Goal: Task Accomplishment & Management: Use online tool/utility

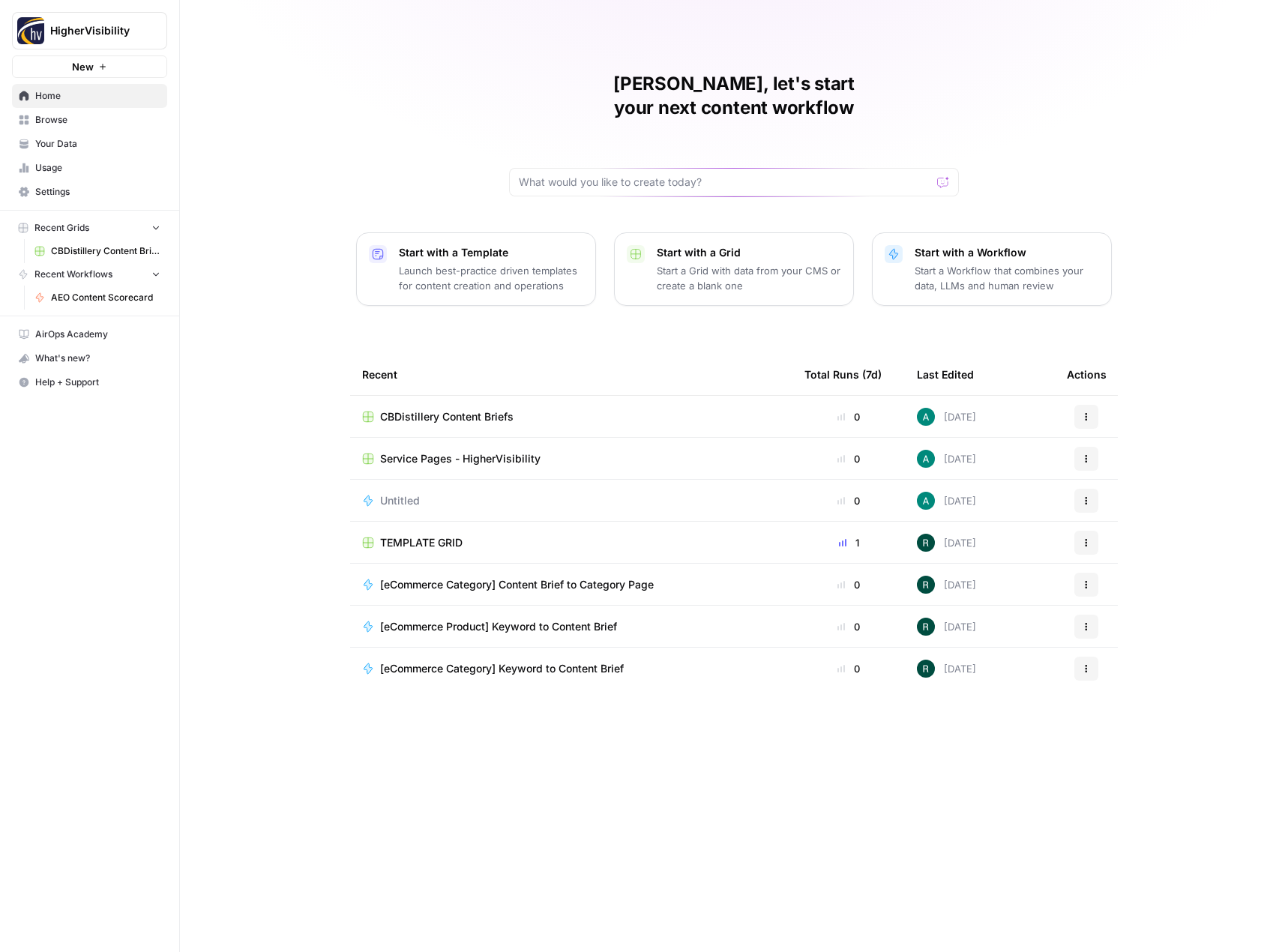
click at [107, 64] on icon "button" at bounding box center [102, 66] width 9 height 9
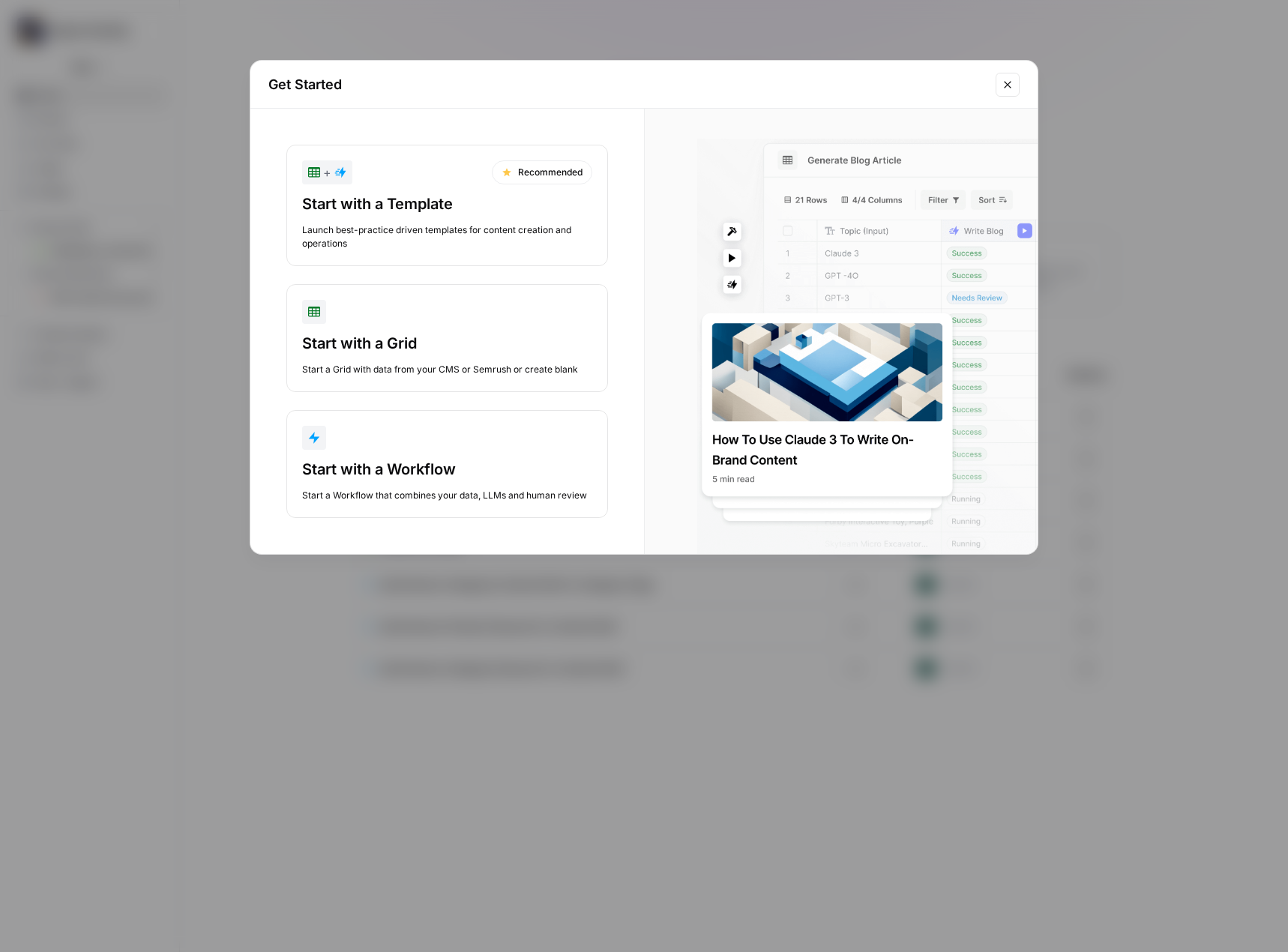
click at [204, 73] on div "Get Started + Recommended Start with a Template Launch best-practice driven tem…" at bounding box center [644, 476] width 1288 height 952
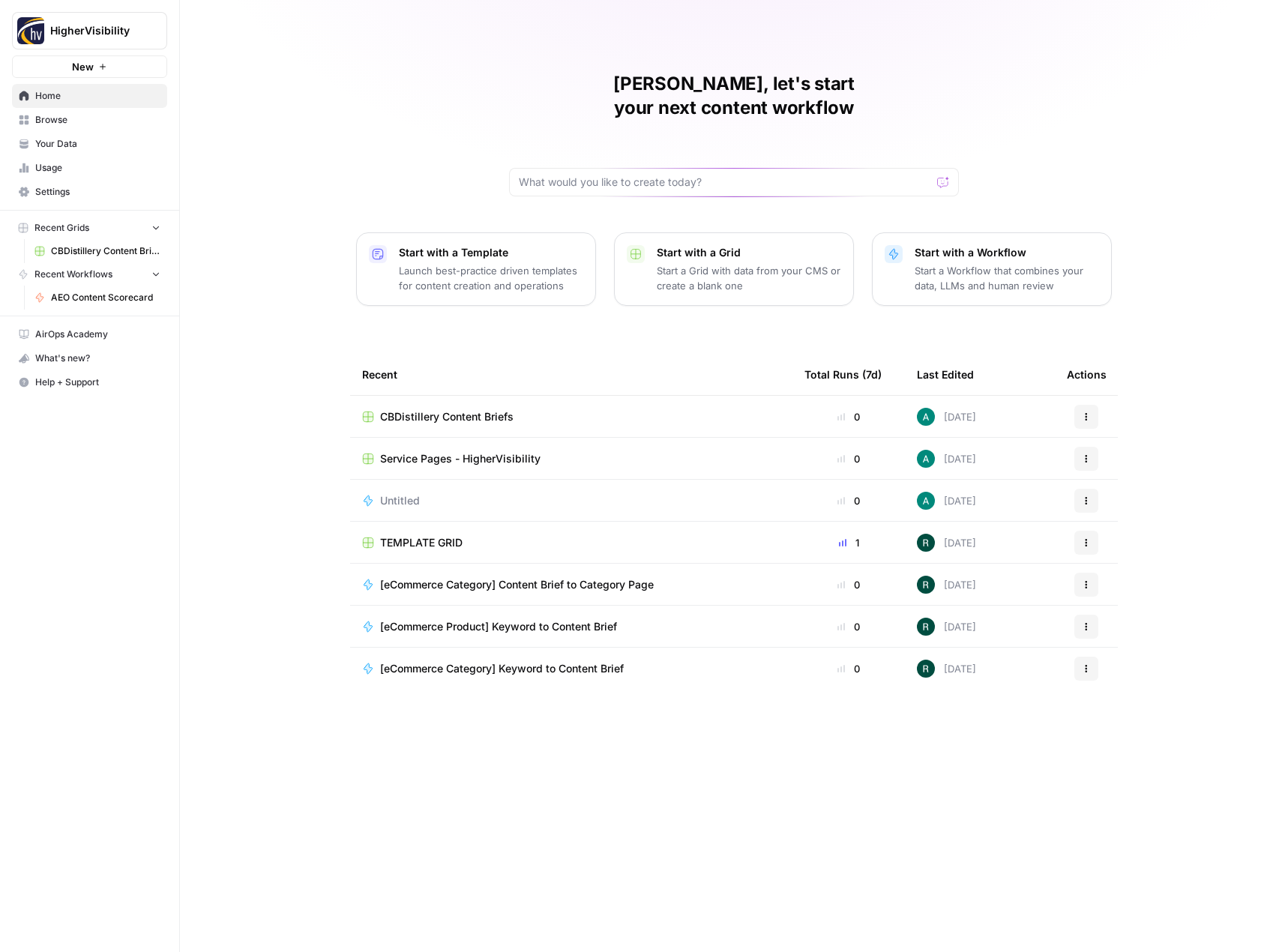
click at [92, 141] on span "Your Data" at bounding box center [98, 144] width 126 height 13
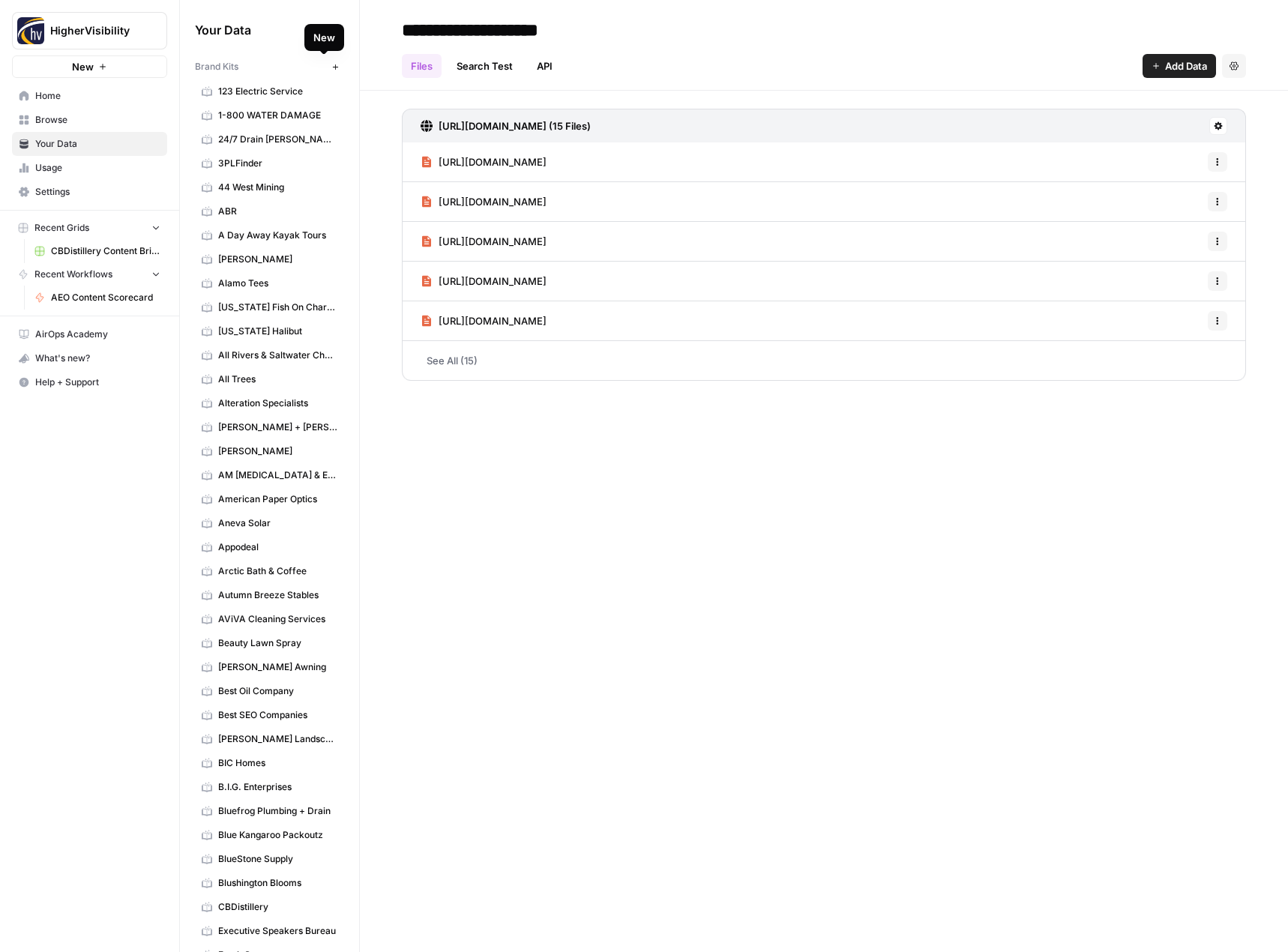
click at [331, 67] on icon "button" at bounding box center [335, 67] width 9 height 9
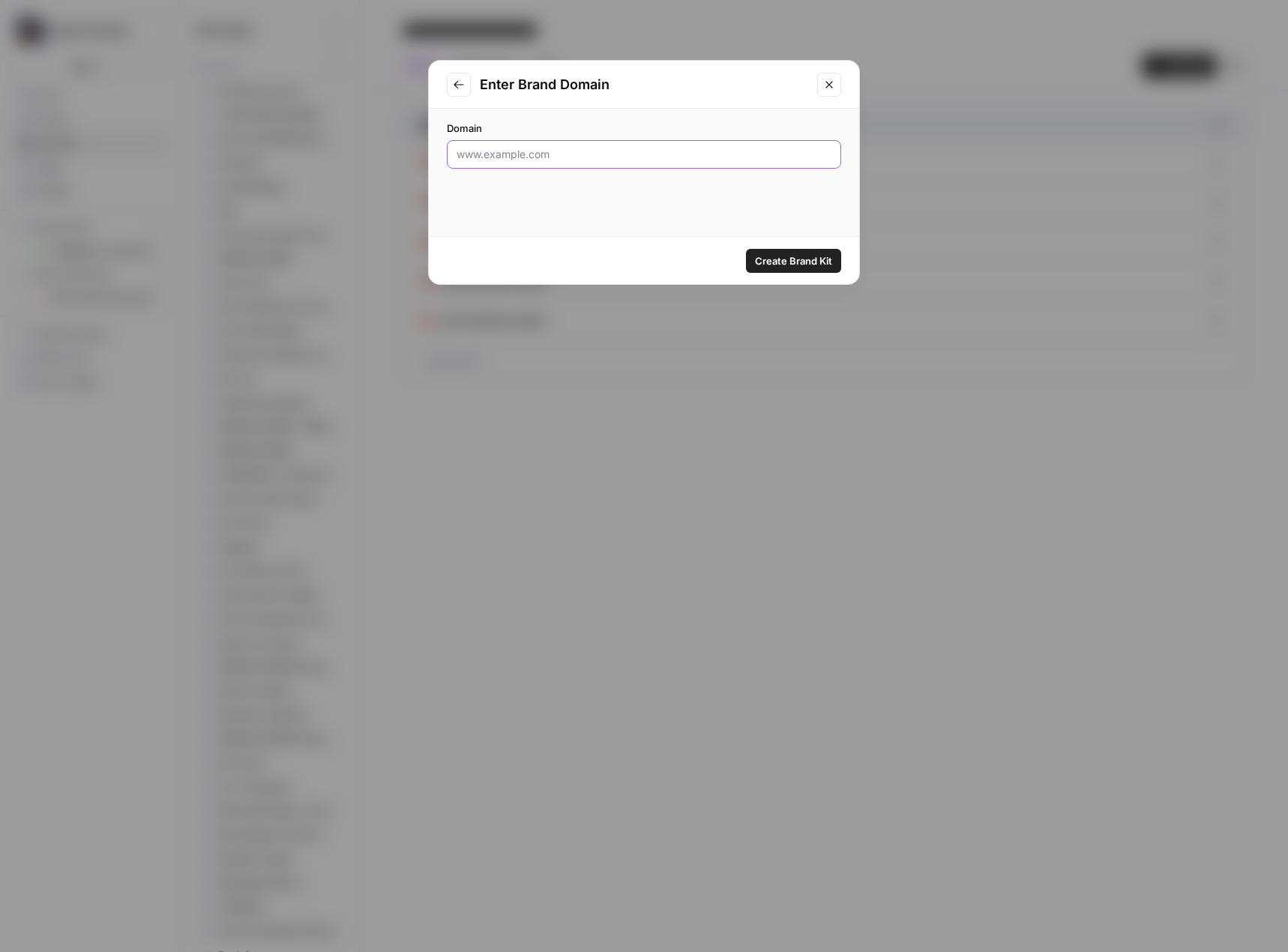
click at [484, 155] on input "Domain" at bounding box center [644, 154] width 375 height 15
paste input "[URL][DOMAIN_NAME]"
type input "[URL][DOMAIN_NAME]"
click at [803, 264] on span "Create Brand Kit" at bounding box center [794, 261] width 77 height 15
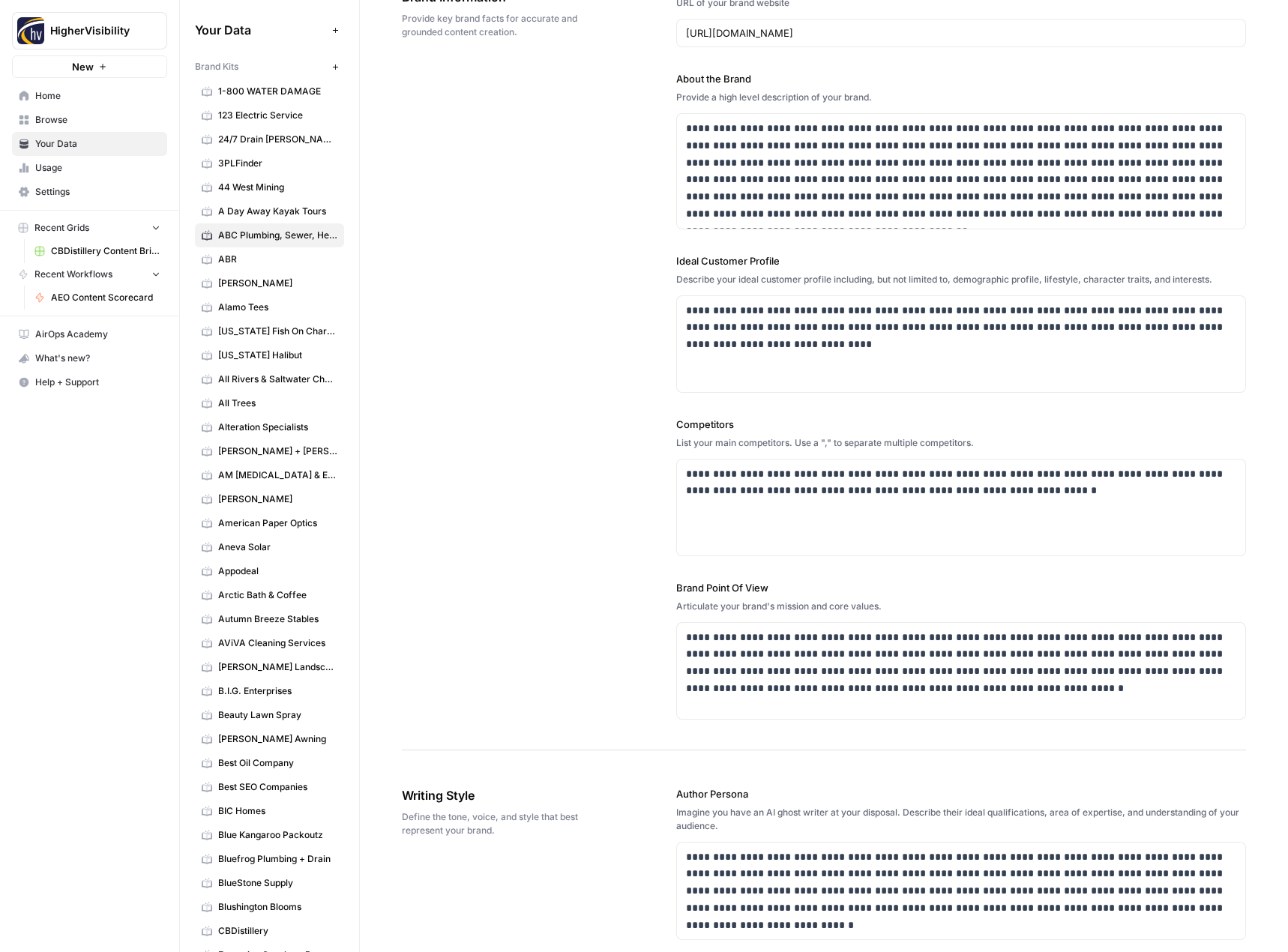
scroll to position [150, 0]
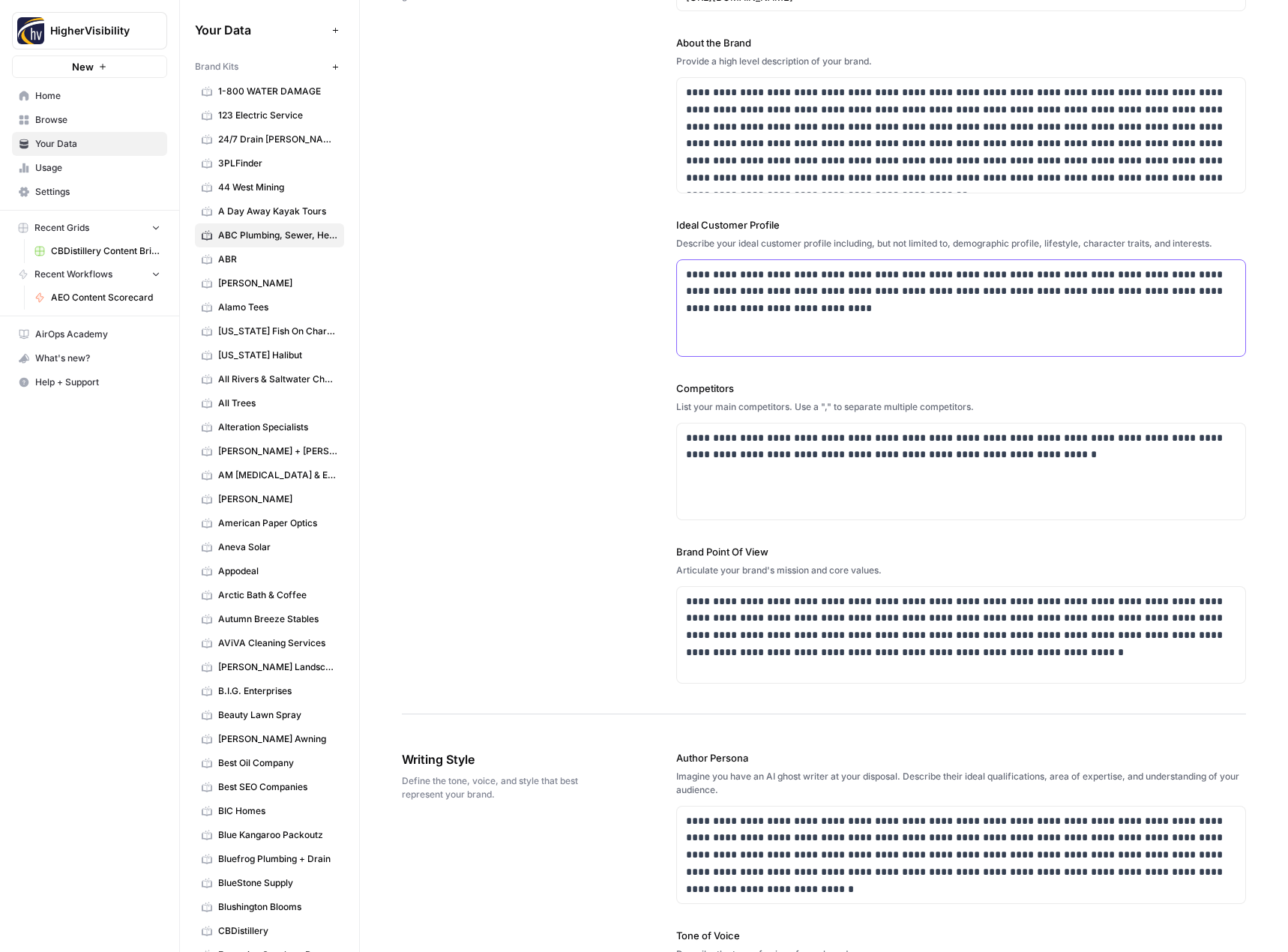
click at [823, 294] on p "**********" at bounding box center [957, 291] width 542 height 51
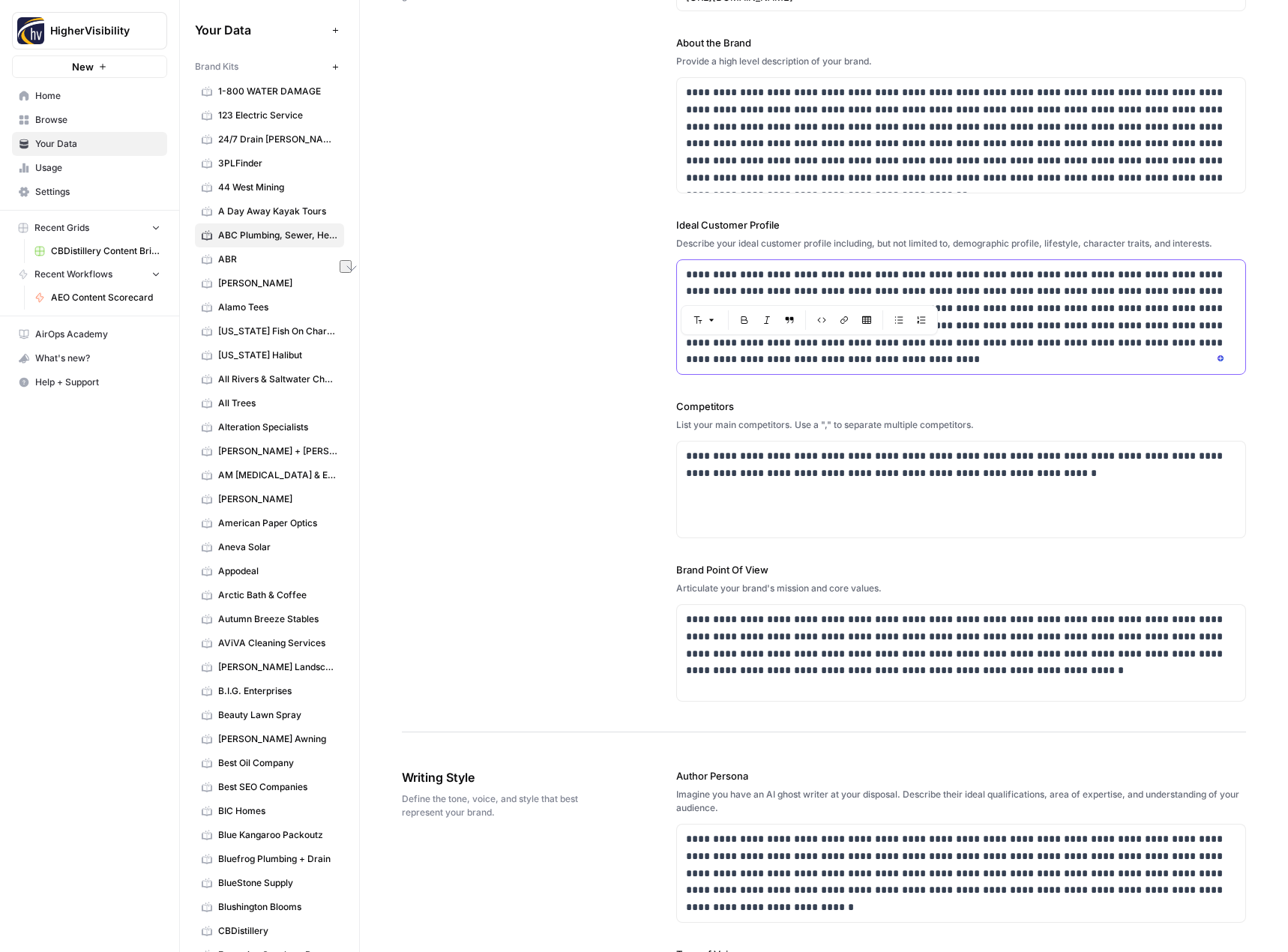
drag, startPoint x: 796, startPoint y: 292, endPoint x: 678, endPoint y: 293, distance: 118.0
click at [678, 293] on div "**********" at bounding box center [961, 317] width 569 height 115
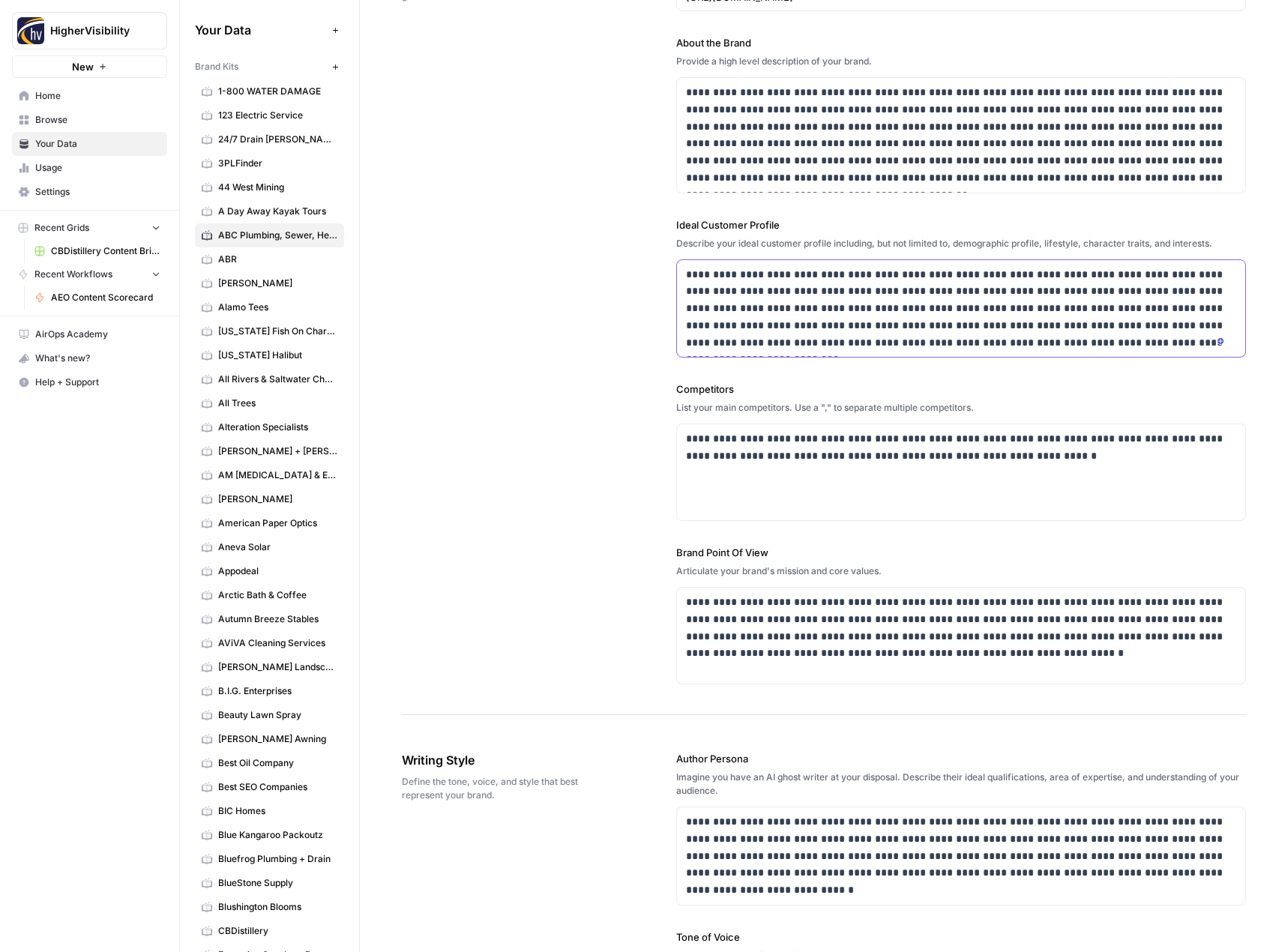
scroll to position [375, 0]
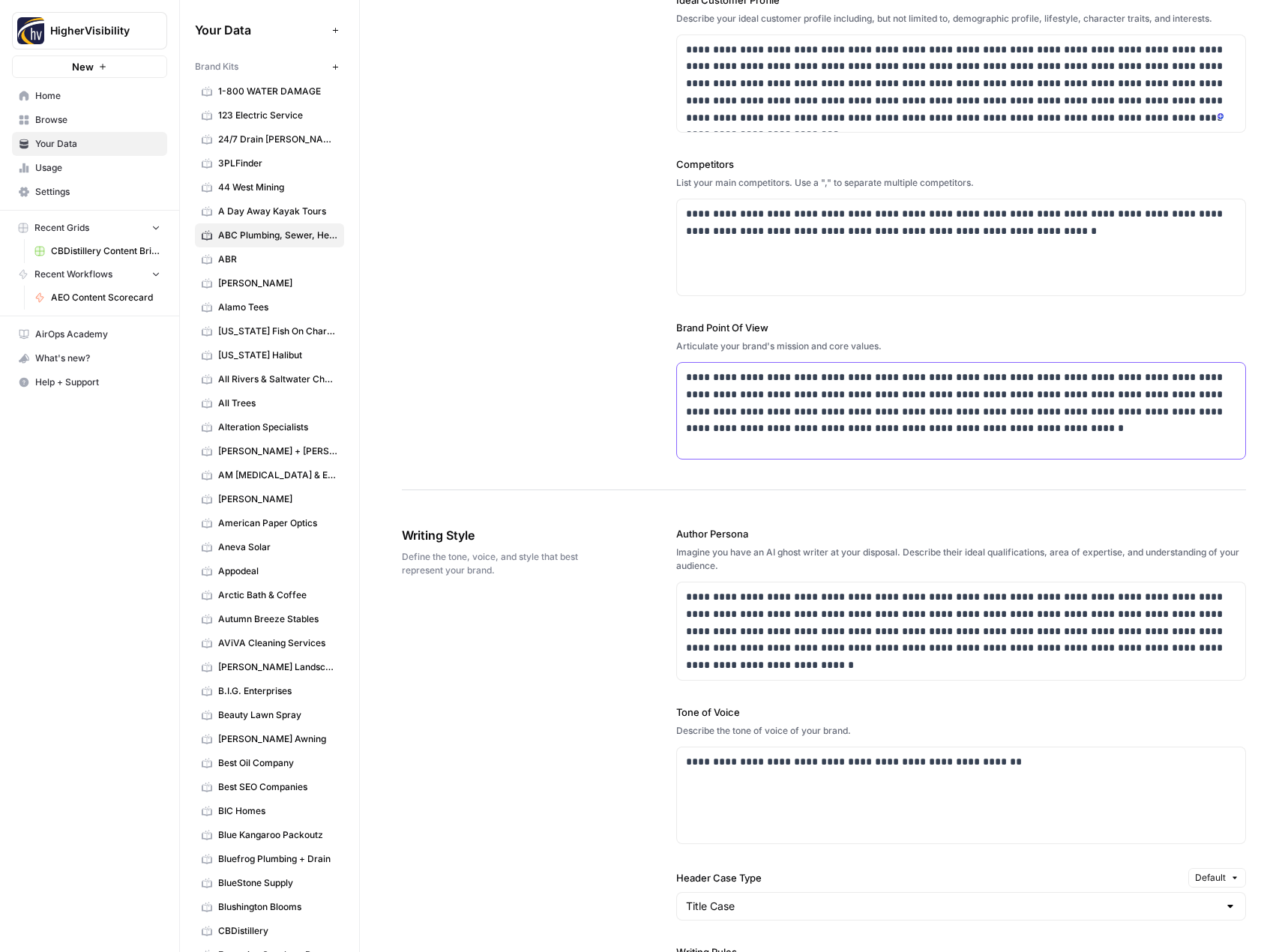
click at [886, 413] on p "**********" at bounding box center [957, 403] width 542 height 68
click at [835, 636] on p "**********" at bounding box center [957, 633] width 542 height 86
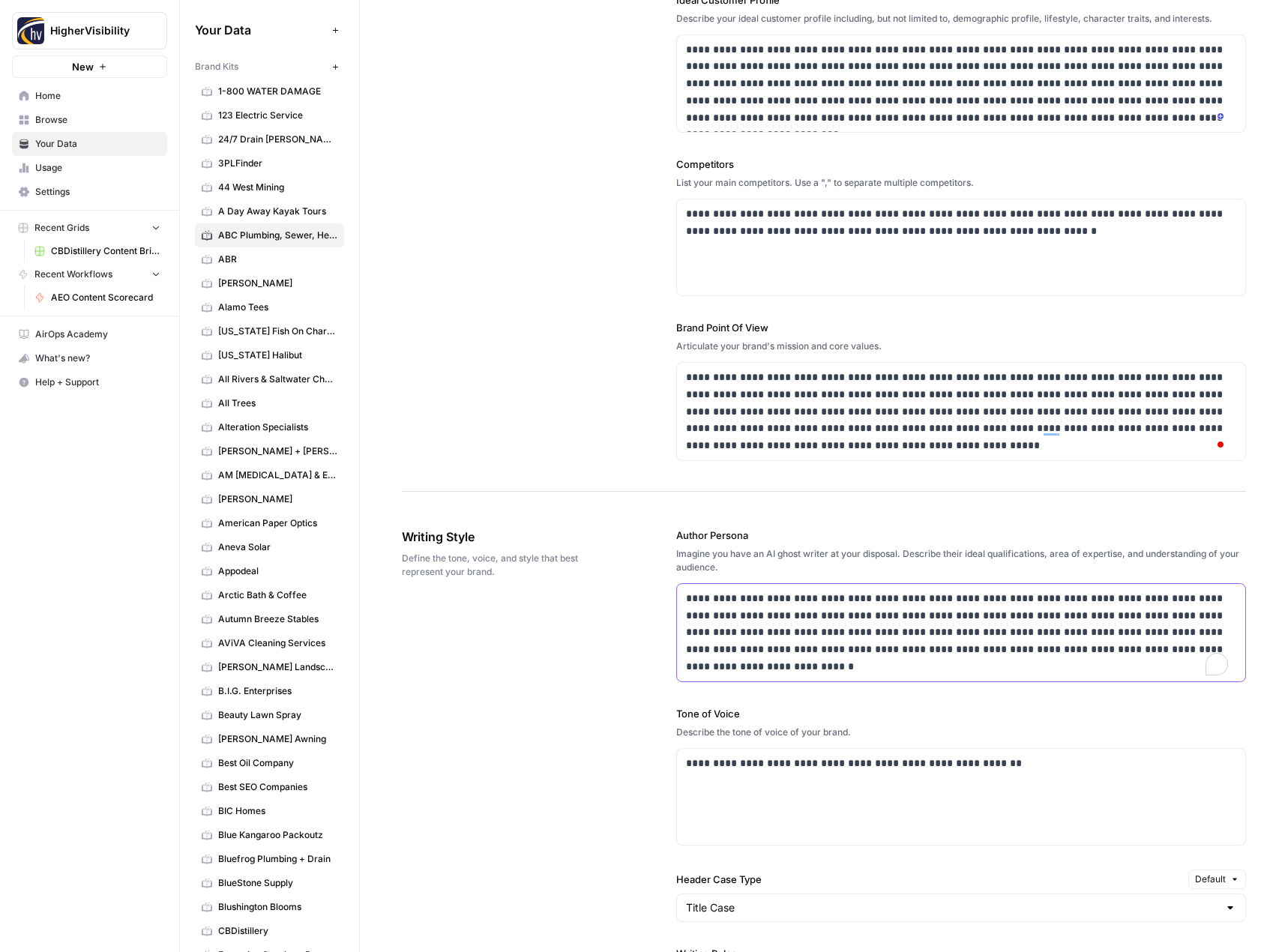
click at [835, 636] on p "**********" at bounding box center [957, 633] width 542 height 86
click at [925, 760] on p "**********" at bounding box center [957, 762] width 542 height 17
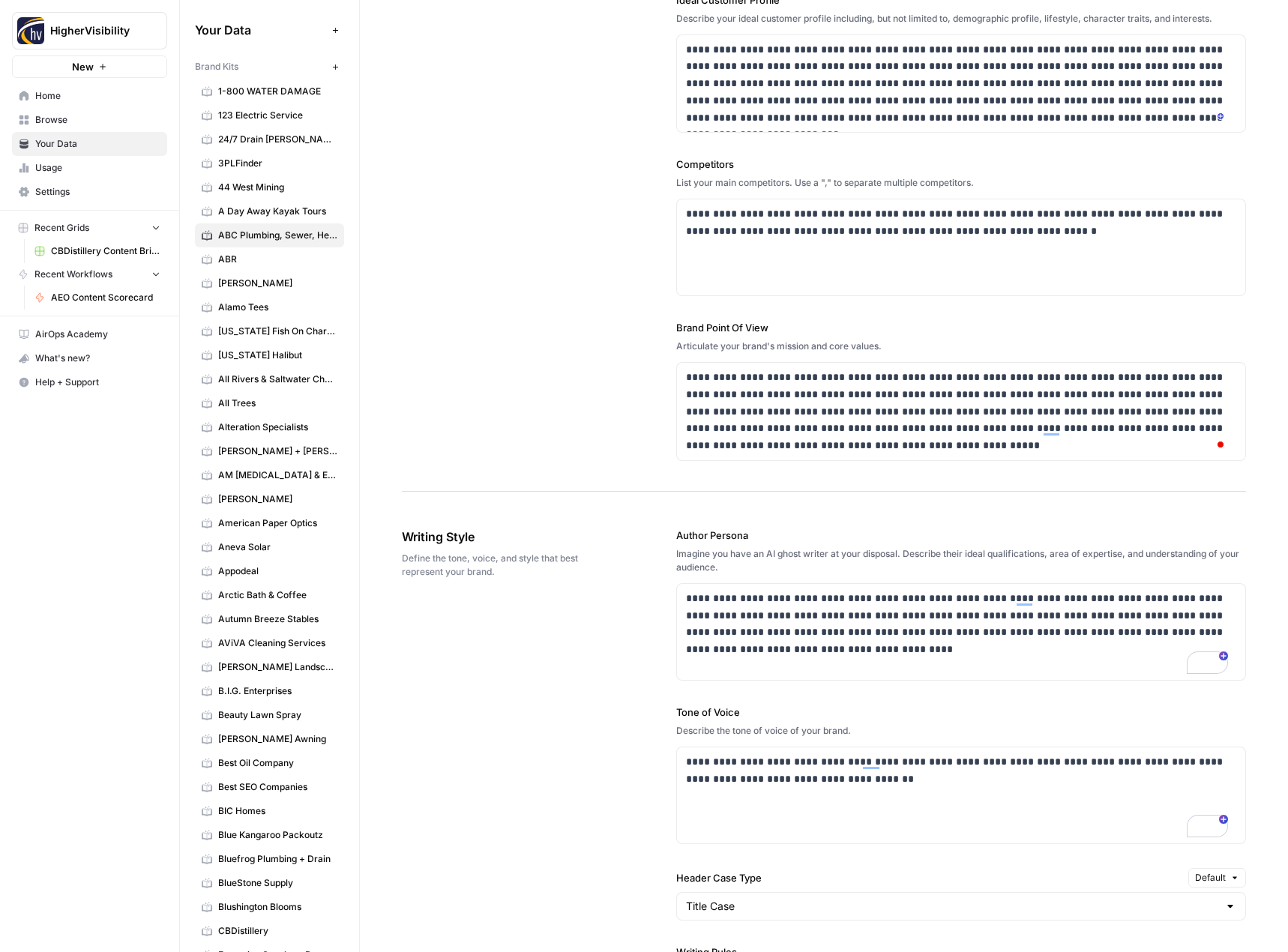
click at [748, 745] on div "**********" at bounding box center [961, 775] width 571 height 140
click at [751, 790] on div "**********" at bounding box center [961, 795] width 569 height 96
paste div "To enrich screen reader interactions, please activate Accessibility in Grammarl…"
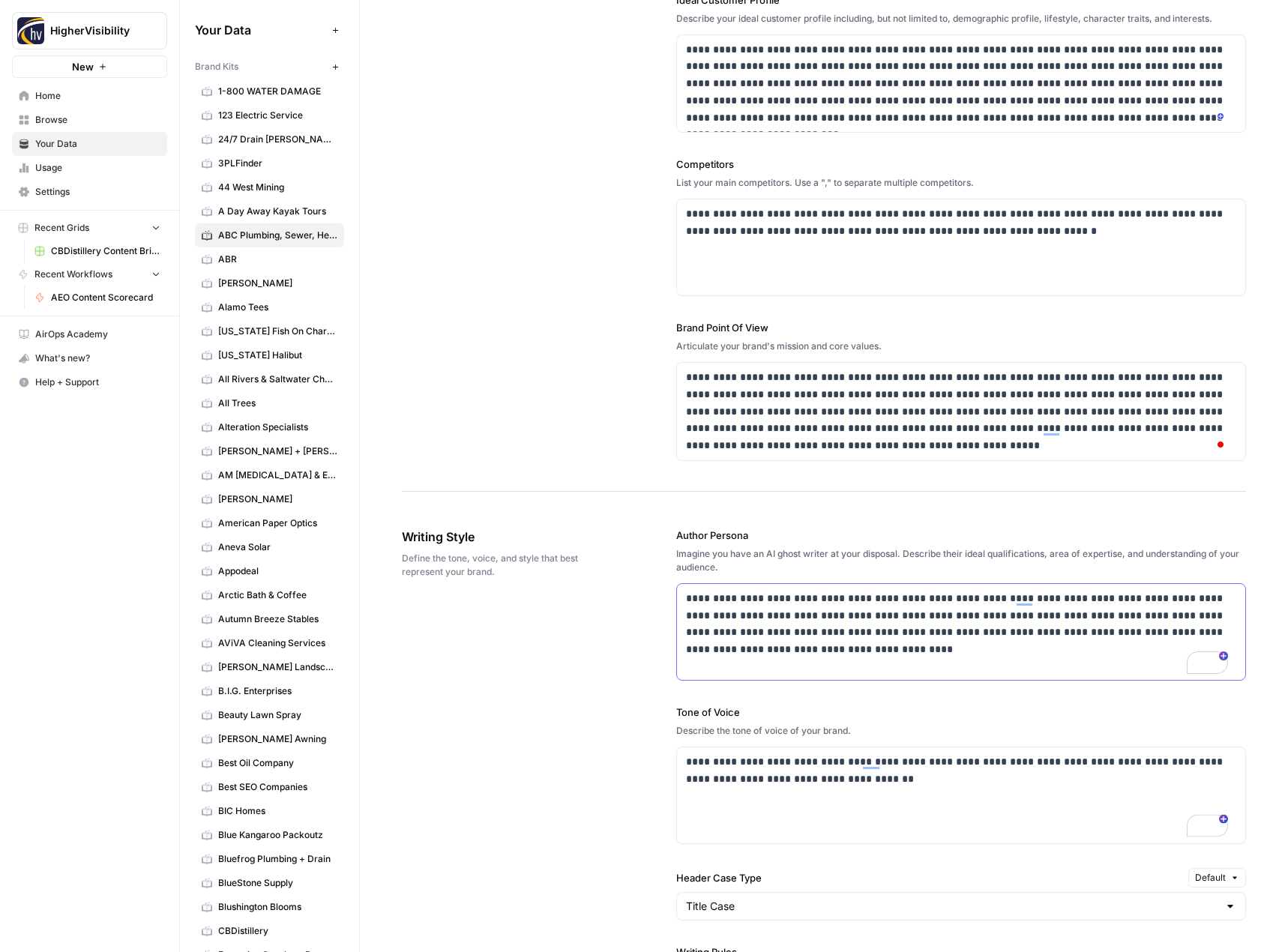
click at [902, 661] on div "**********" at bounding box center [961, 632] width 569 height 96
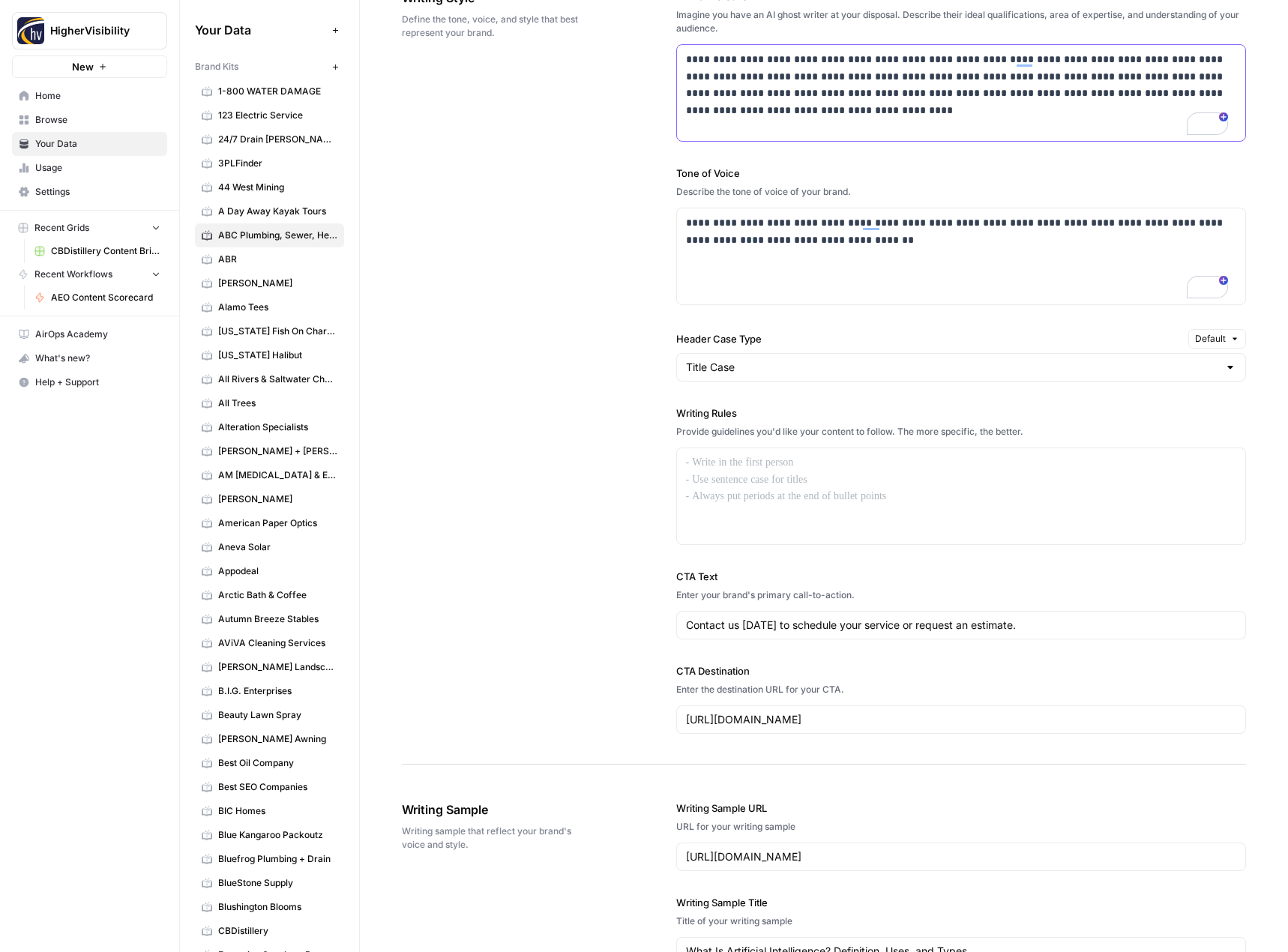
scroll to position [0, 0]
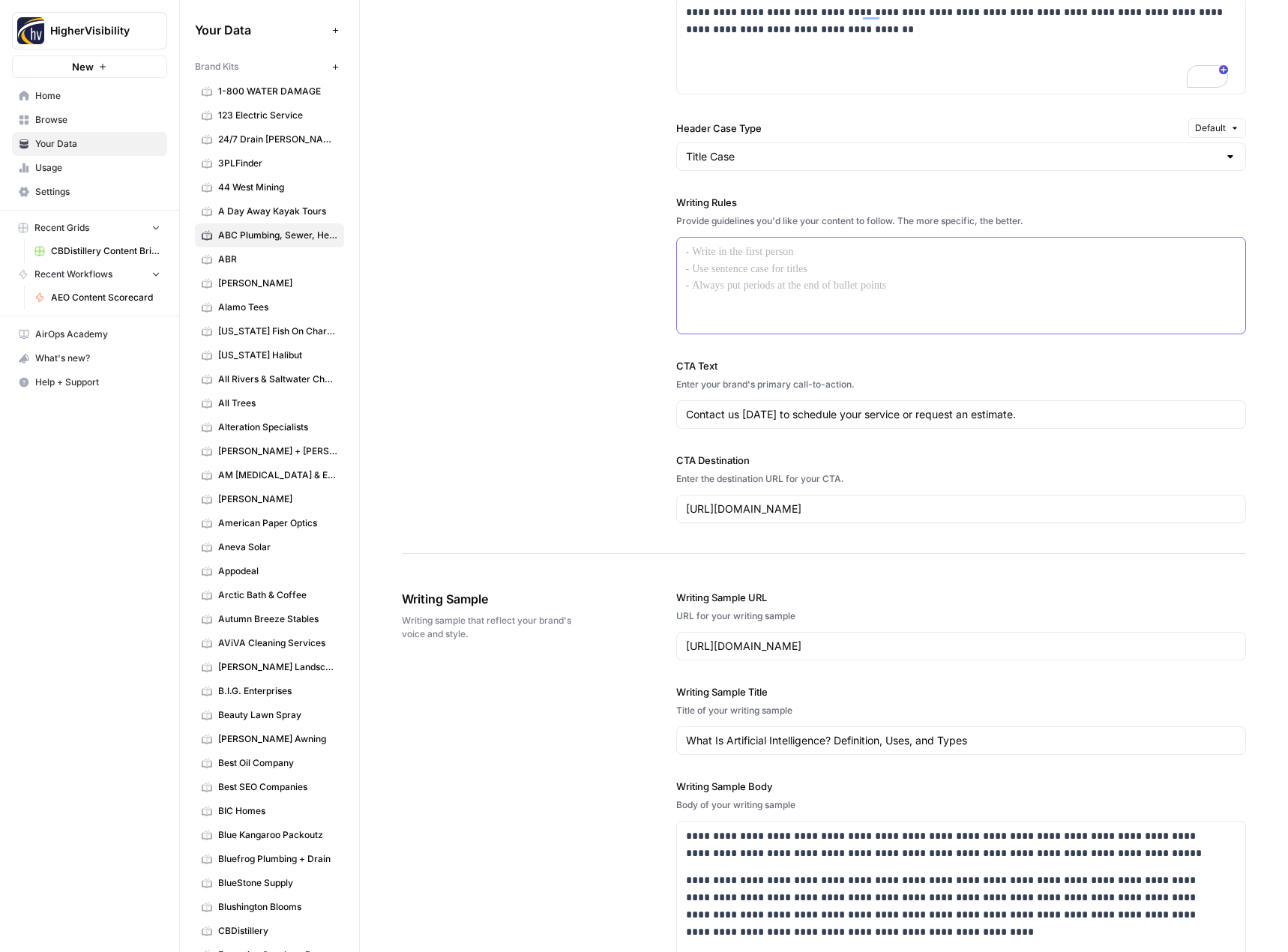
click at [757, 254] on p at bounding box center [961, 252] width 551 height 17
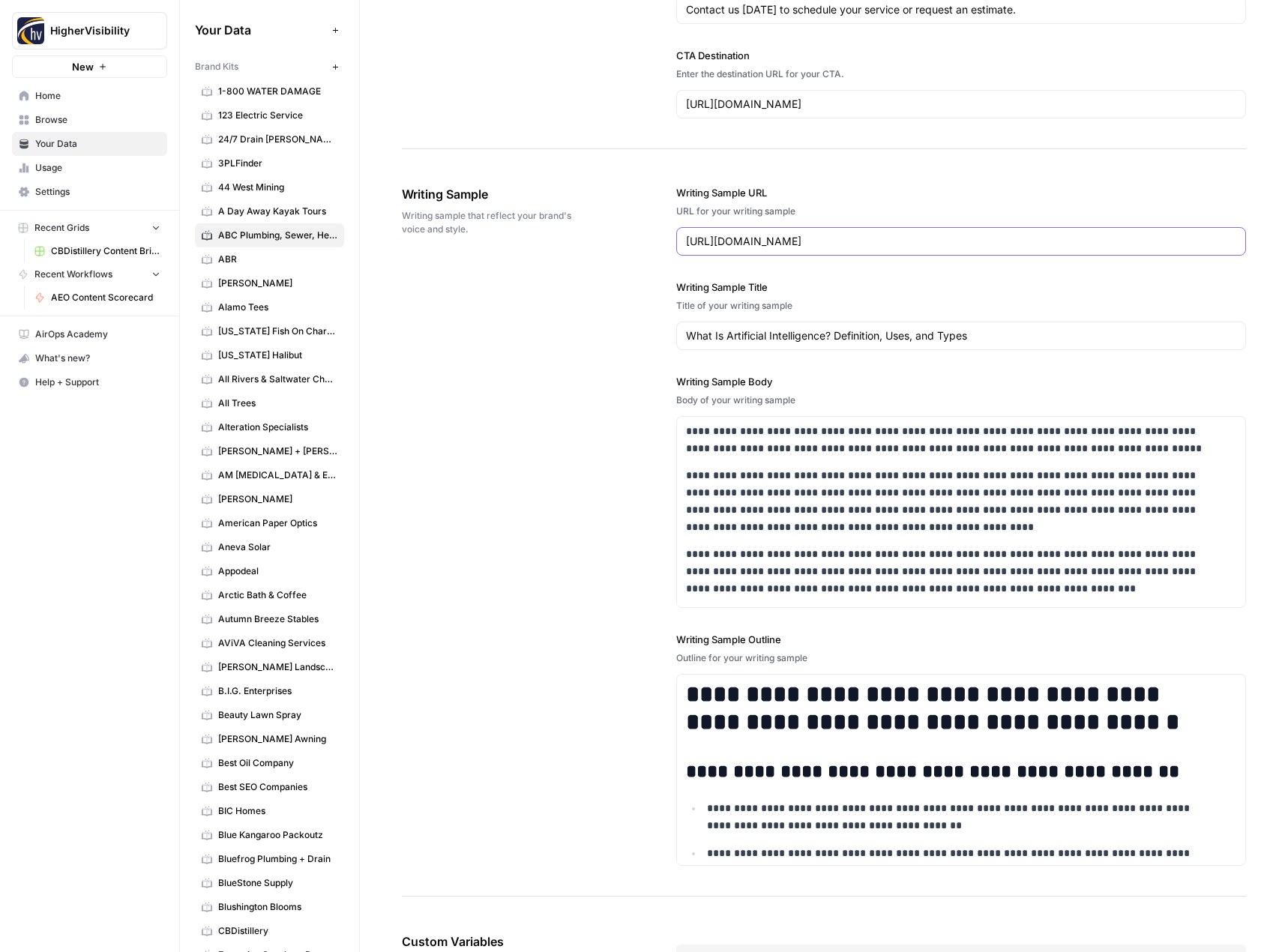
click at [724, 246] on input "https://www.coursera.org/articles/what-is-artificial-intelligence" at bounding box center [961, 241] width 551 height 15
click at [739, 338] on input "What Is Artificial Intelligence? Definition, Uses, and Types" at bounding box center [961, 335] width 551 height 15
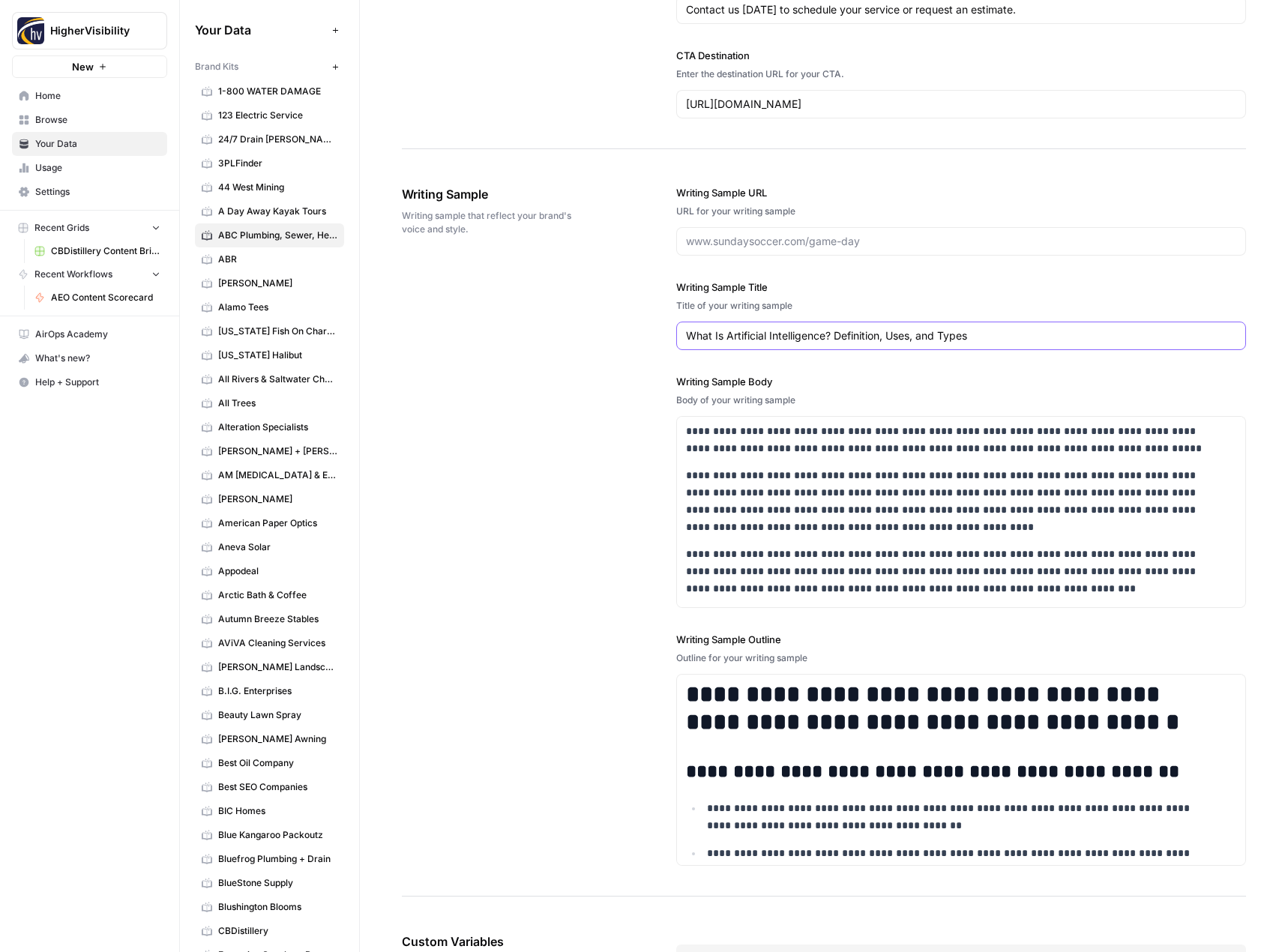
click at [739, 338] on input "What Is Artificial Intelligence? Definition, Uses, and Types" at bounding box center [961, 335] width 551 height 15
click at [823, 499] on p "**********" at bounding box center [951, 501] width 531 height 68
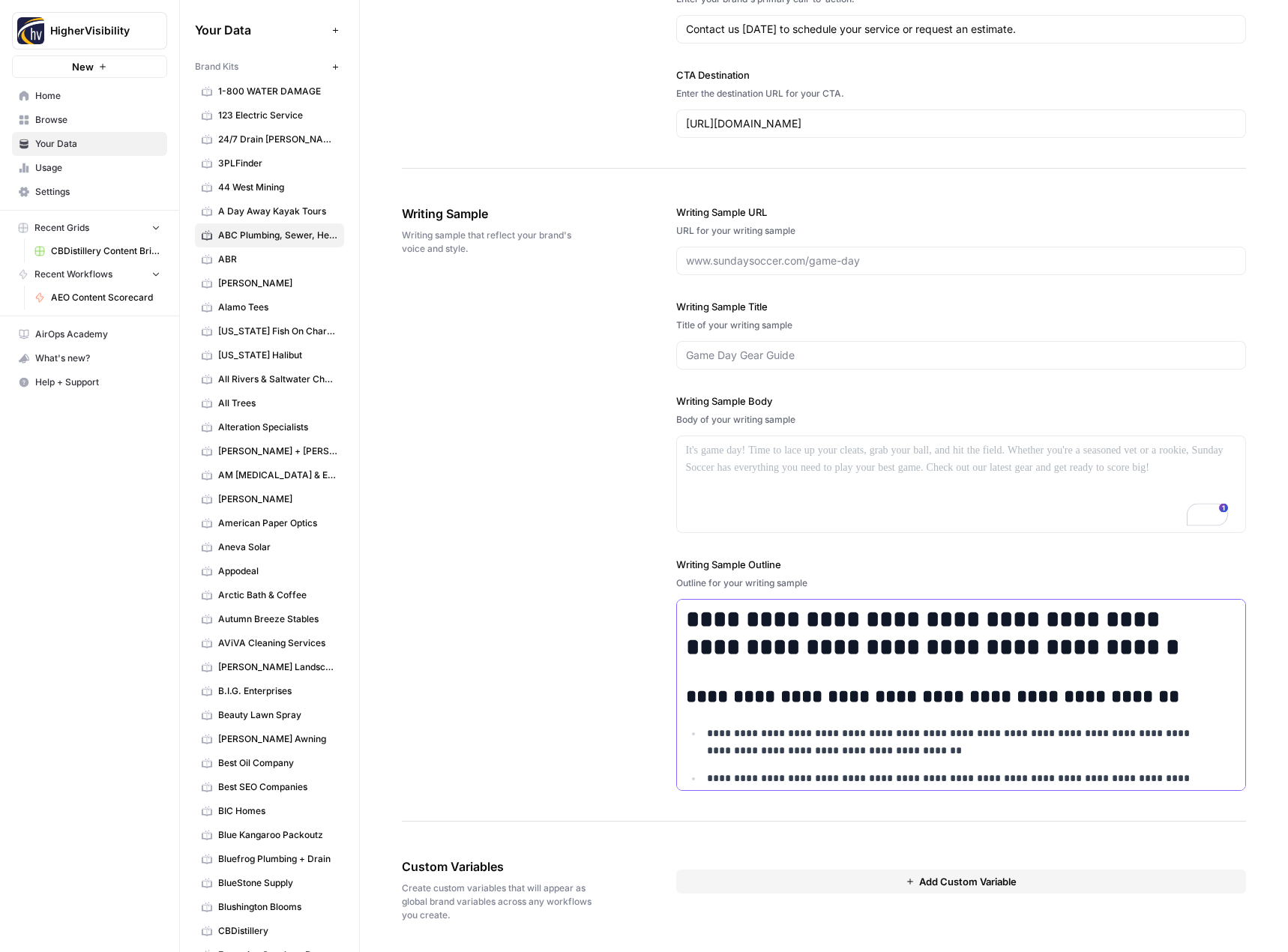
click at [816, 648] on h1 "**********" at bounding box center [951, 633] width 531 height 56
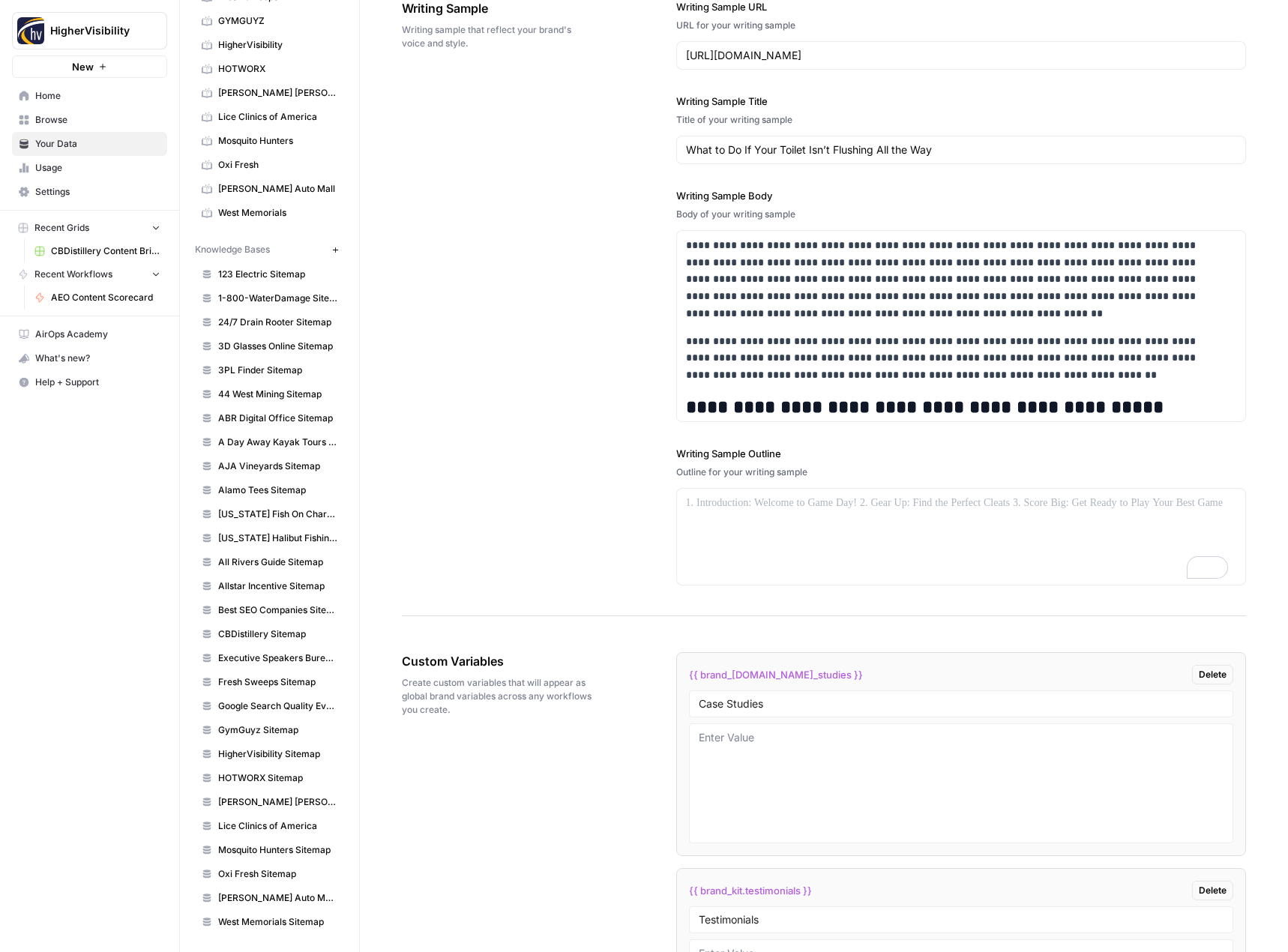
click at [331, 250] on icon "button" at bounding box center [335, 250] width 9 height 9
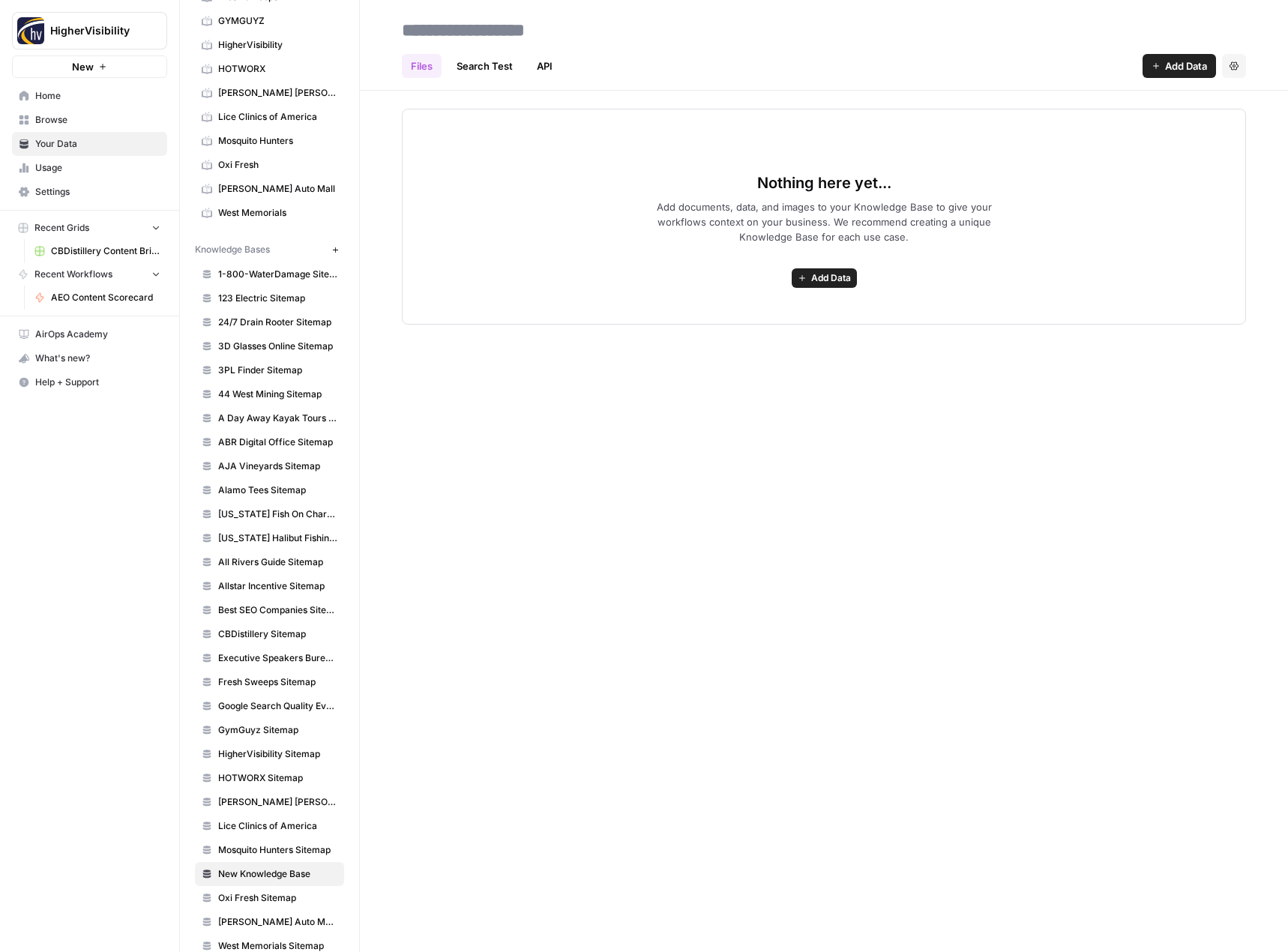
click at [823, 276] on span "Add Data" at bounding box center [830, 278] width 40 height 13
click at [767, 329] on span "Web Scrape" at bounding box center [769, 332] width 137 height 15
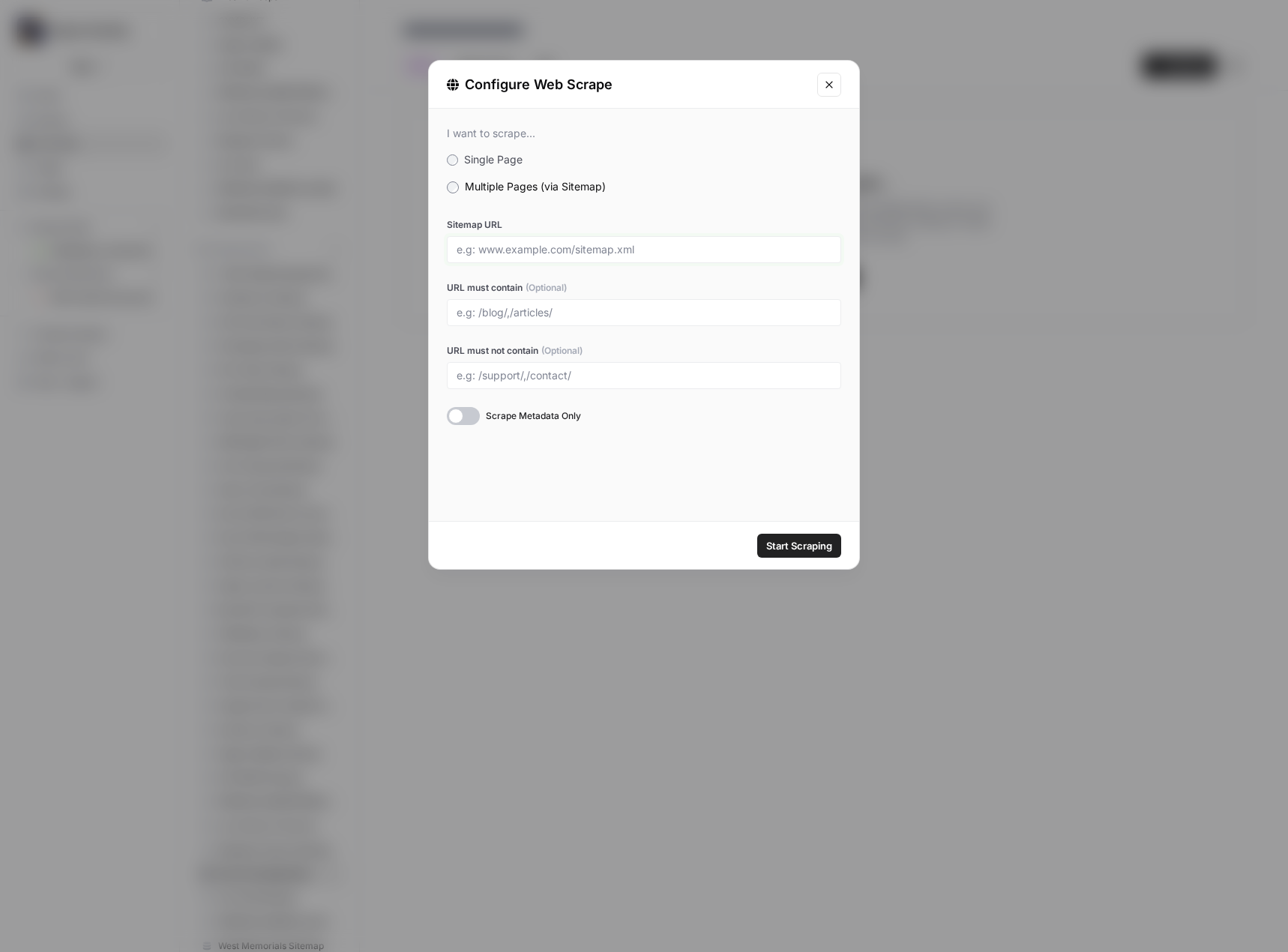
click at [542, 250] on input "Sitemap URL" at bounding box center [644, 249] width 375 height 13
paste input "https://www.4abc.com/pages.xml"
type input "https://www.4abc.com/pages.xml"
click at [819, 542] on span "Start Scraping" at bounding box center [799, 545] width 66 height 15
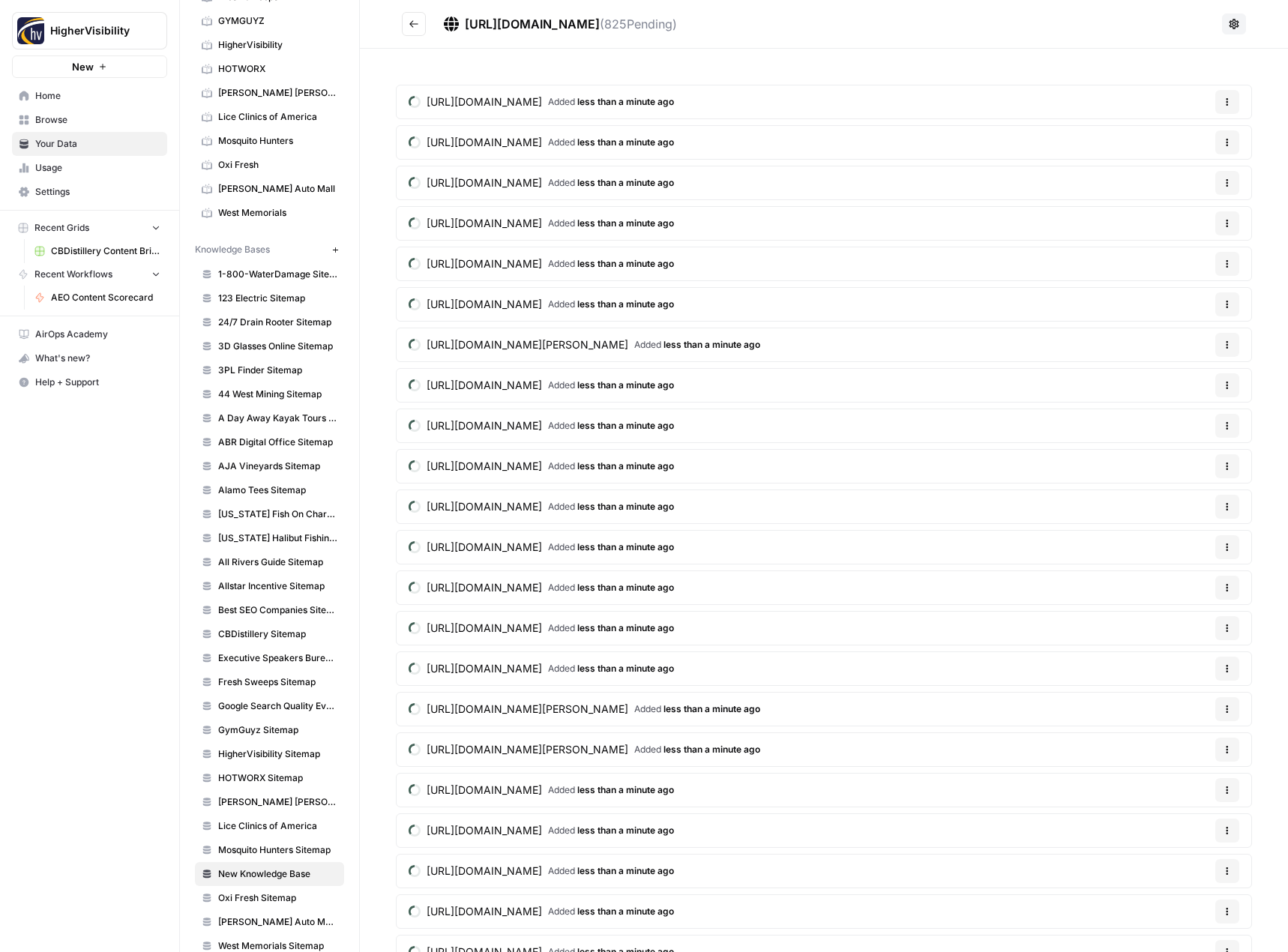
click at [1228, 30] on button at bounding box center [1234, 24] width 24 height 21
click at [411, 25] on icon "Go back" at bounding box center [414, 24] width 9 height 7
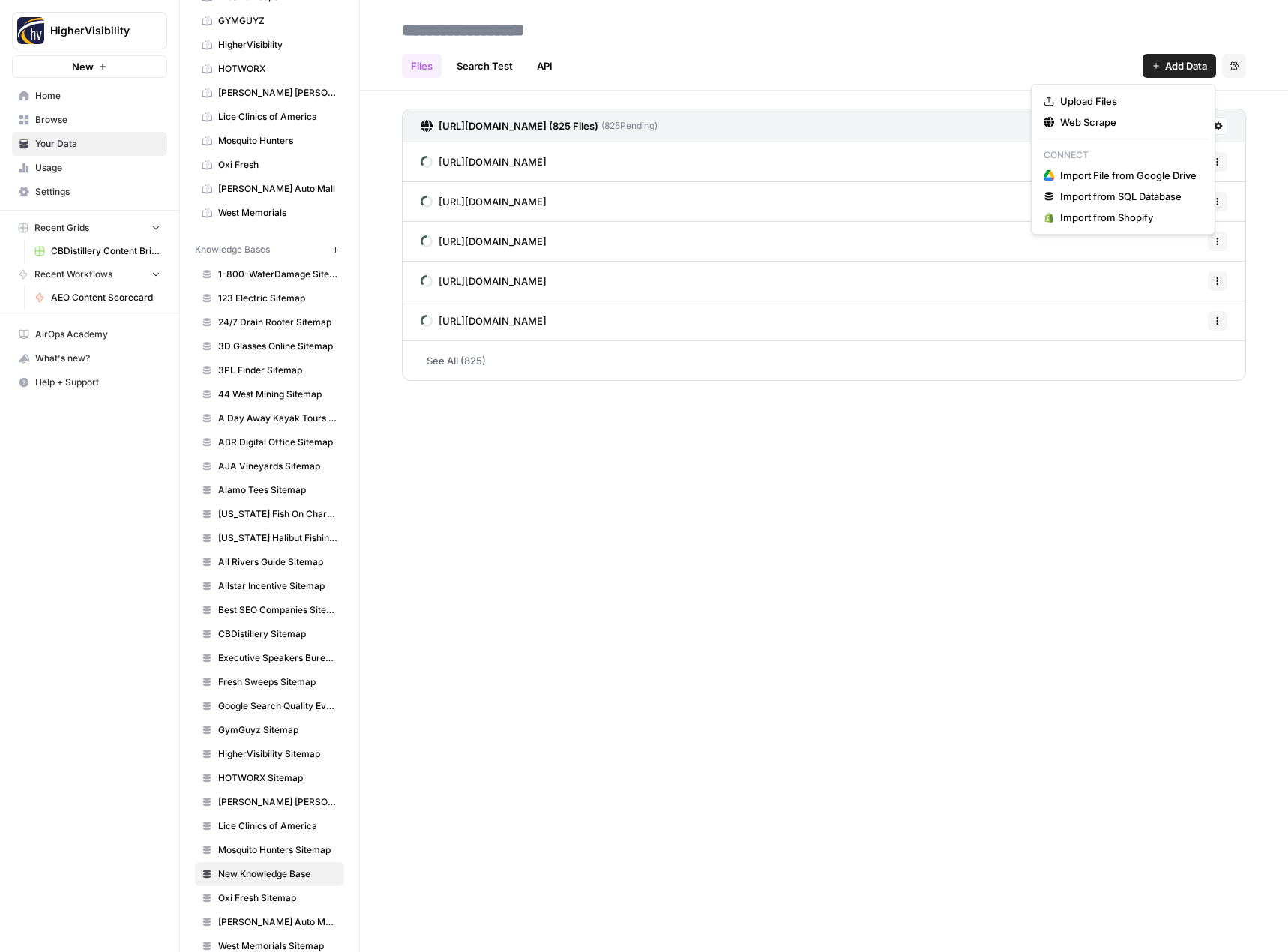
click at [1178, 71] on span "Add Data" at bounding box center [1185, 66] width 42 height 15
click at [1151, 120] on span "Web Scrape" at bounding box center [1129, 122] width 137 height 15
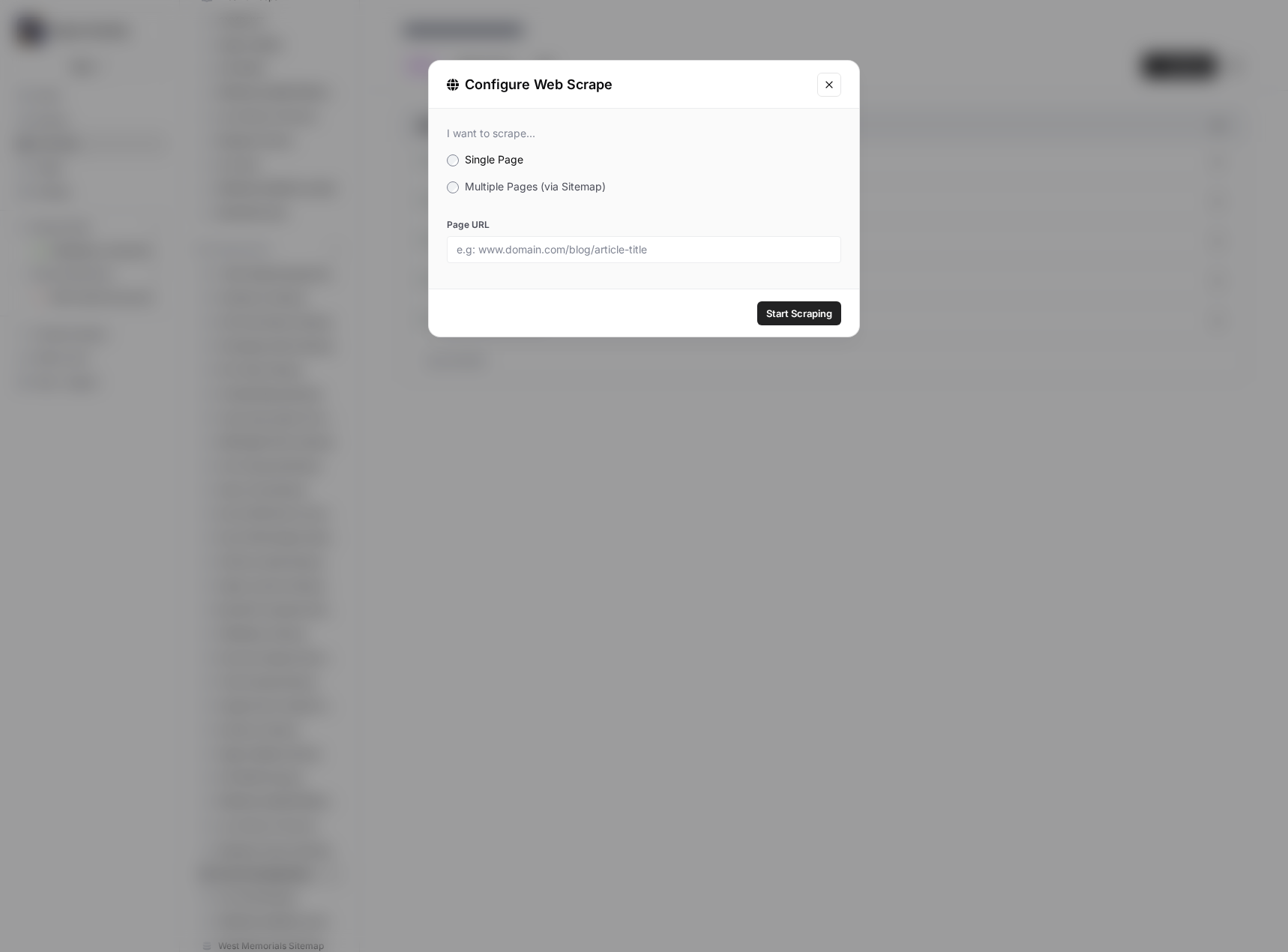
click at [556, 185] on span "Multiple Pages (via Sitemap)" at bounding box center [535, 186] width 141 height 13
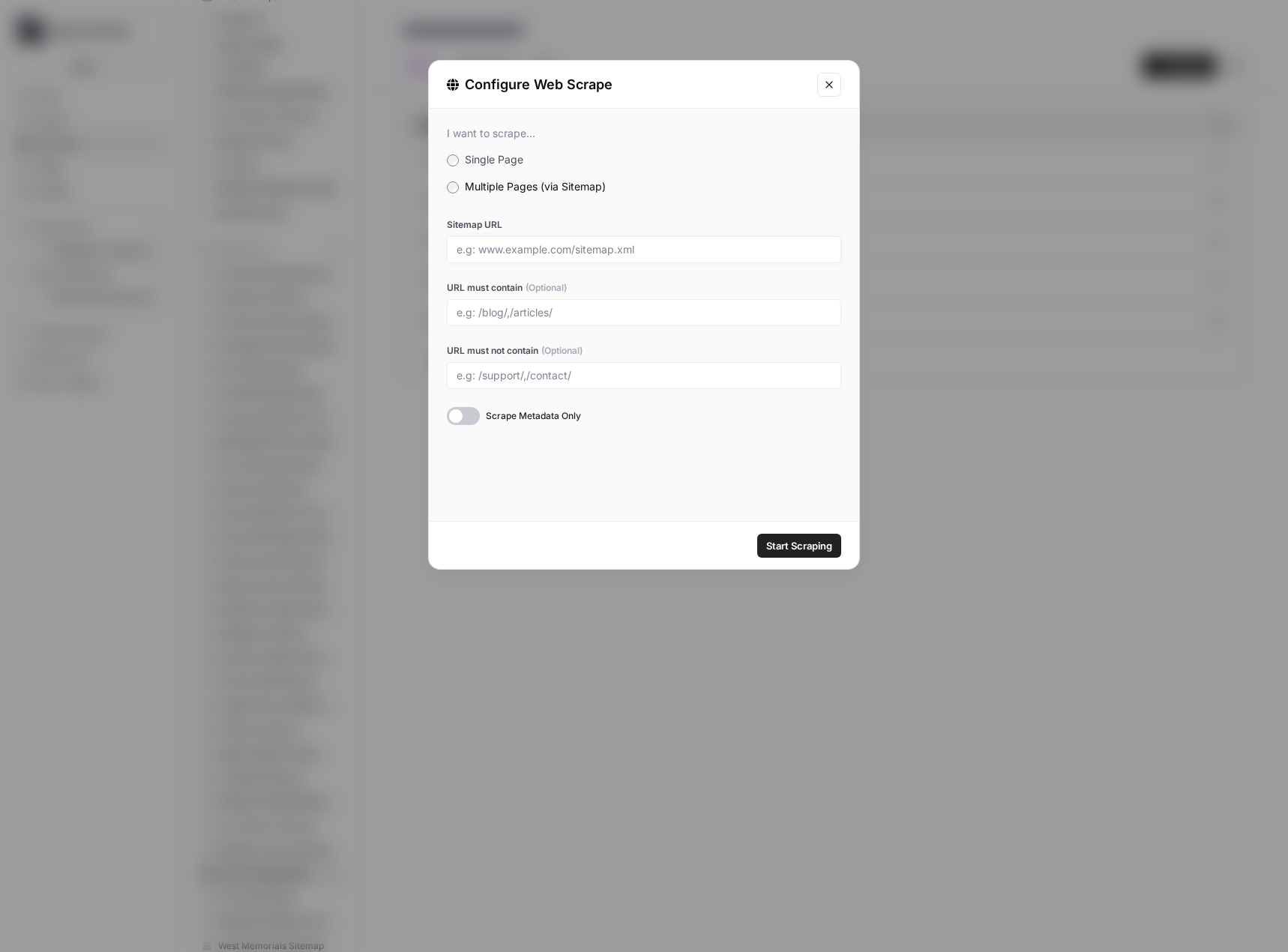
click at [593, 248] on input "Sitemap URL" at bounding box center [644, 249] width 375 height 13
paste input "/blogs.xml"
type input "/blogs.xml"
click at [842, 78] on div "Configure Web Scrape" at bounding box center [644, 84] width 430 height 48
click at [831, 86] on icon "Close modal" at bounding box center [829, 84] width 12 height 12
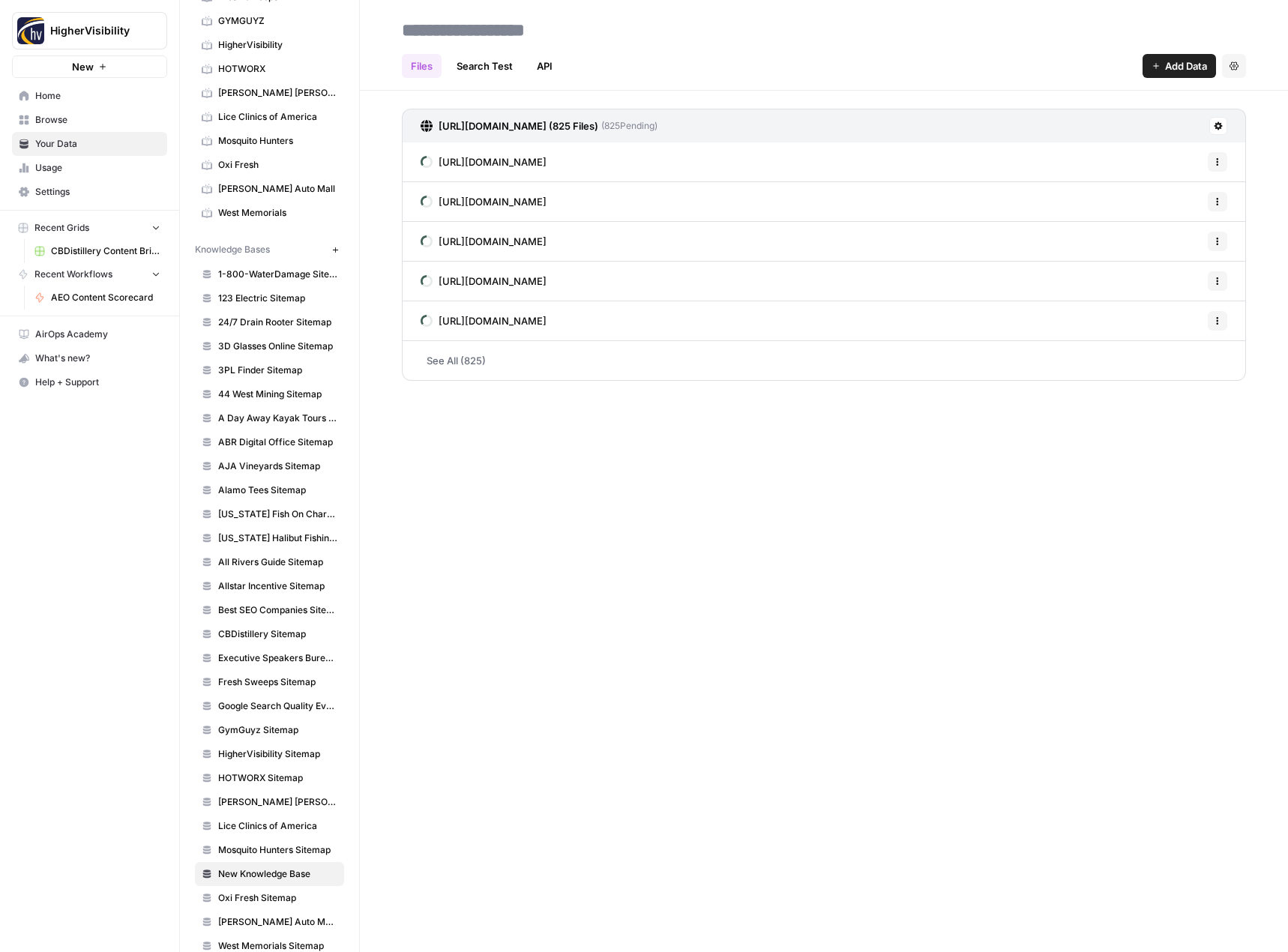
click at [1164, 75] on button "Add Data" at bounding box center [1180, 66] width 74 height 24
click at [1111, 119] on span "Web Scrape" at bounding box center [1129, 122] width 137 height 15
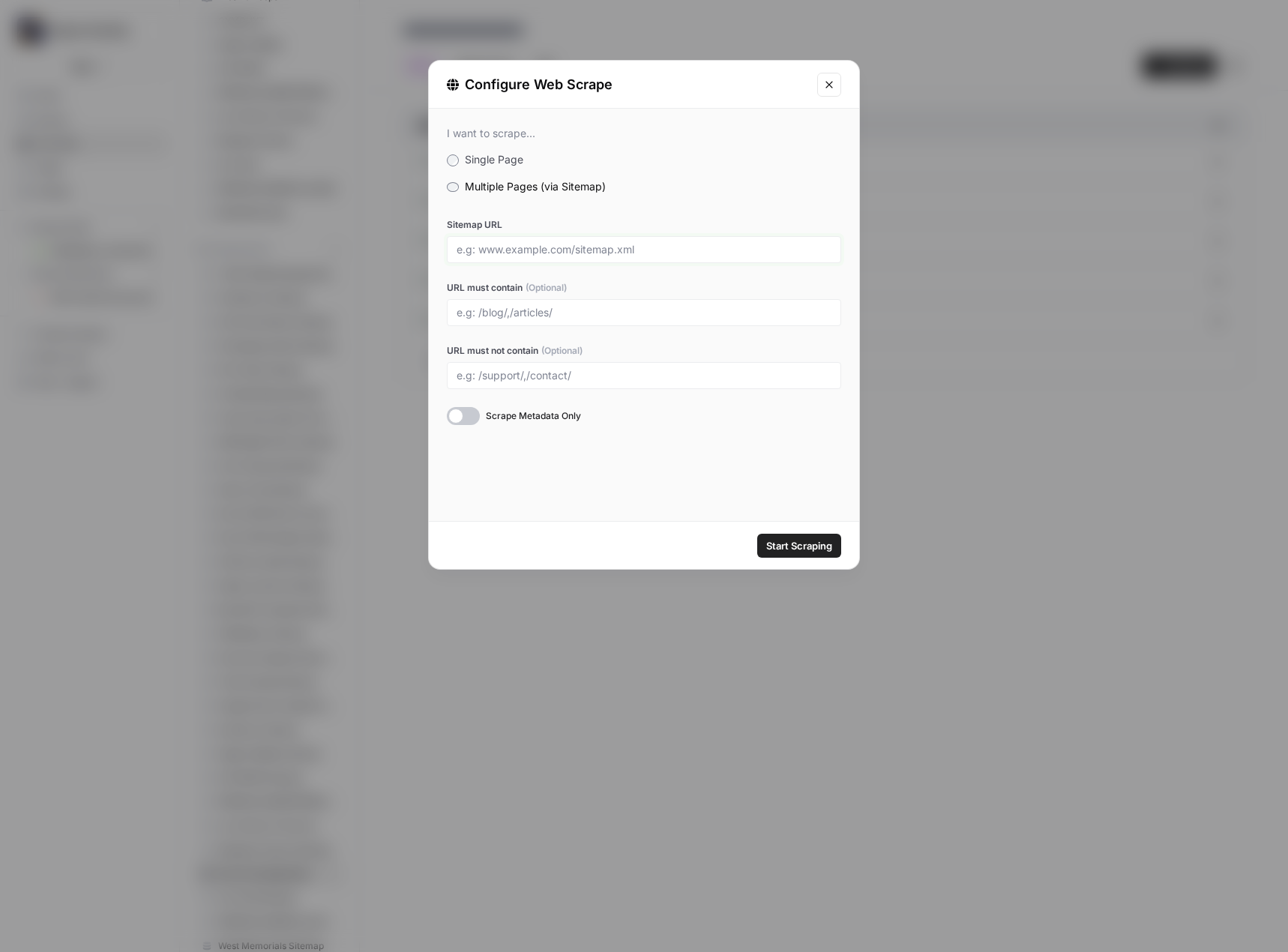
click at [578, 250] on input "Sitemap URL" at bounding box center [644, 249] width 375 height 13
paste input "/blogs.xml"
click at [490, 258] on div "/blogs.xml" at bounding box center [644, 250] width 394 height 27
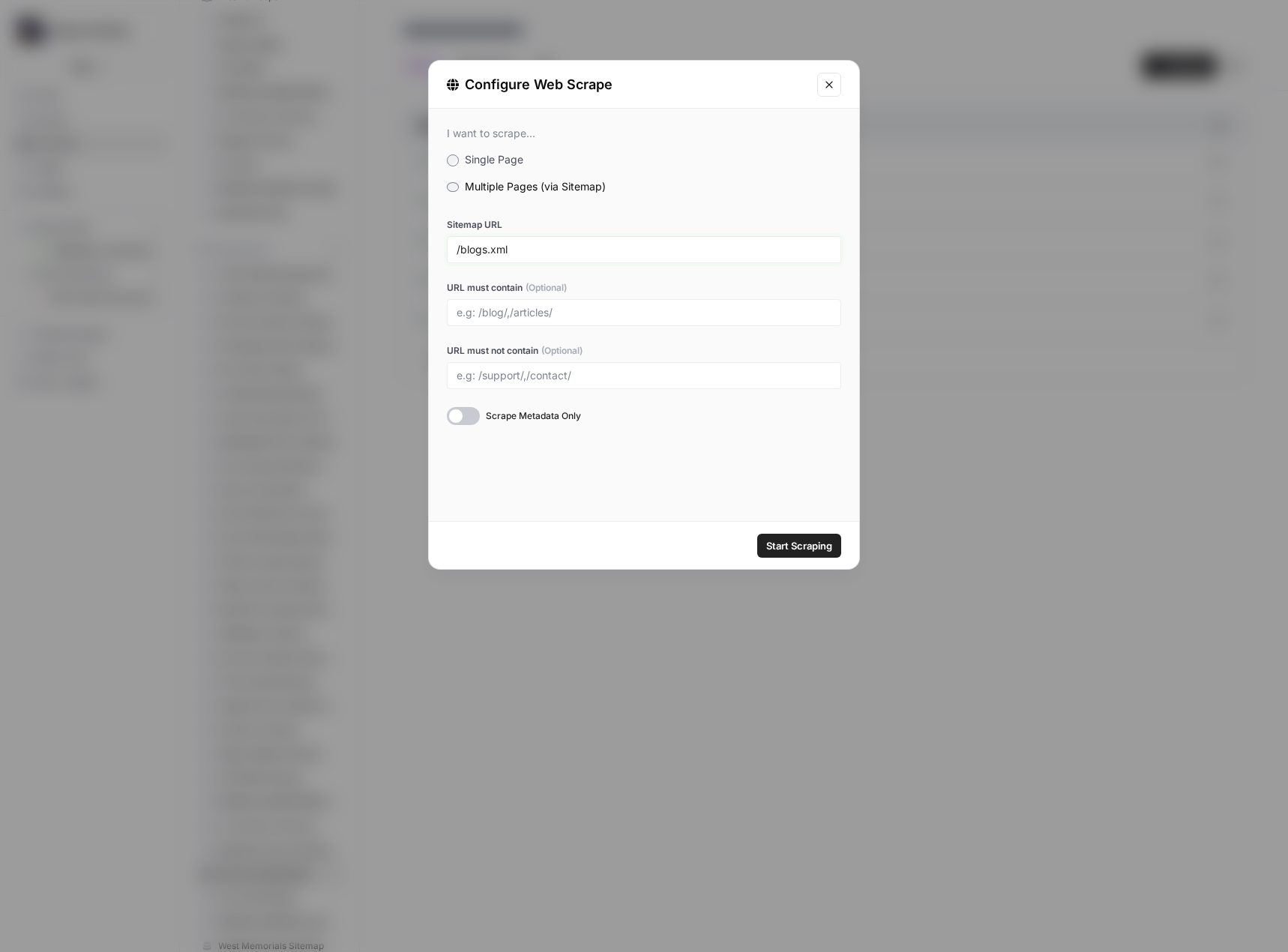
click at [509, 248] on input "/blogs.xml" at bounding box center [644, 249] width 375 height 13
paste input "https://www.4abc.com"
type input "https://www.4abc.com/blogs.xml"
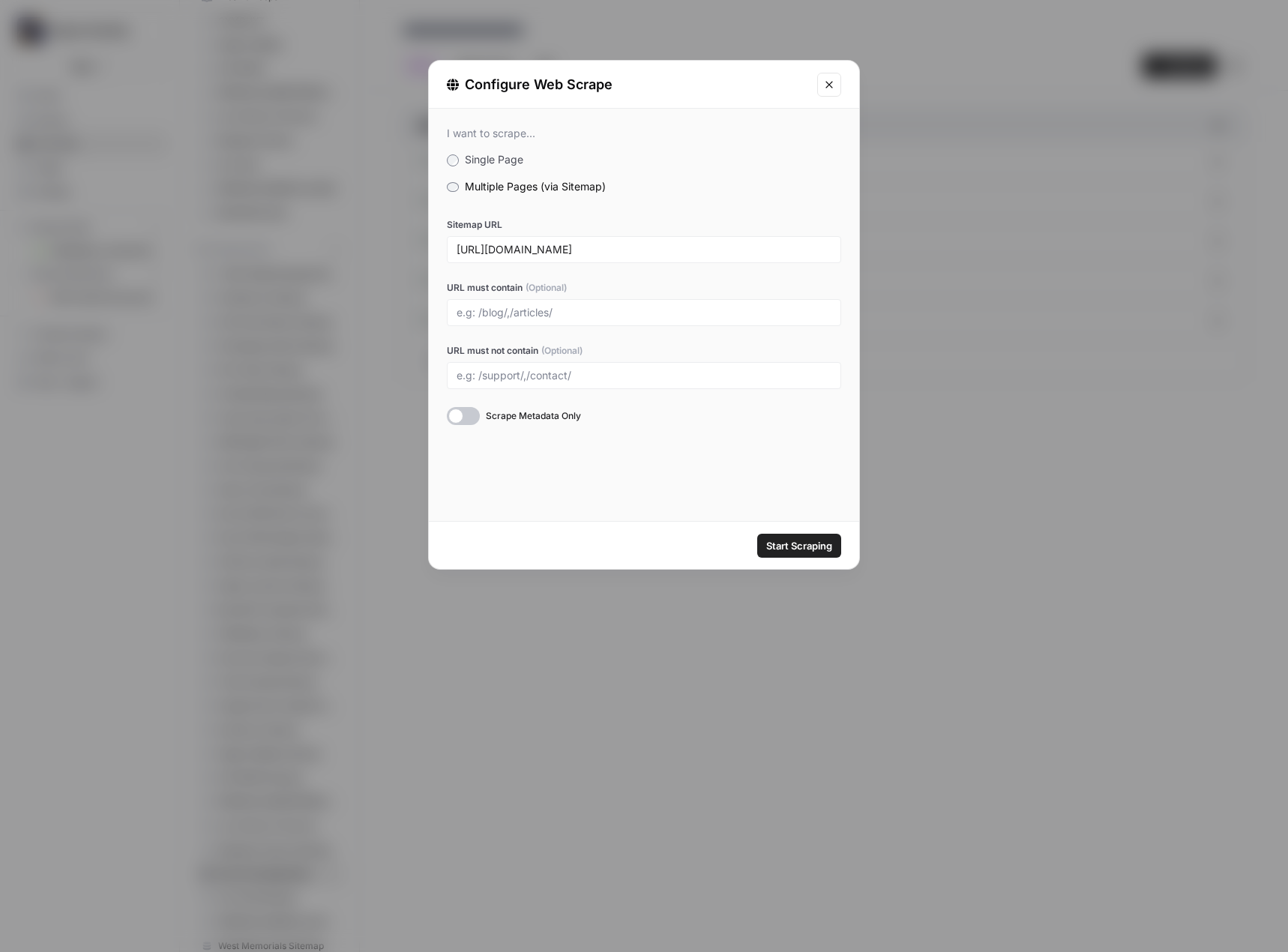
click at [814, 543] on span "Start Scraping" at bounding box center [799, 545] width 66 height 15
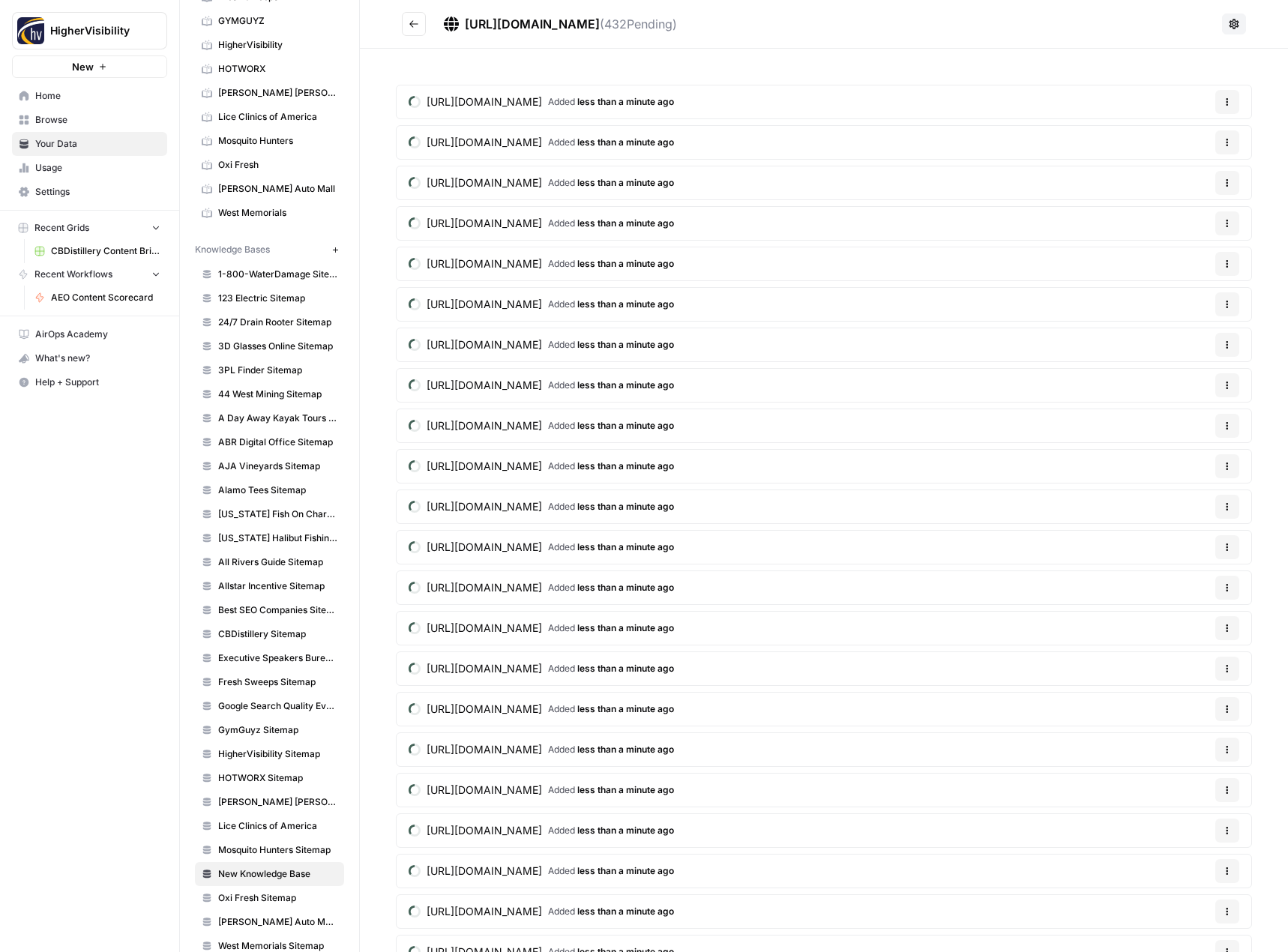
click at [416, 24] on icon "Go back" at bounding box center [414, 24] width 9 height 7
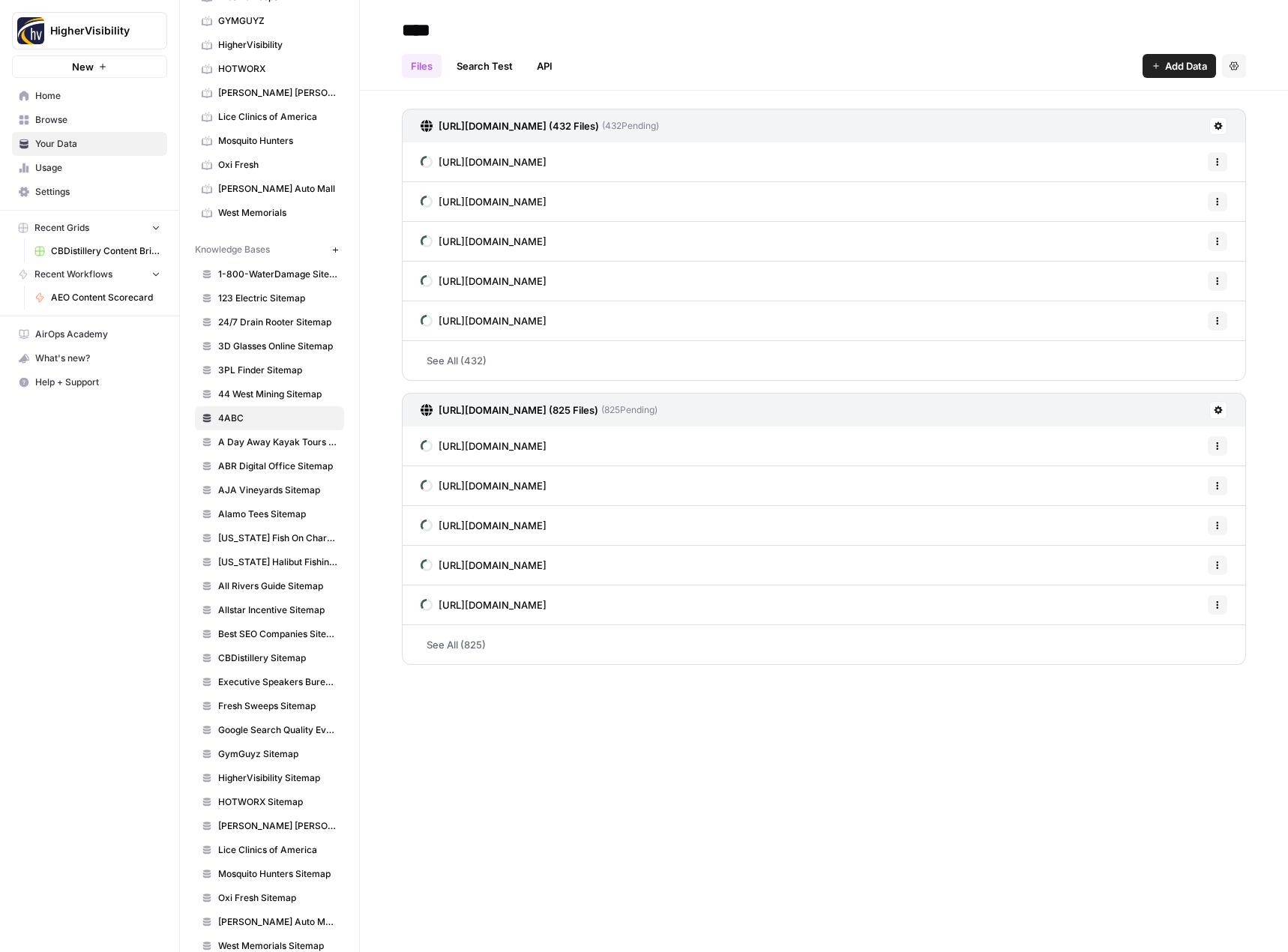
type input "****"
click at [878, 56] on div "Files Search Test API Add Data Settings" at bounding box center [824, 60] width 845 height 36
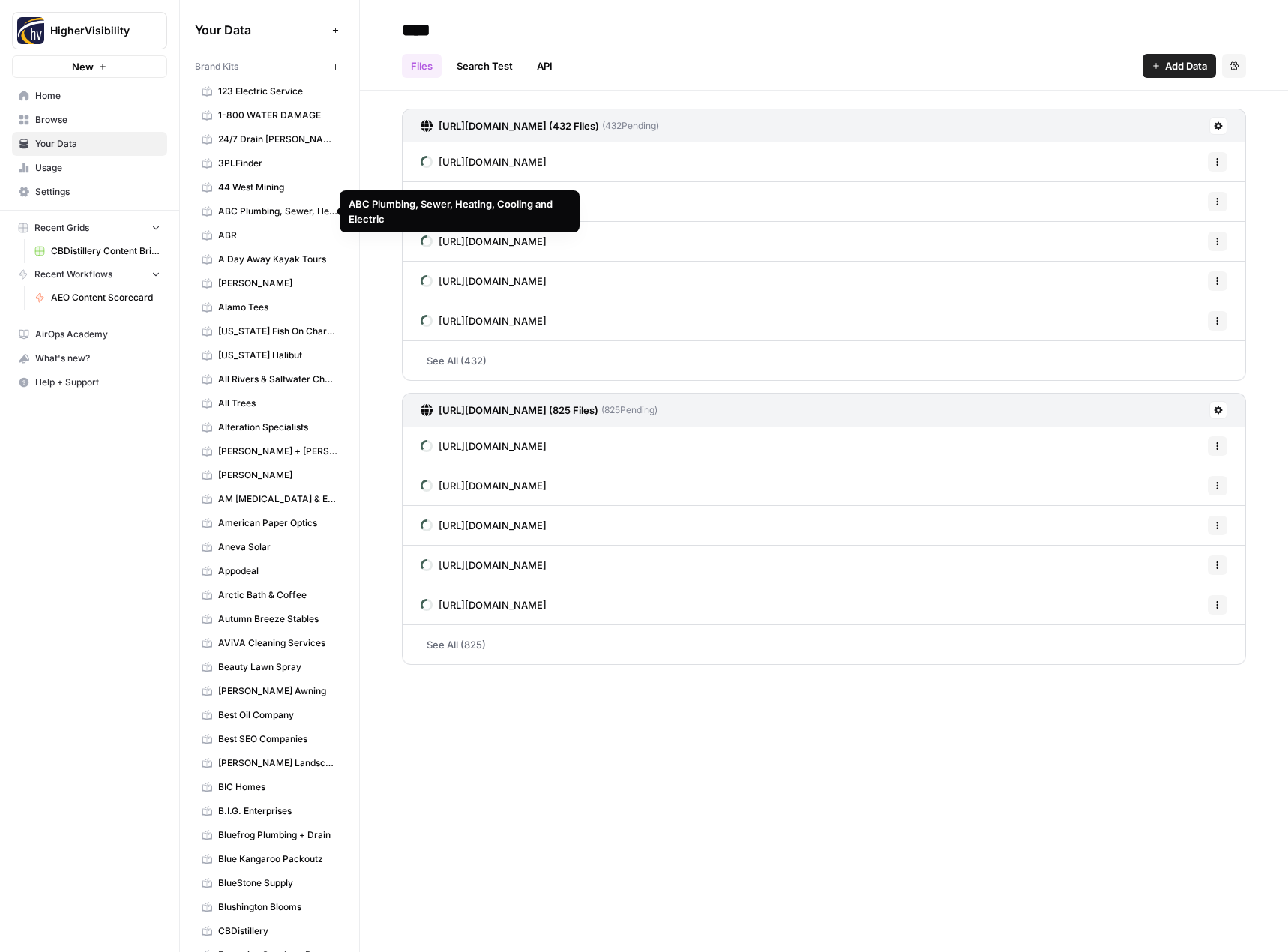
click at [272, 212] on span "ABC Plumbing, Sewer, Heating, Cooling and Electric" at bounding box center [278, 211] width 119 height 13
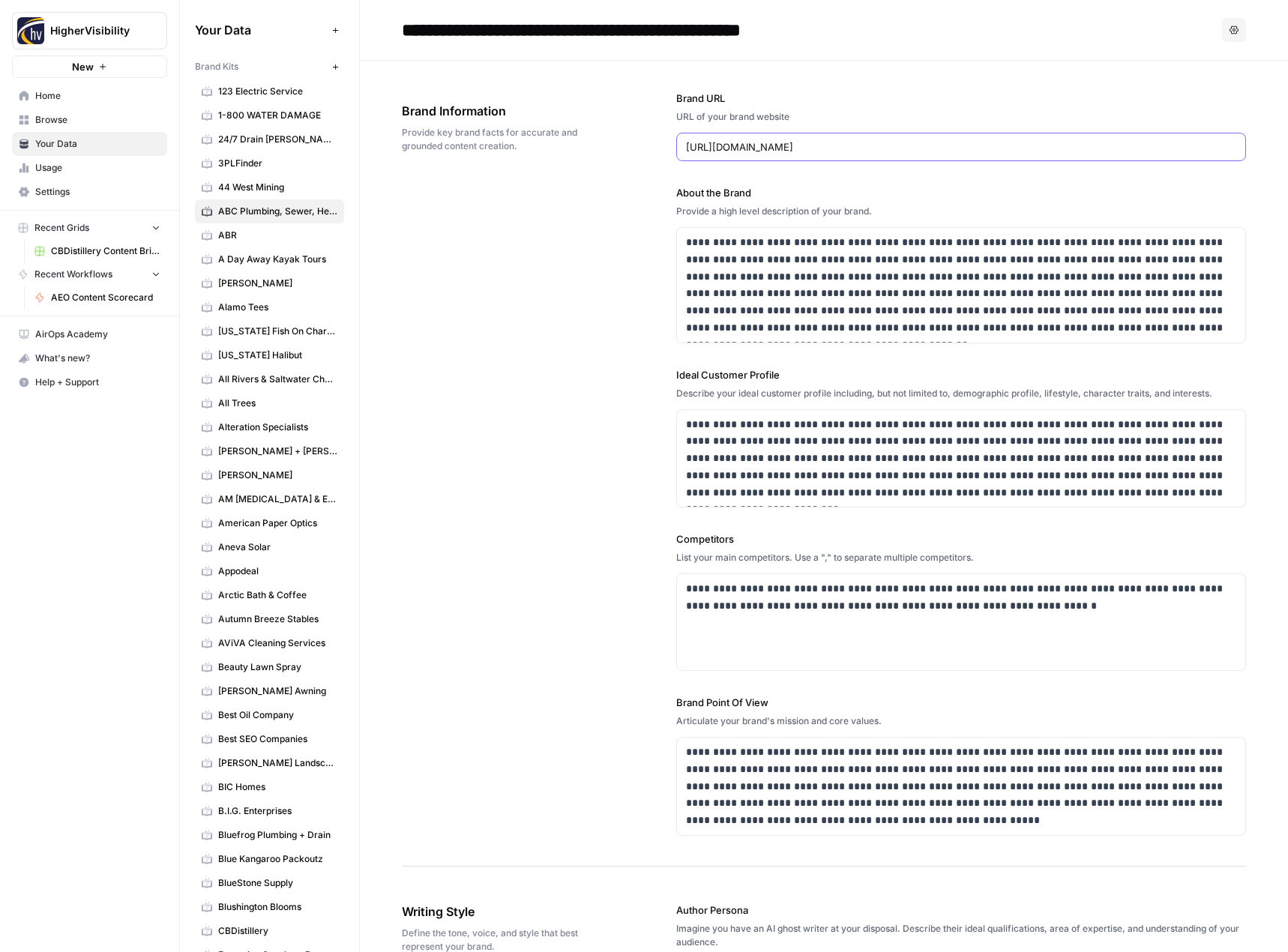
click at [782, 141] on input "[URL][DOMAIN_NAME]" at bounding box center [961, 147] width 551 height 15
click at [717, 48] on header "**********" at bounding box center [823, 30] width 928 height 60
click at [720, 40] on input "**********" at bounding box center [628, 30] width 465 height 30
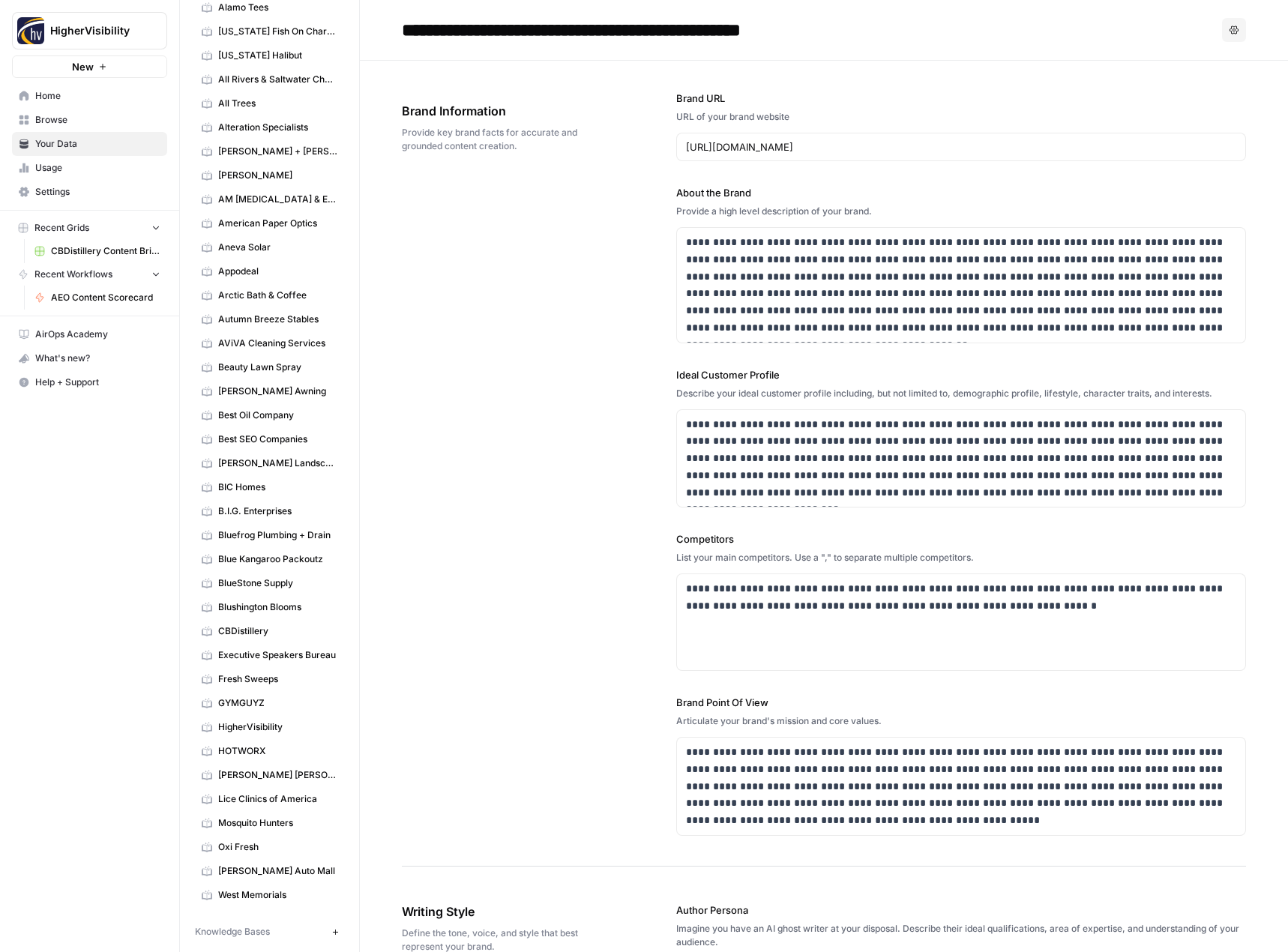
scroll to position [675, 0]
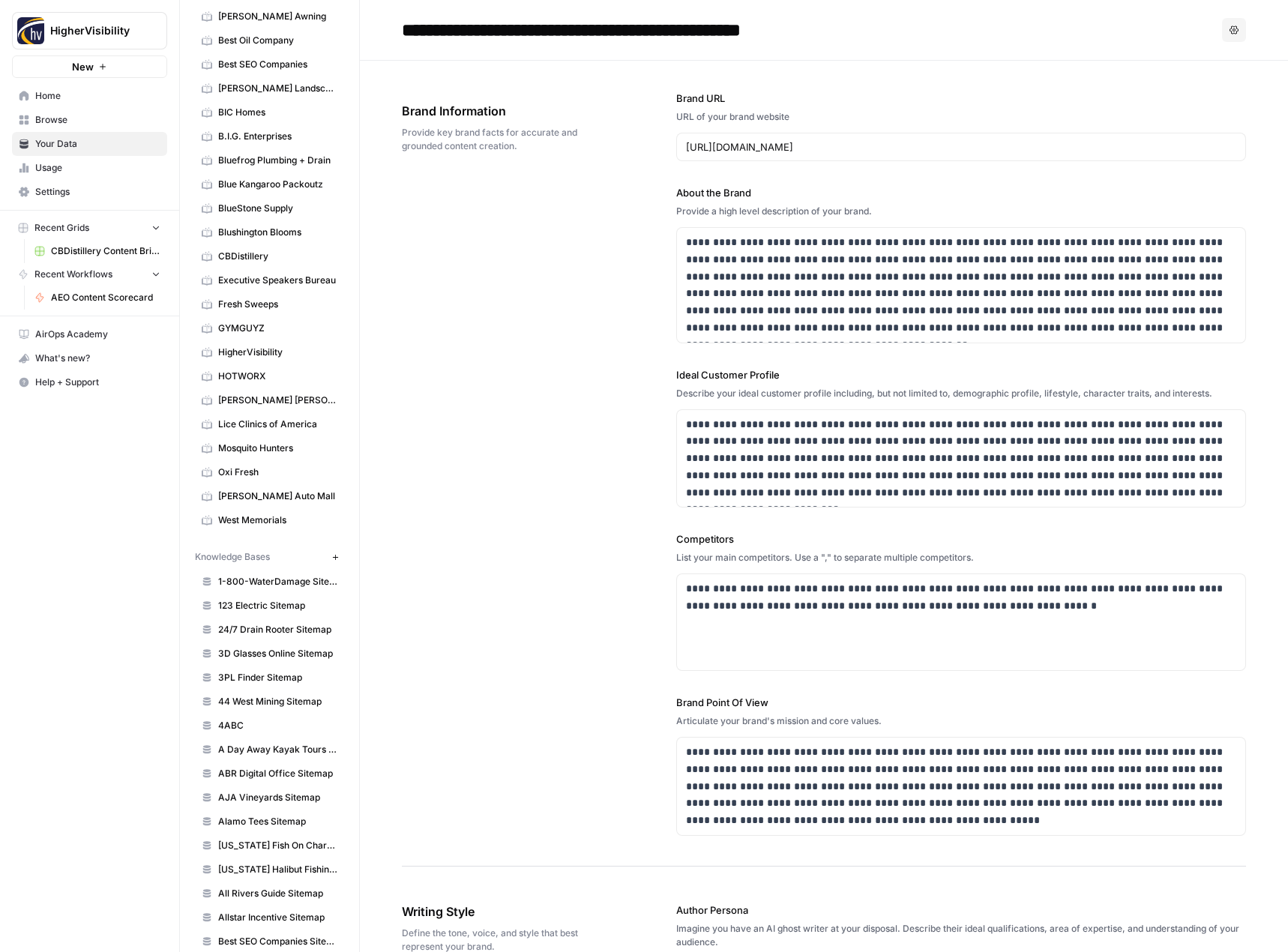
click at [250, 724] on span "4ABC" at bounding box center [278, 725] width 119 height 13
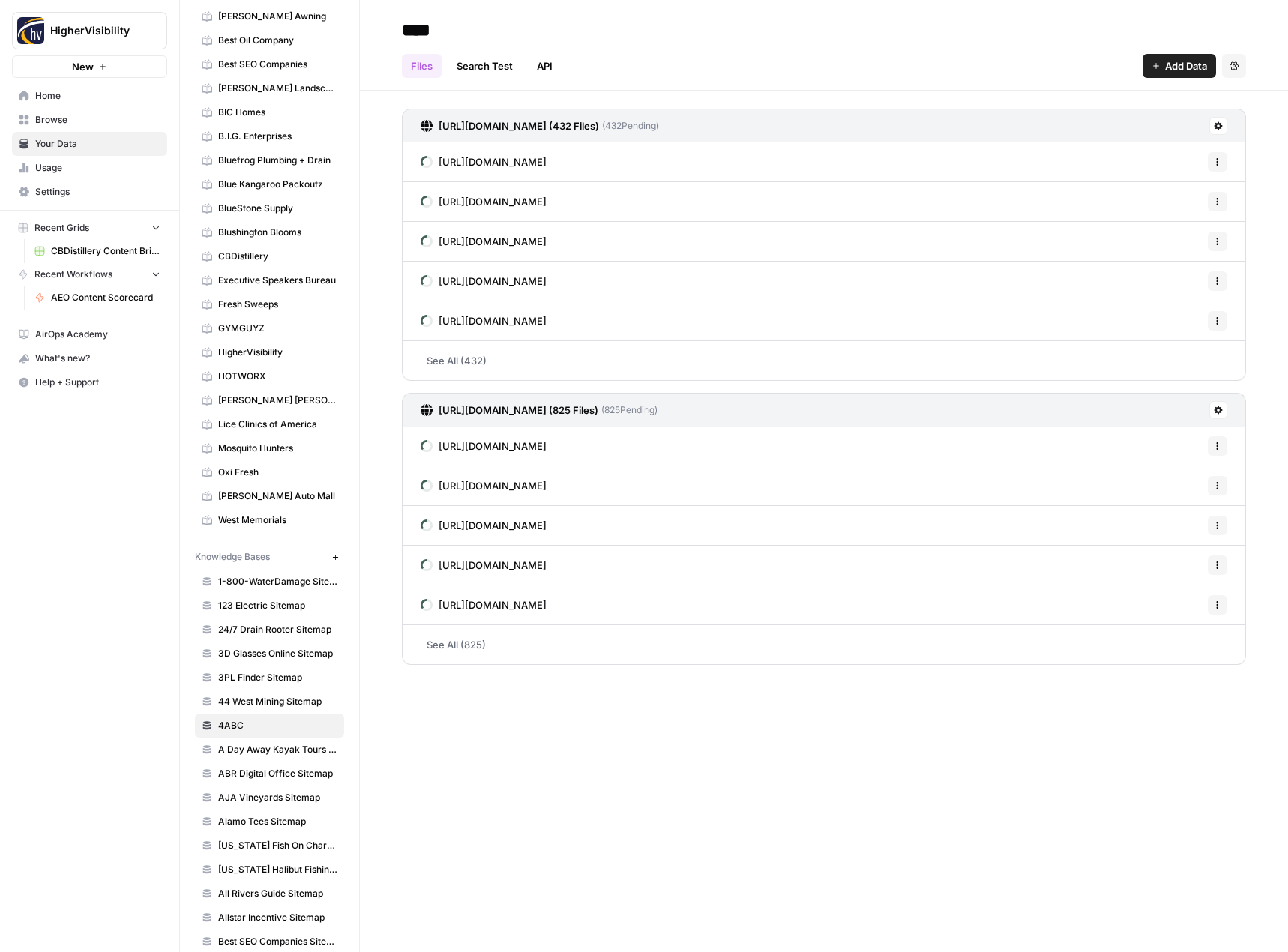
click at [468, 35] on input "****" at bounding box center [516, 30] width 240 height 30
paste input "**********"
type input "**********"
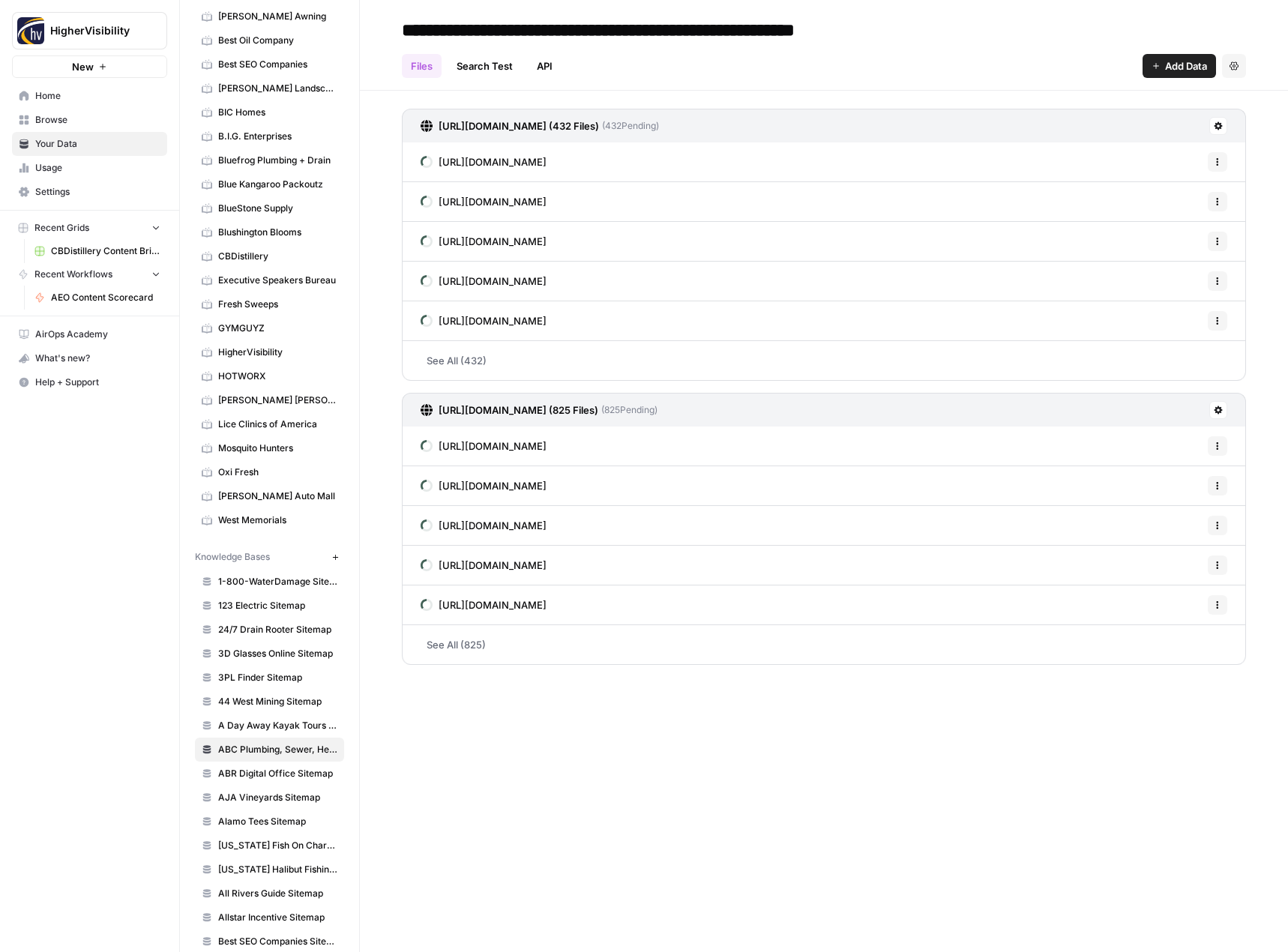
click at [1009, 54] on div "Files Search Test API Add Data Settings" at bounding box center [824, 60] width 845 height 36
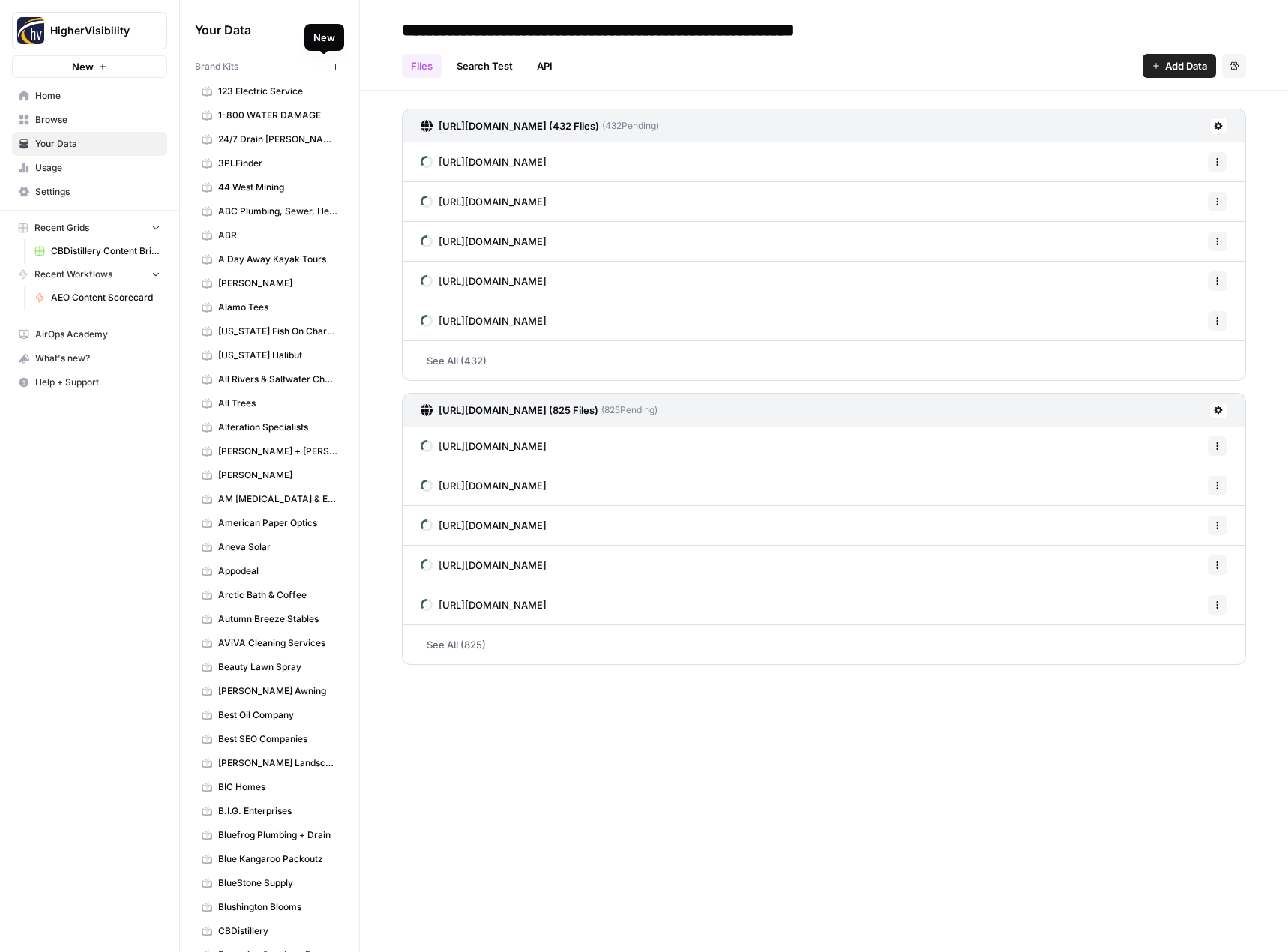
click at [331, 64] on icon "button" at bounding box center [335, 67] width 9 height 9
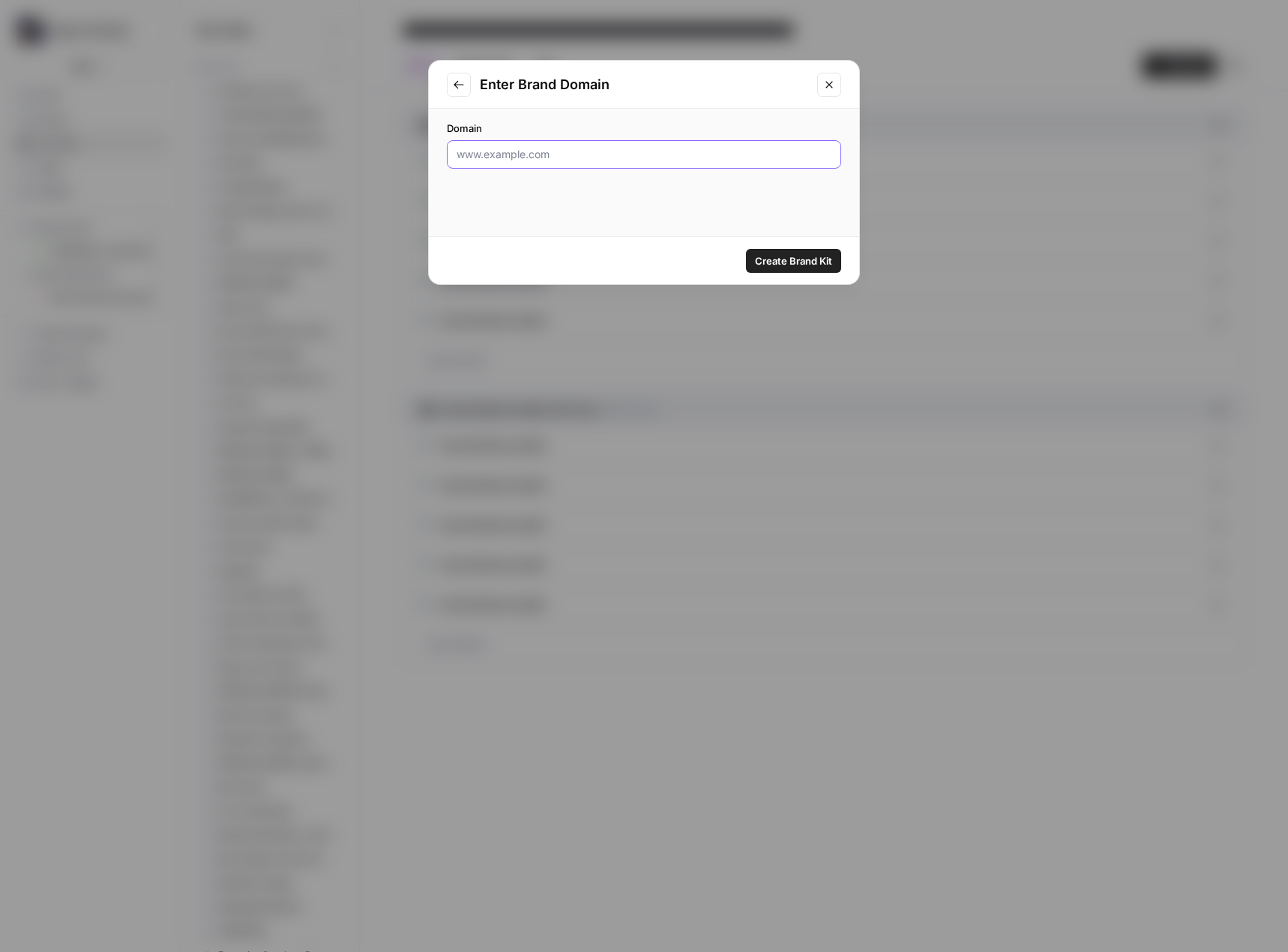
click at [569, 161] on input "Domain" at bounding box center [644, 154] width 375 height 15
paste input "https://apsguards.net/"
type input "https://apsguards.net/"
click at [772, 261] on span "Create Brand Kit" at bounding box center [794, 261] width 77 height 15
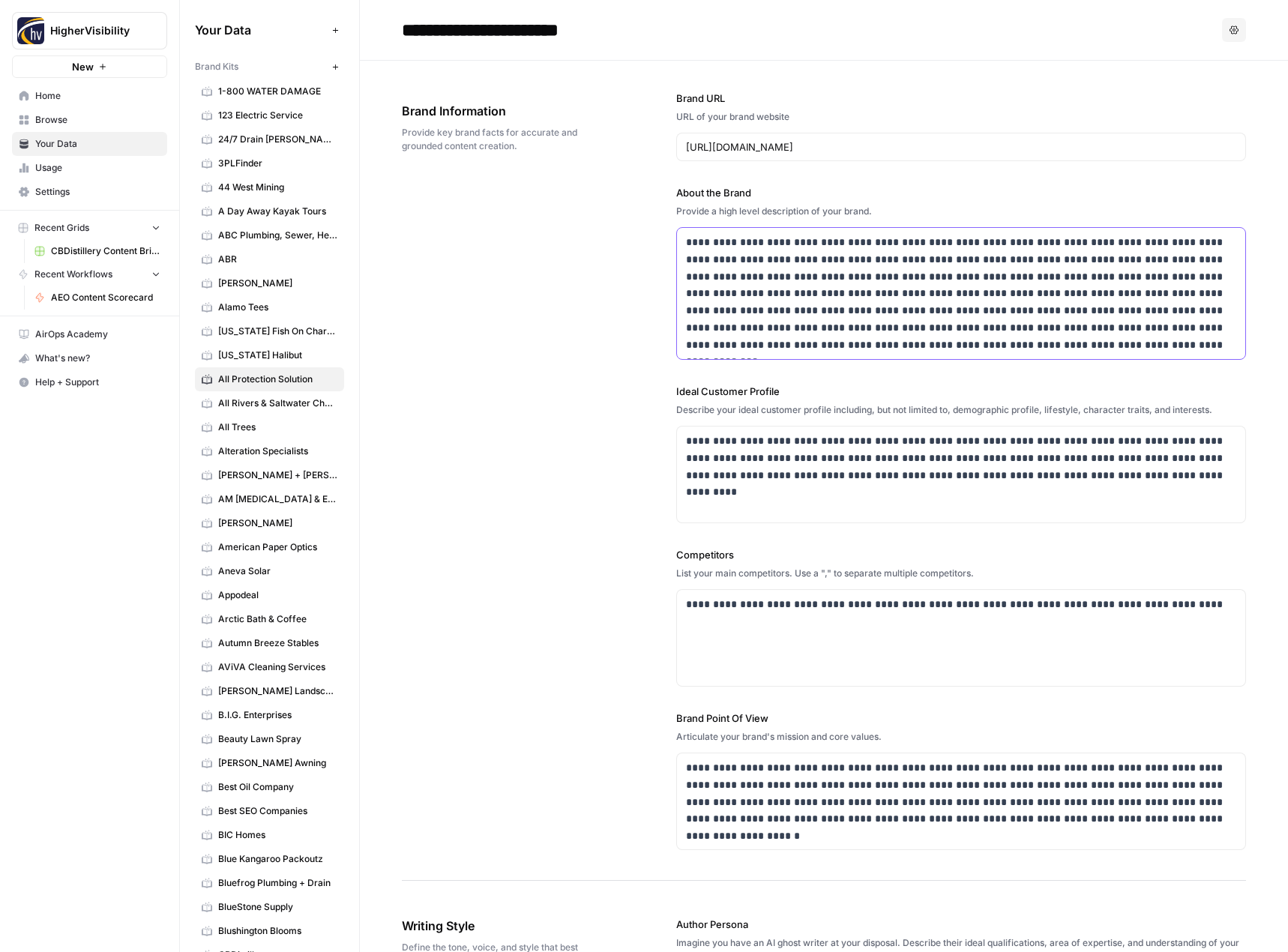
click at [917, 275] on p "**********" at bounding box center [957, 294] width 542 height 119
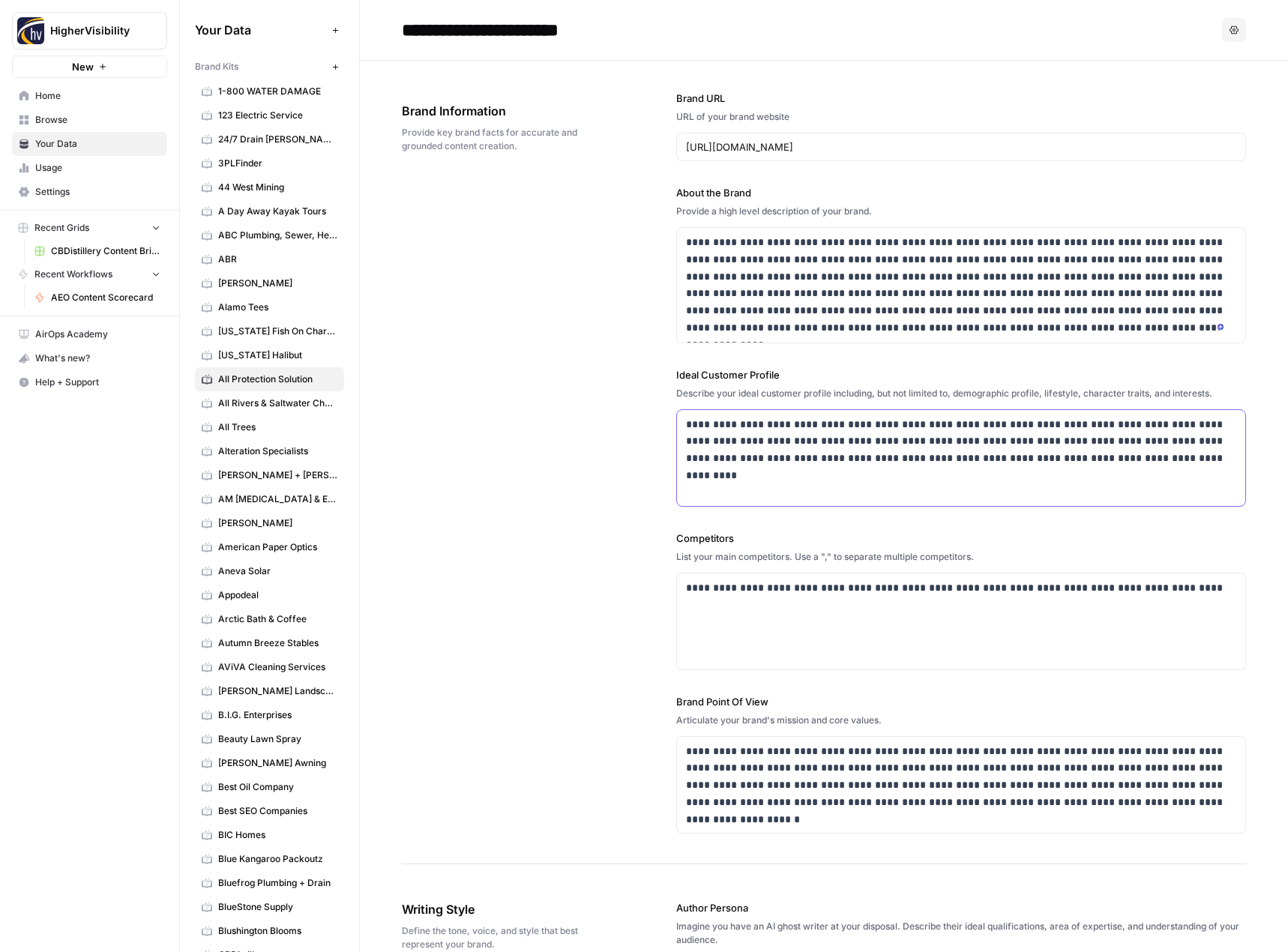
click at [833, 426] on p "**********" at bounding box center [957, 441] width 542 height 51
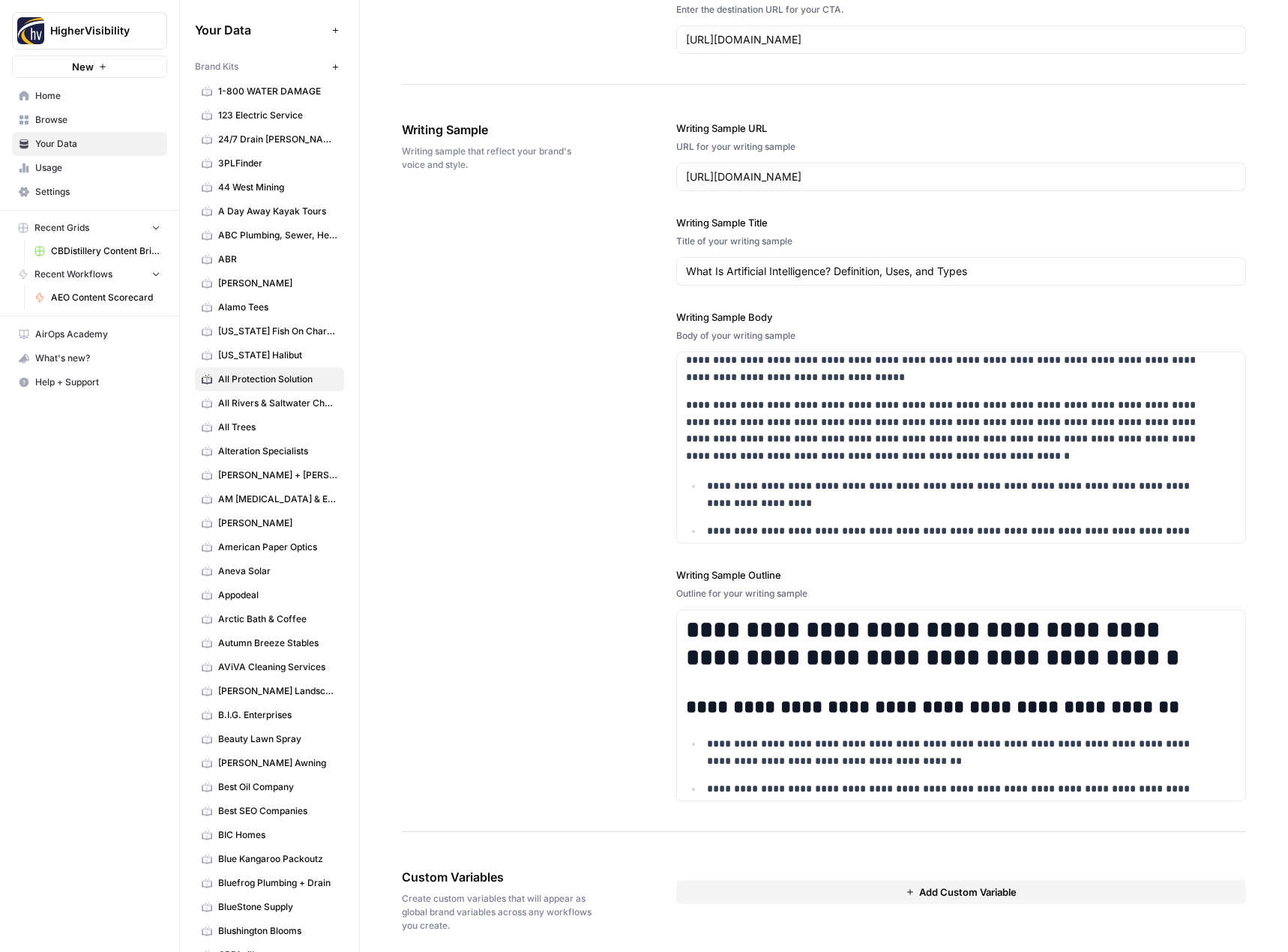
scroll to position [1698, 0]
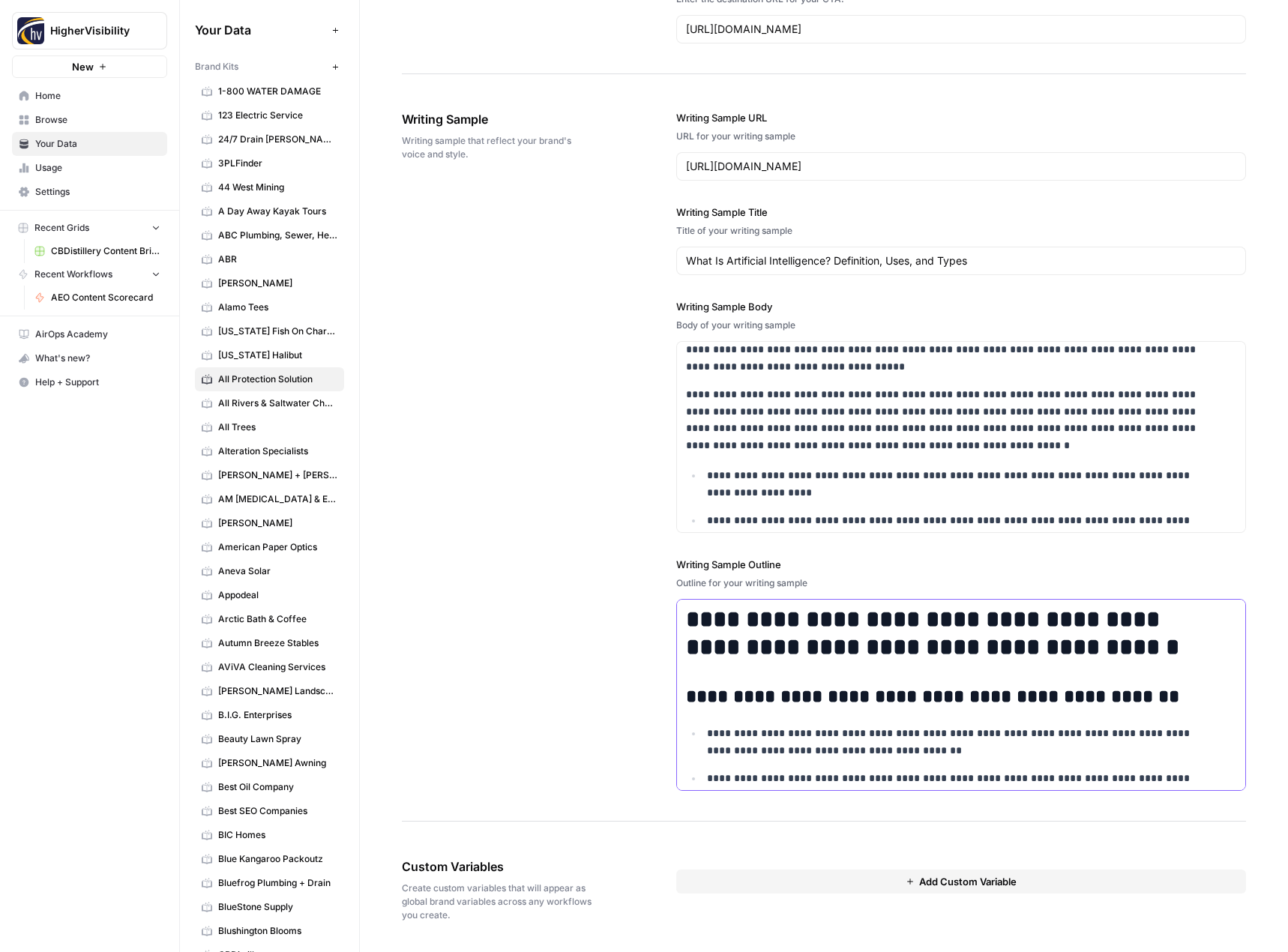
click at [774, 651] on h1 "**********" at bounding box center [951, 633] width 531 height 56
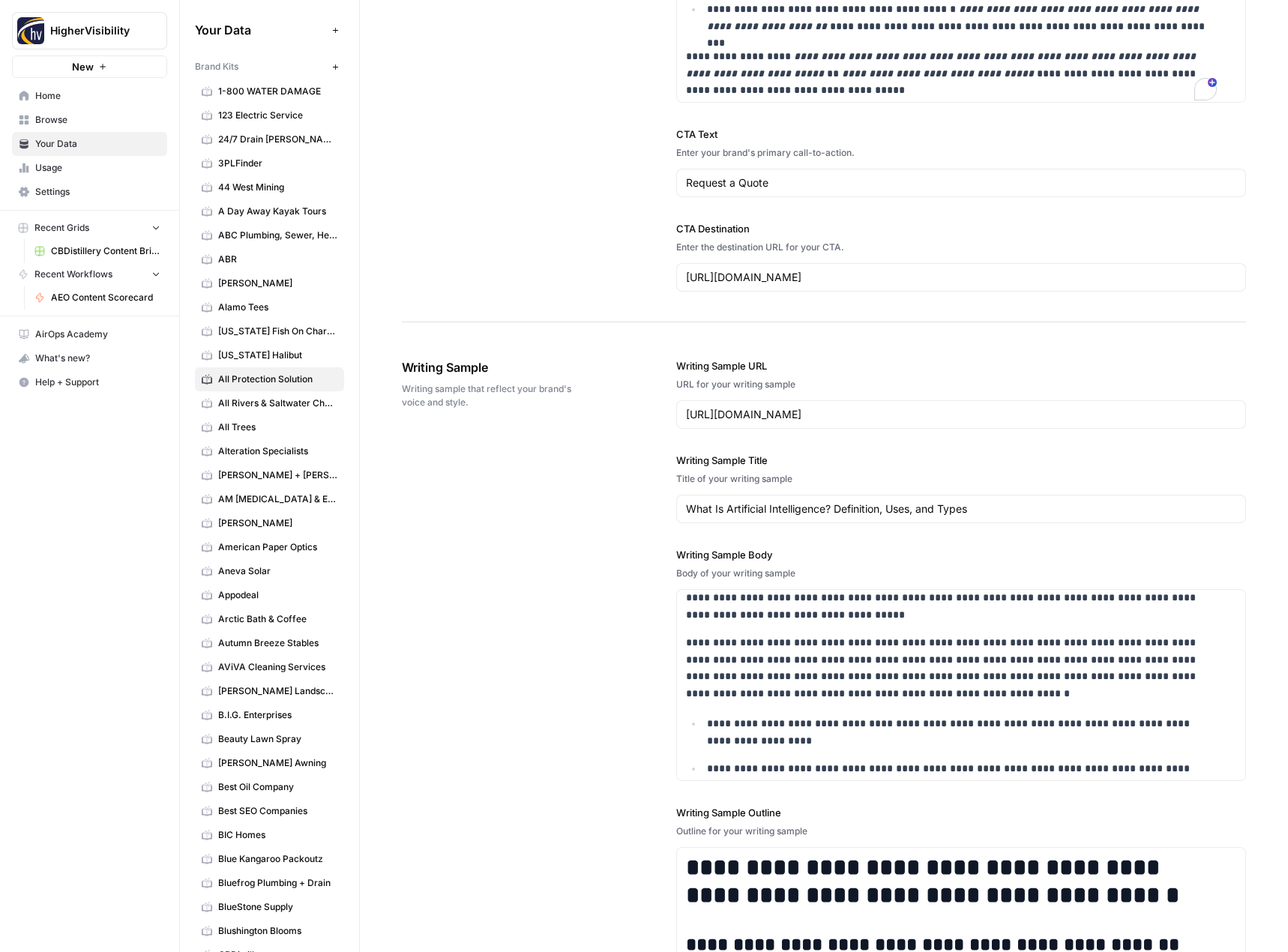
scroll to position [0, 0]
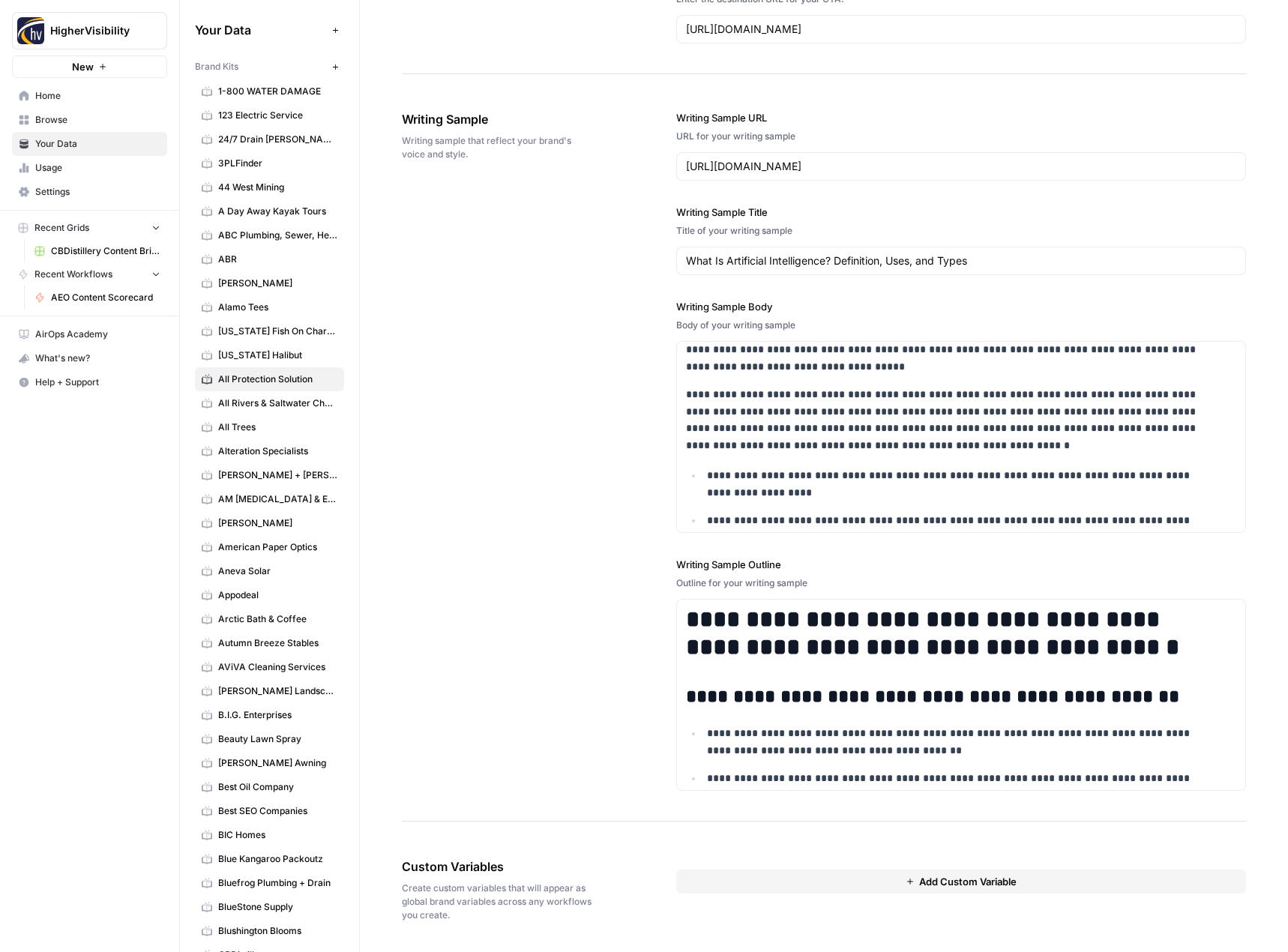
click at [882, 877] on button "Add Custom Variable" at bounding box center [961, 881] width 571 height 24
click at [790, 906] on input "text" at bounding box center [961, 909] width 526 height 13
paste input "Case Studies"
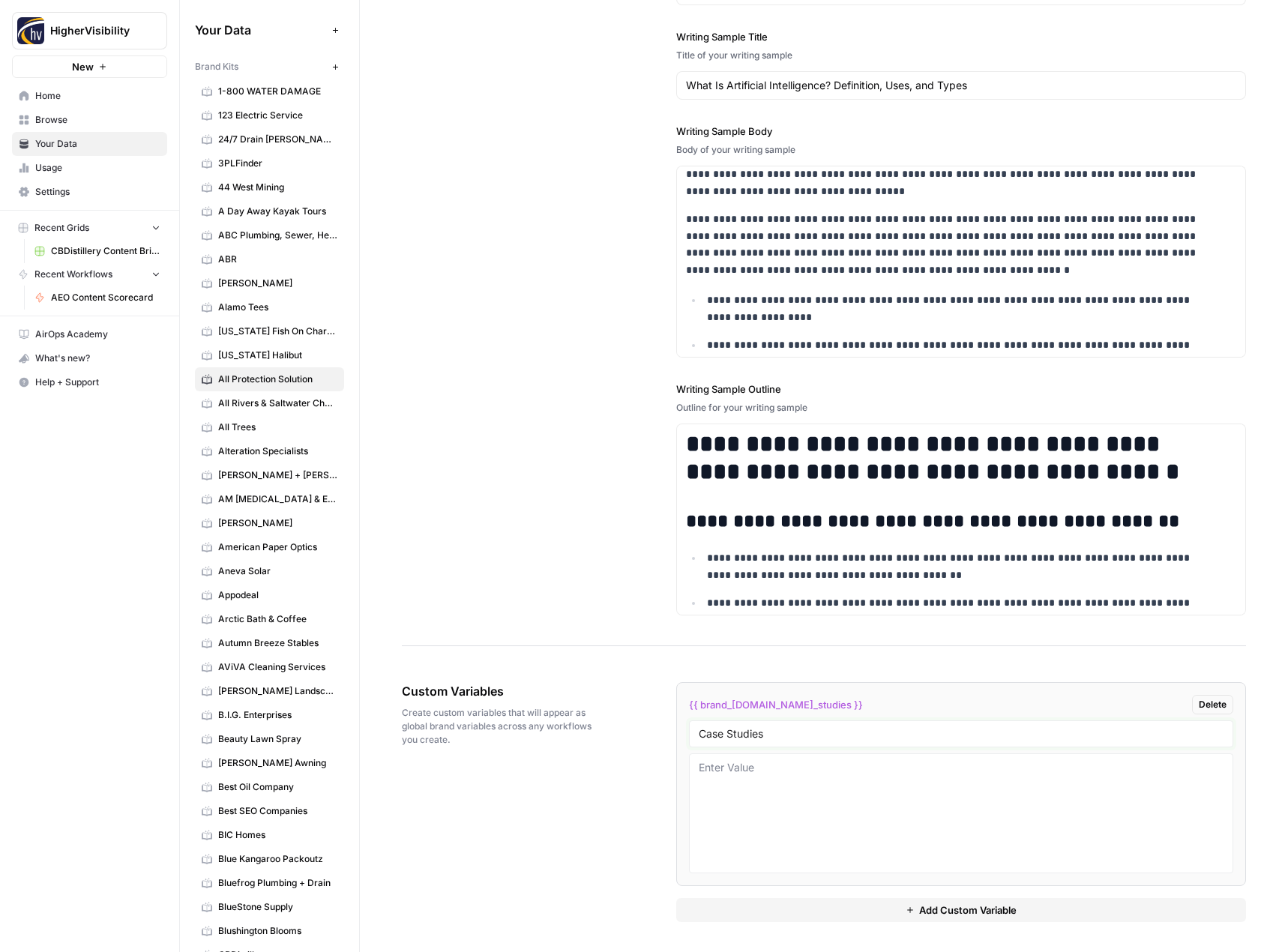
type input "Case Studies"
click at [786, 899] on button "Add Custom Variable" at bounding box center [961, 910] width 571 height 24
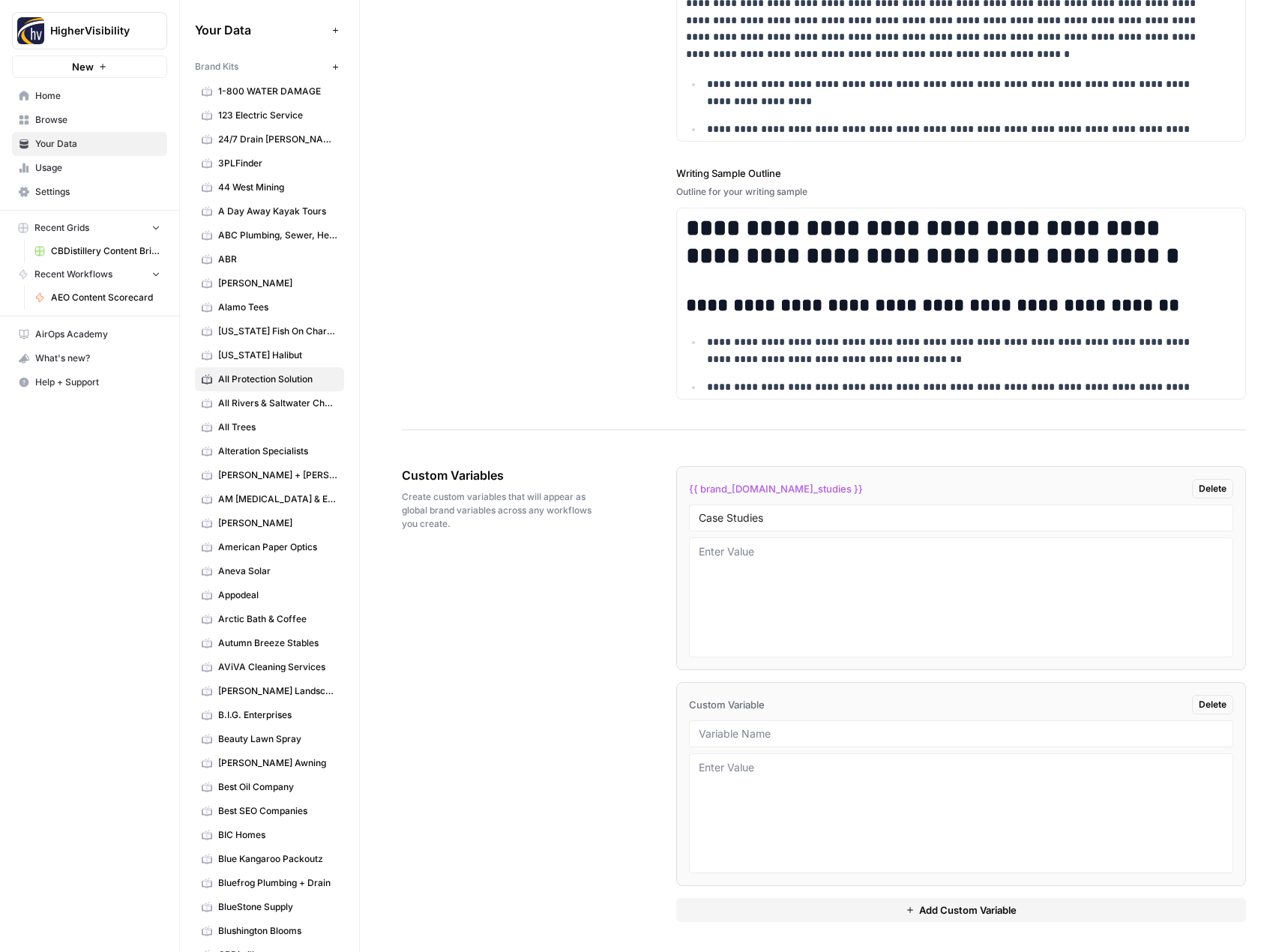
click at [767, 745] on div at bounding box center [961, 734] width 545 height 27
click at [746, 732] on input "text" at bounding box center [961, 734] width 526 height 13
paste input "Testimonials"
type input "Testimonials"
click at [749, 904] on button "Add Custom Variable" at bounding box center [961, 910] width 571 height 24
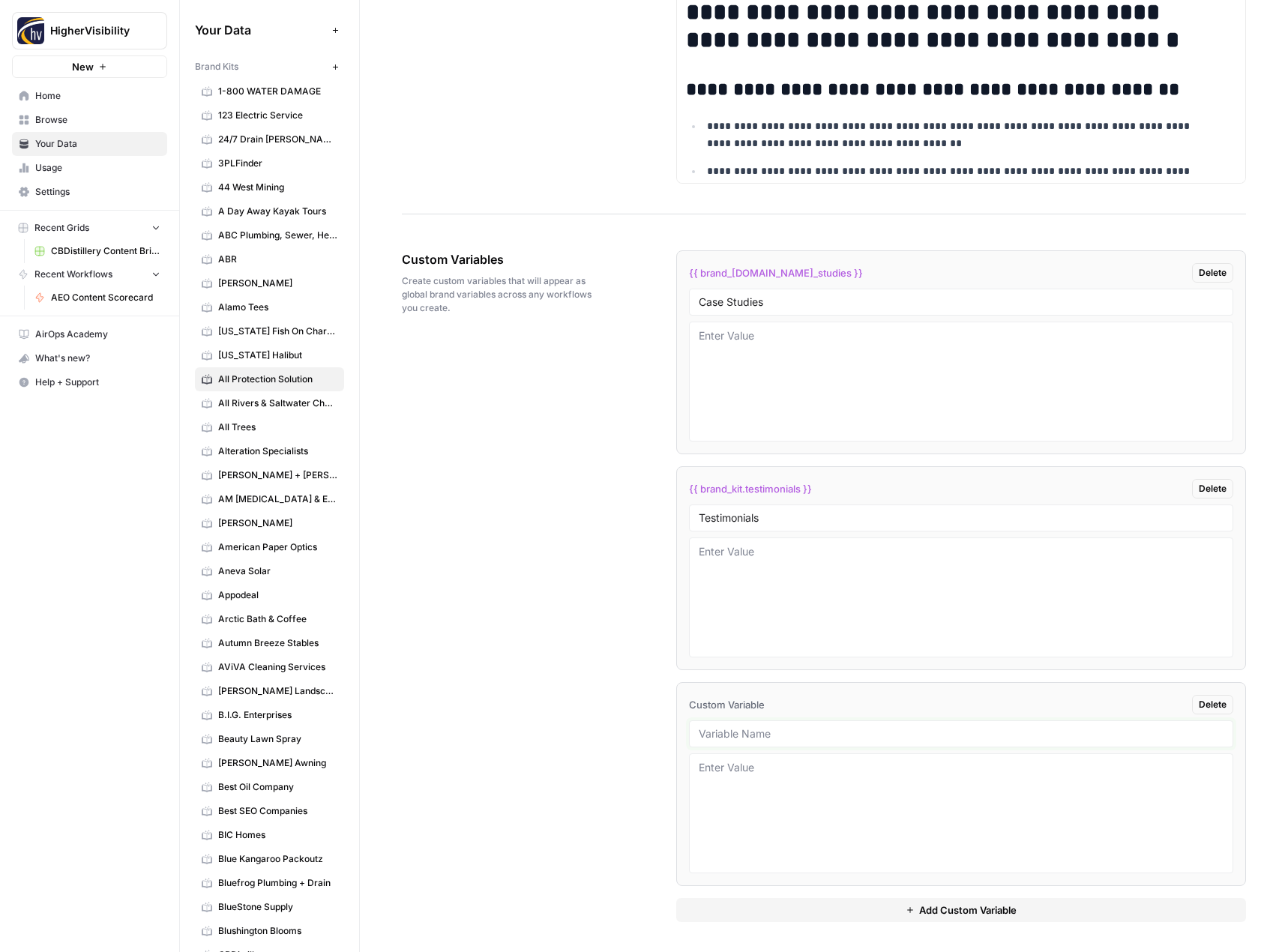
click at [765, 734] on input "text" at bounding box center [961, 734] width 526 height 13
paste input "Word Count"
type input "Word Count"
click at [773, 909] on button "Add Custom Variable" at bounding box center [961, 910] width 571 height 24
click at [756, 941] on div at bounding box center [961, 950] width 545 height 27
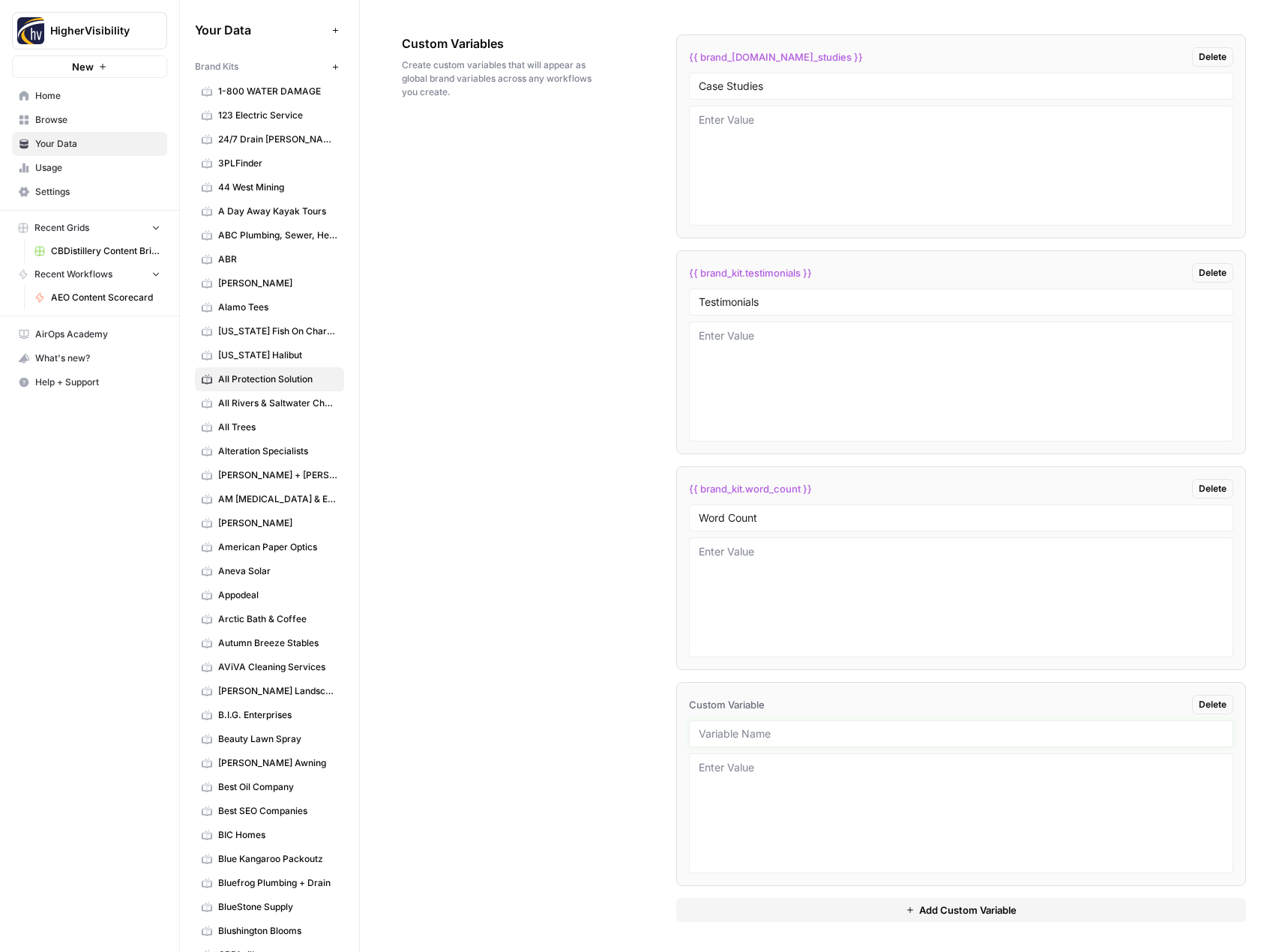
click at [758, 730] on input "text" at bounding box center [961, 734] width 526 height 13
paste input "Custom Location Page Outline"
type input "Custom Location Page Outline"
click at [772, 916] on button "Add Custom Variable" at bounding box center [961, 910] width 571 height 24
click at [717, 735] on input "text" at bounding box center [961, 734] width 526 height 13
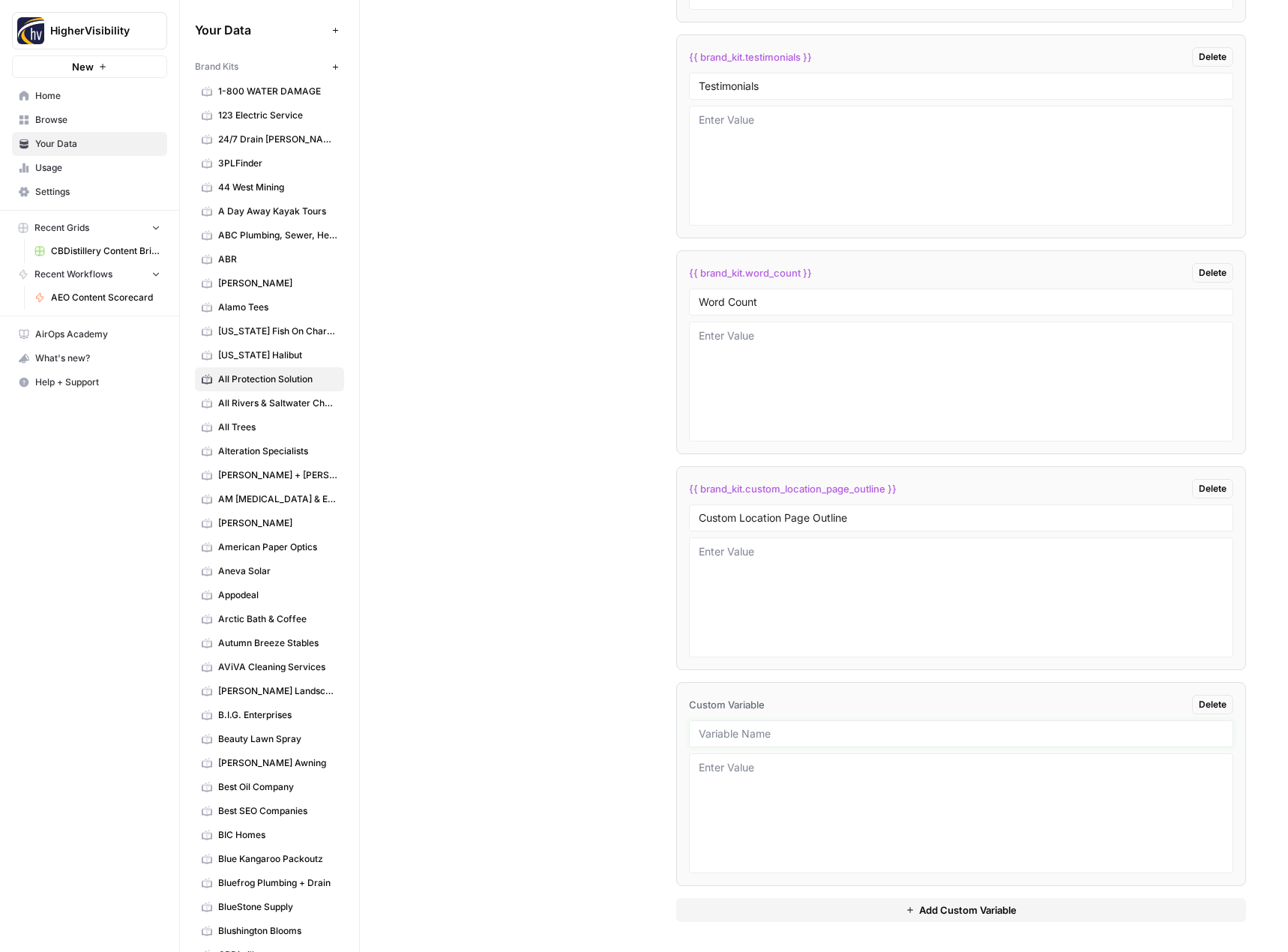
paste input "Industry"
type input "Industry"
click at [732, 911] on button "Add Custom Variable" at bounding box center [961, 910] width 571 height 24
click at [735, 728] on input "text" at bounding box center [961, 734] width 526 height 13
paste input "Location Page Services"
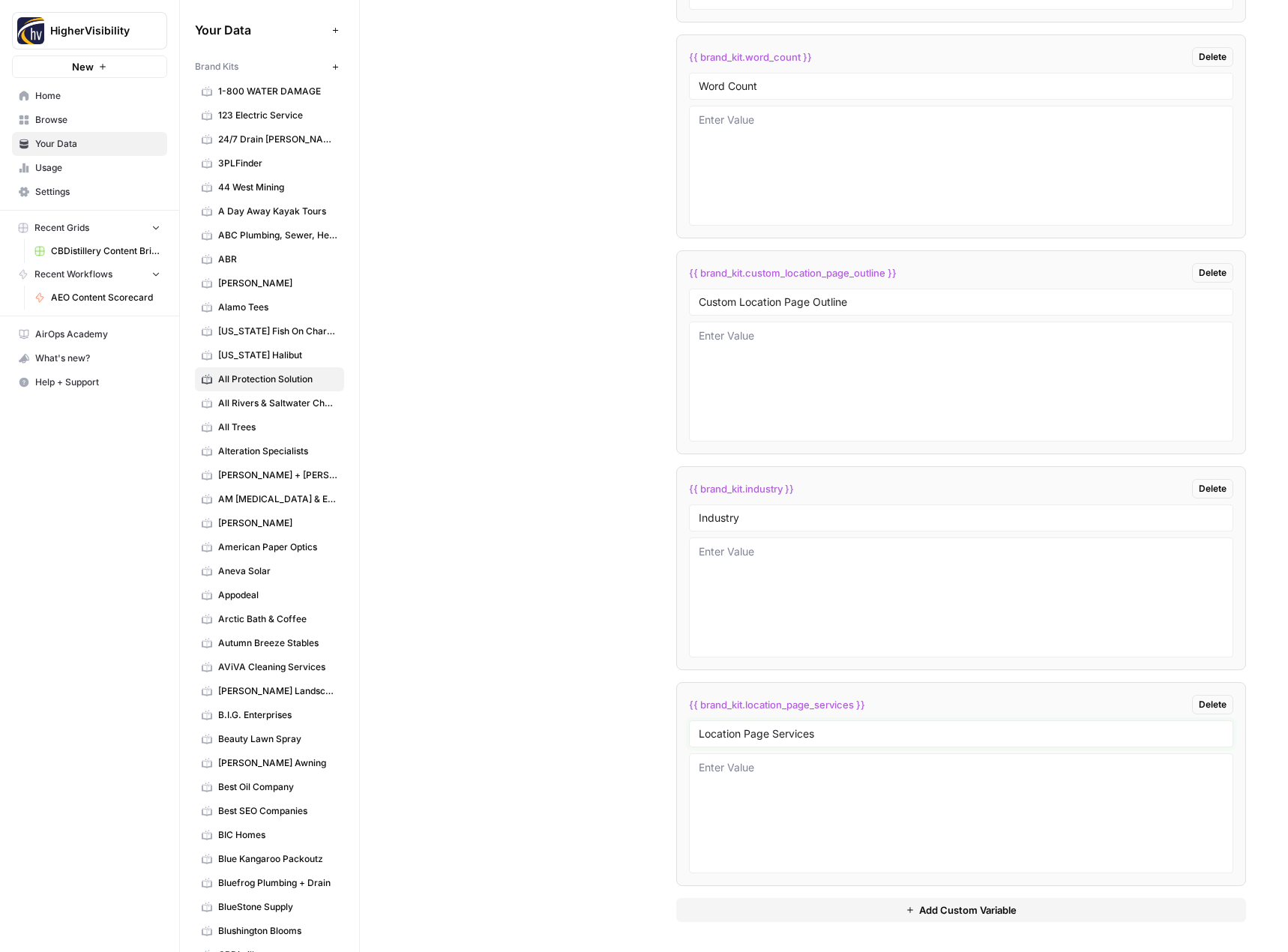
type input "Location Page Services"
click at [762, 560] on textarea at bounding box center [961, 597] width 526 height 107
paste textarea "security guard services"
drag, startPoint x: 700, startPoint y: 549, endPoint x: 693, endPoint y: 550, distance: 7.1
click at [693, 550] on div "security guard services" at bounding box center [961, 597] width 545 height 120
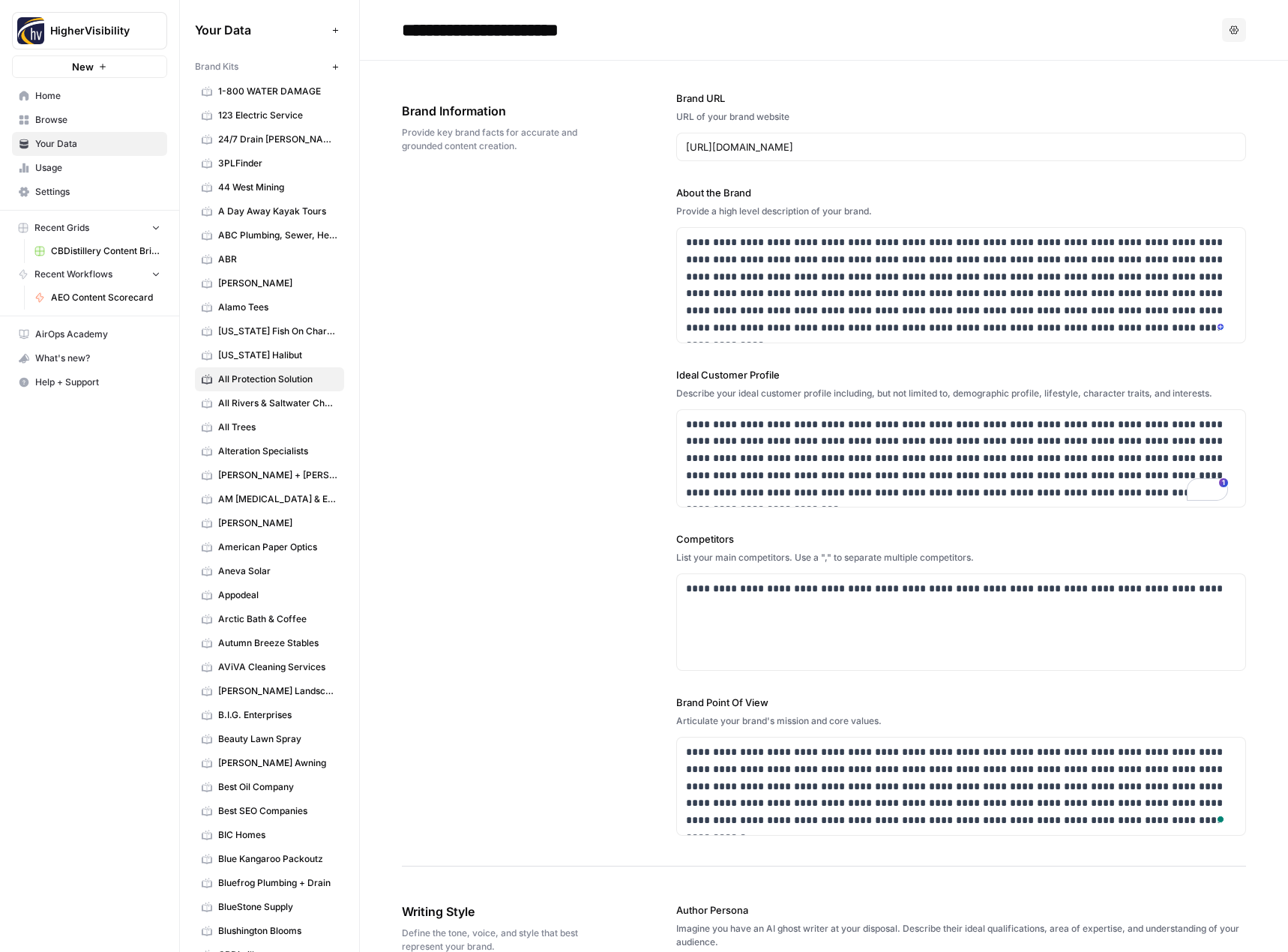
type textarea "Security guard services"
click at [526, 25] on input "**********" at bounding box center [516, 30] width 240 height 30
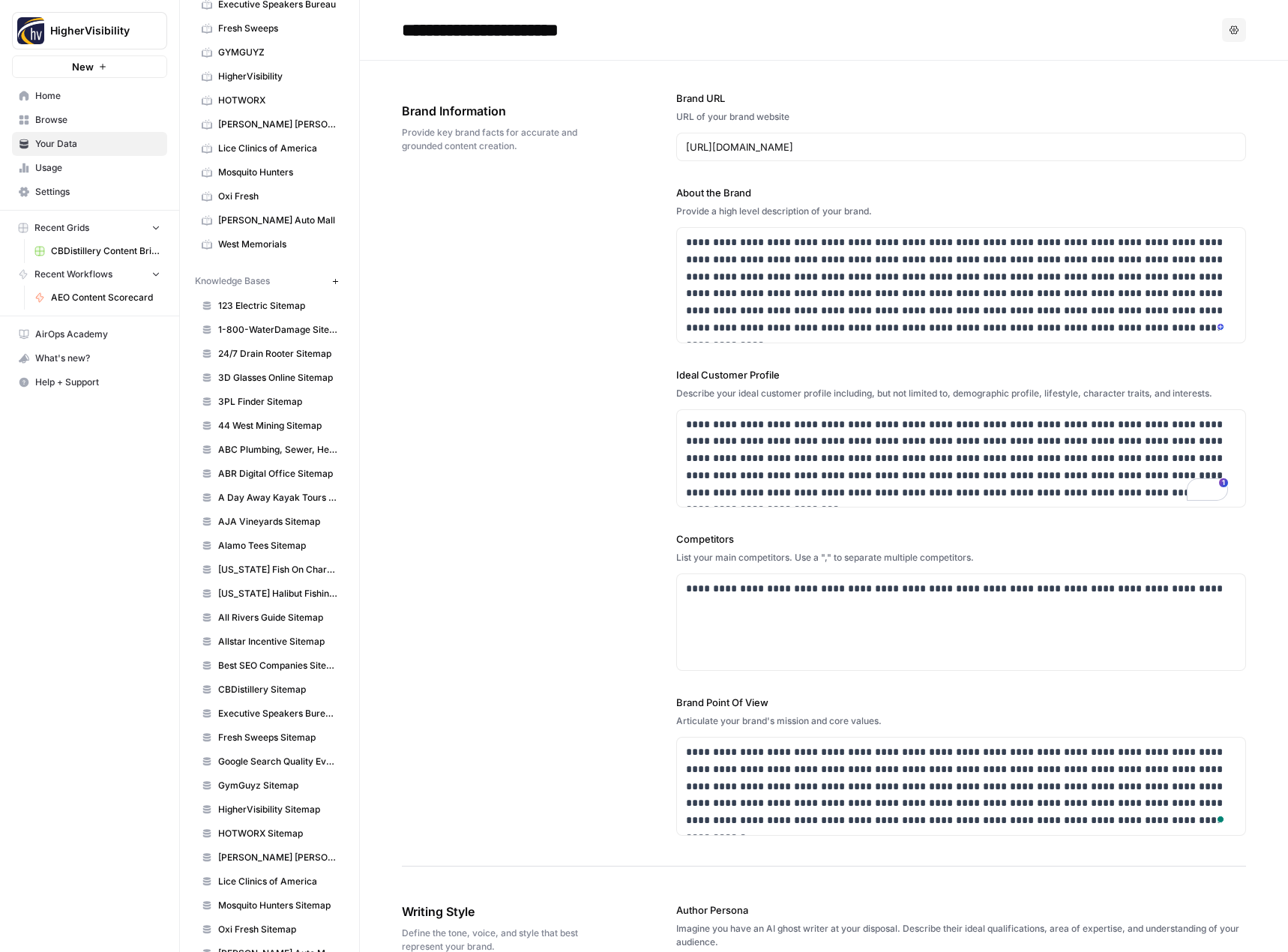
click at [332, 283] on icon "button" at bounding box center [334, 280] width 5 height 5
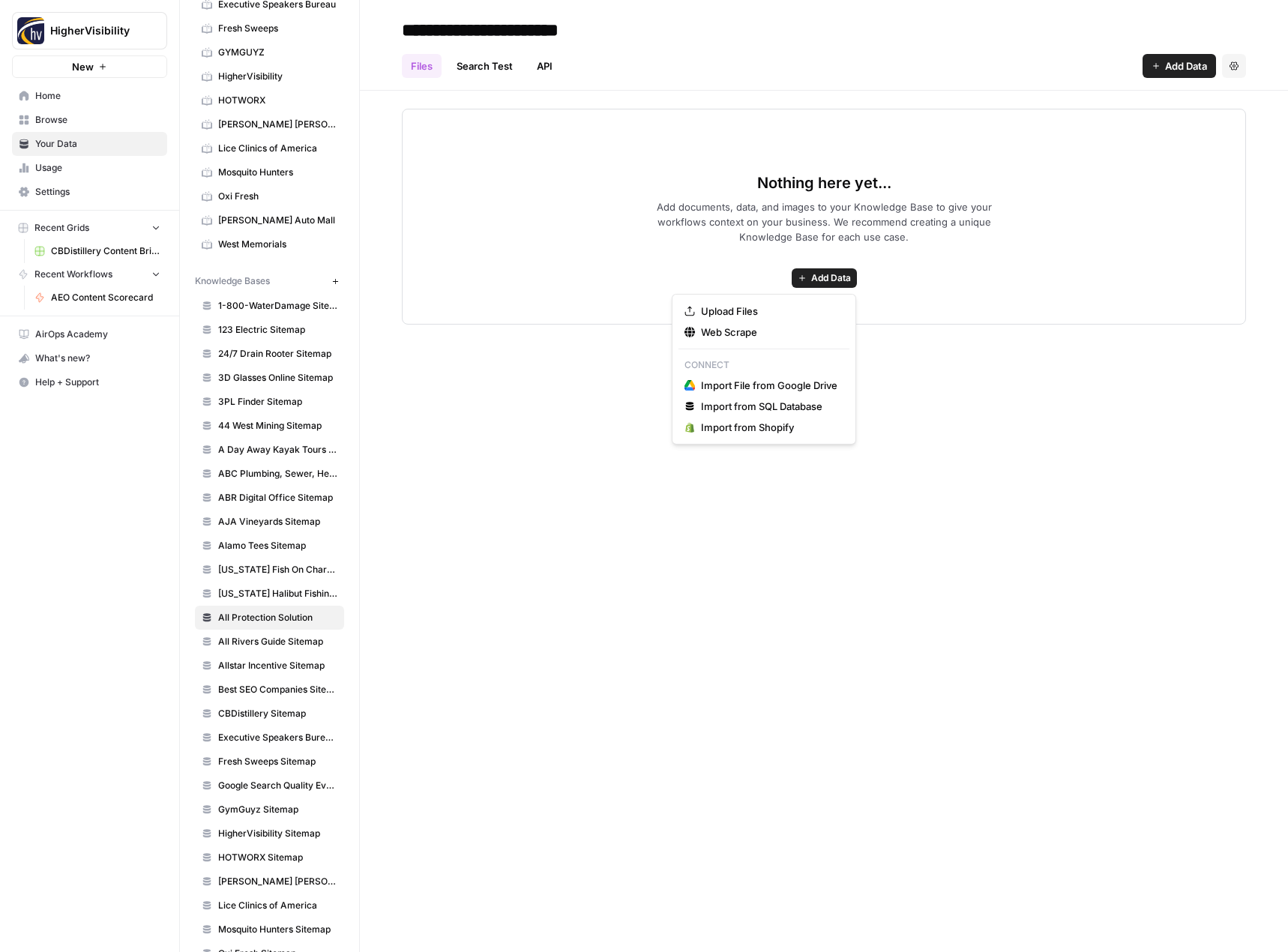
click at [822, 273] on span "Add Data" at bounding box center [830, 278] width 40 height 13
click at [600, 24] on input "**********" at bounding box center [516, 30] width 240 height 30
type input "**********"
click at [827, 284] on span "Add Data" at bounding box center [830, 278] width 40 height 13
click at [797, 325] on span "Web Scrape" at bounding box center [769, 332] width 137 height 15
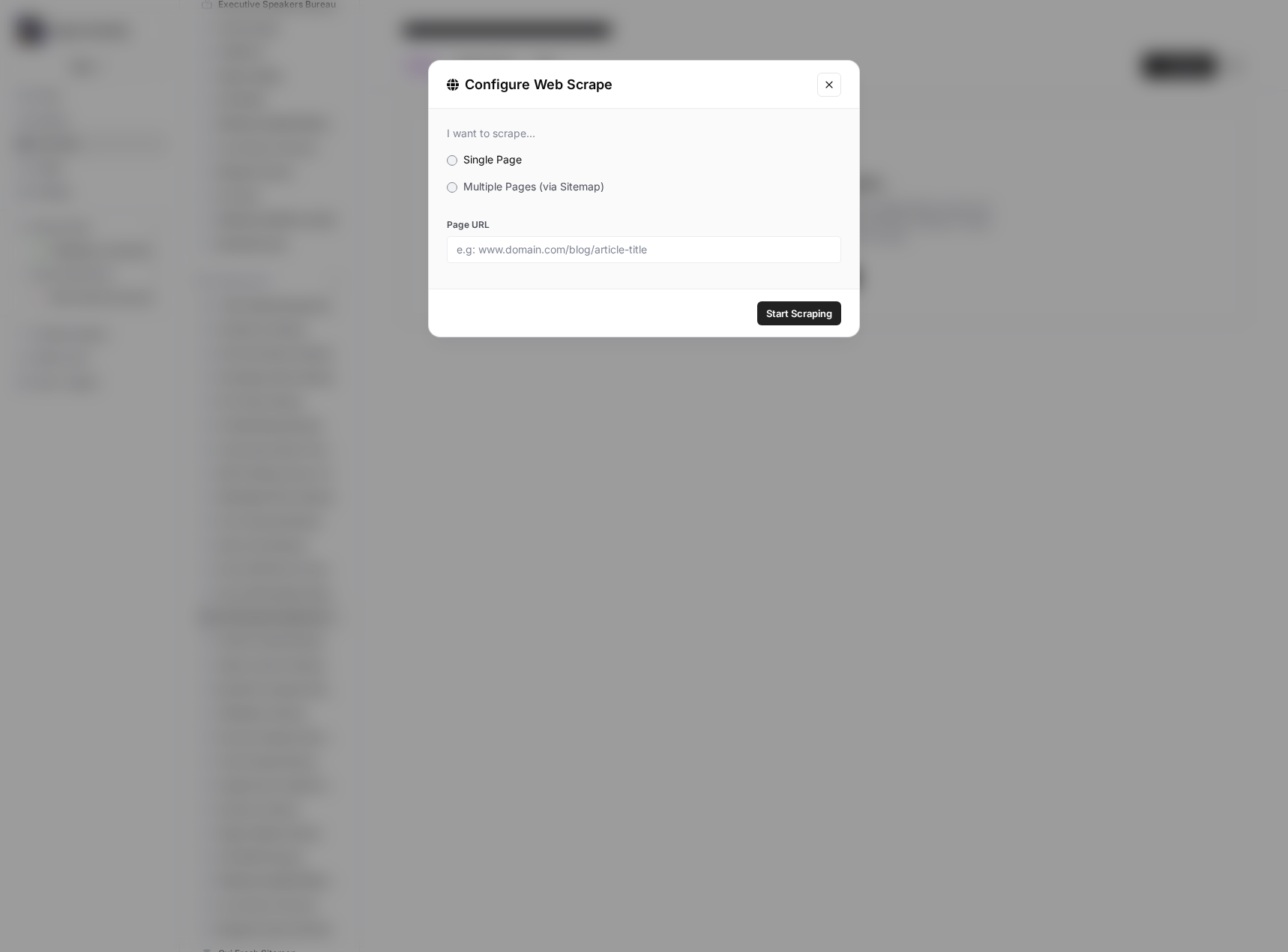
click at [546, 261] on div at bounding box center [644, 250] width 394 height 27
click at [554, 252] on input "Page URL" at bounding box center [644, 249] width 375 height 13
paste input "https://apsguards.net/wp-sitemap.xml"
type input "https://apsguards.net/wp-sitemap.xml"
click at [817, 315] on span "Start Scraping" at bounding box center [799, 313] width 66 height 15
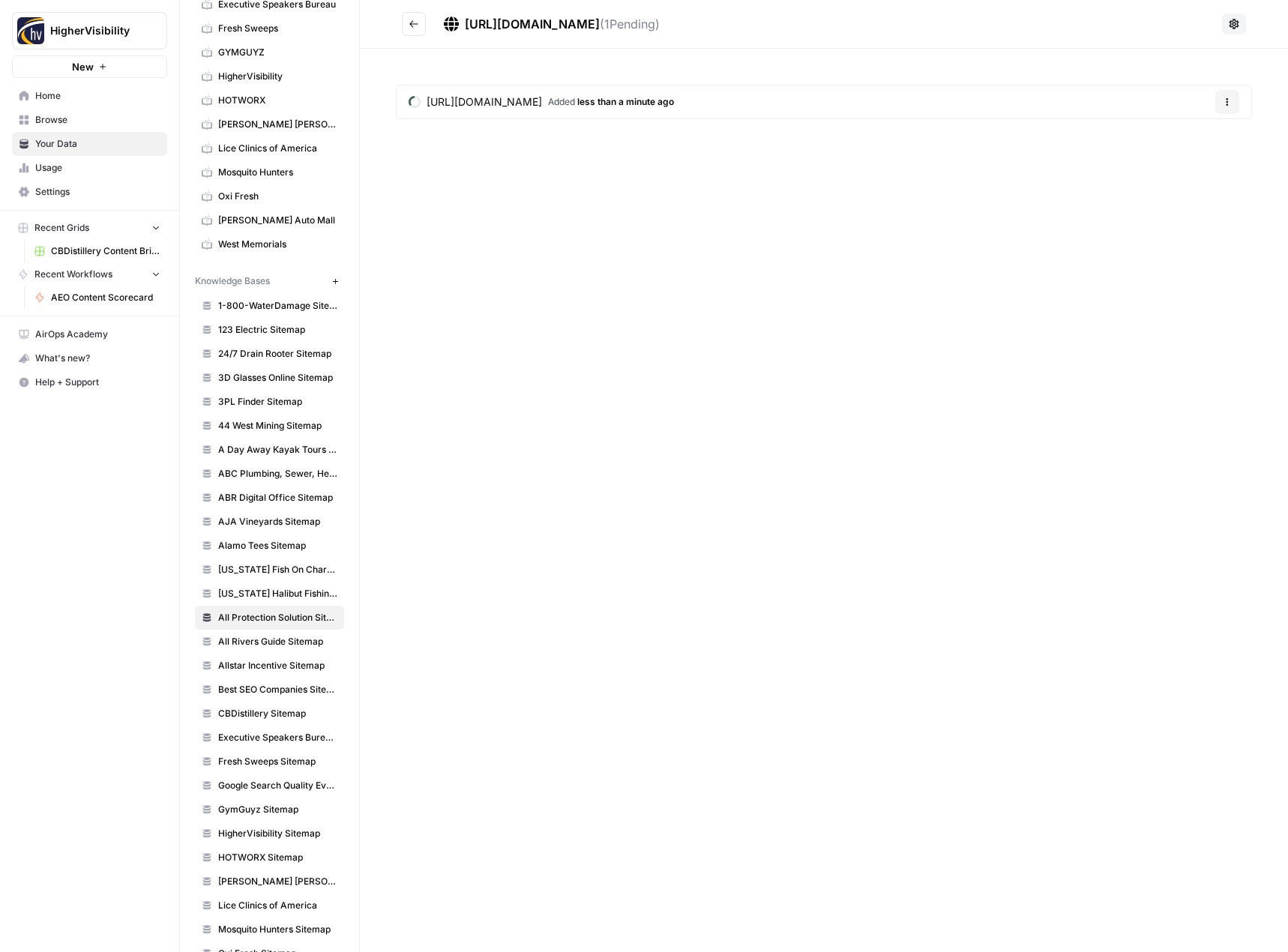
click at [1227, 100] on icon "button" at bounding box center [1228, 99] width 2 height 2
click at [1201, 141] on span "Delete File" at bounding box center [1196, 137] width 49 height 15
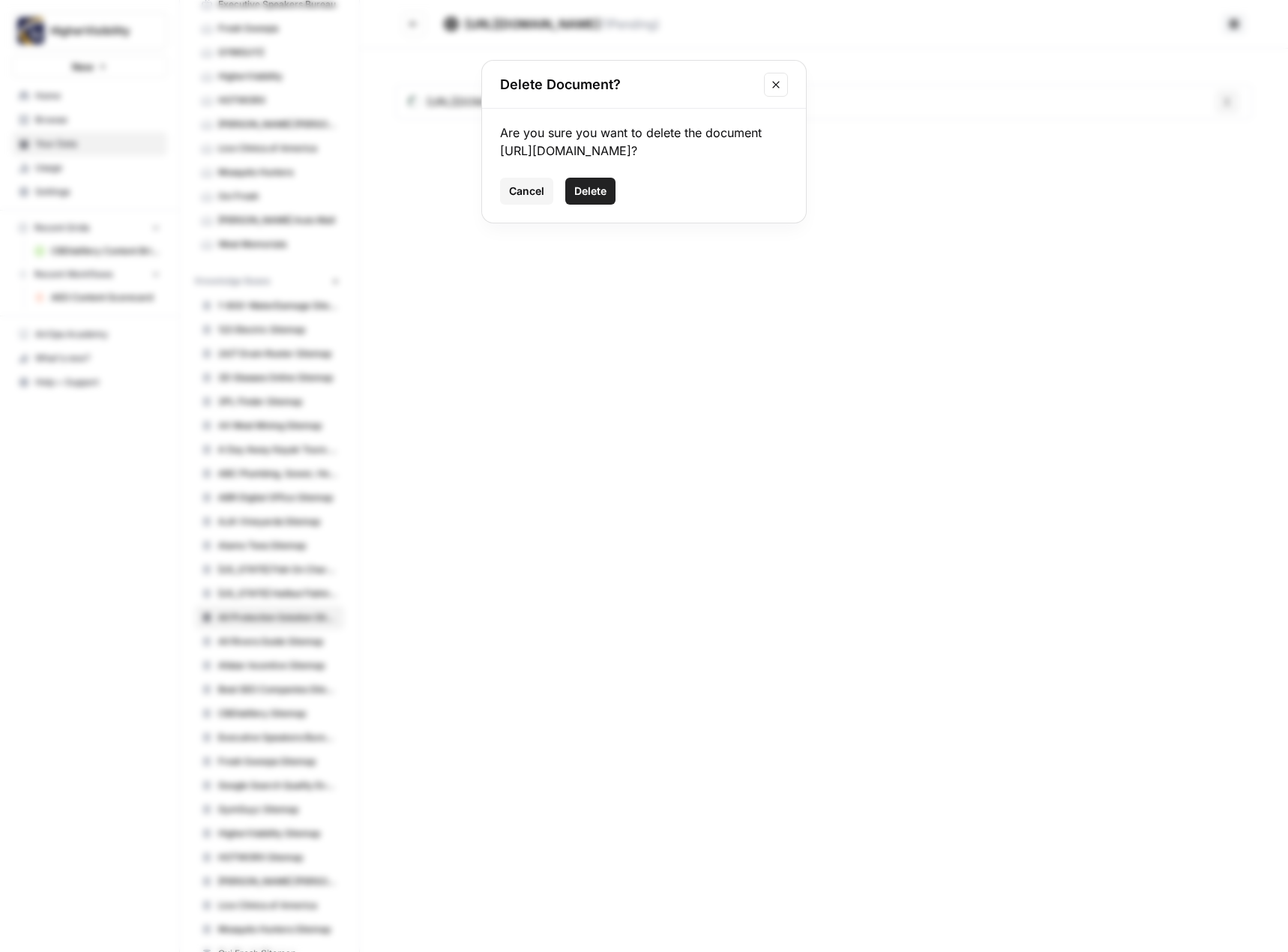
click at [600, 190] on span "Delete" at bounding box center [590, 191] width 32 height 15
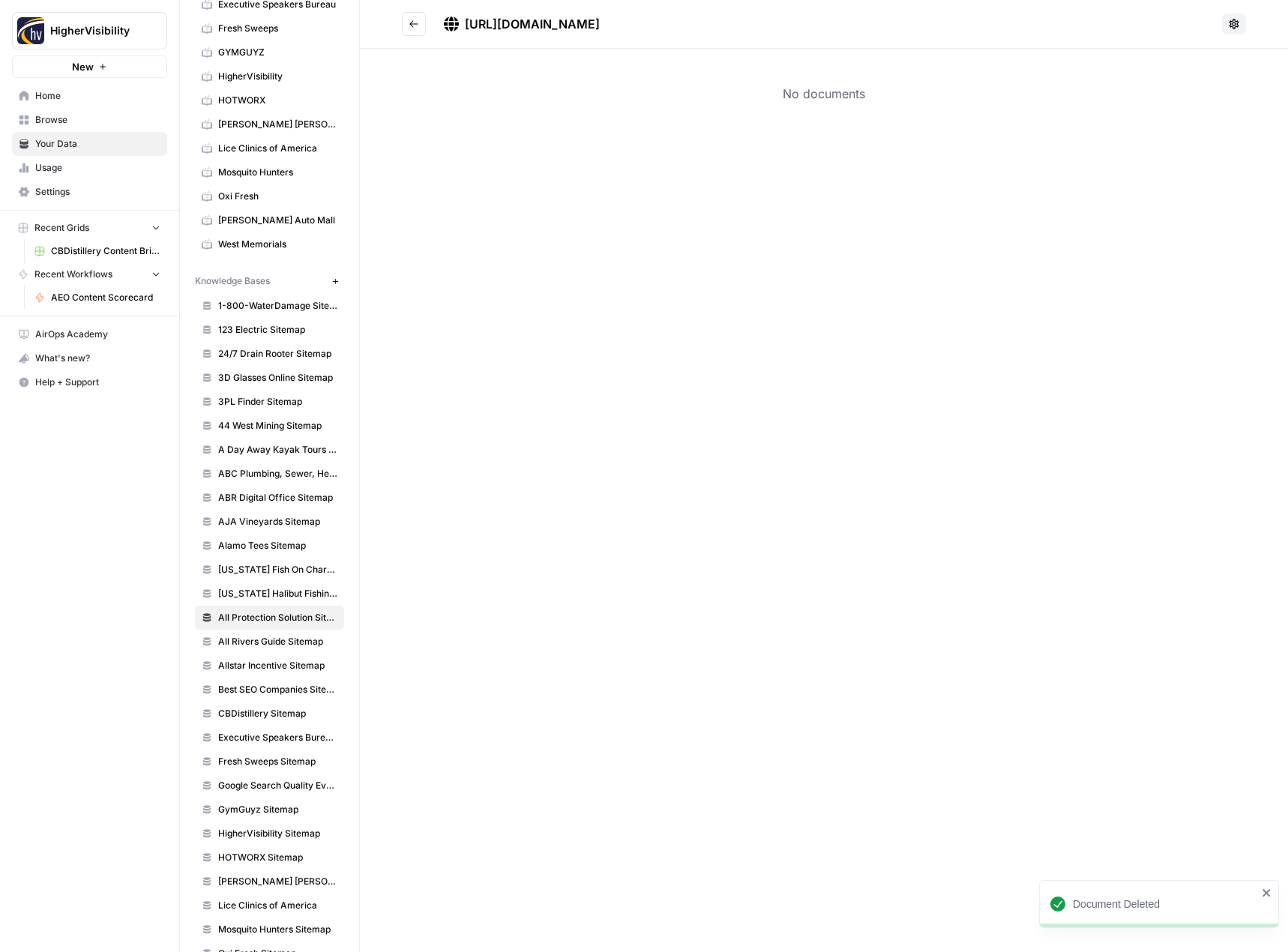
click at [407, 25] on button "Go back" at bounding box center [414, 24] width 24 height 24
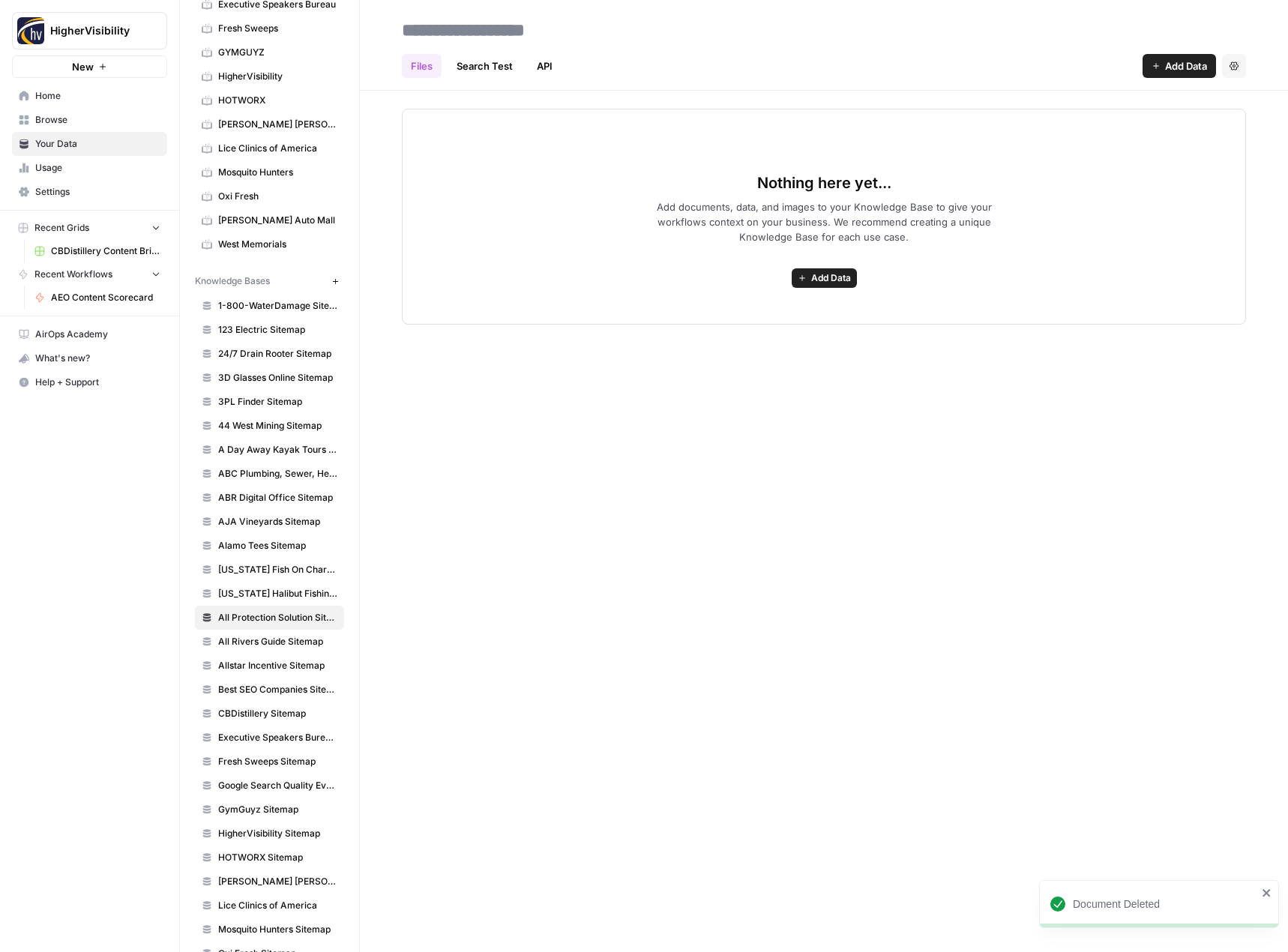
click at [840, 277] on span "Add Data" at bounding box center [830, 278] width 40 height 13
click at [783, 328] on span "Web Scrape" at bounding box center [769, 332] width 137 height 15
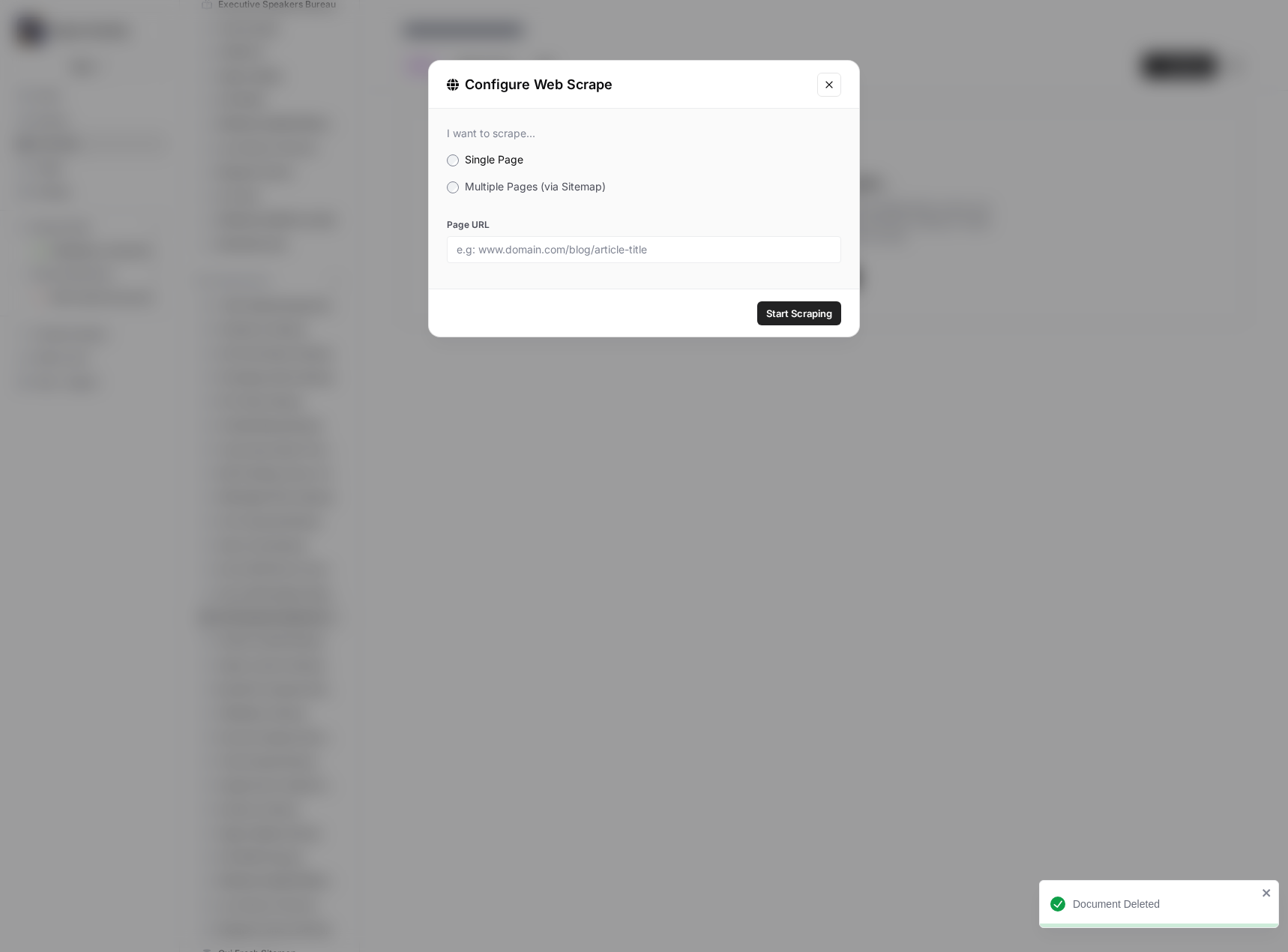
click at [534, 188] on span "Multiple Pages (via Sitemap)" at bounding box center [535, 186] width 141 height 13
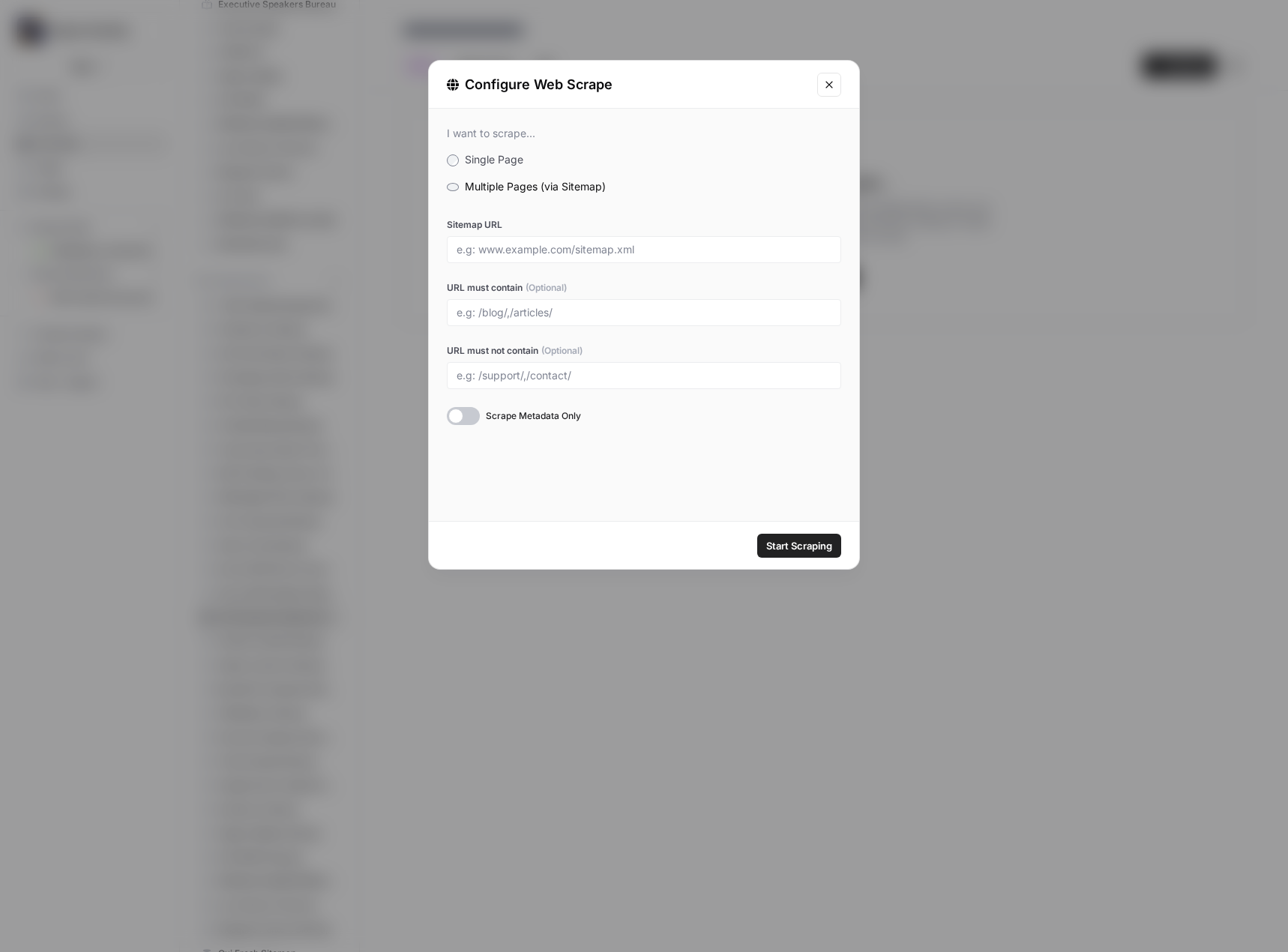
click at [553, 242] on div at bounding box center [644, 250] width 394 height 27
click at [558, 251] on input "Sitemap URL" at bounding box center [644, 249] width 375 height 13
paste input "https://apsguards.net/wp-sitemap.xml"
type input "https://apsguards.net/wp-sitemap.xml"
click at [808, 553] on button "Start Scraping" at bounding box center [799, 545] width 84 height 24
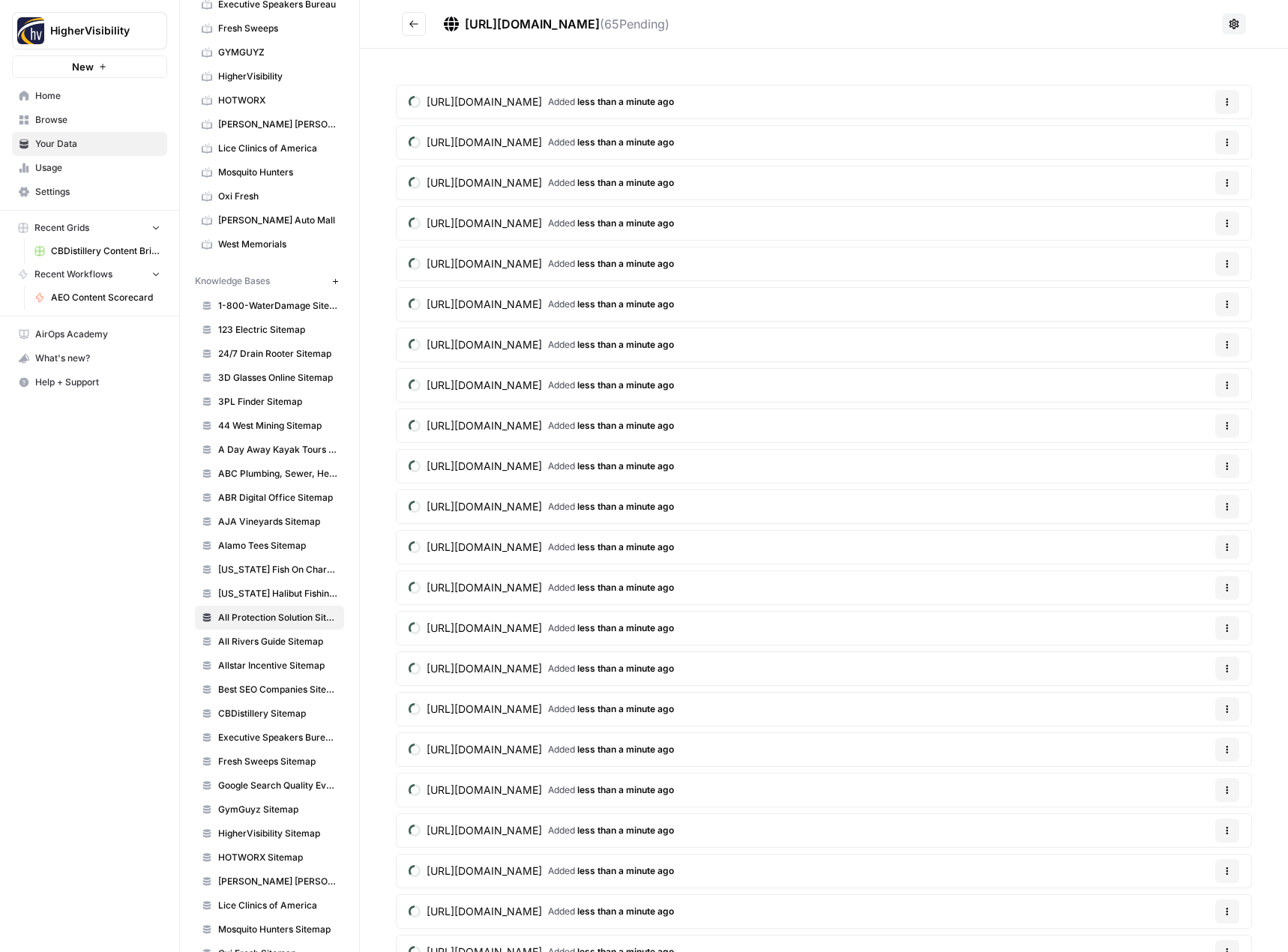
click at [421, 25] on button "Go back" at bounding box center [414, 24] width 24 height 24
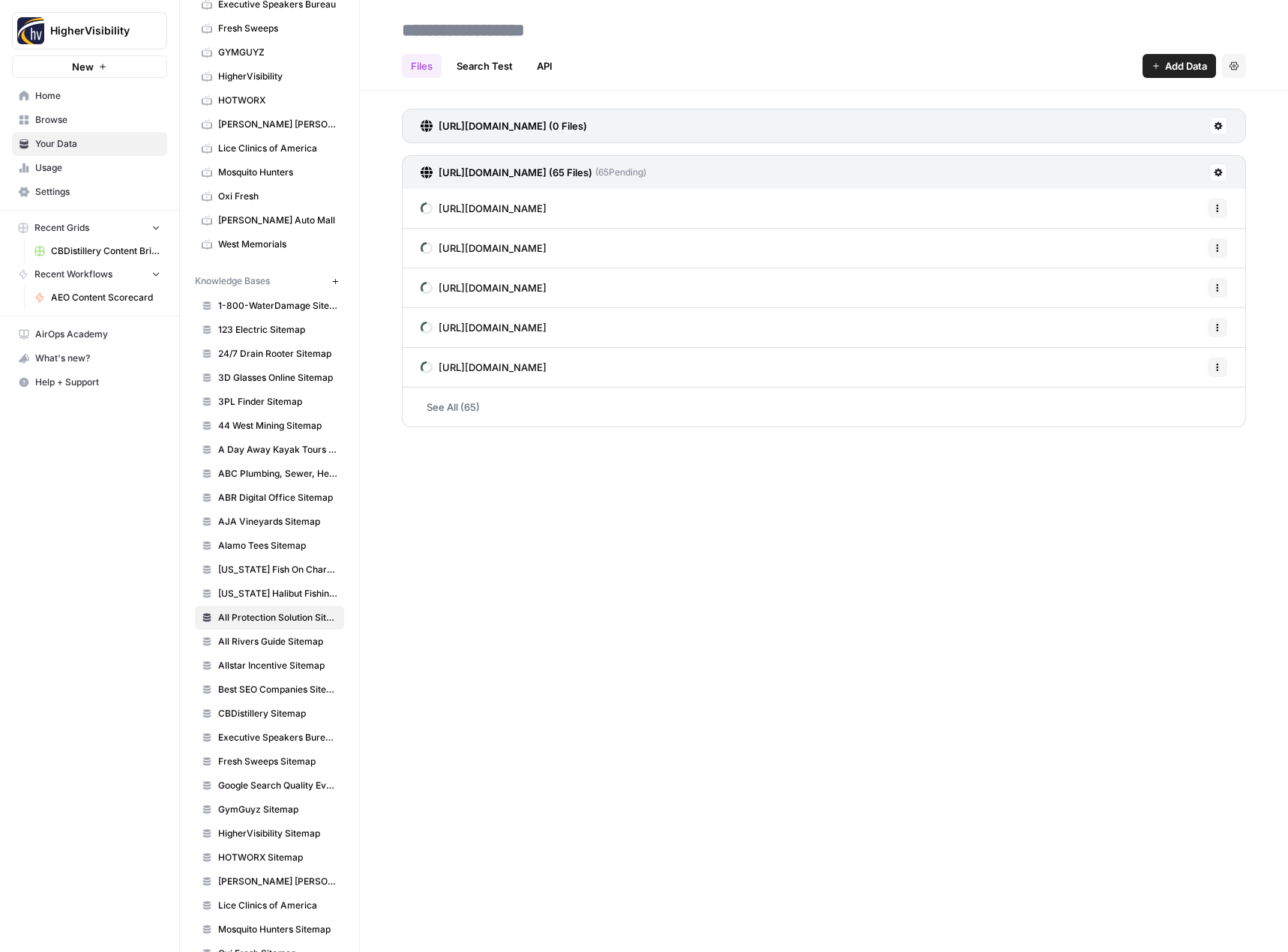
click at [1227, 130] on button at bounding box center [1218, 126] width 18 height 18
click at [1154, 210] on span "Delete Connection" at bounding box center [1160, 213] width 92 height 15
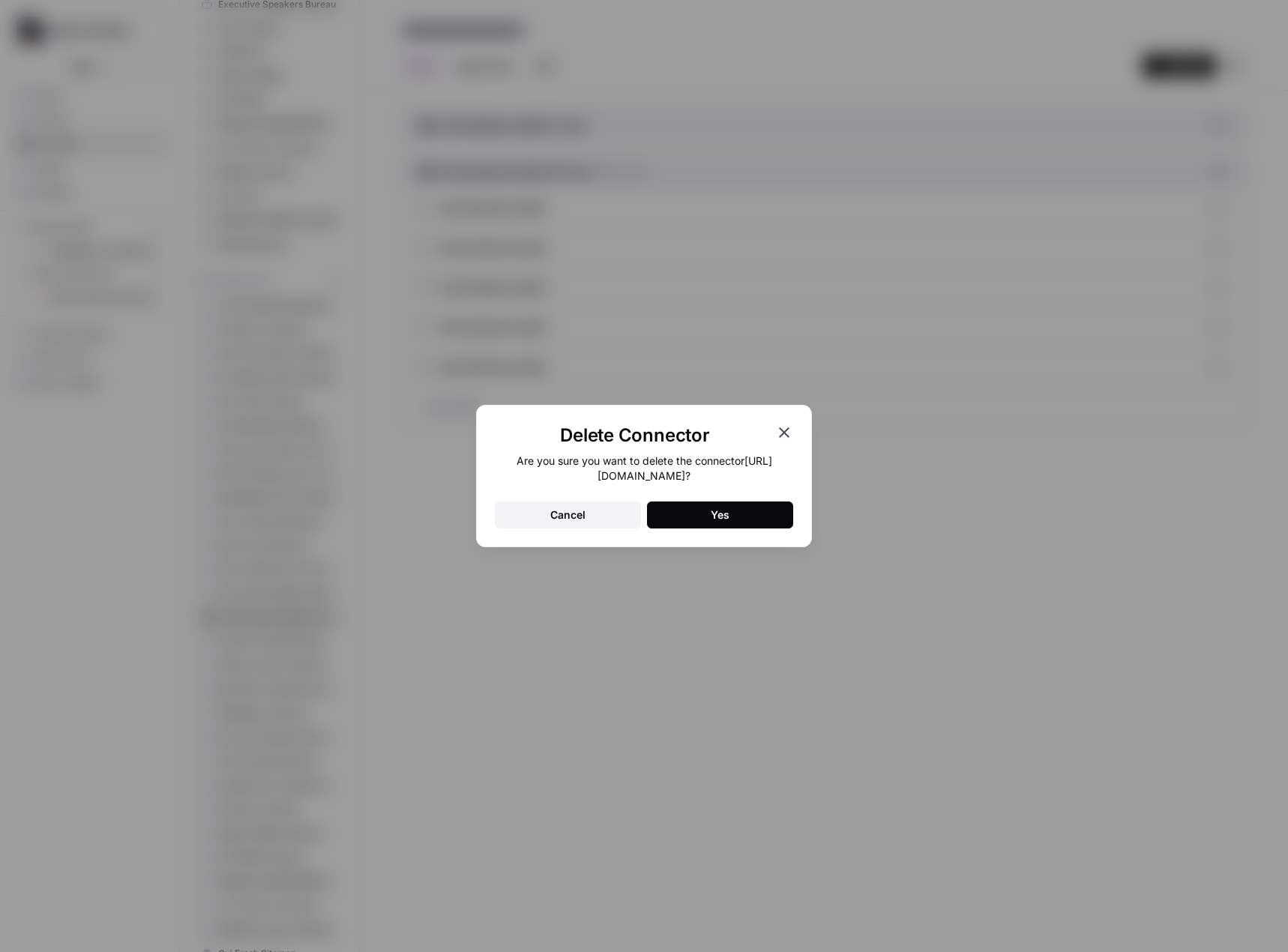
click at [724, 514] on div "Yes" at bounding box center [721, 515] width 19 height 15
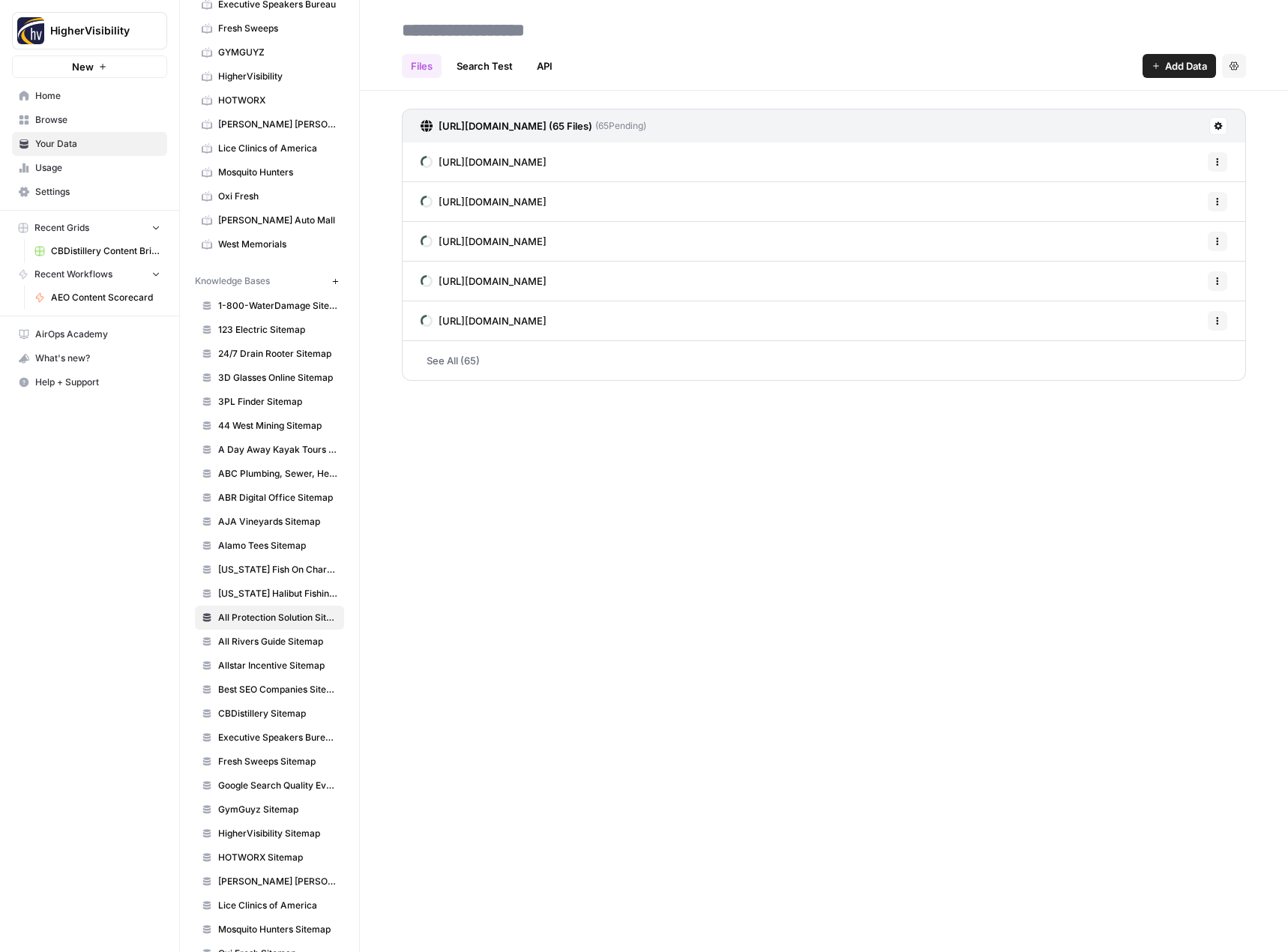
click at [277, 620] on span "All Protection Solution Sitemap" at bounding box center [278, 617] width 119 height 13
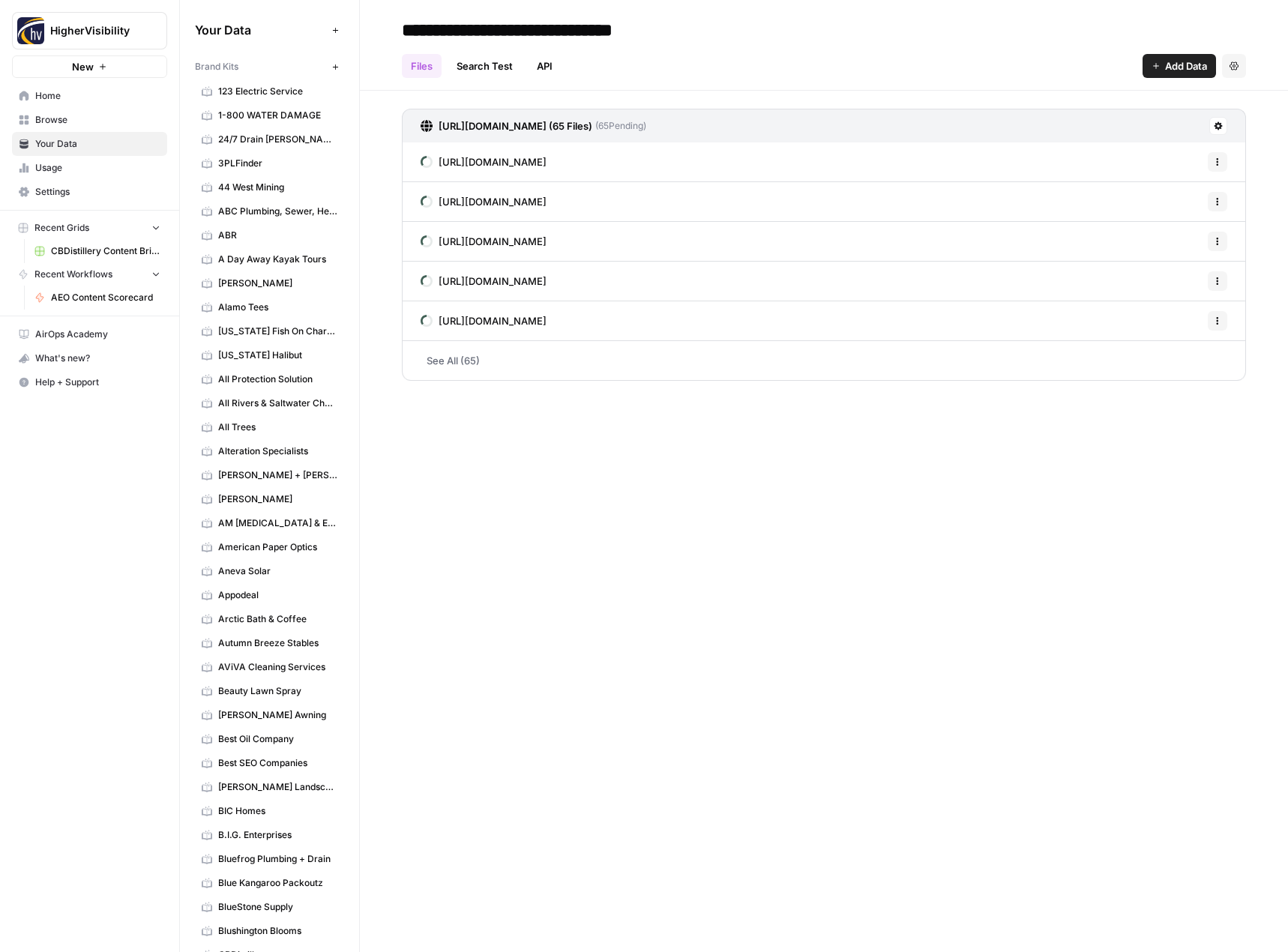
click at [331, 65] on icon "button" at bounding box center [335, 67] width 9 height 9
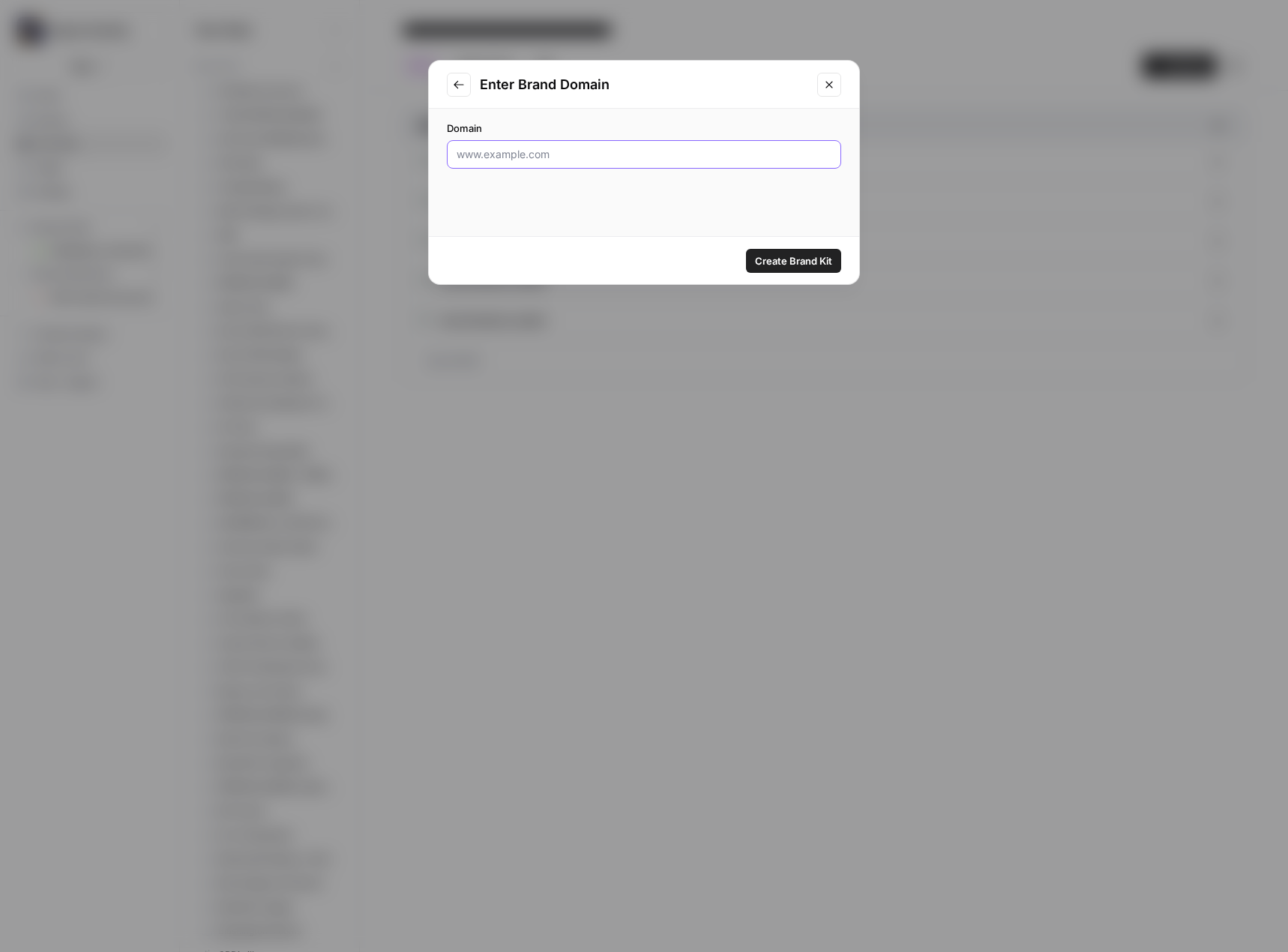
click at [498, 154] on input "Domain" at bounding box center [644, 154] width 375 height 15
paste input "https://www.allstarincentivemarketing.com/"
type input "https://www.allstarincentivemarketing.com/"
click at [784, 261] on span "Create Brand Kit" at bounding box center [794, 261] width 77 height 15
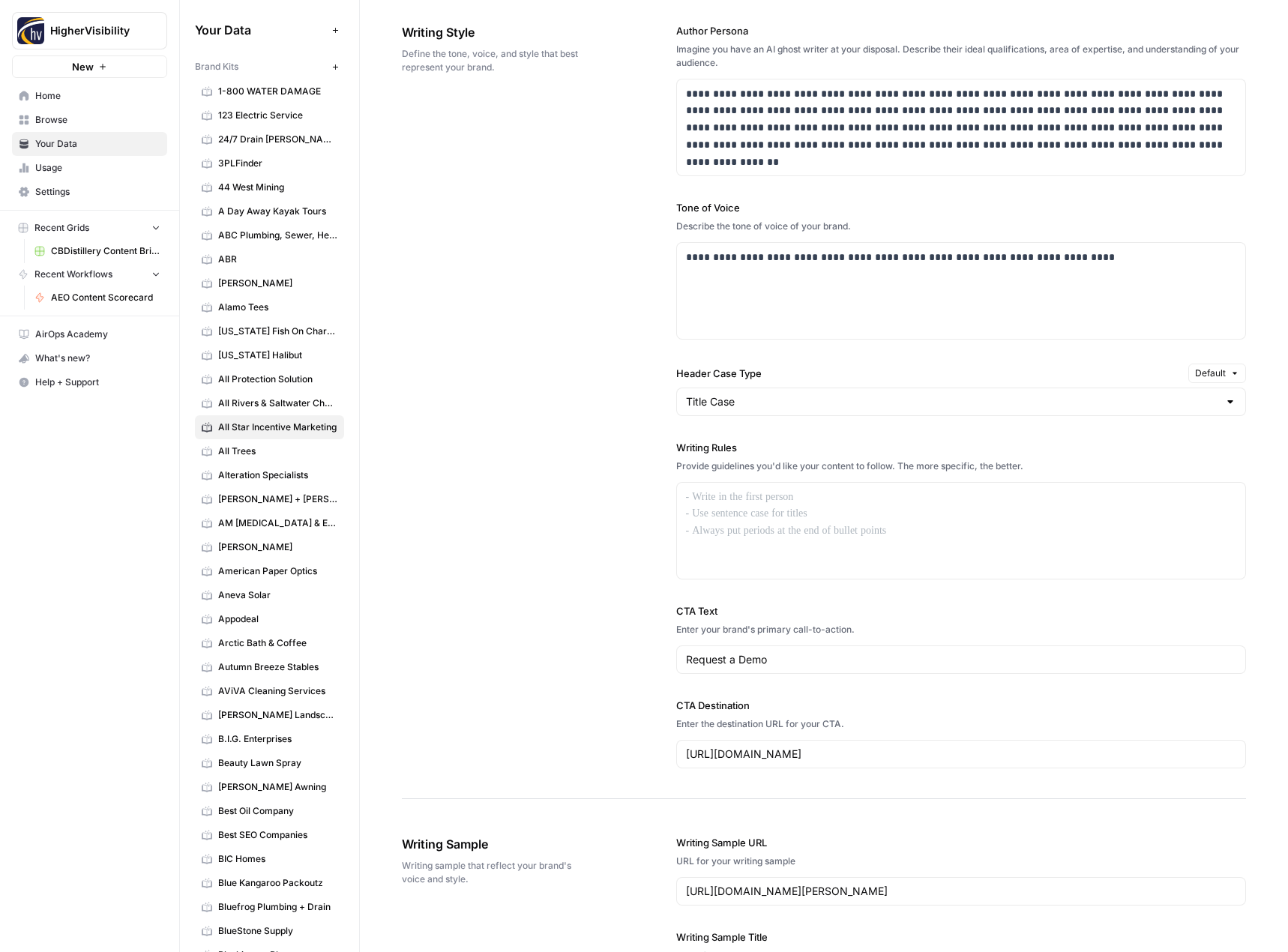
scroll to position [1602, 0]
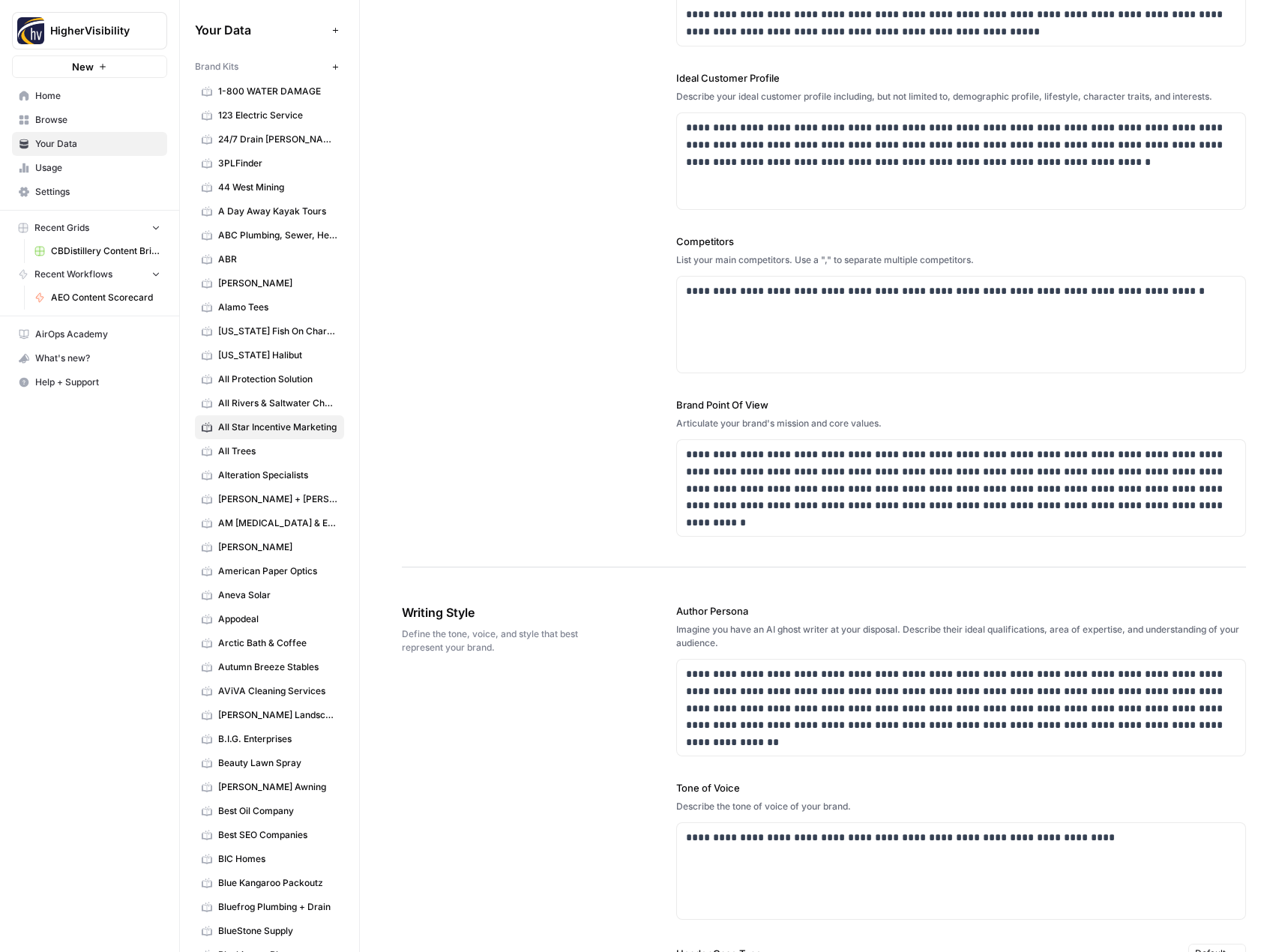
scroll to position [75, 0]
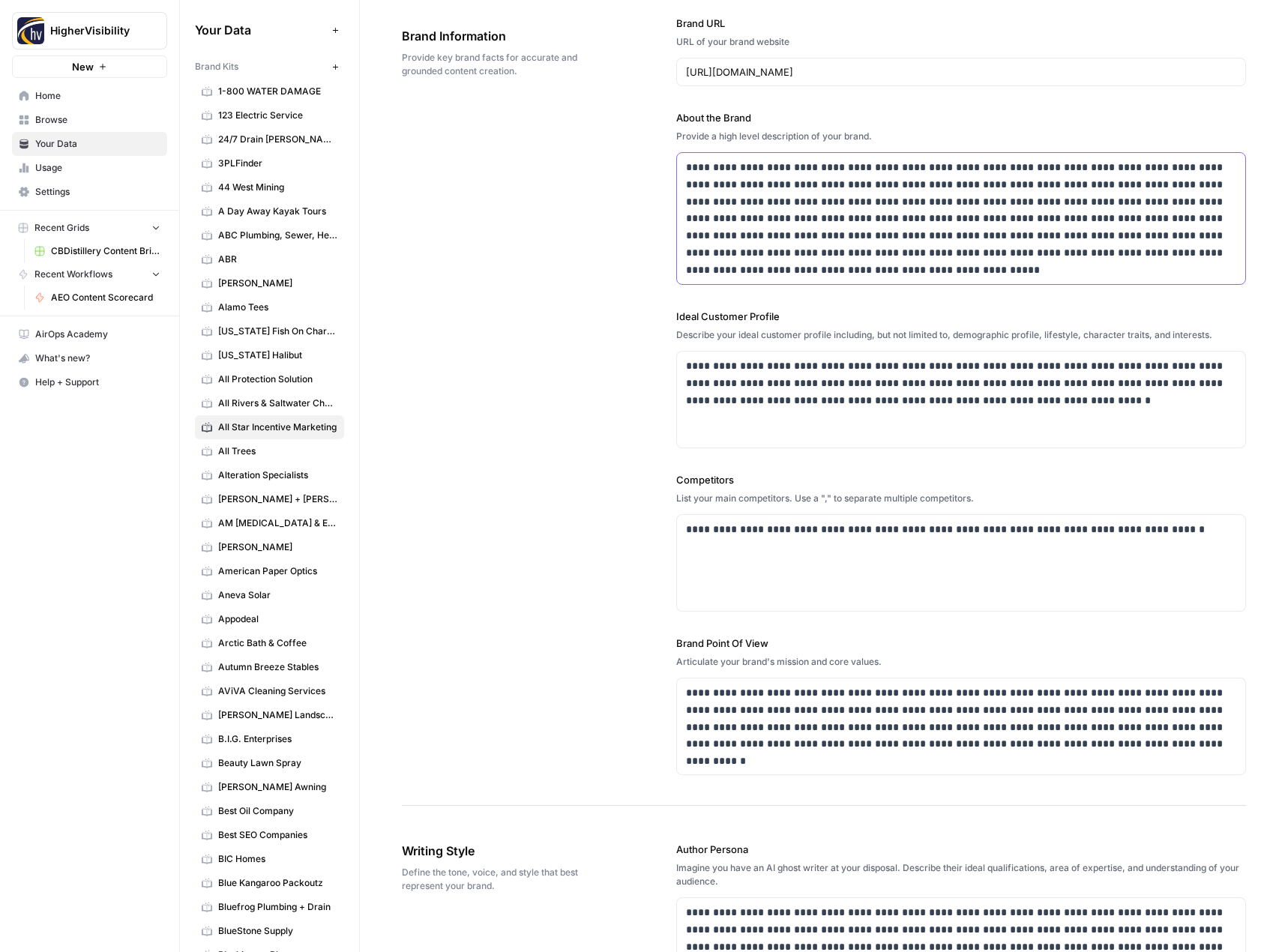
click at [845, 228] on p "**********" at bounding box center [957, 218] width 542 height 119
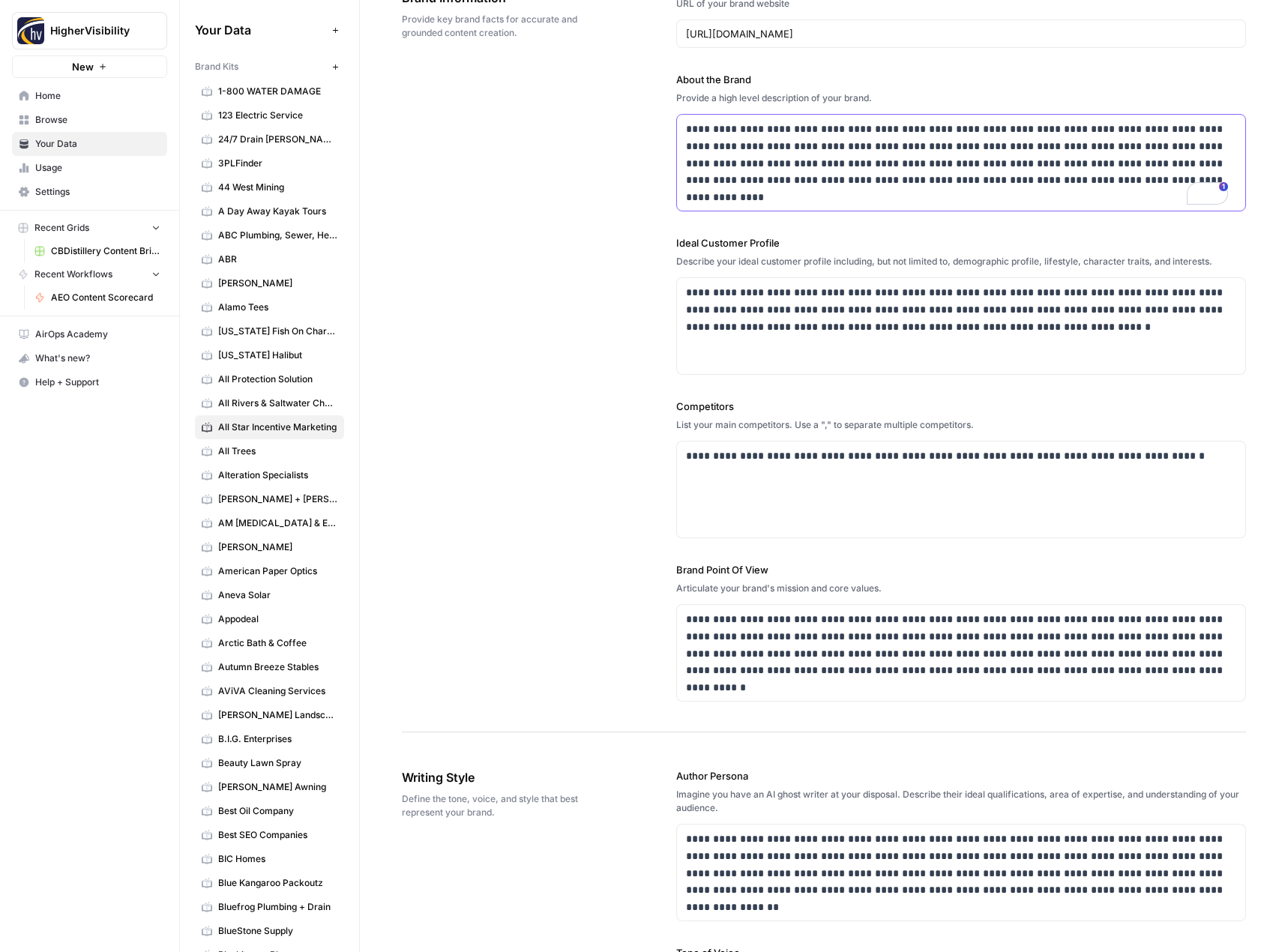
scroll to position [150, 0]
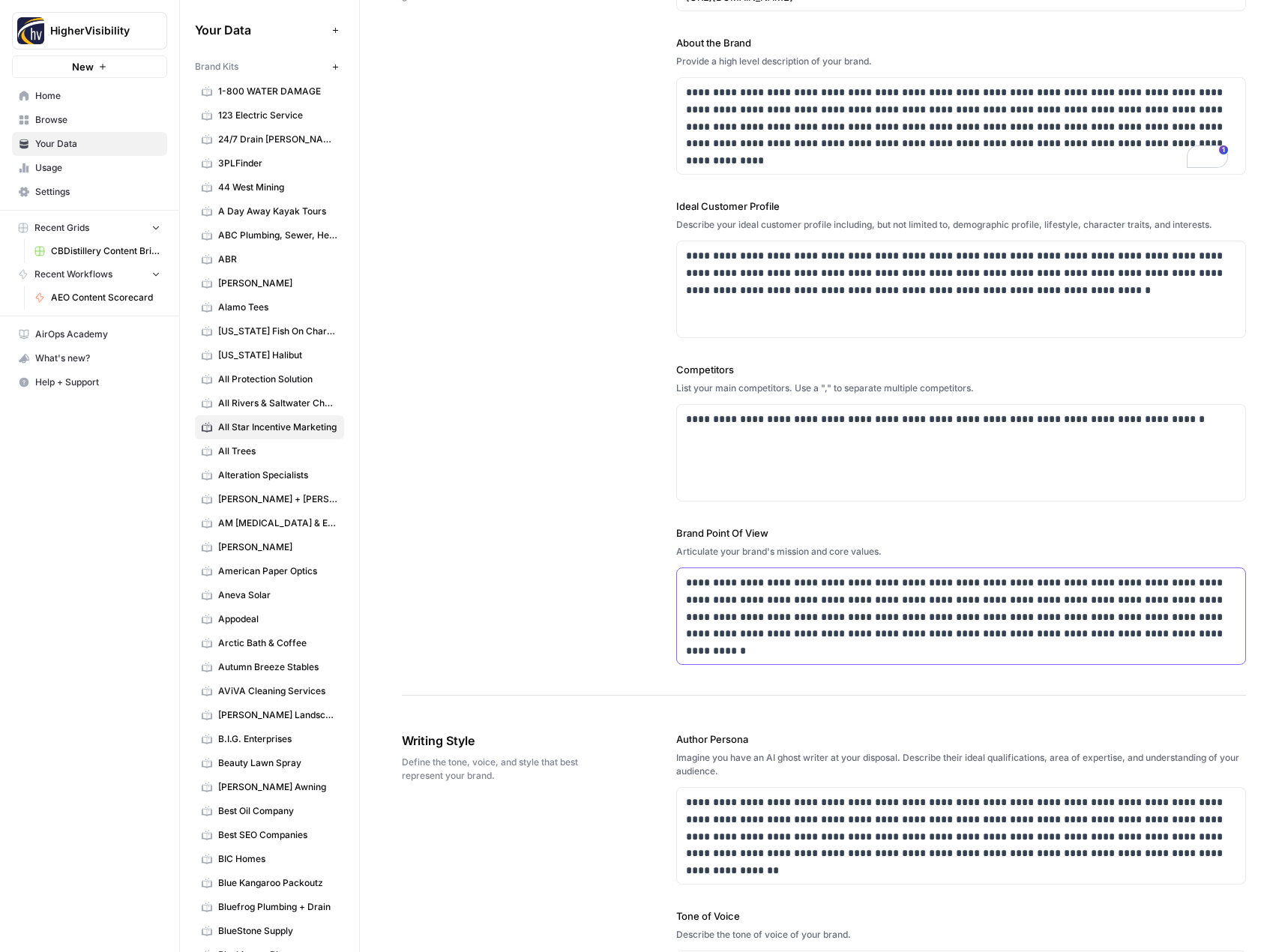
click at [801, 596] on p "**********" at bounding box center [957, 608] width 542 height 68
click at [880, 815] on p "**********" at bounding box center [957, 828] width 542 height 68
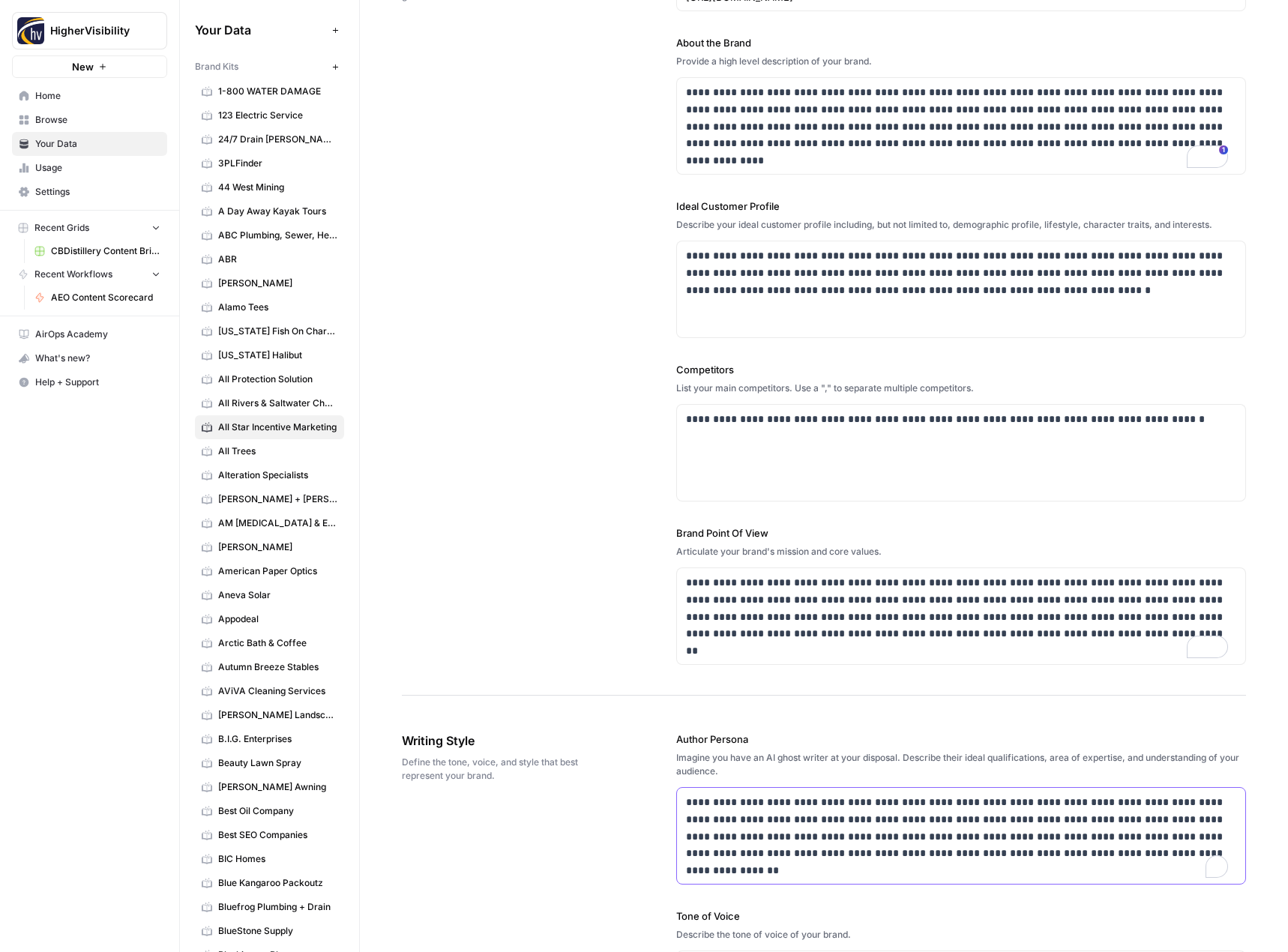
click at [880, 815] on p "**********" at bounding box center [957, 828] width 542 height 68
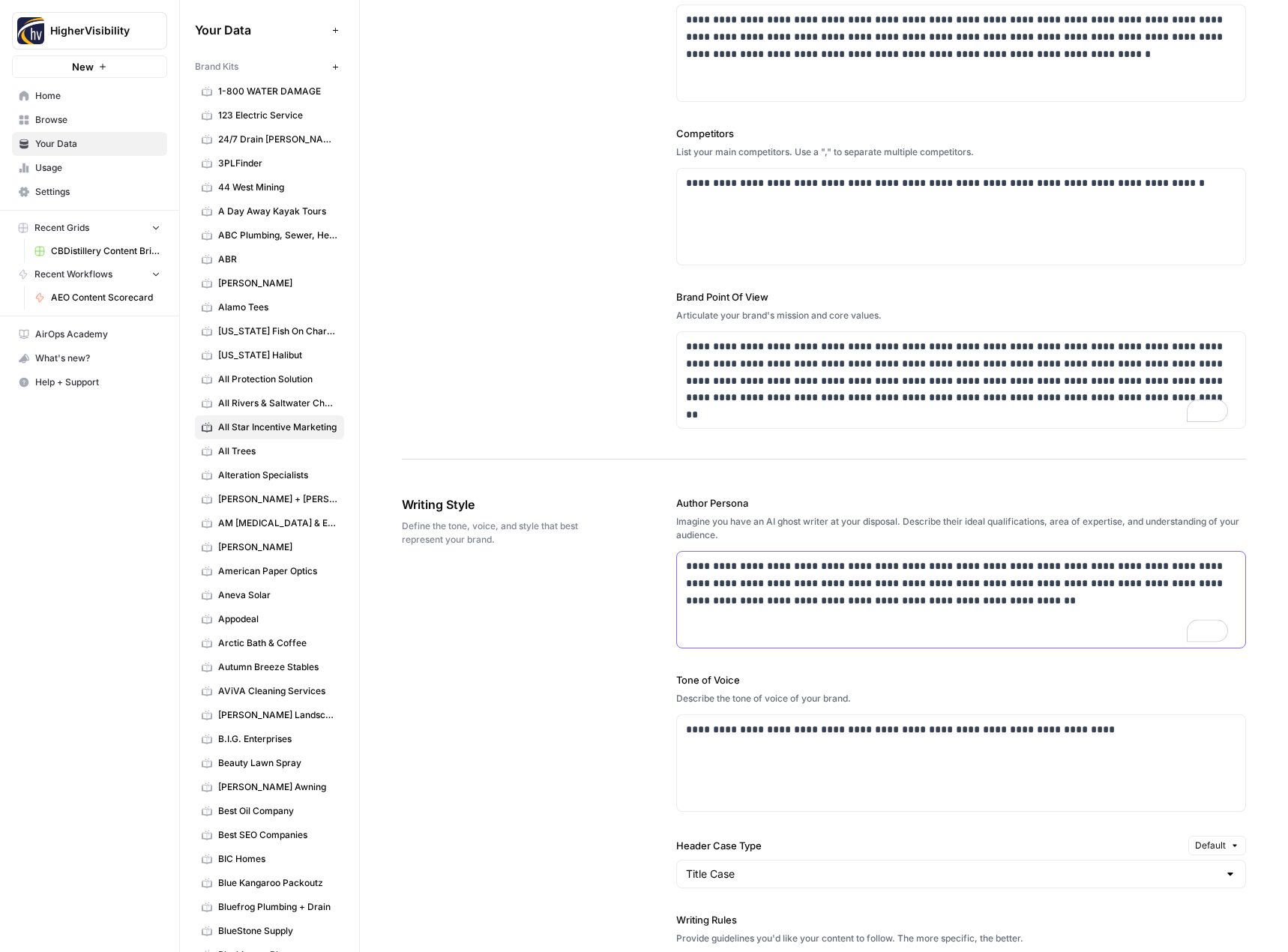
scroll to position [450, 0]
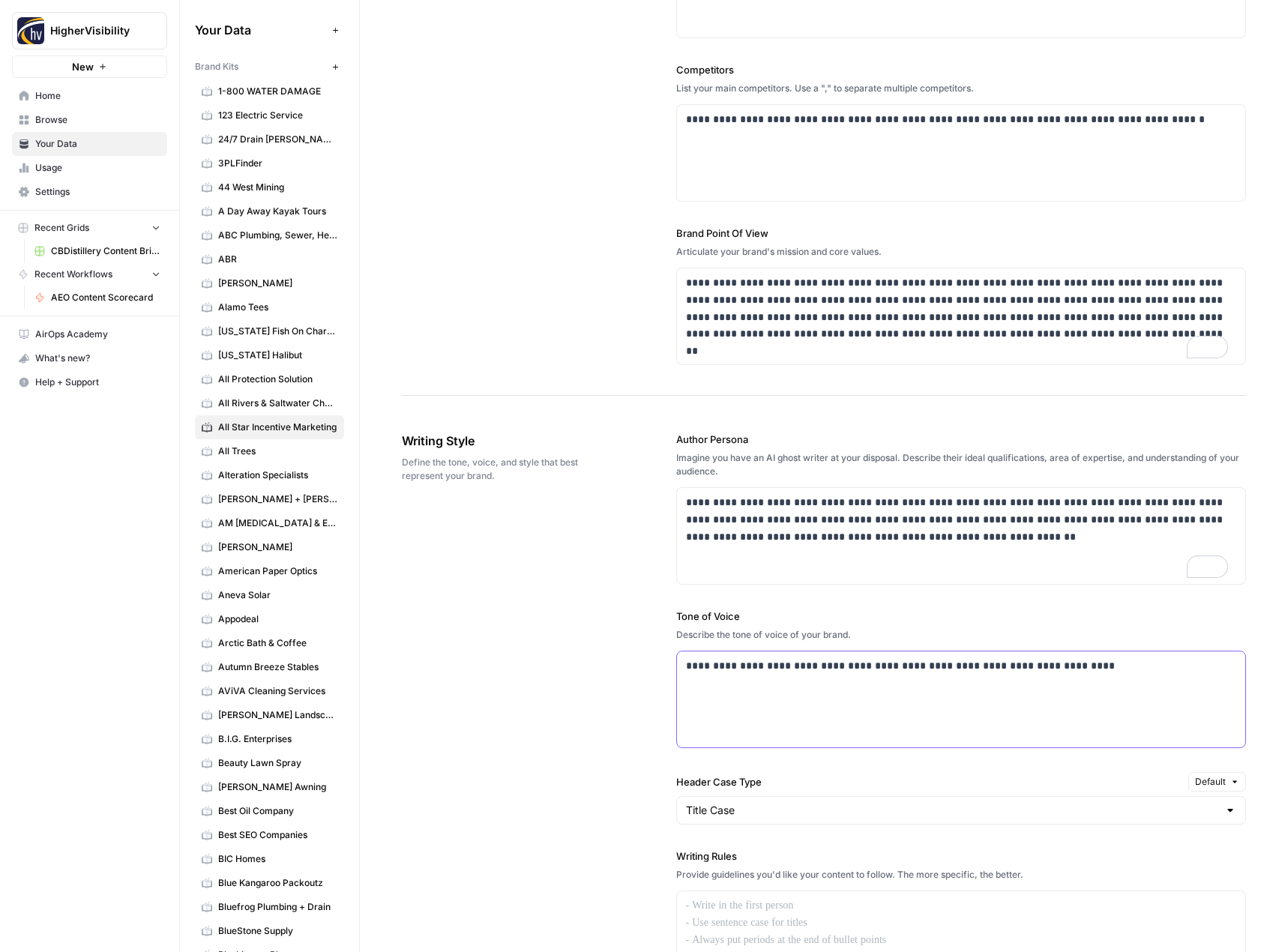
click at [811, 677] on div "**********" at bounding box center [961, 699] width 569 height 96
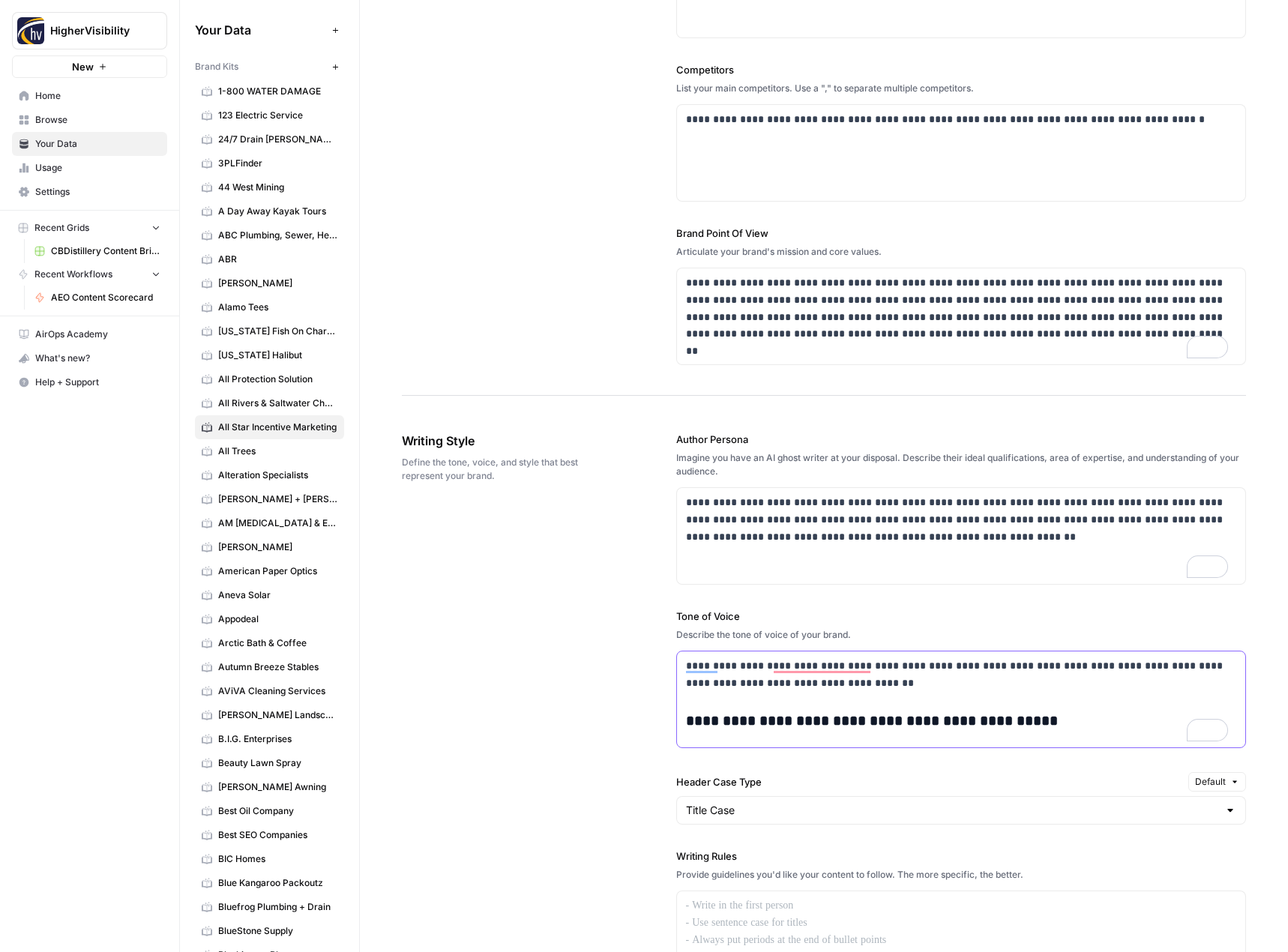
click at [944, 740] on div "**********" at bounding box center [961, 699] width 569 height 96
drag, startPoint x: 1021, startPoint y: 732, endPoint x: 597, endPoint y: 652, distance: 431.5
click at [597, 652] on div "**********" at bounding box center [824, 804] width 845 height 806
click at [576, 669] on div "**********" at bounding box center [824, 804] width 845 height 806
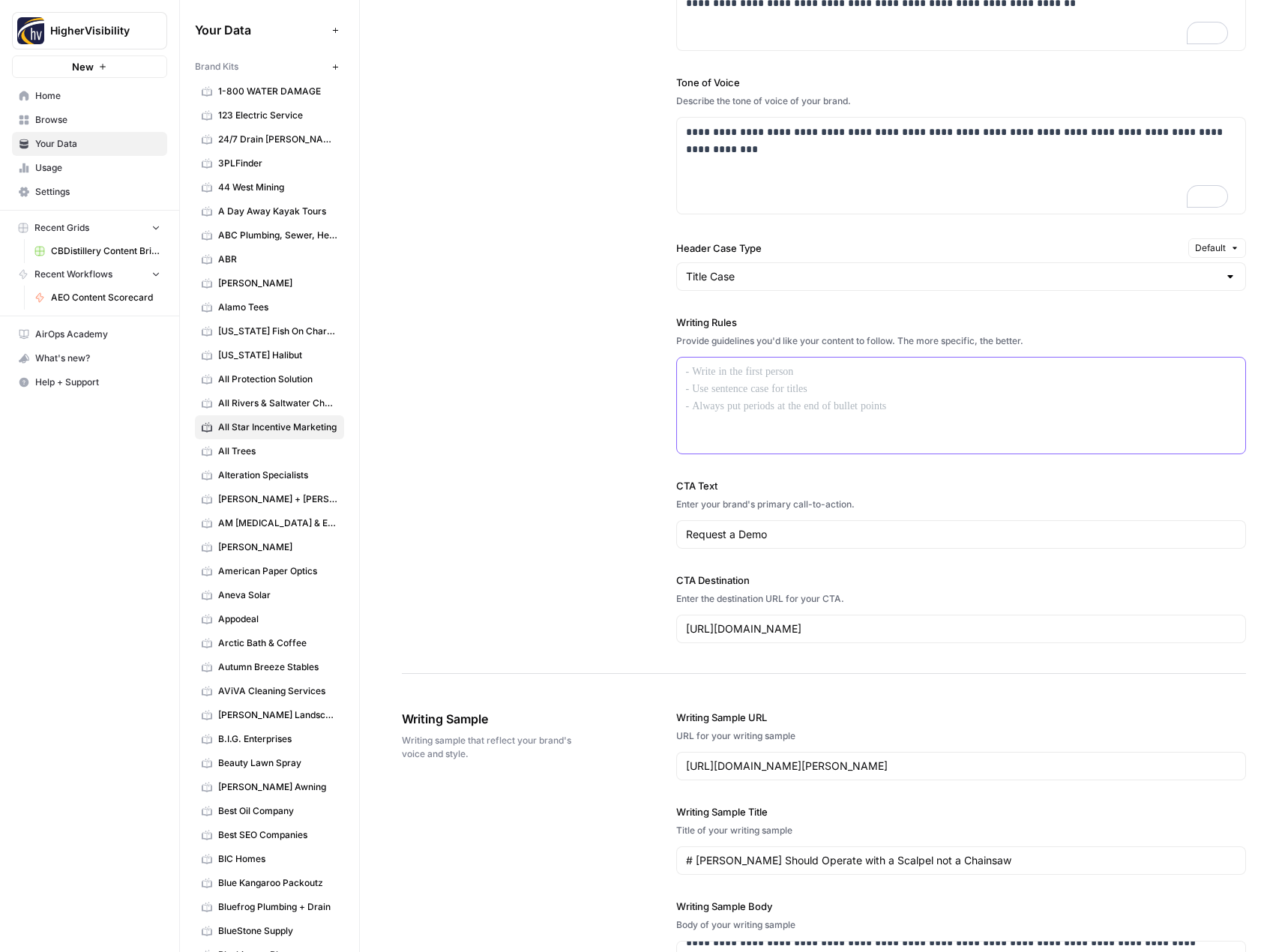
click at [736, 379] on p at bounding box center [961, 372] width 551 height 17
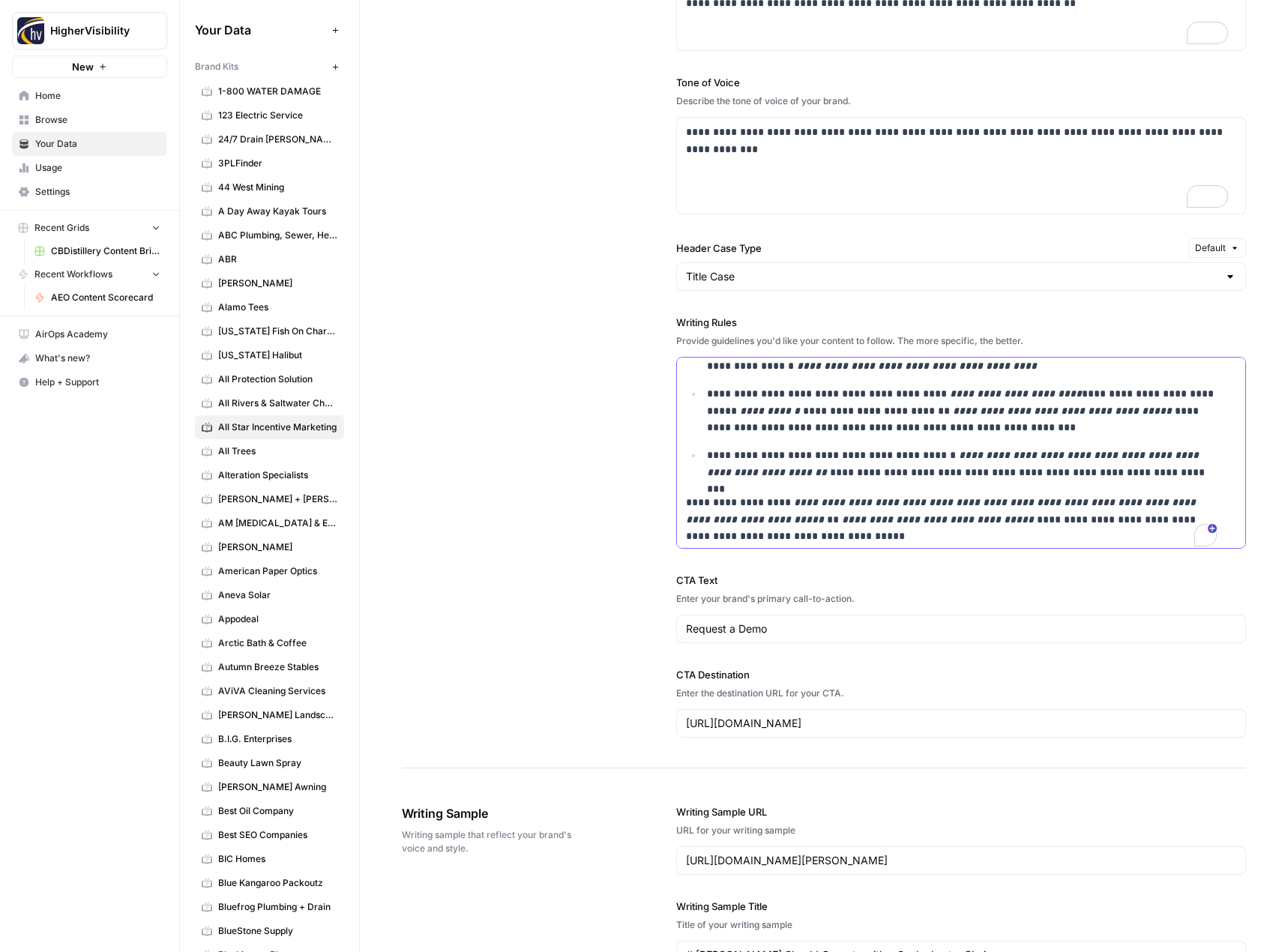
click at [686, 505] on p "**********" at bounding box center [951, 519] width 531 height 51
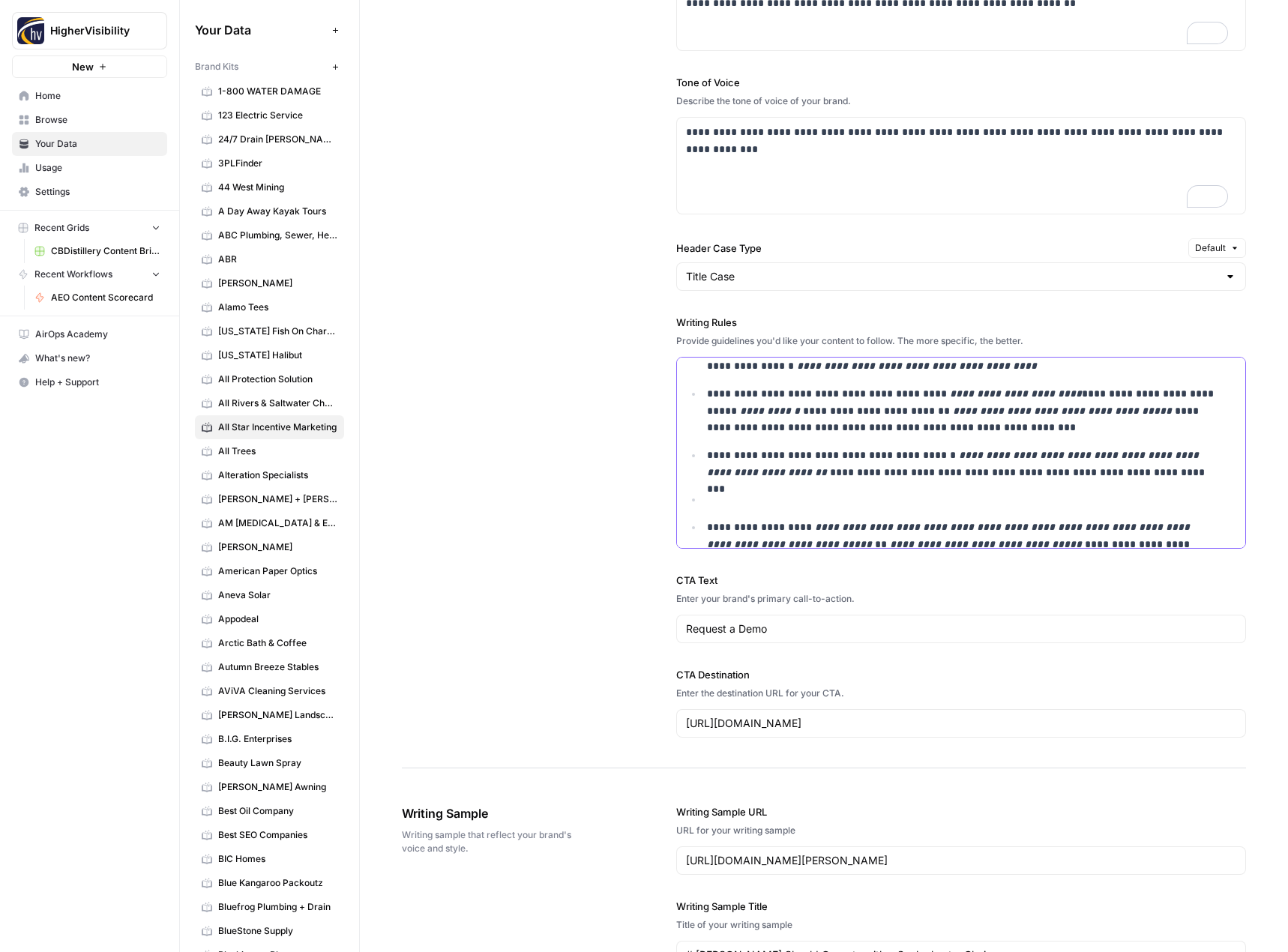
click at [721, 501] on p "To enrich screen reader interactions, please activate Accessibility in Grammarl…" at bounding box center [962, 500] width 510 height 17
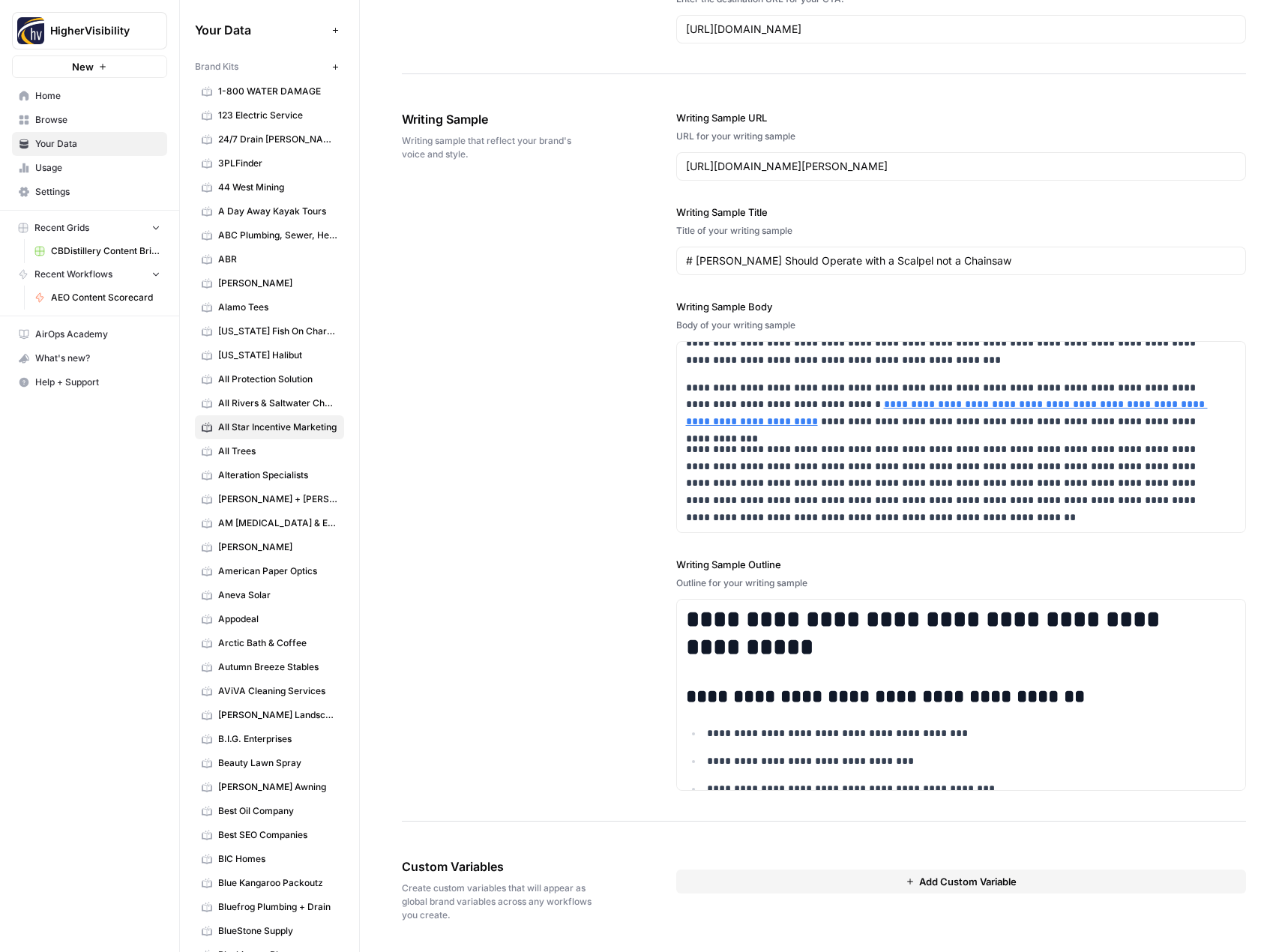
click at [684, 884] on button "Add Custom Variable" at bounding box center [961, 881] width 571 height 24
click at [728, 911] on input "text" at bounding box center [961, 909] width 526 height 13
paste input "Case Studies"
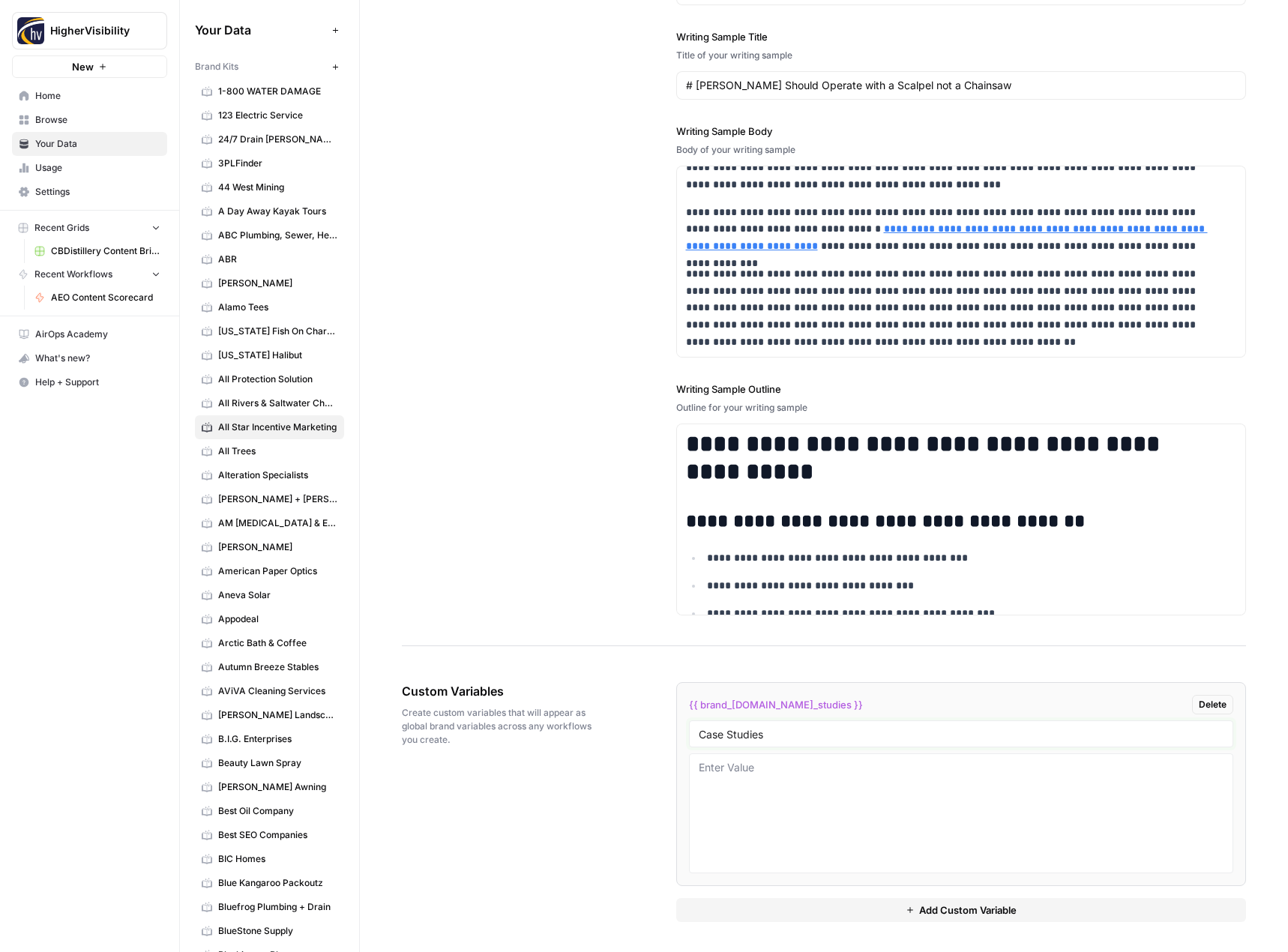
type input "Case Studies"
click at [796, 911] on button "Add Custom Variable" at bounding box center [961, 910] width 571 height 24
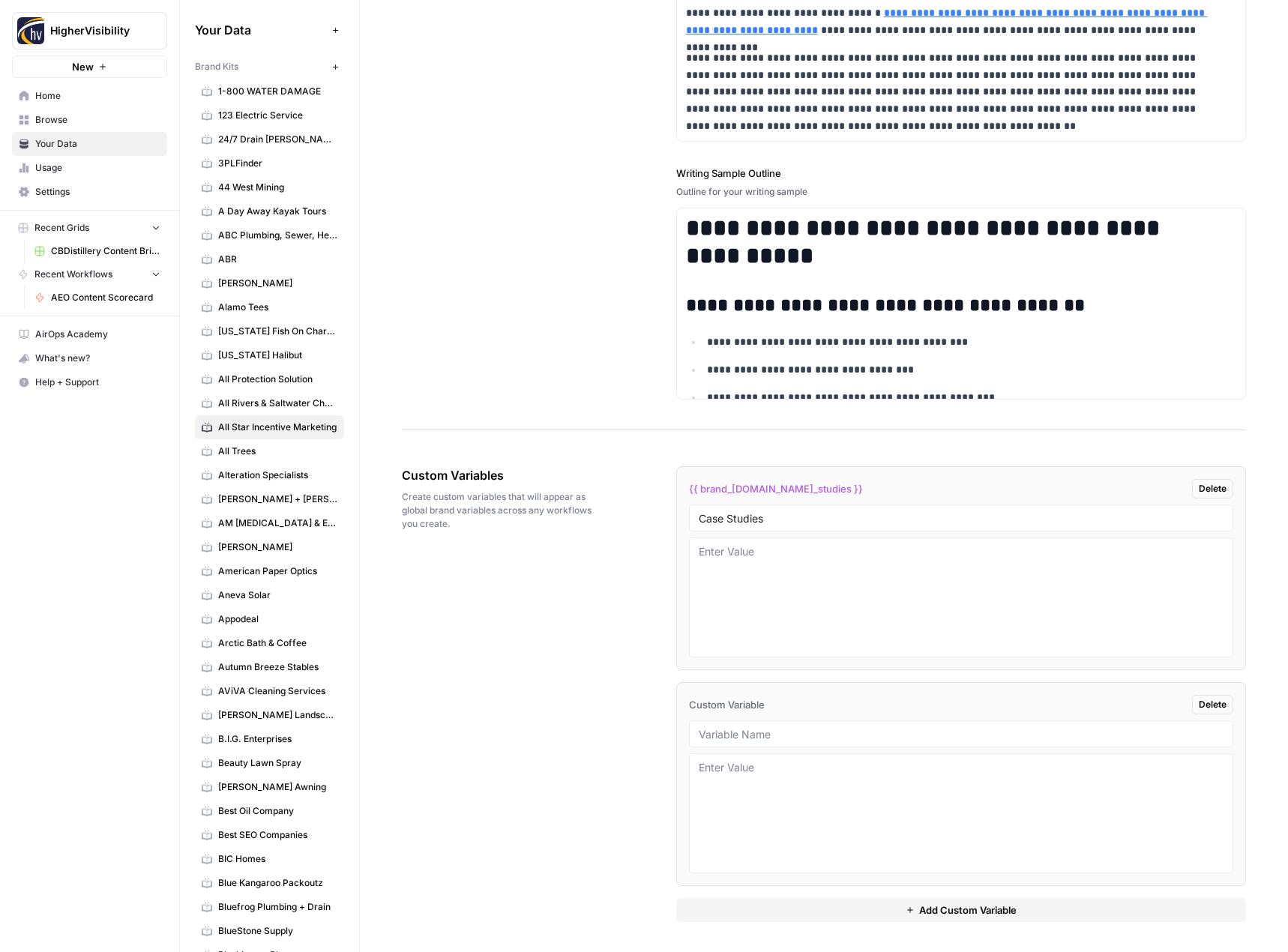
click at [732, 741] on div at bounding box center [961, 734] width 545 height 27
click at [737, 726] on div at bounding box center [961, 734] width 545 height 27
click at [778, 729] on input "text" at bounding box center [961, 734] width 526 height 13
paste input "Testimonials"
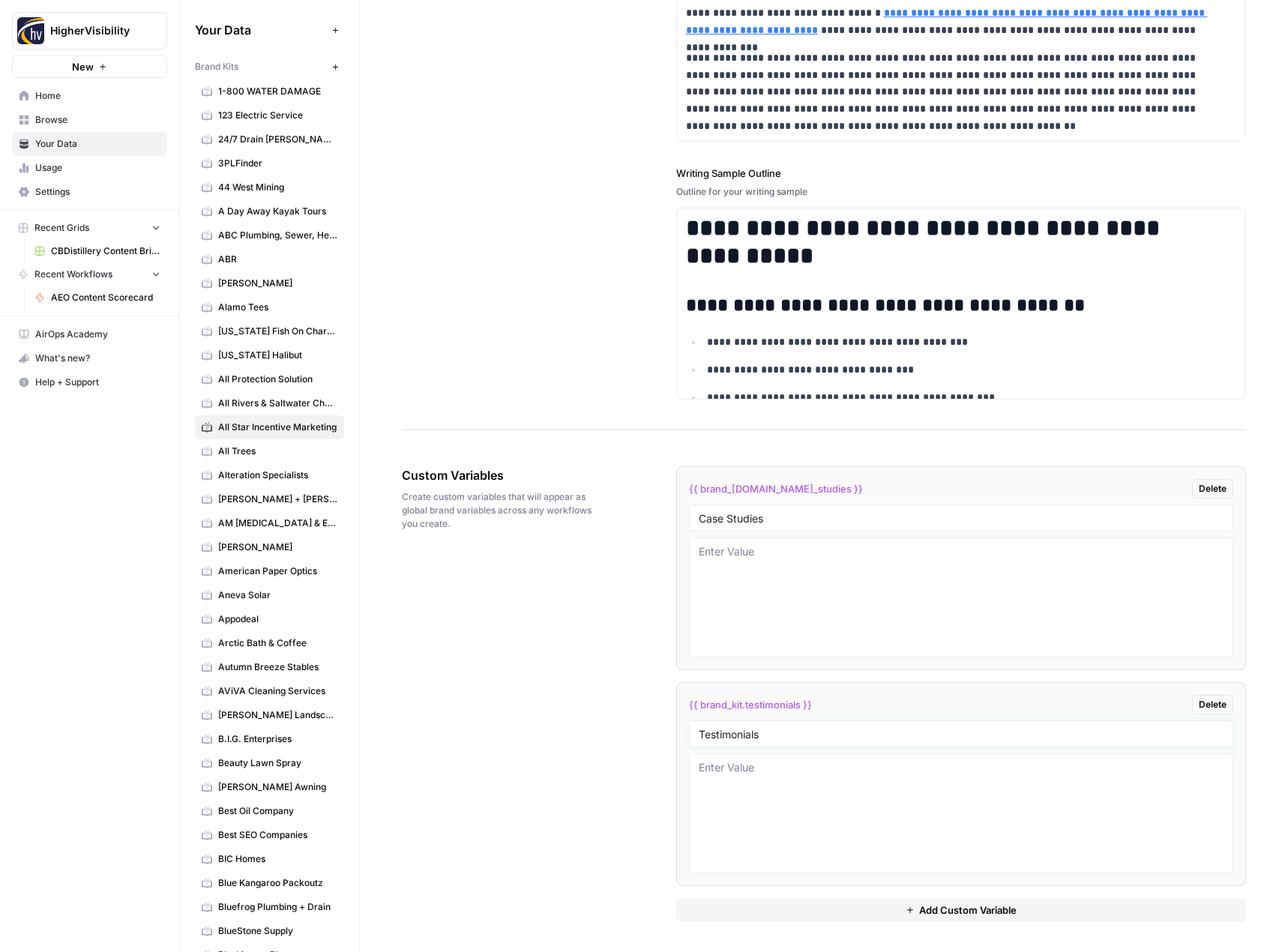
type input "Testimonials"
click at [790, 910] on button "Add Custom Variable" at bounding box center [961, 910] width 571 height 24
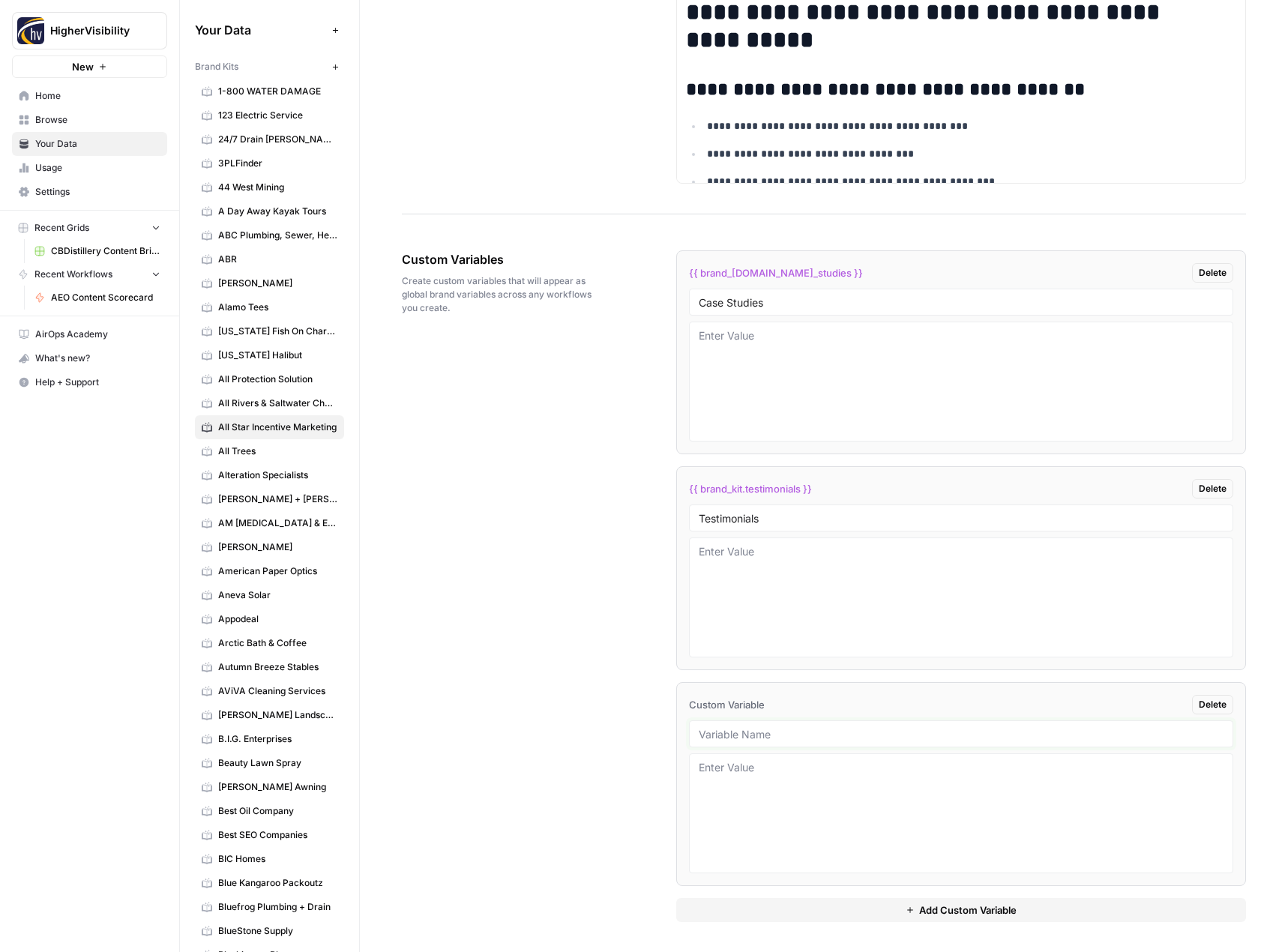
click at [770, 733] on input "text" at bounding box center [961, 734] width 526 height 13
paste input "Word Count"
type input "Word Count"
click at [757, 909] on button "Add Custom Variable" at bounding box center [961, 910] width 571 height 24
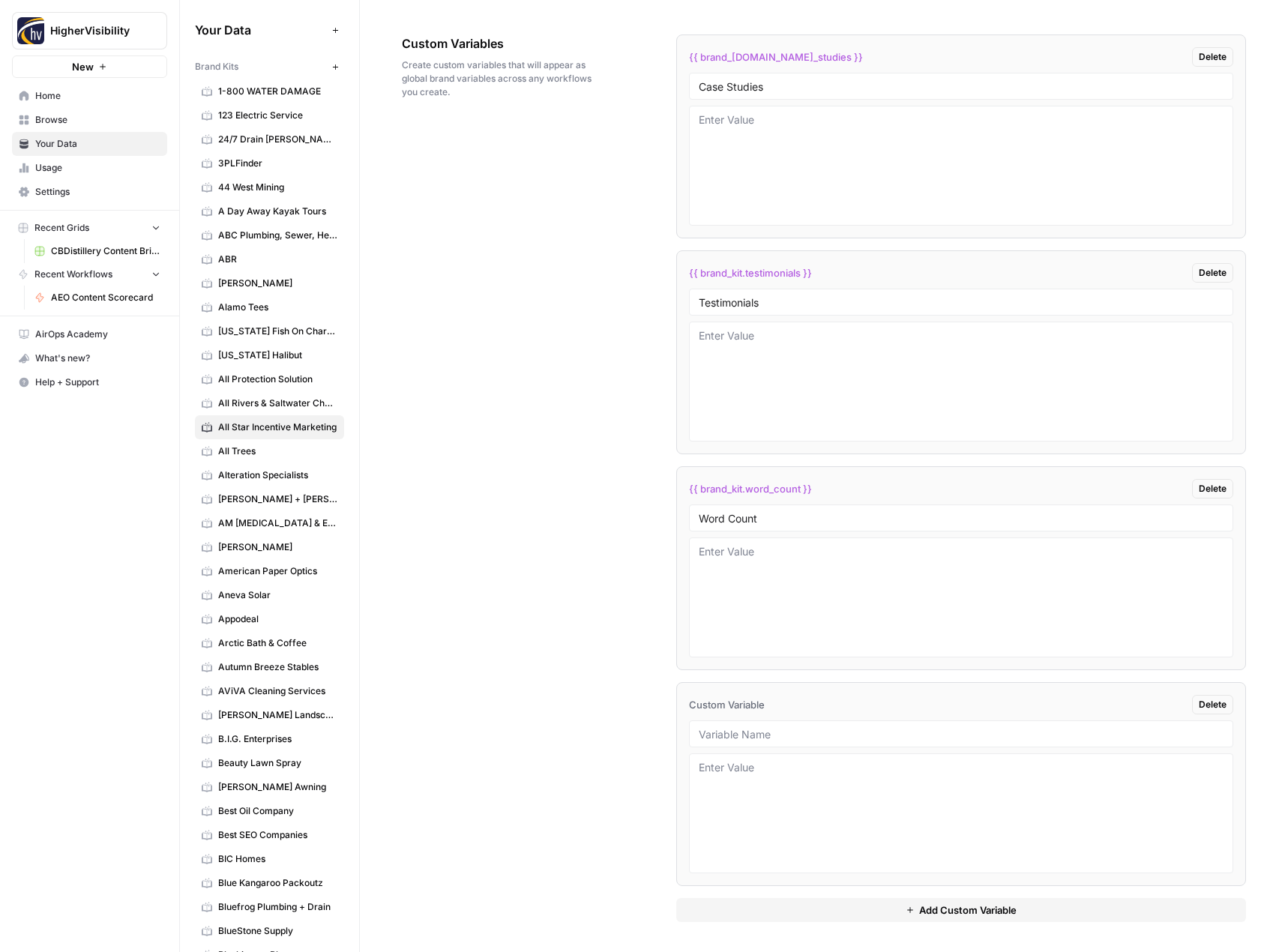
click at [746, 727] on div at bounding box center [961, 734] width 545 height 27
click at [720, 729] on input "text" at bounding box center [961, 734] width 526 height 13
paste input "Custom Location Page Outline"
type input "Custom Location Page Outline"
click at [779, 908] on button "Add Custom Variable" at bounding box center [961, 910] width 571 height 24
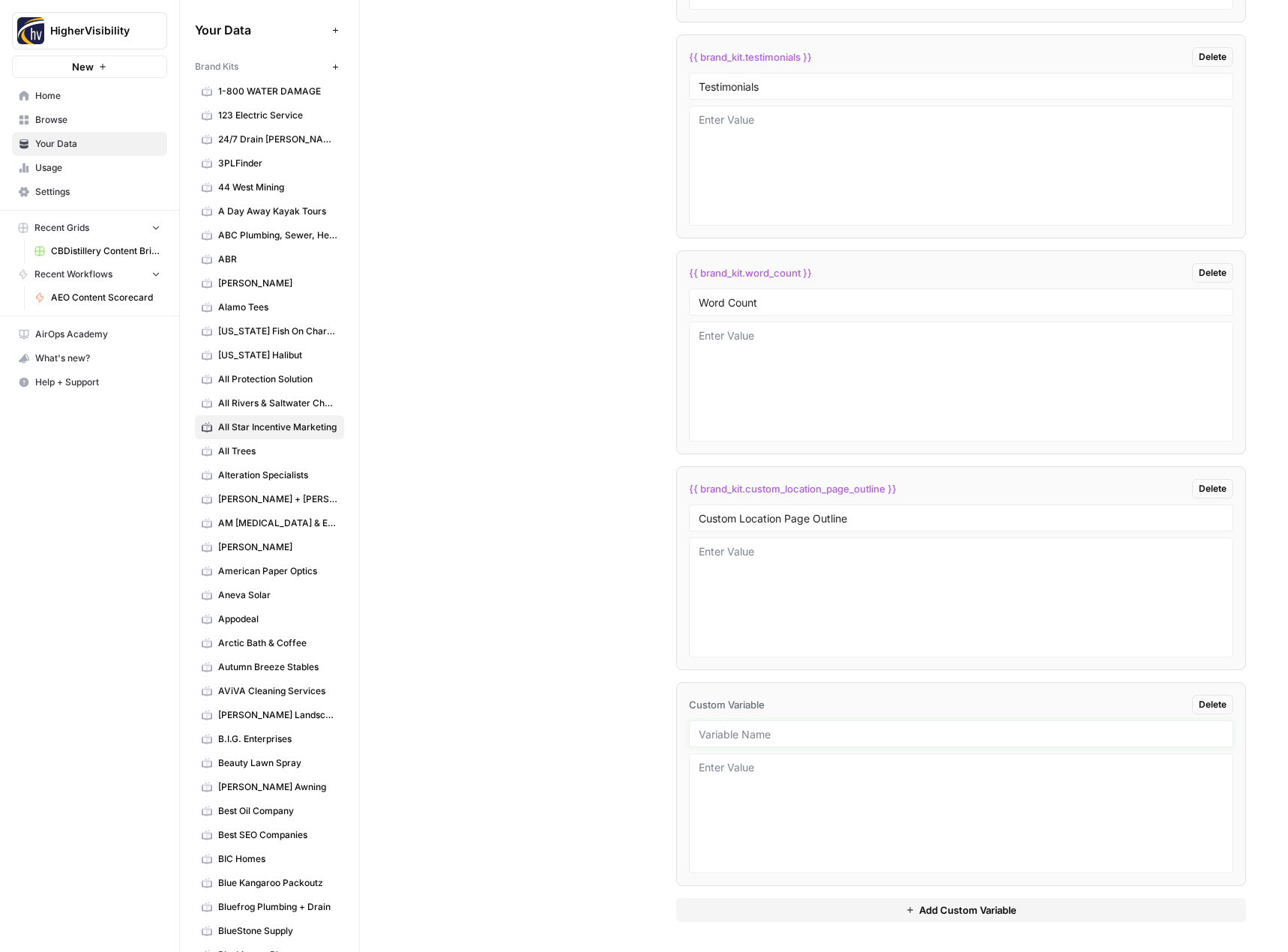
click at [753, 735] on input "text" at bounding box center [961, 734] width 526 height 13
paste input "Industry"
type input "Industry"
click at [743, 920] on button "Add Custom Variable" at bounding box center [961, 910] width 571 height 24
click at [739, 734] on input "text" at bounding box center [961, 734] width 526 height 13
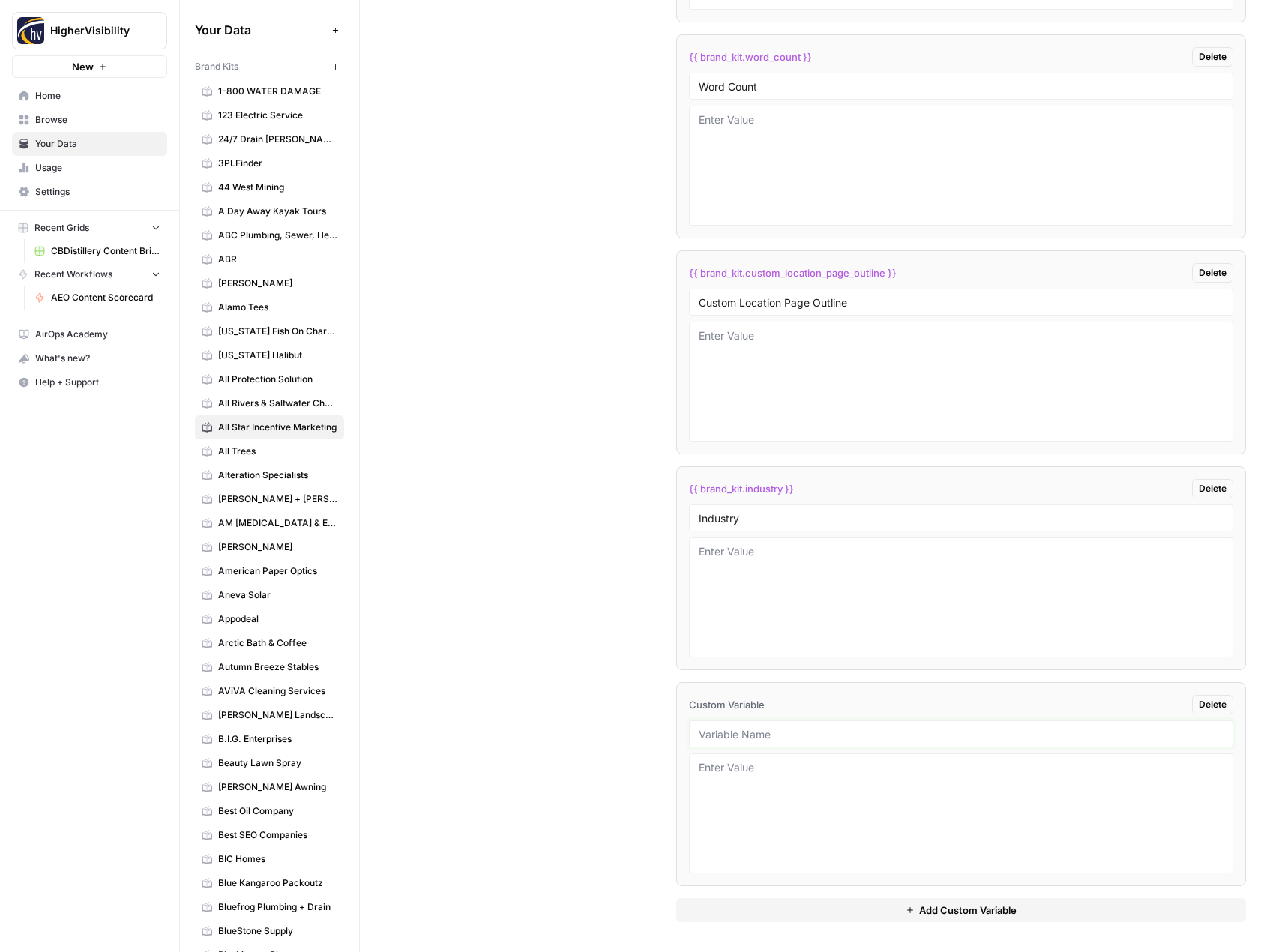
paste input "Location Page Services"
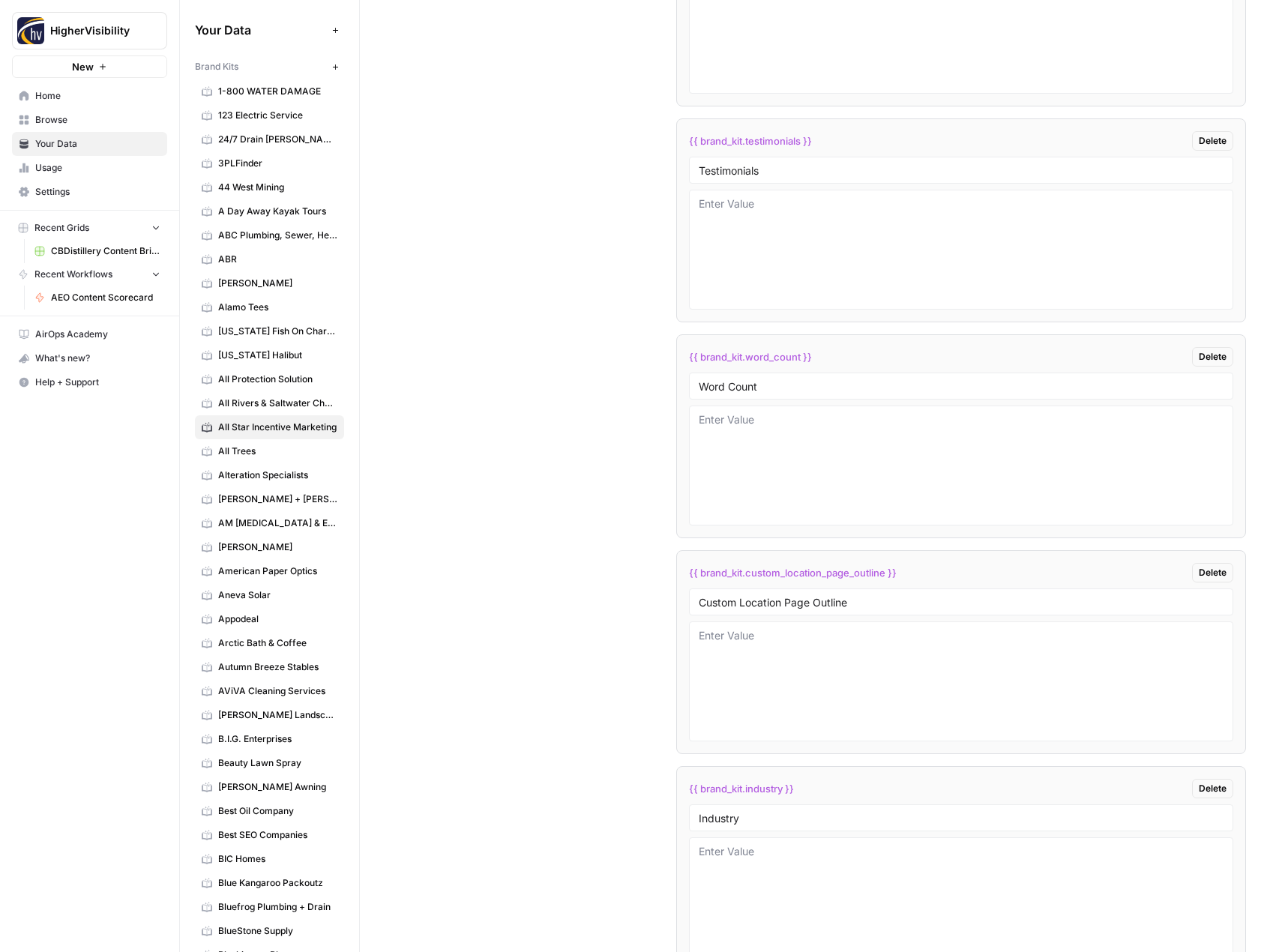
scroll to position [2933, 0]
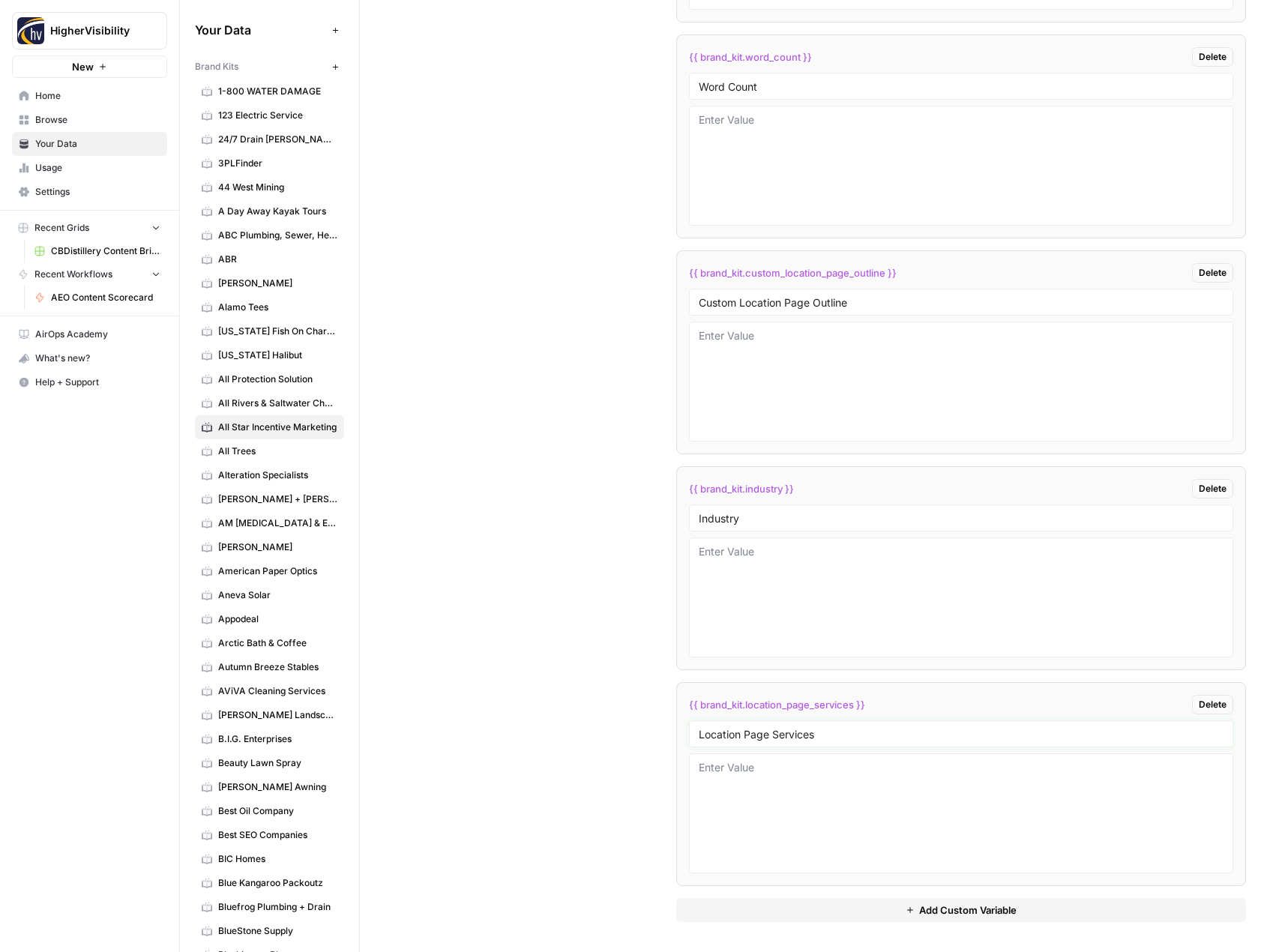
type input "Location Page Services"
click at [745, 576] on textarea at bounding box center [961, 597] width 526 height 107
type textarea "Employee engagement solutions"
click at [585, 524] on div "Custom Variables Create custom variables that will appear as global brand varia…" at bounding box center [824, 263] width 845 height 1380
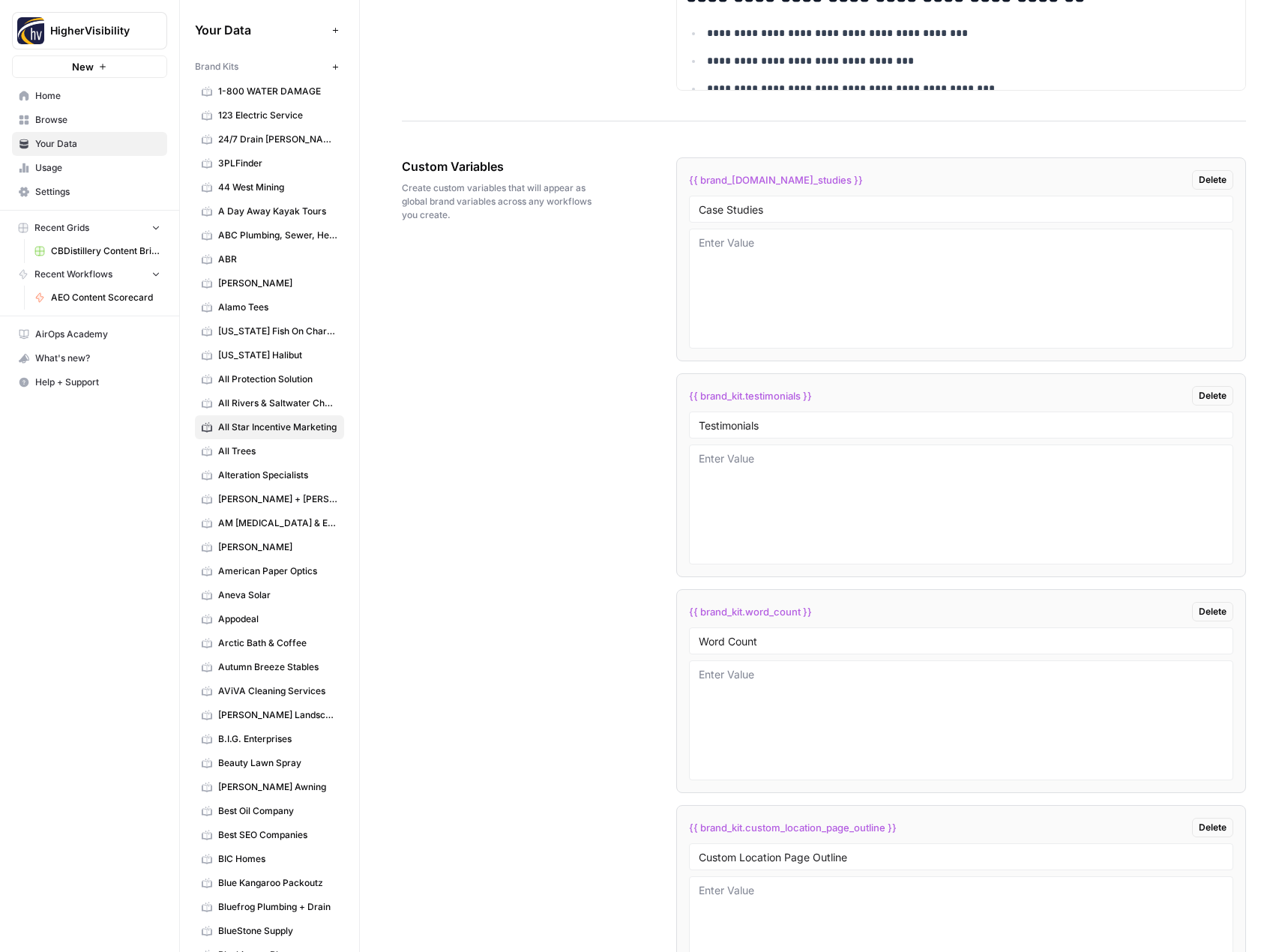
scroll to position [2258, 0]
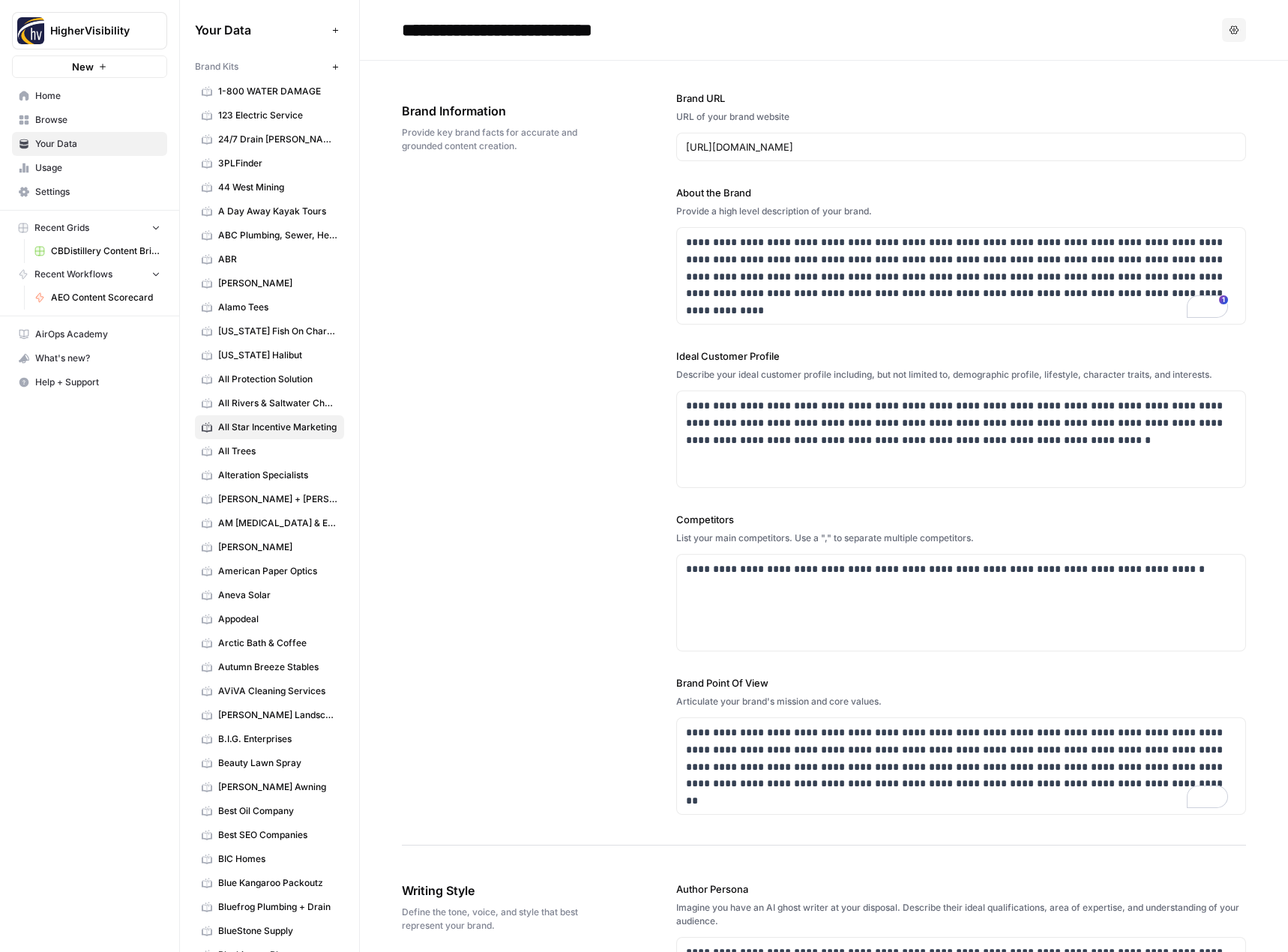
click at [556, 30] on input "**********" at bounding box center [523, 30] width 254 height 30
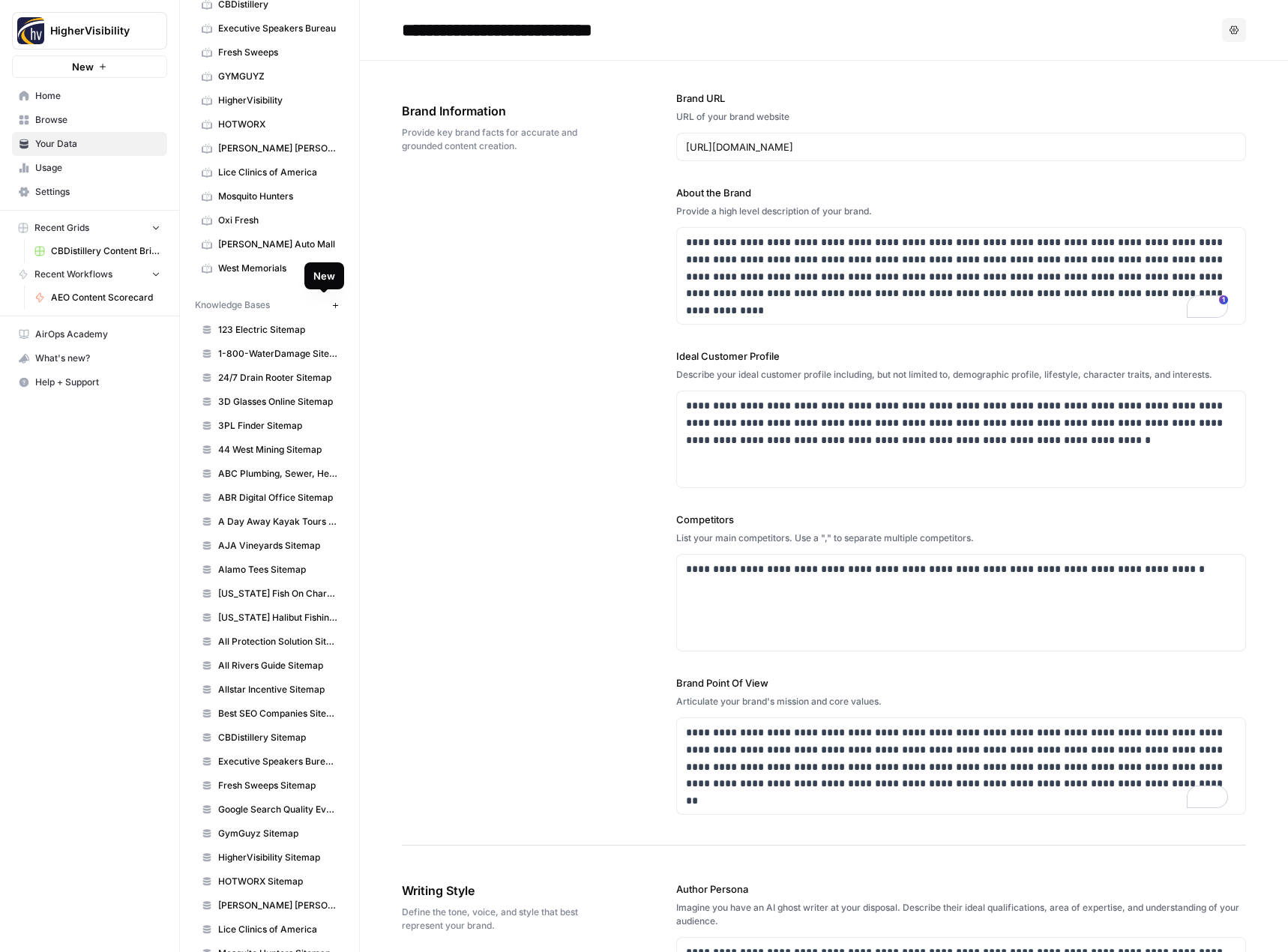
click at [331, 306] on icon "button" at bounding box center [335, 305] width 9 height 9
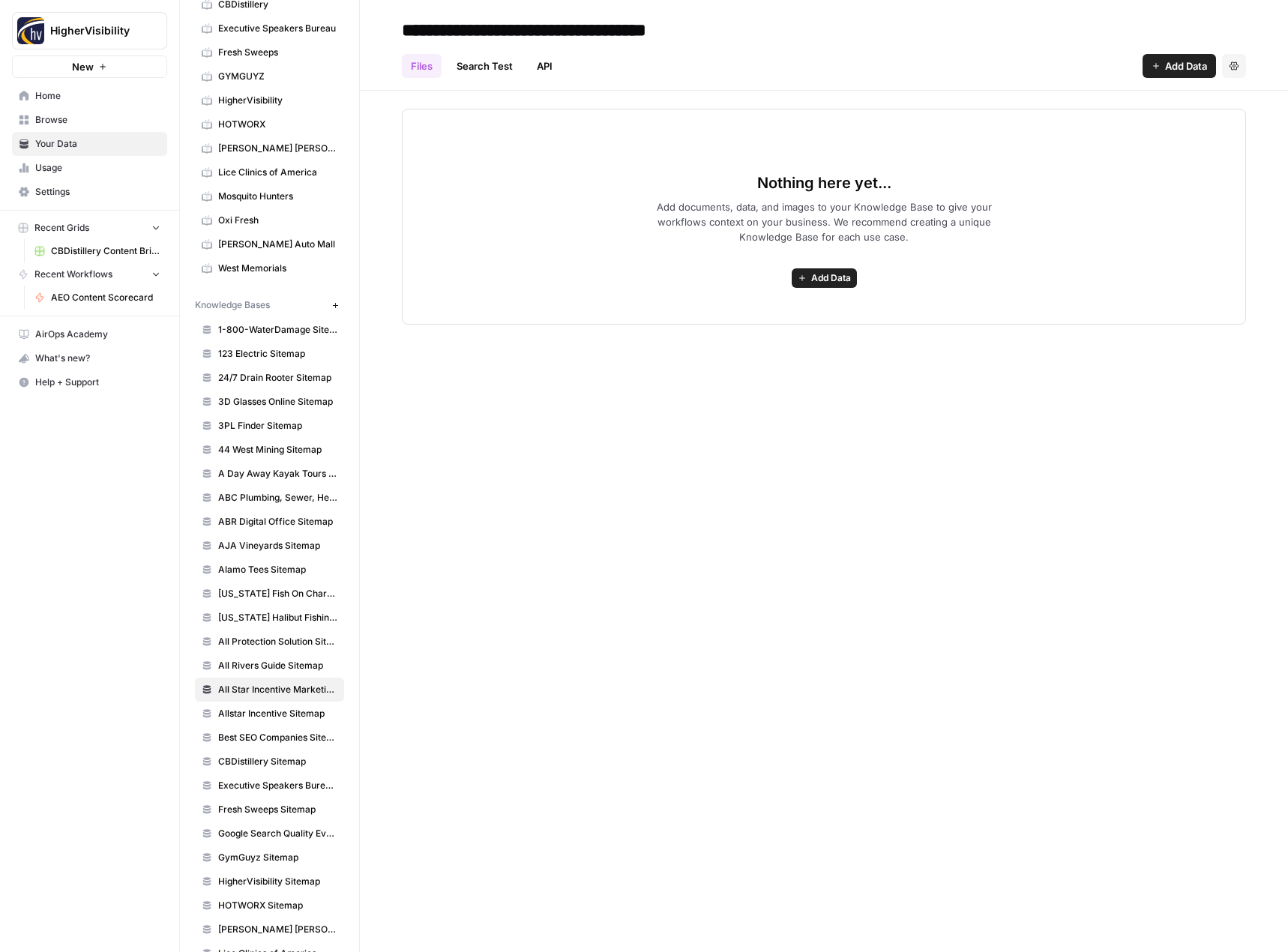
type input "**********"
click at [824, 275] on span "Add Data" at bounding box center [830, 278] width 40 height 13
click at [784, 333] on span "Web Scrape" at bounding box center [769, 332] width 137 height 15
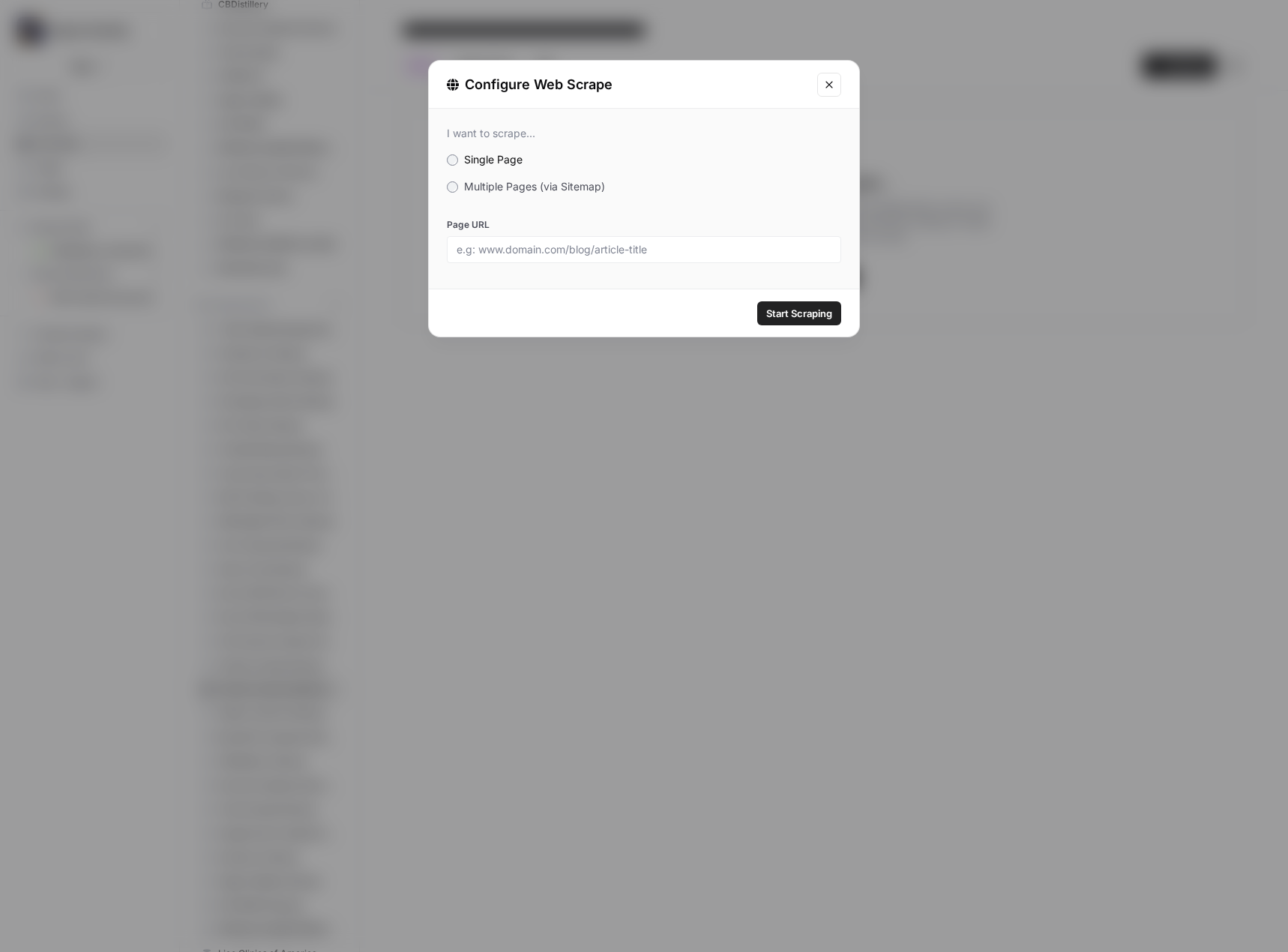
click at [530, 188] on span "Multiple Pages (via Sitemap)" at bounding box center [535, 186] width 141 height 13
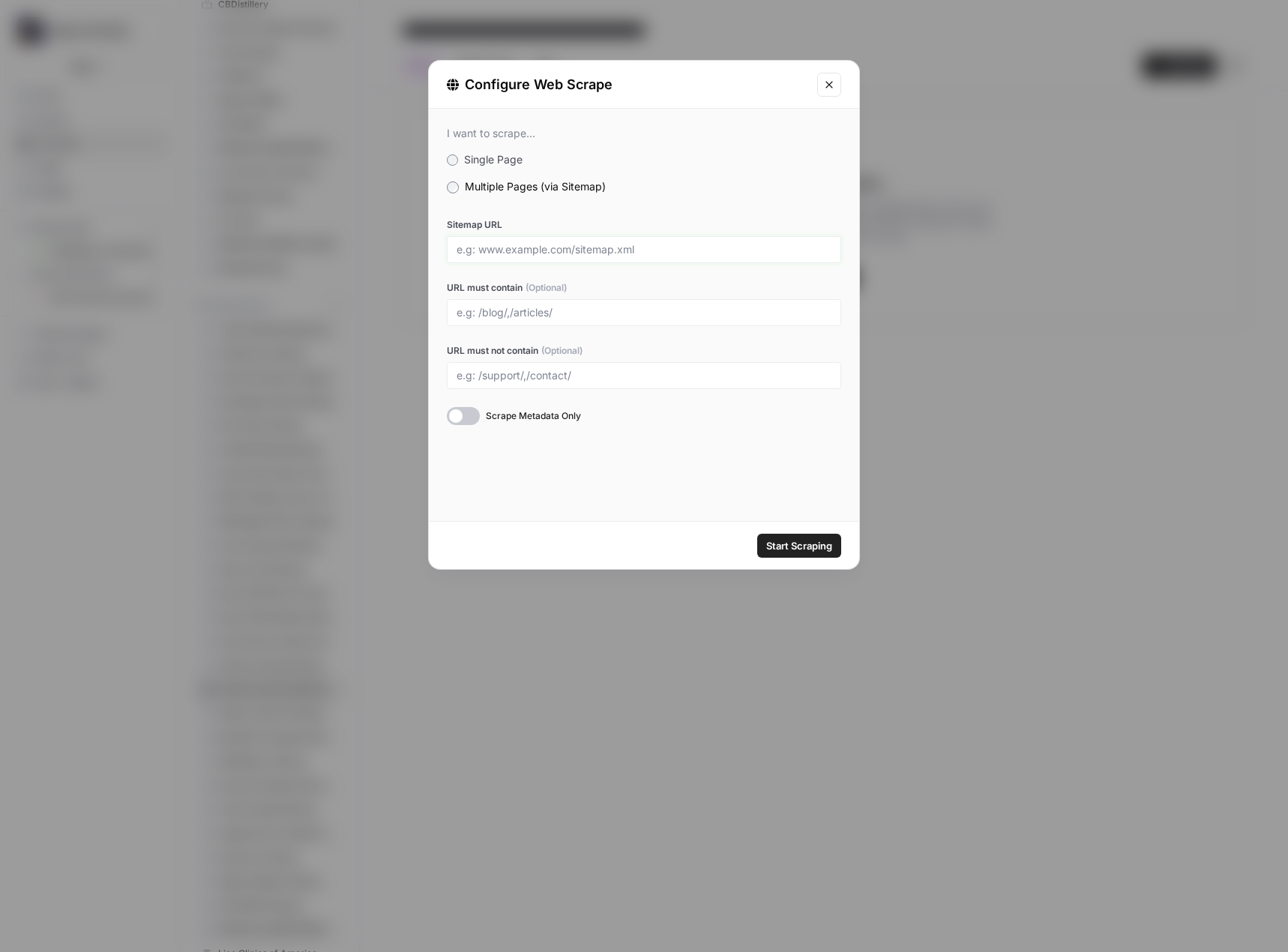
click at [583, 250] on input "Sitemap URL" at bounding box center [644, 249] width 375 height 13
paste input "[URL][DOMAIN_NAME]"
type input "[URL][DOMAIN_NAME]"
click at [783, 542] on span "Start Scraping" at bounding box center [799, 545] width 66 height 15
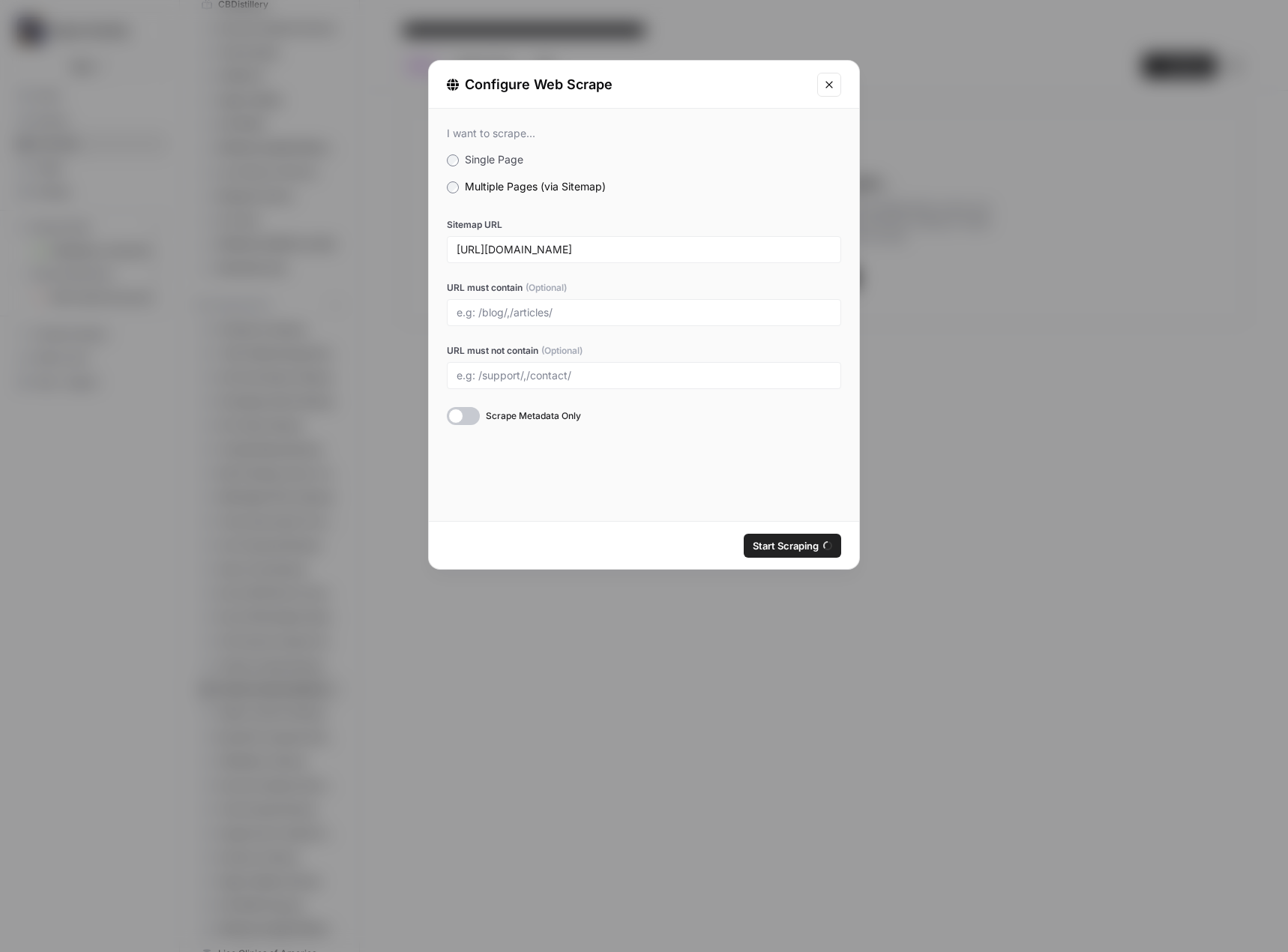
click at [611, 553] on div "Start Scraping" at bounding box center [644, 545] width 430 height 47
click at [680, 509] on div "I want to scrape... Single Page Multiple Pages (via Sitemap) Sitemap URL [URL][…" at bounding box center [644, 314] width 430 height 412
click at [651, 516] on div "I want to scrape... Single Page Multiple Pages (via Sitemap) Sitemap URL [URL][…" at bounding box center [644, 314] width 430 height 412
click at [750, 688] on div "Configure Web Scrape I want to scrape... Single Page Multiple Pages (via Sitema…" at bounding box center [644, 476] width 1288 height 952
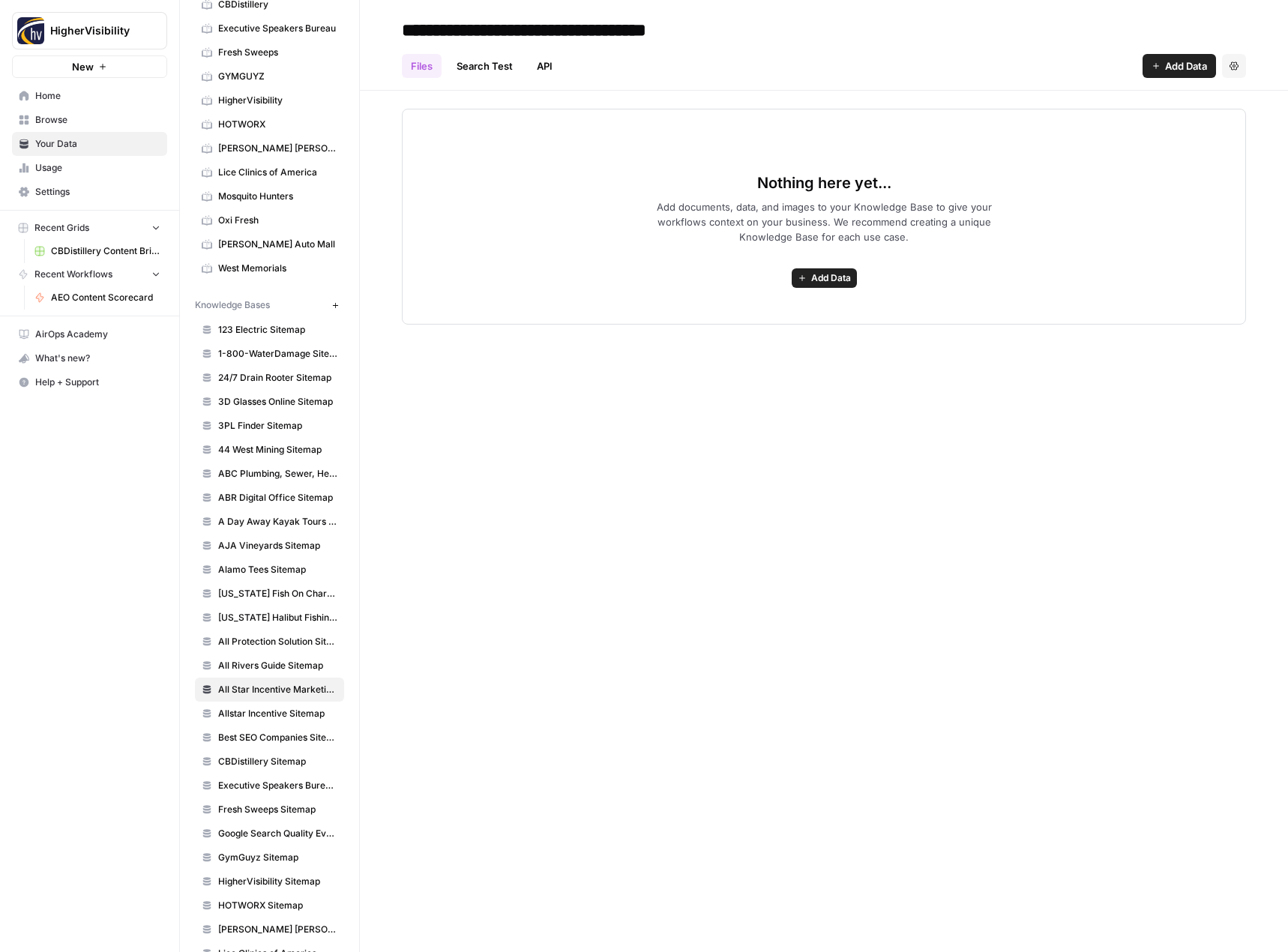
click at [830, 272] on span "Add Data" at bounding box center [830, 278] width 40 height 13
click at [748, 334] on span "Web Scrape" at bounding box center [769, 332] width 137 height 15
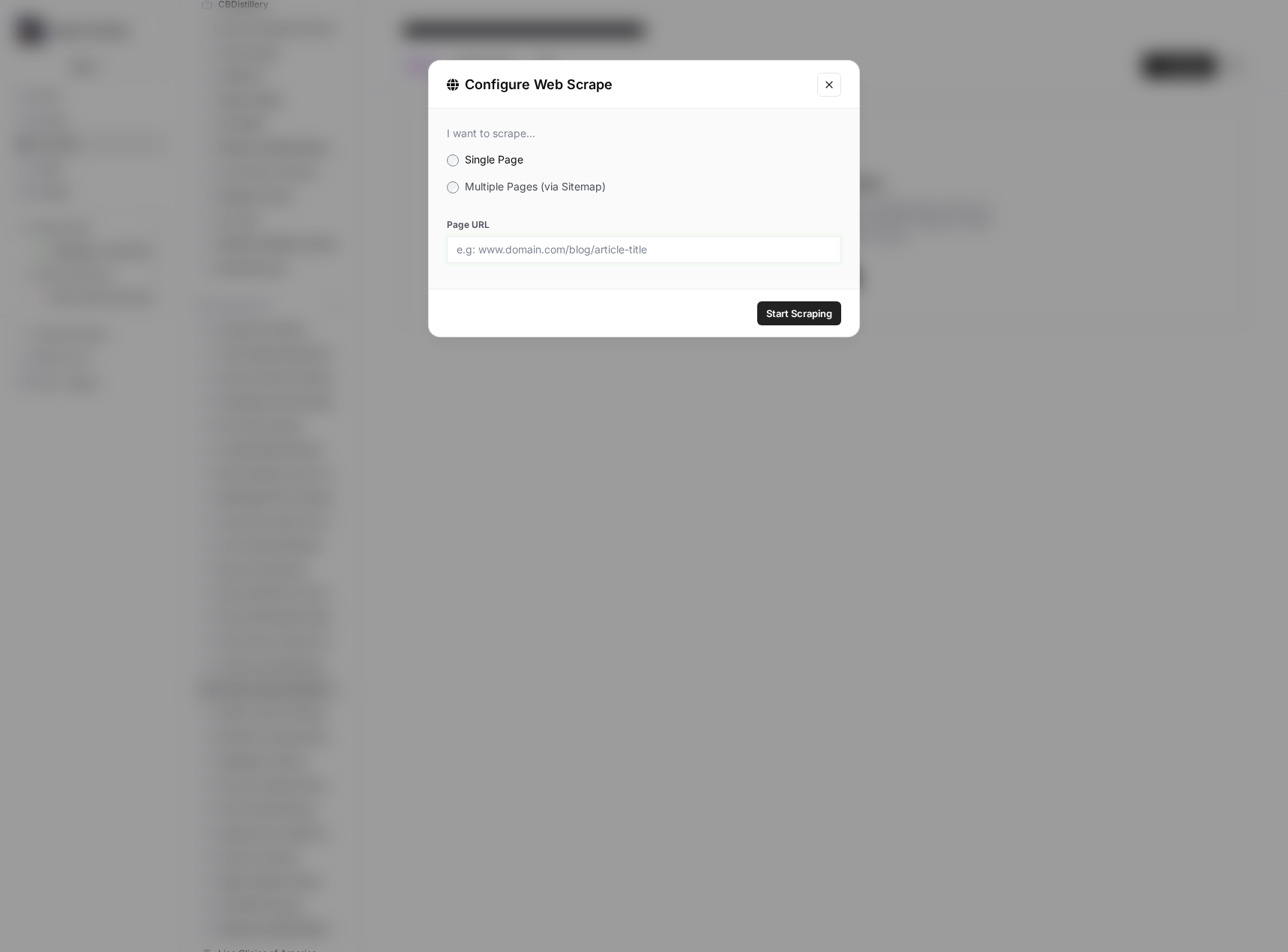
click at [626, 247] on input "Page URL" at bounding box center [644, 249] width 375 height 13
paste input "[URL][DOMAIN_NAME]"
type input "[URL][DOMAIN_NAME]"
click at [797, 314] on span "Start Scraping" at bounding box center [799, 313] width 66 height 15
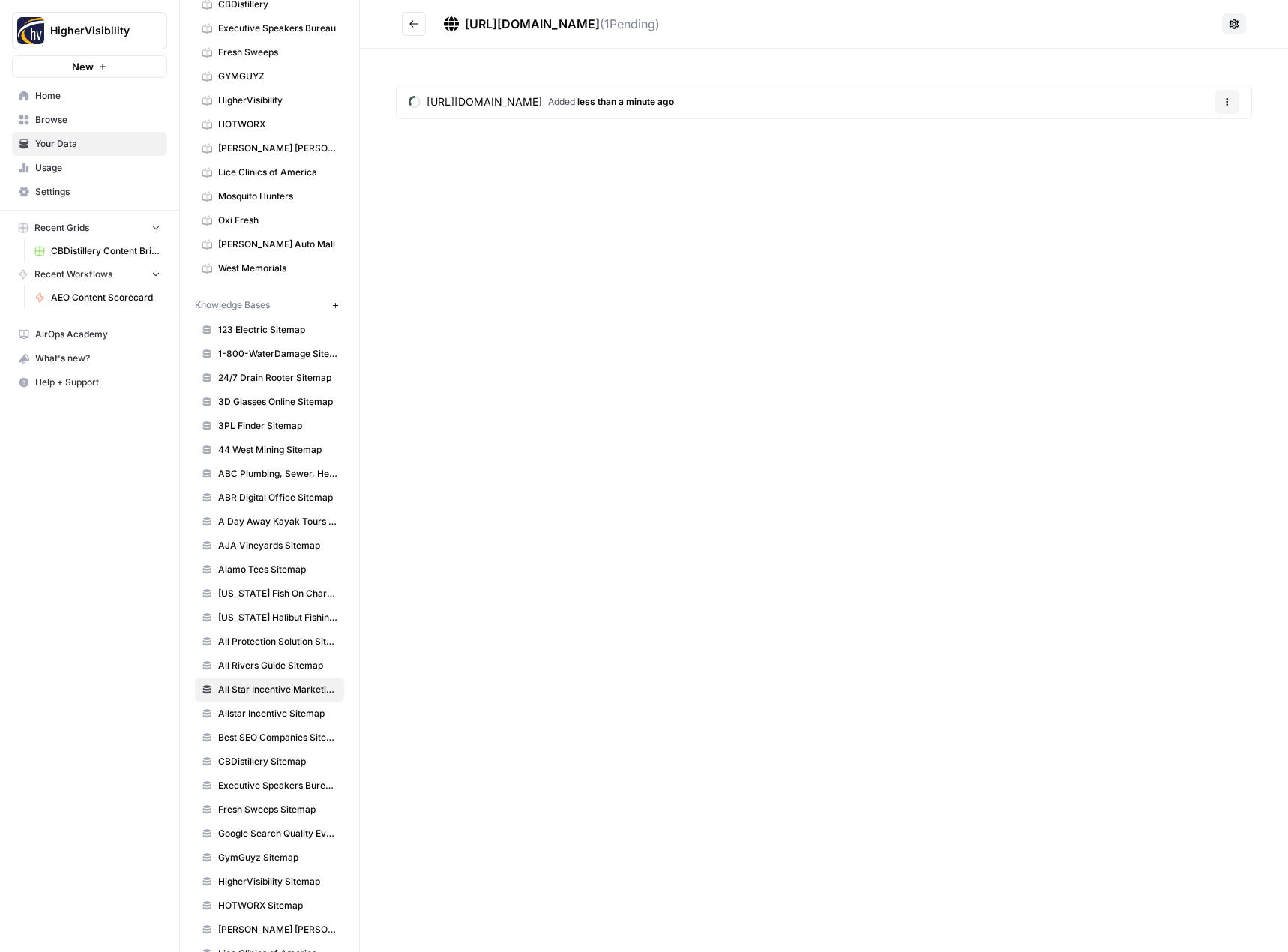
click at [124, 493] on div "HigherVisibility New Home Browse Your Data Usage Settings Recent Grids CBDistil…" at bounding box center [89, 476] width 179 height 952
click at [415, 24] on icon "Go back" at bounding box center [414, 24] width 9 height 7
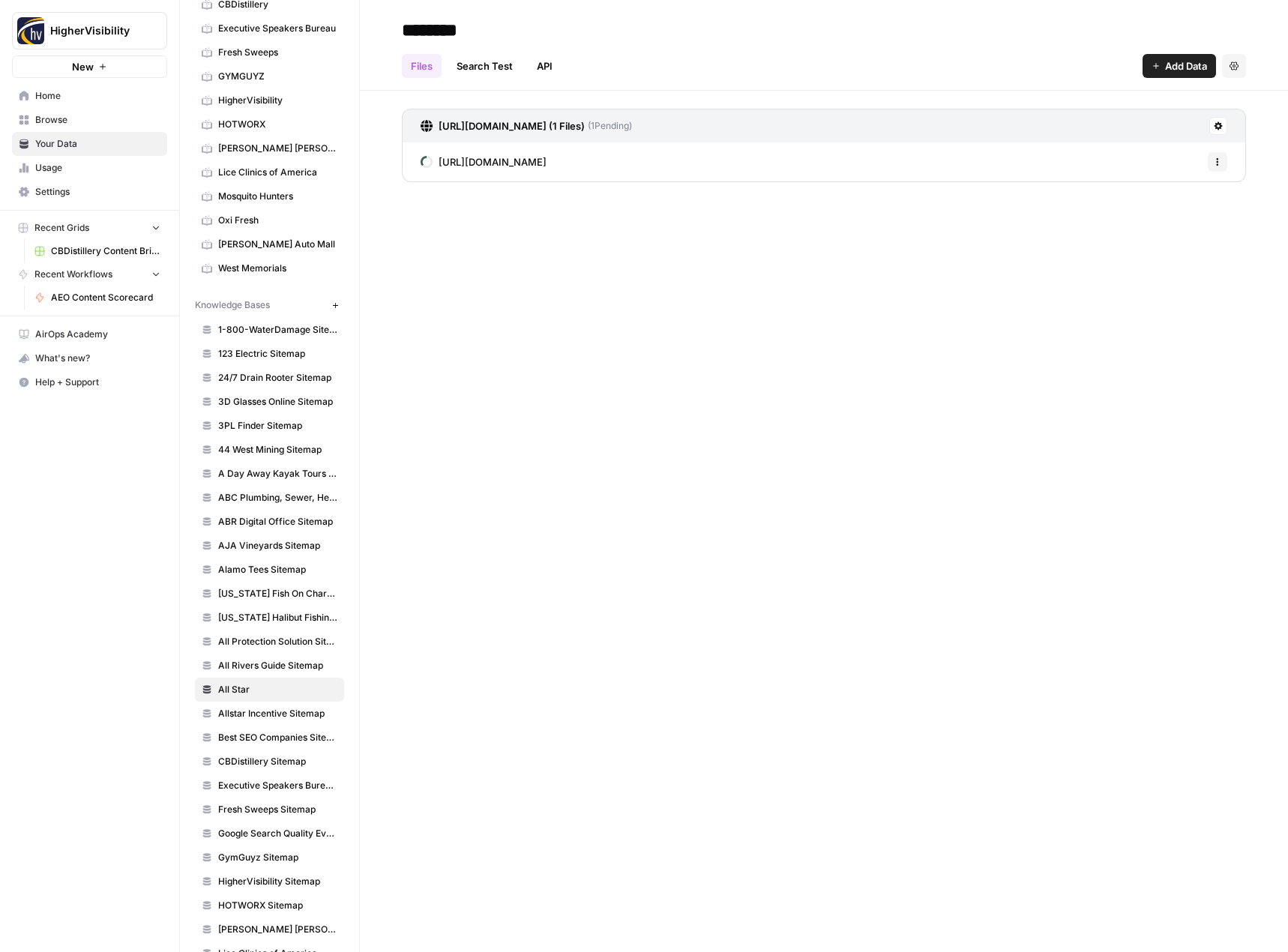
type input "********"
click at [265, 718] on span "Allstar Incentive Sitemap" at bounding box center [278, 713] width 119 height 13
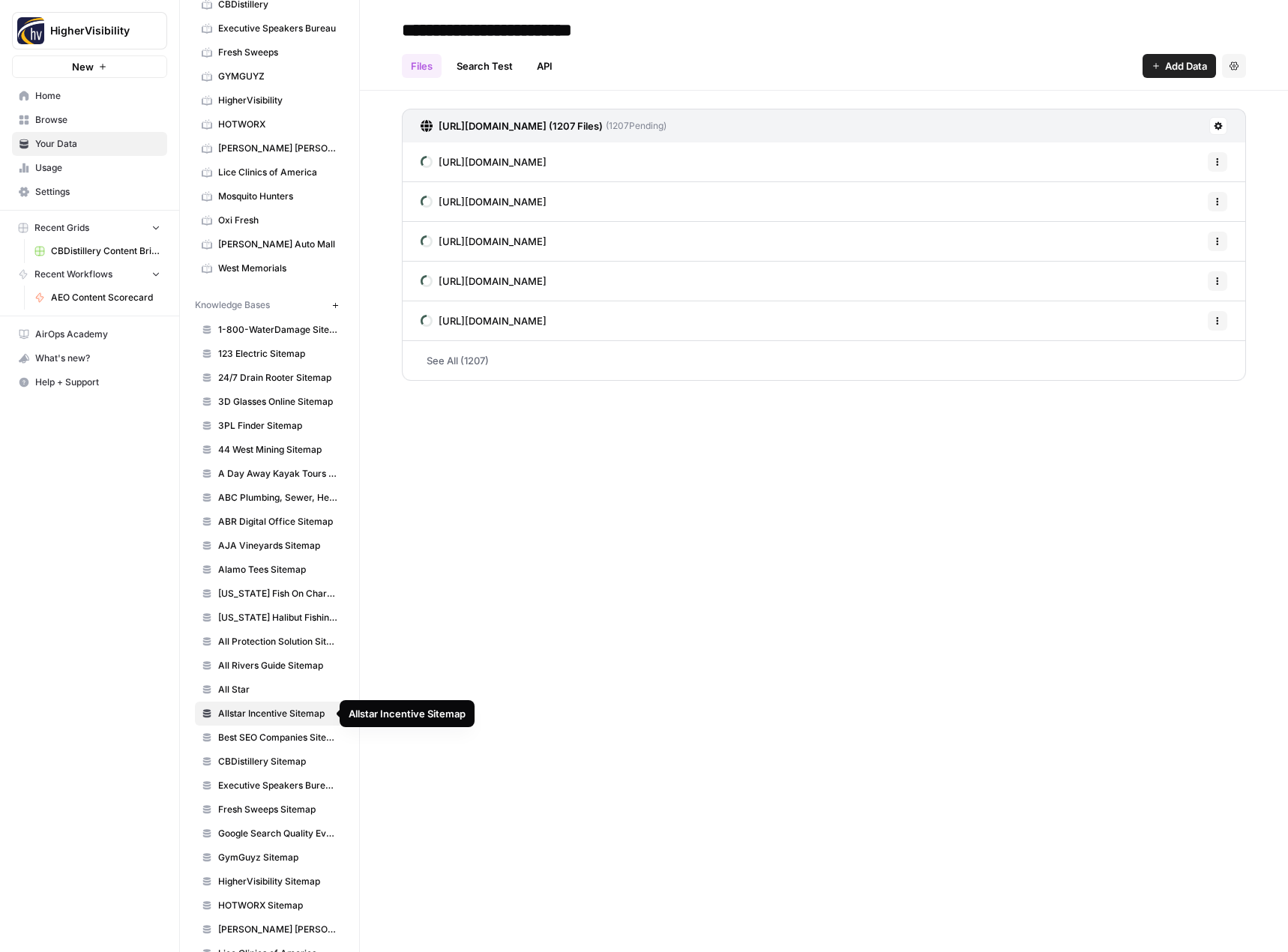
click at [279, 692] on span "All Star" at bounding box center [278, 689] width 119 height 13
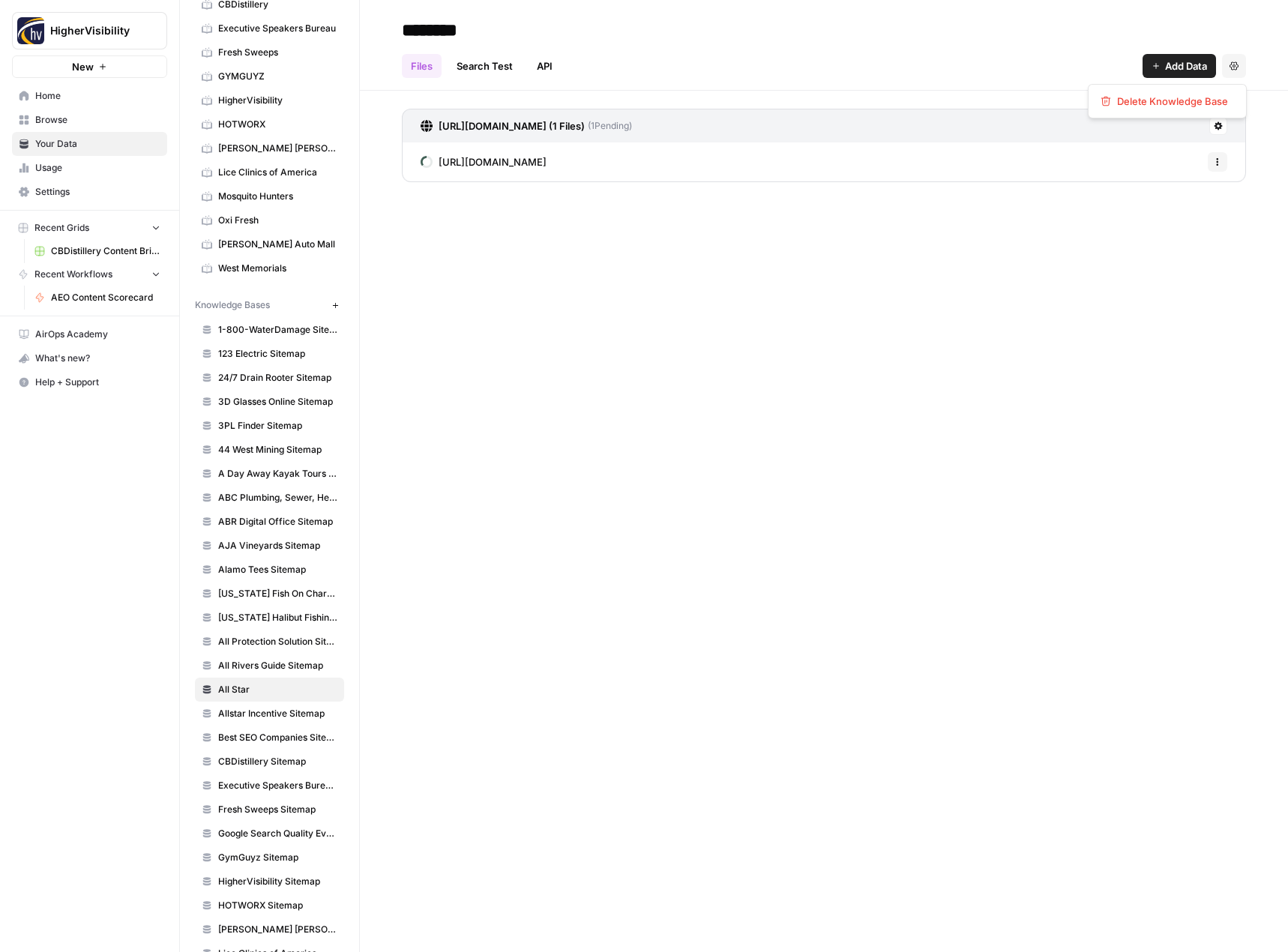
click at [1235, 67] on icon "button" at bounding box center [1233, 65] width 9 height 9
click at [1196, 102] on span "Delete Knowledge Base" at bounding box center [1172, 100] width 111 height 15
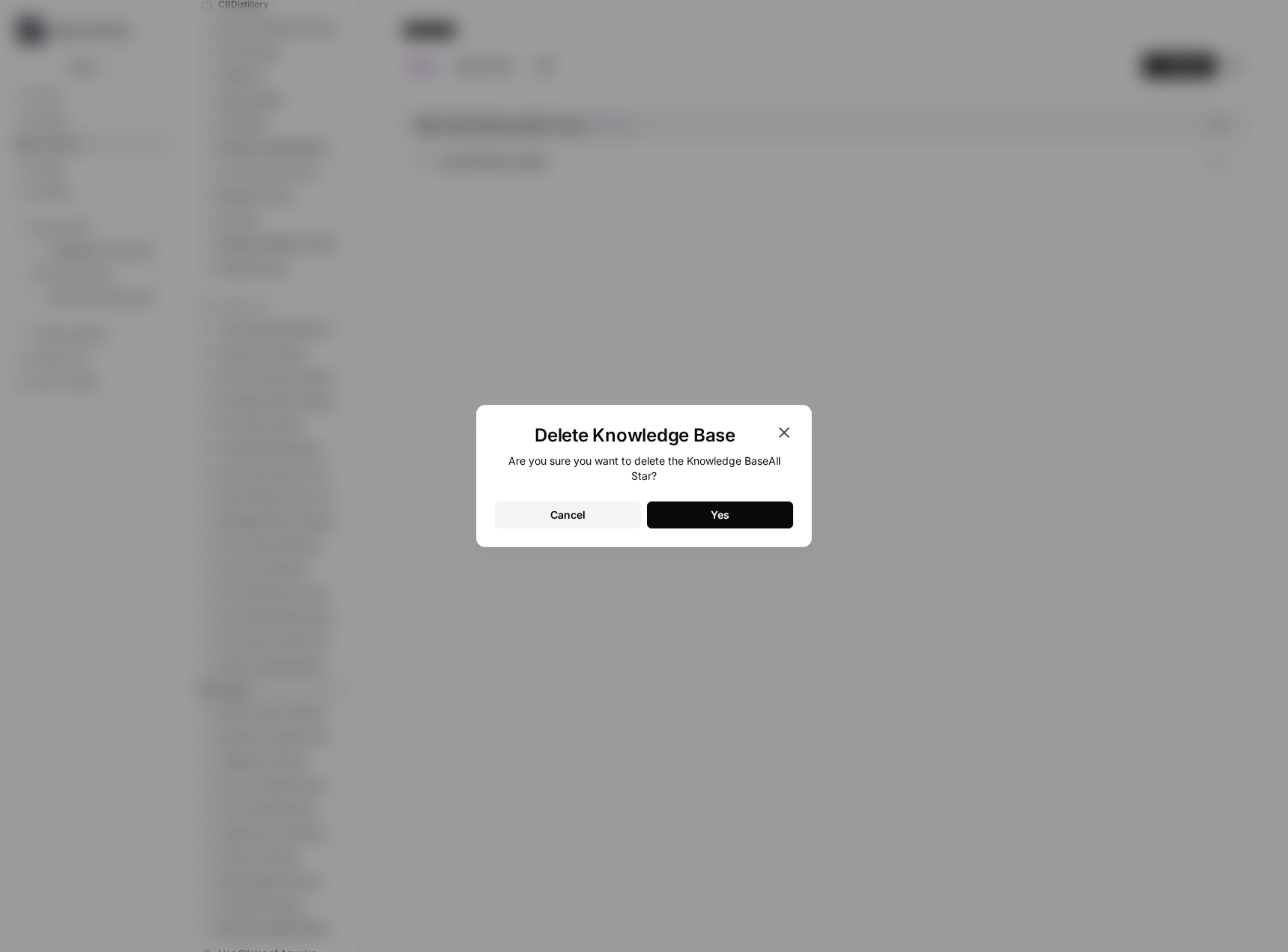
click at [745, 500] on div "Are you sure you want to delete the Knowledge Base All Star ? Cancel Yes" at bounding box center [644, 491] width 298 height 75
click at [743, 509] on button "Yes" at bounding box center [720, 515] width 146 height 27
click at [786, 432] on icon "button" at bounding box center [783, 432] width 10 height 10
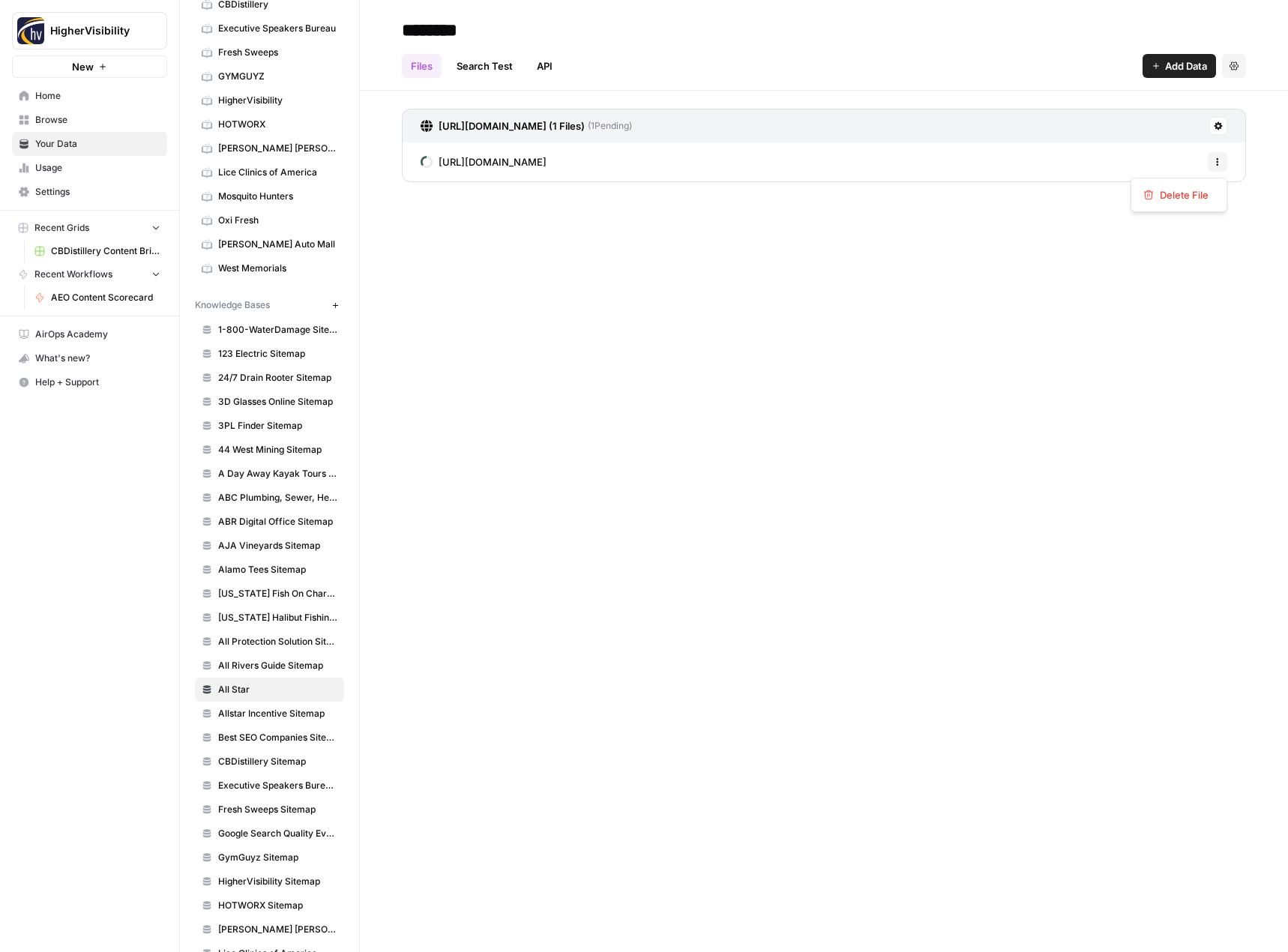
click at [1220, 163] on icon "button" at bounding box center [1217, 162] width 9 height 9
click at [1184, 198] on span "Delete File" at bounding box center [1184, 195] width 49 height 15
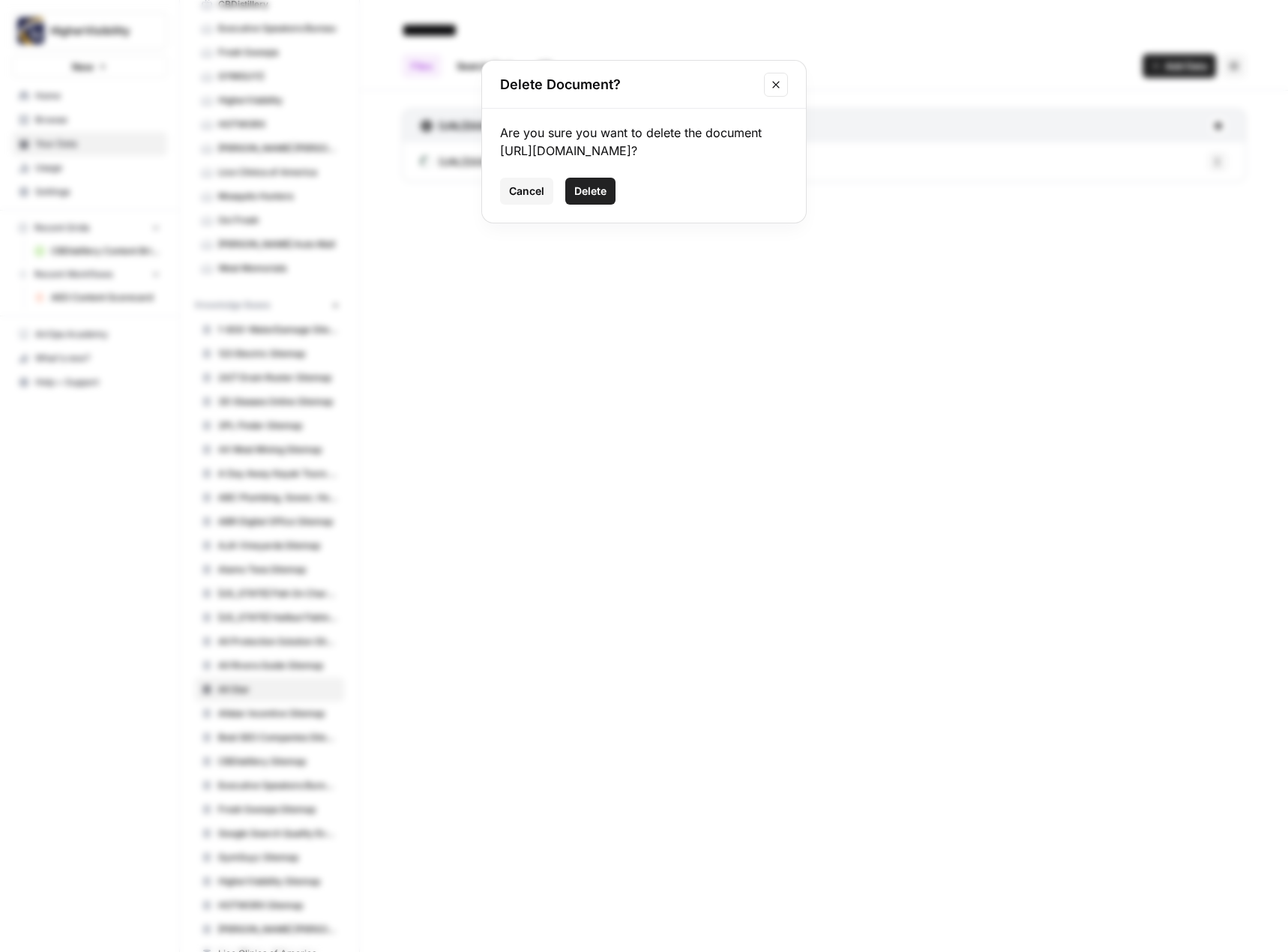
click at [586, 188] on span "Delete" at bounding box center [590, 191] width 32 height 15
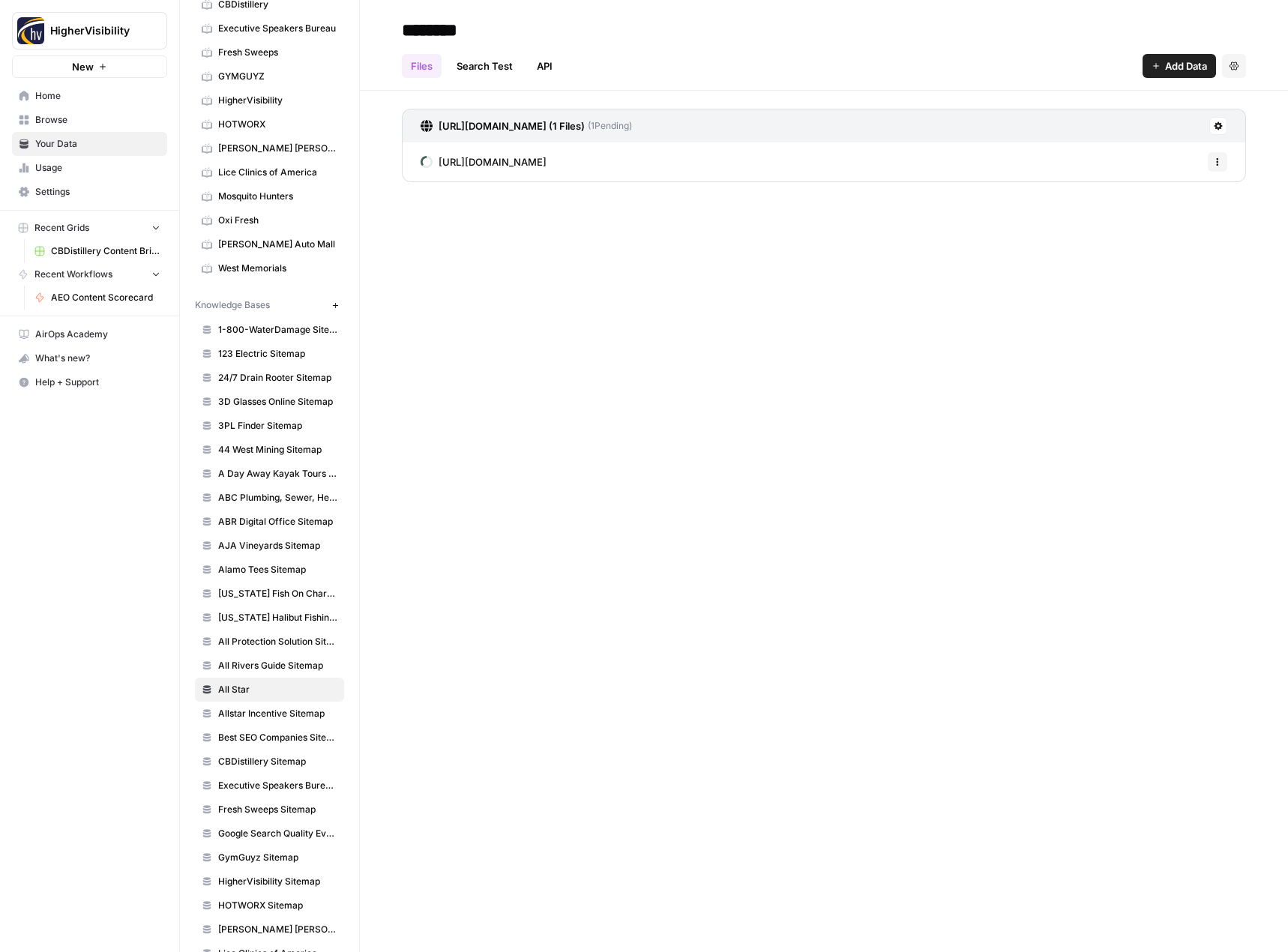
click at [262, 712] on span "Allstar Incentive Sitemap" at bounding box center [278, 713] width 119 height 13
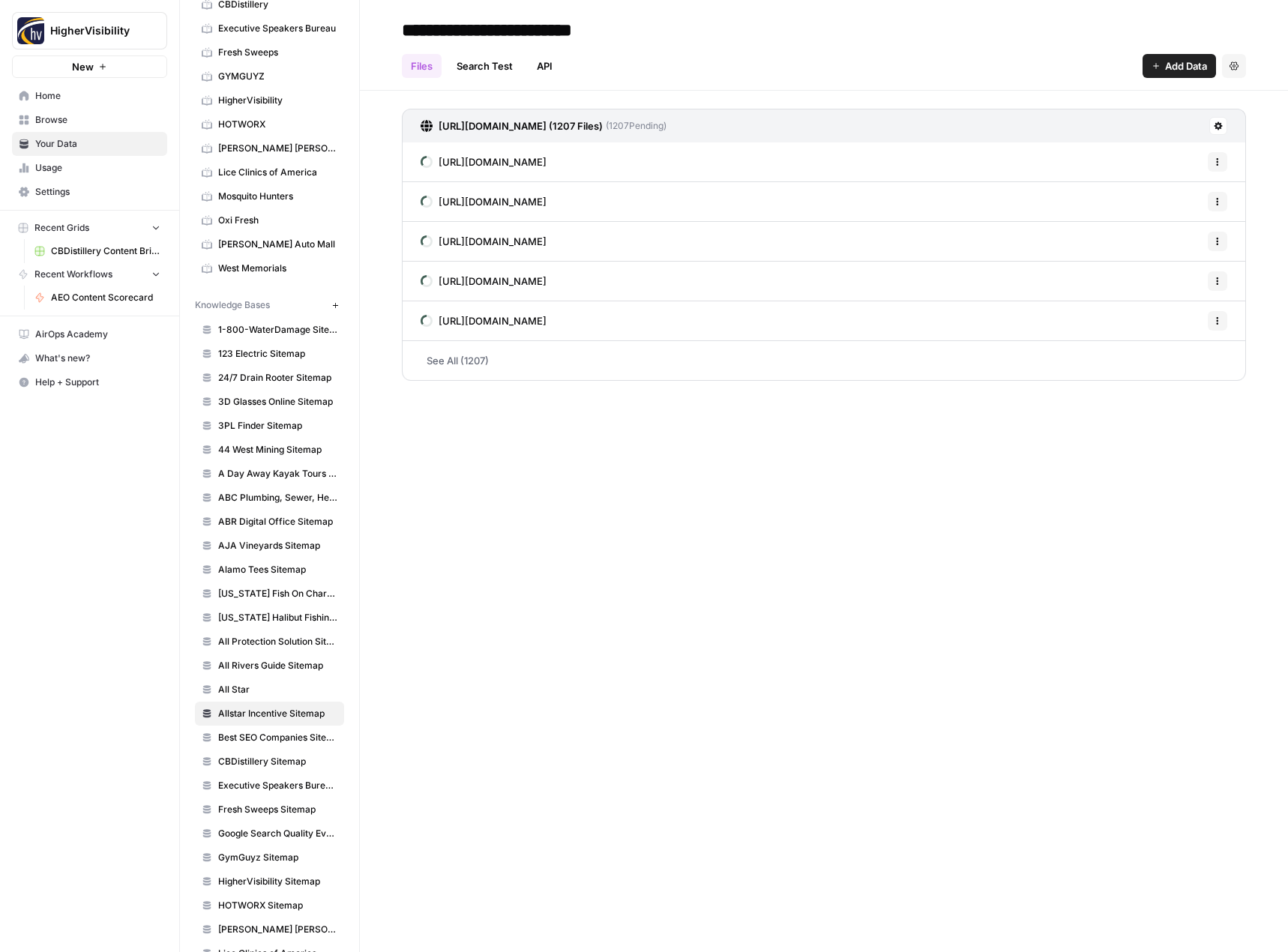
click at [266, 691] on span "All Star" at bounding box center [278, 689] width 119 height 13
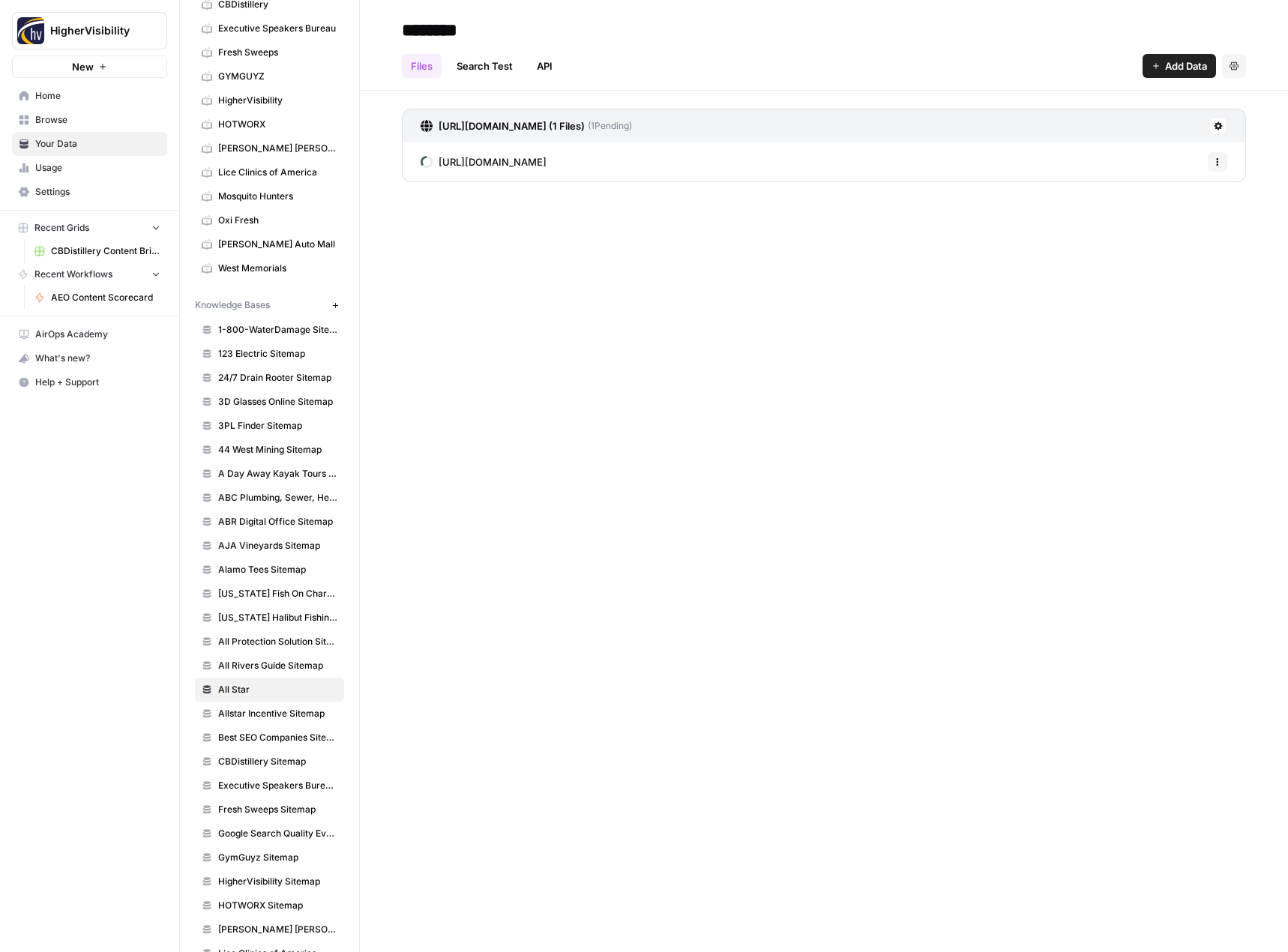
click at [250, 718] on span "Allstar Incentive Sitemap" at bounding box center [278, 713] width 119 height 13
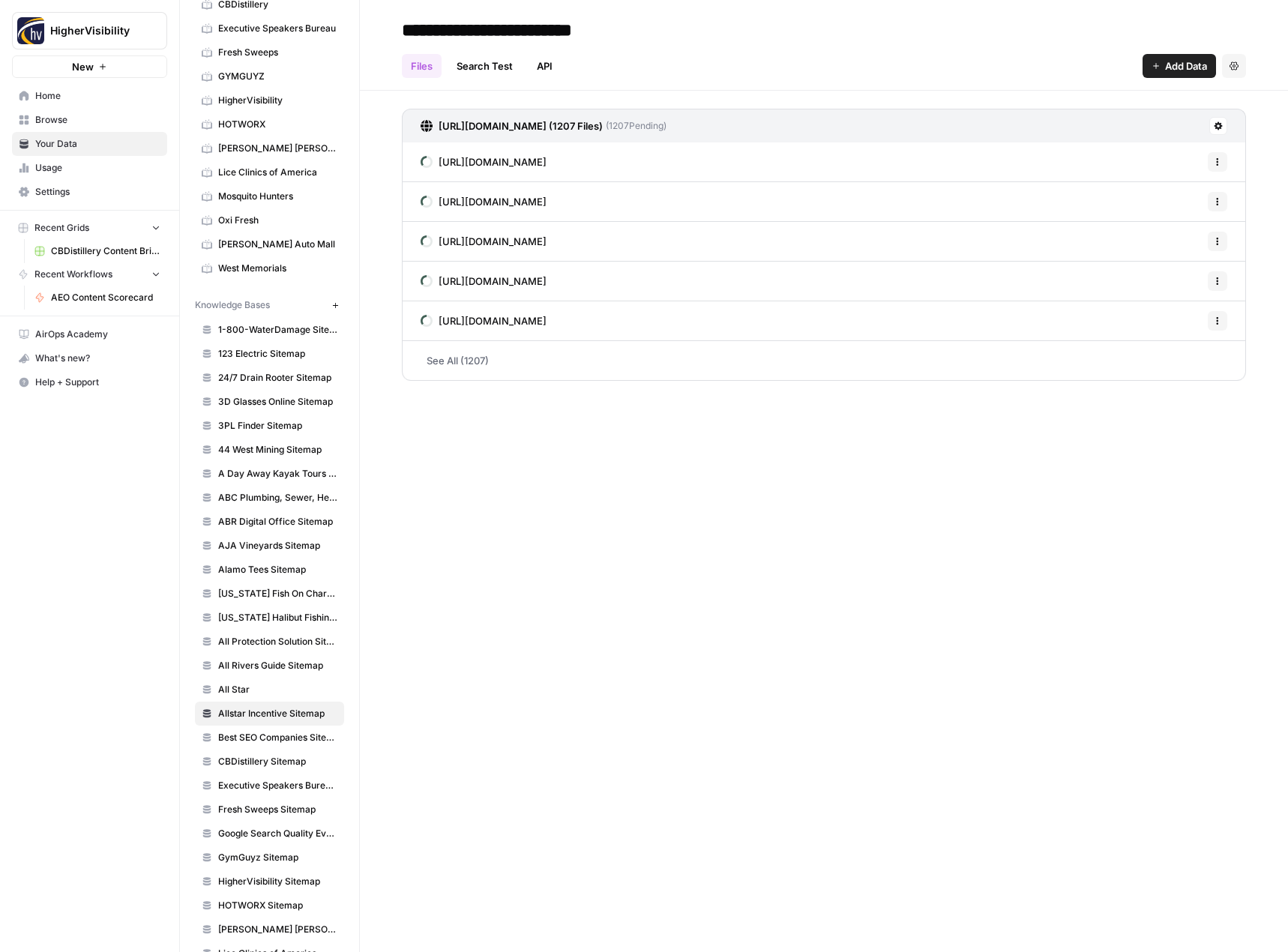
click at [259, 694] on span "All Star" at bounding box center [278, 689] width 119 height 13
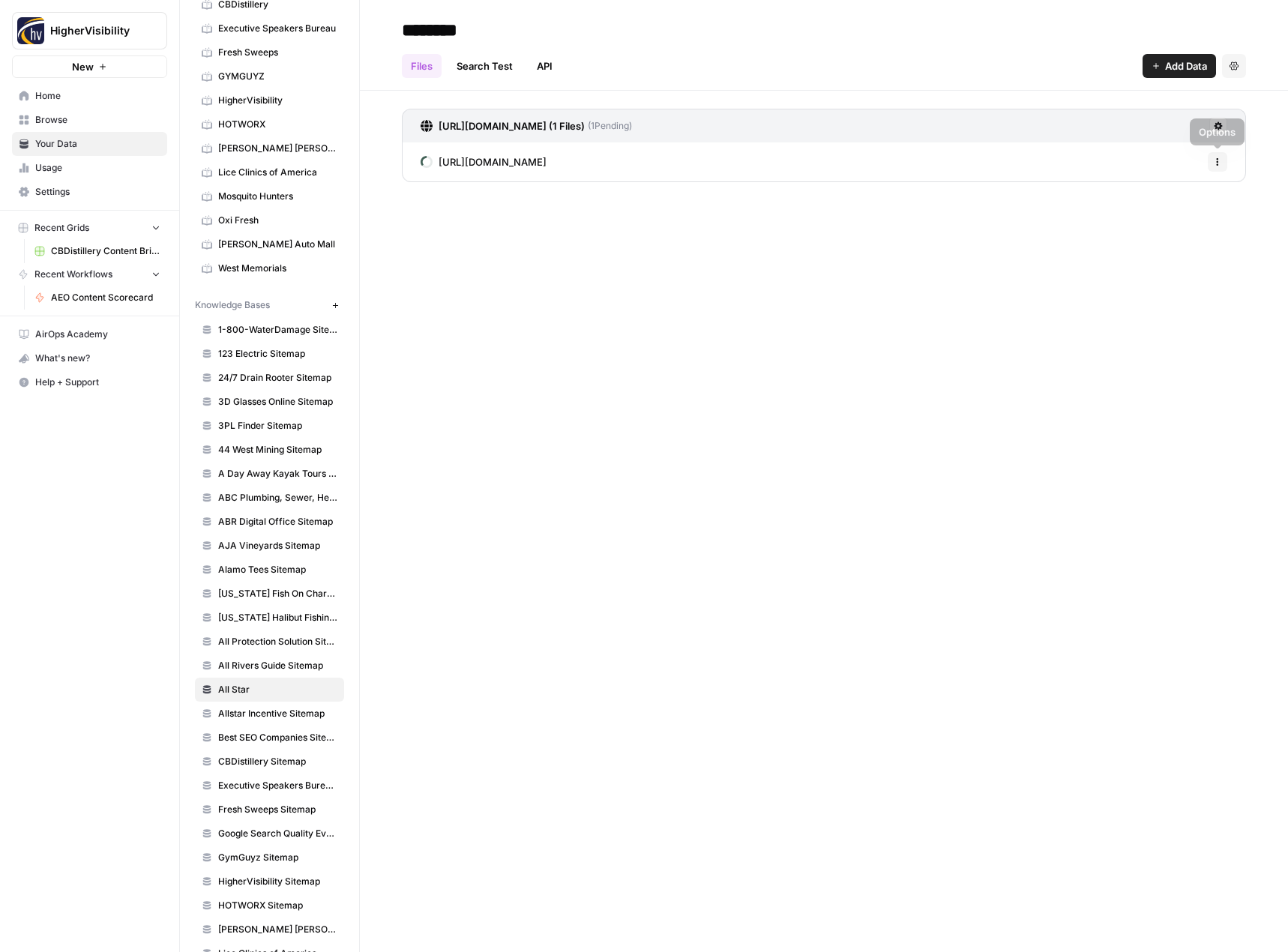
click at [1224, 161] on button "Options" at bounding box center [1217, 162] width 20 height 20
click at [1216, 122] on icon at bounding box center [1217, 126] width 9 height 9
click at [936, 239] on div "******** Files Search Test API Add Data Settings https://www.allstarincentivema…" at bounding box center [823, 476] width 928 height 952
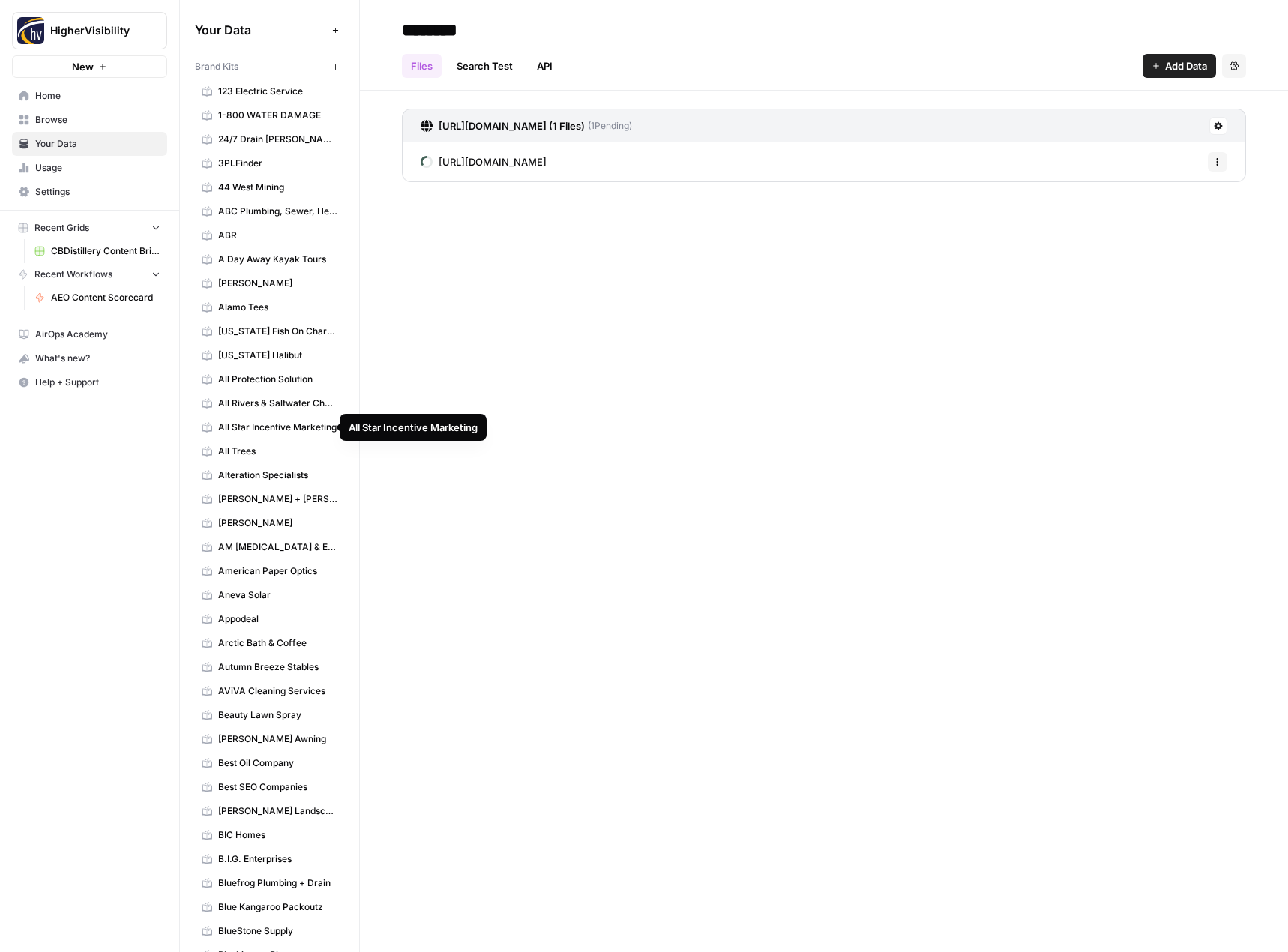
click at [275, 425] on span "All Star Incentive Marketing" at bounding box center [278, 427] width 119 height 13
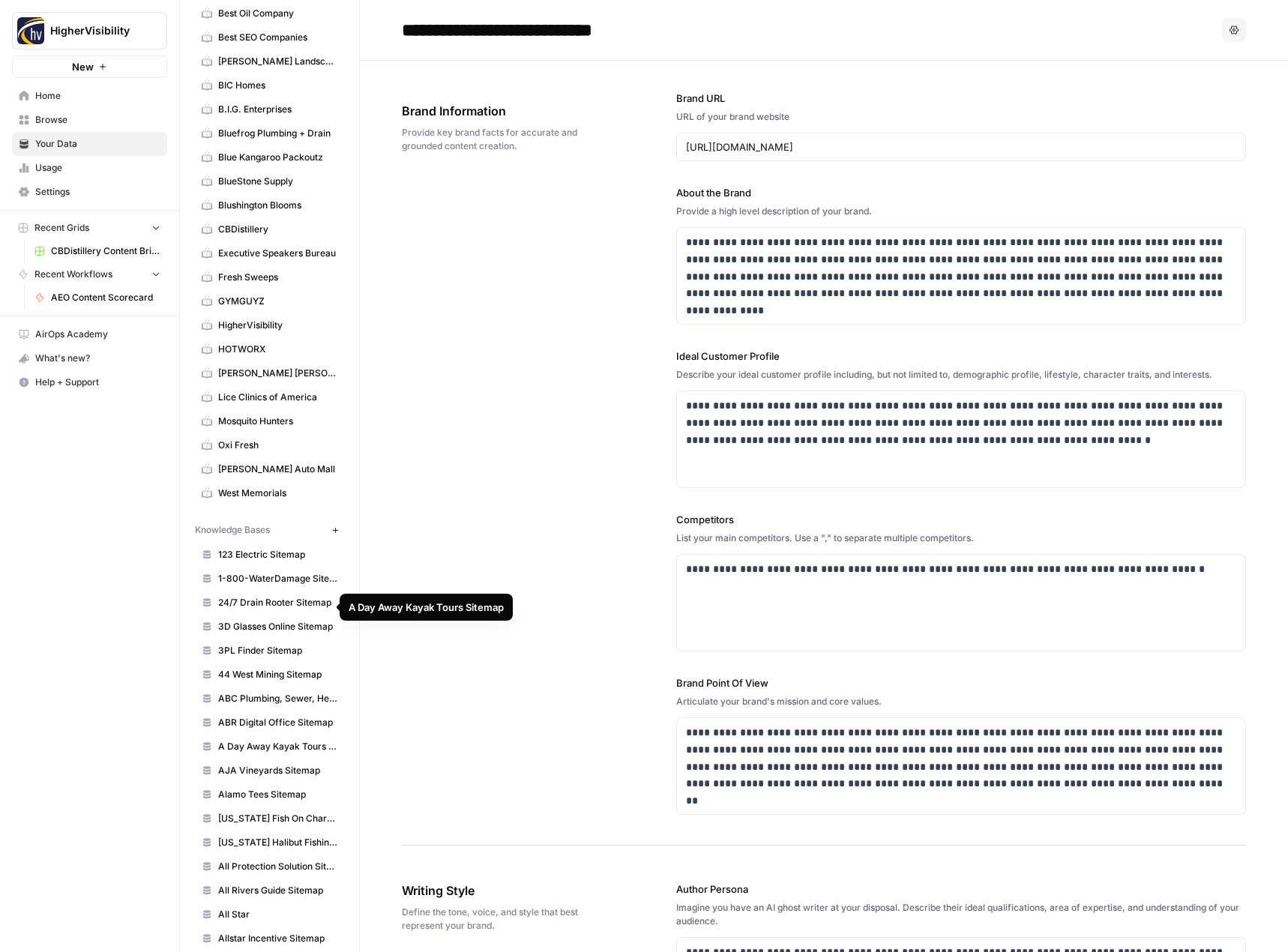
scroll to position [1049, 0]
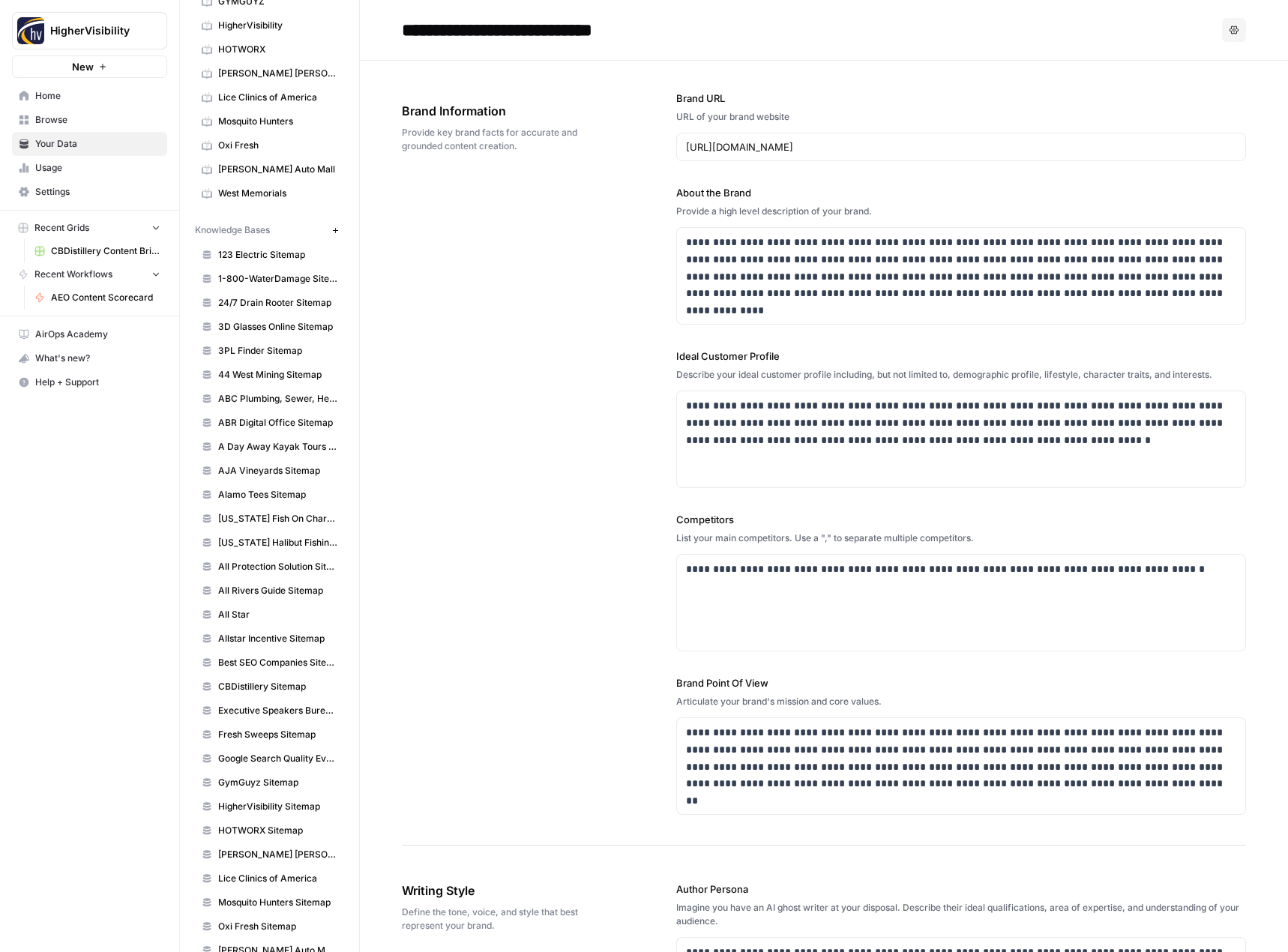
click at [295, 611] on span "All Star" at bounding box center [278, 615] width 119 height 13
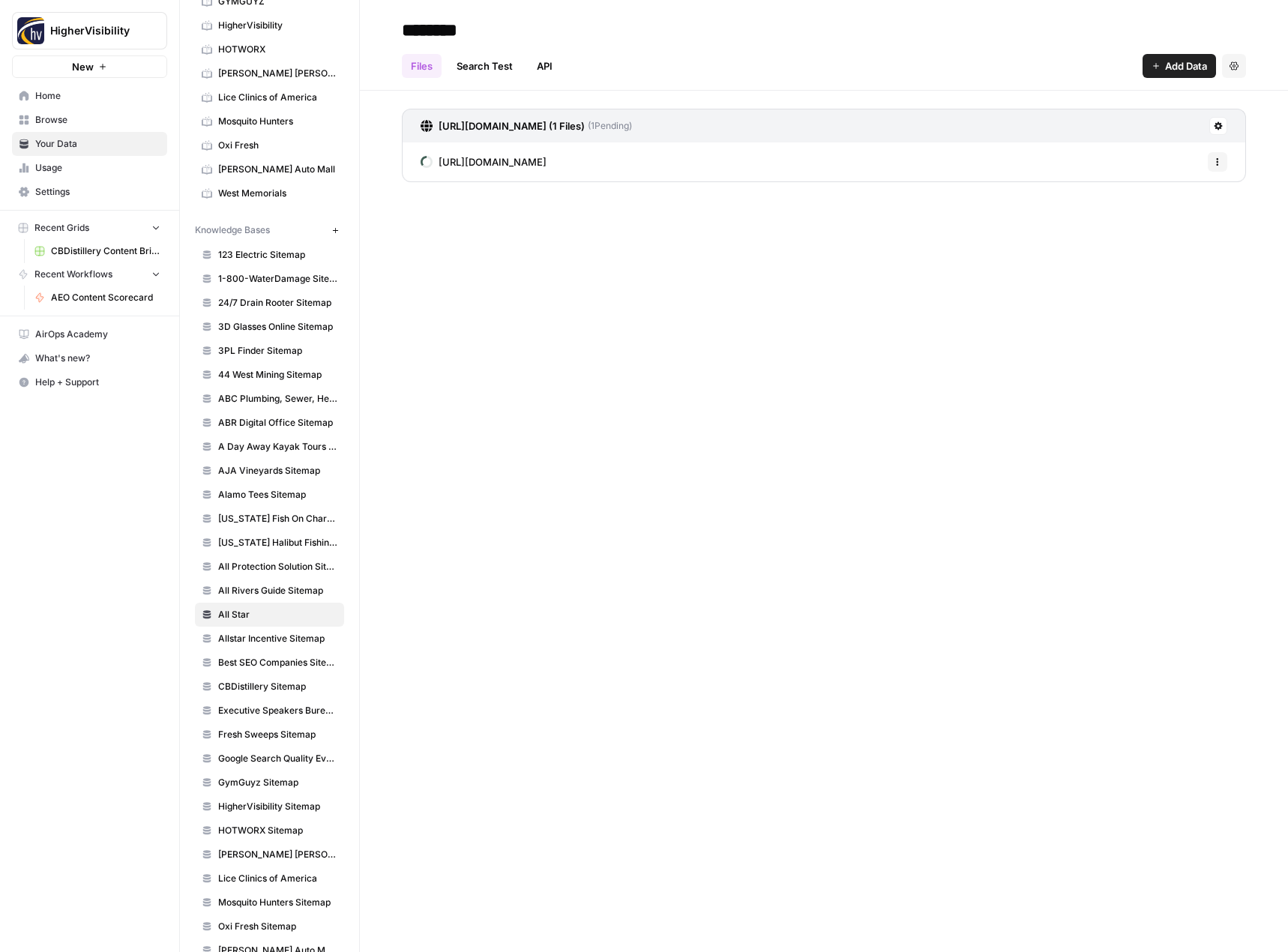
click at [1217, 164] on icon "button" at bounding box center [1217, 165] width 2 height 2
click at [1222, 127] on icon at bounding box center [1217, 126] width 9 height 9
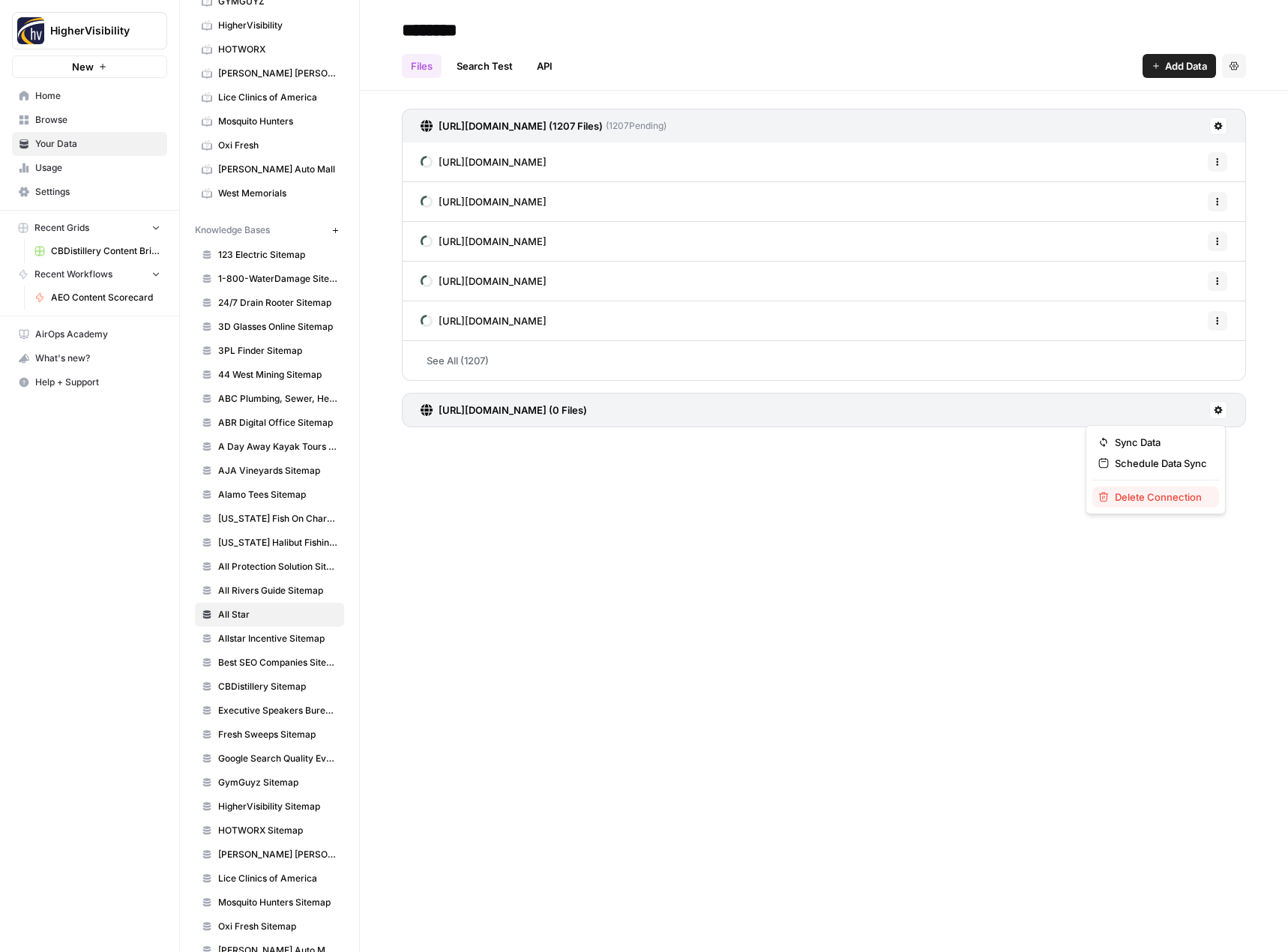
click at [1151, 497] on span "Delete Connection" at bounding box center [1160, 497] width 92 height 15
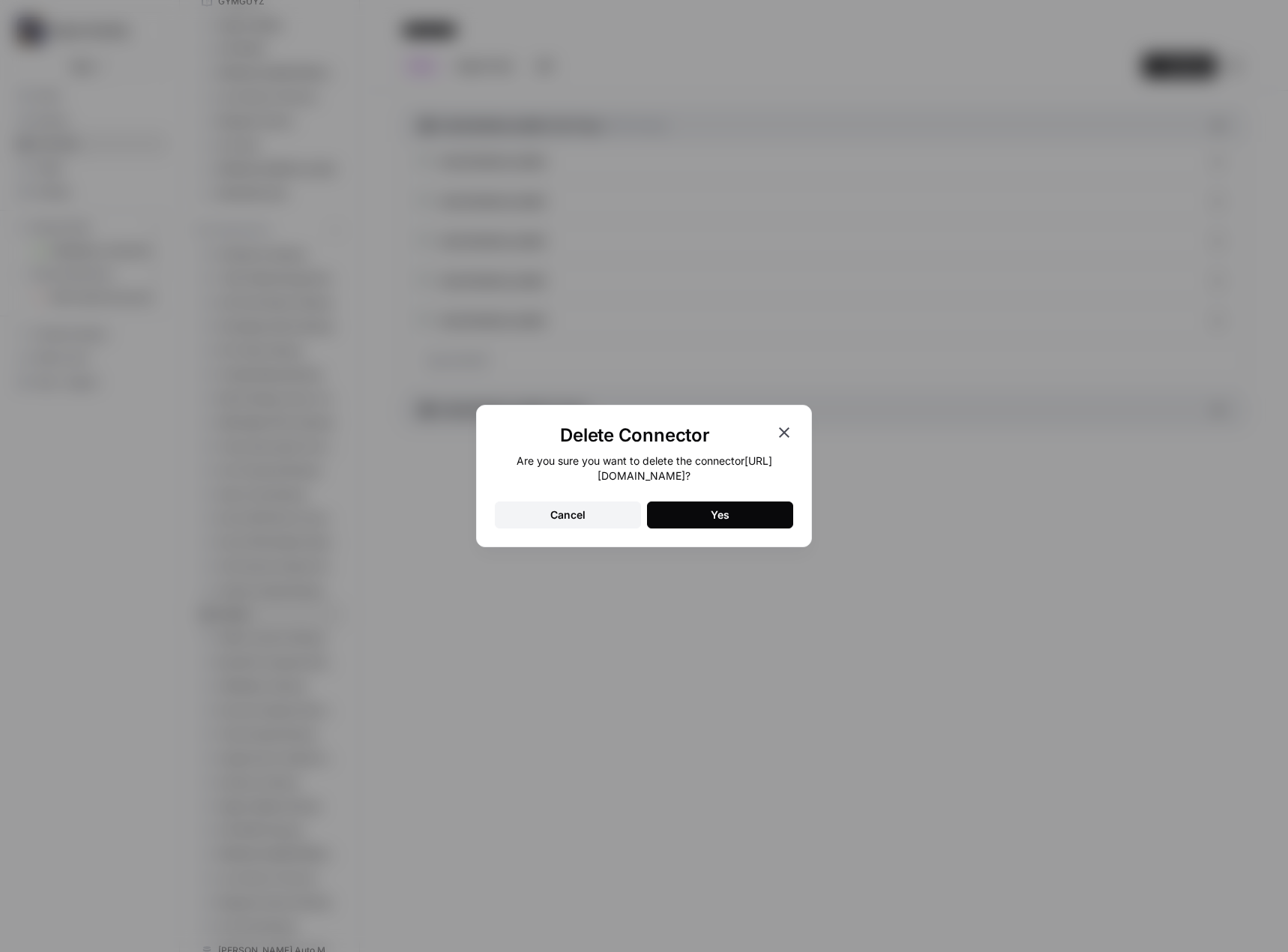
click at [712, 509] on div "Yes" at bounding box center [721, 515] width 19 height 15
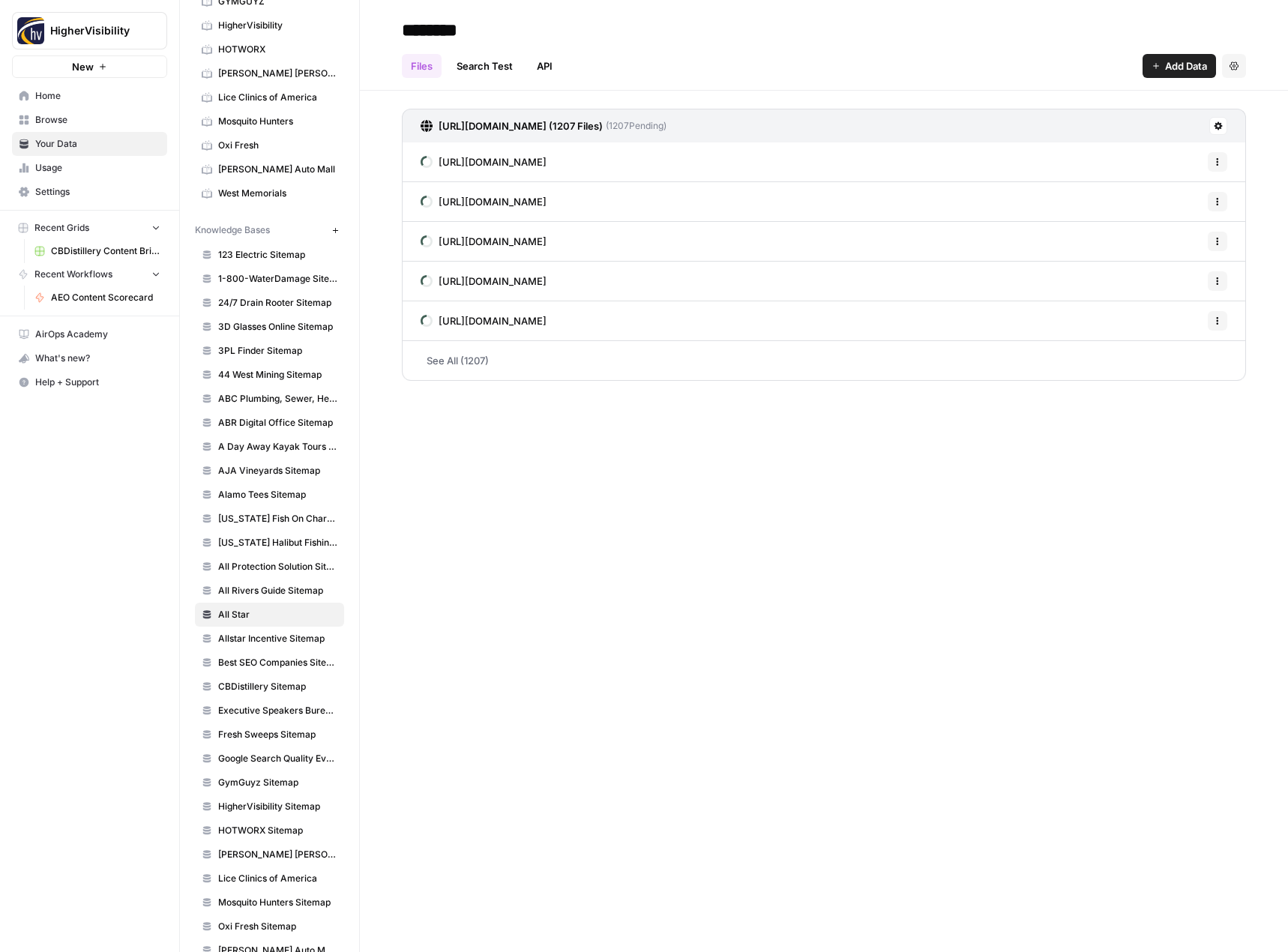
click at [1231, 64] on icon "button" at bounding box center [1233, 65] width 9 height 9
click at [1180, 98] on span "Delete Knowledge Base" at bounding box center [1172, 100] width 111 height 15
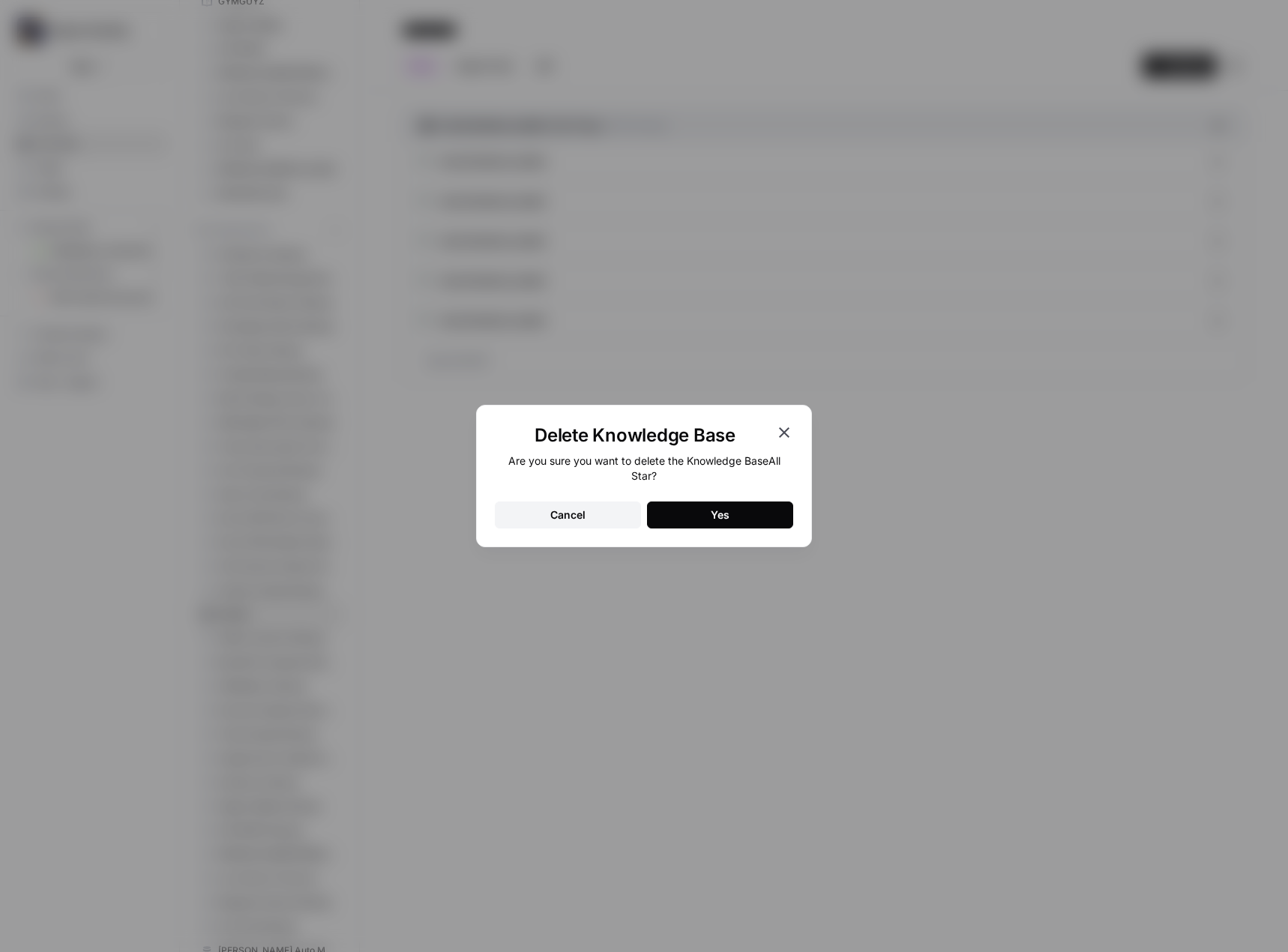
click at [767, 523] on button "Yes" at bounding box center [720, 515] width 146 height 27
